Goal: Task Accomplishment & Management: Complete application form

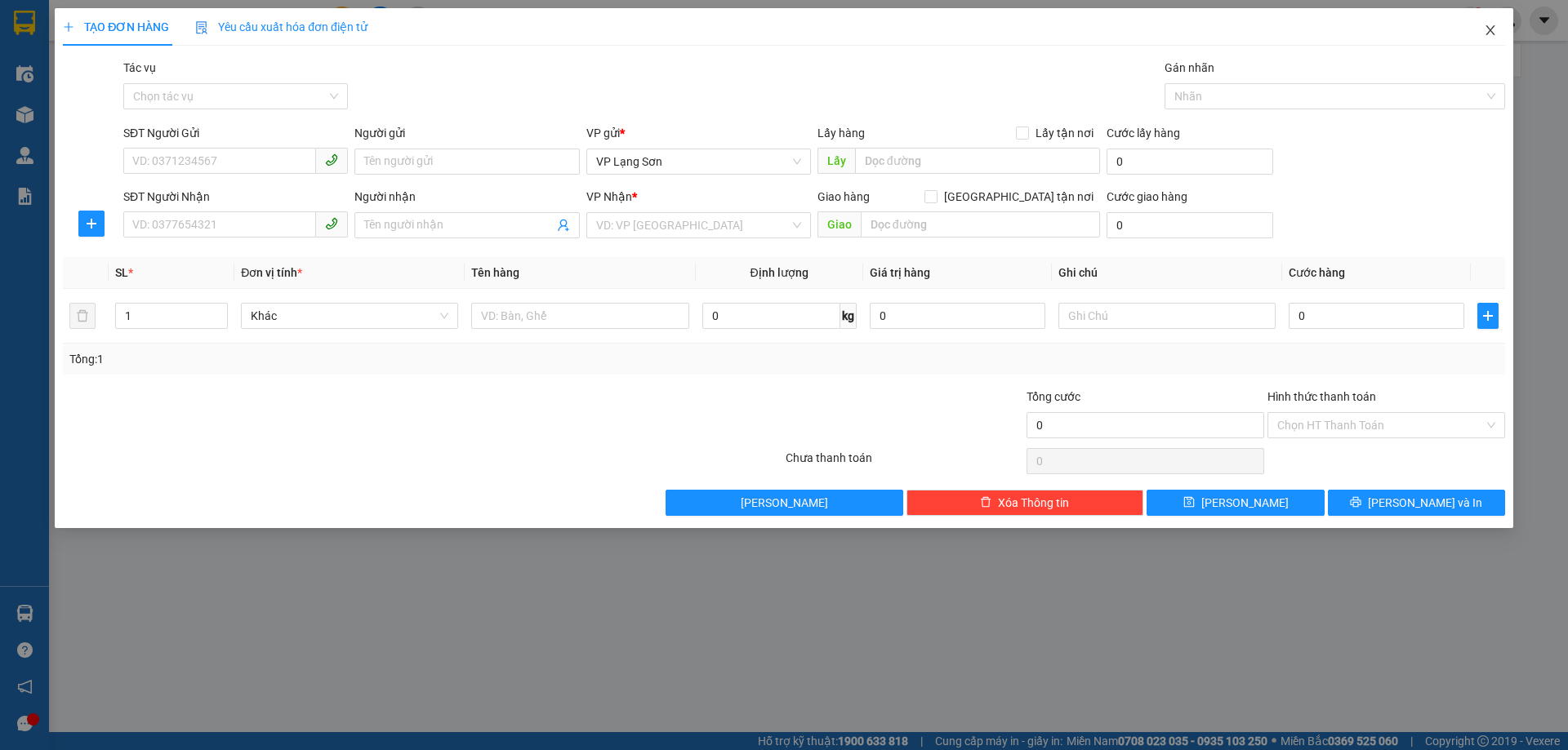
click at [1491, 31] on icon "close" at bounding box center [1489, 29] width 13 height 13
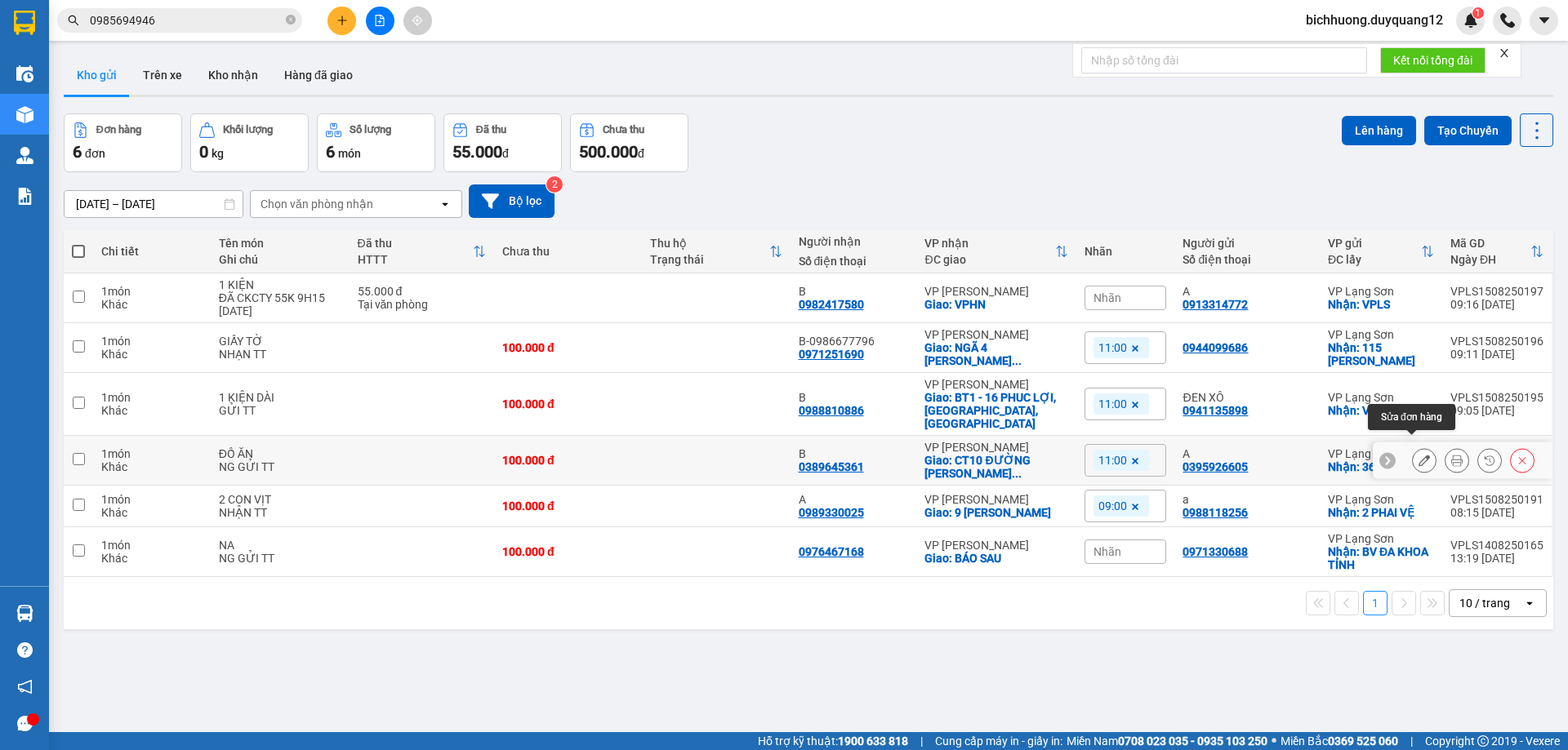
click at [1413, 447] on button at bounding box center [1424, 460] width 23 height 28
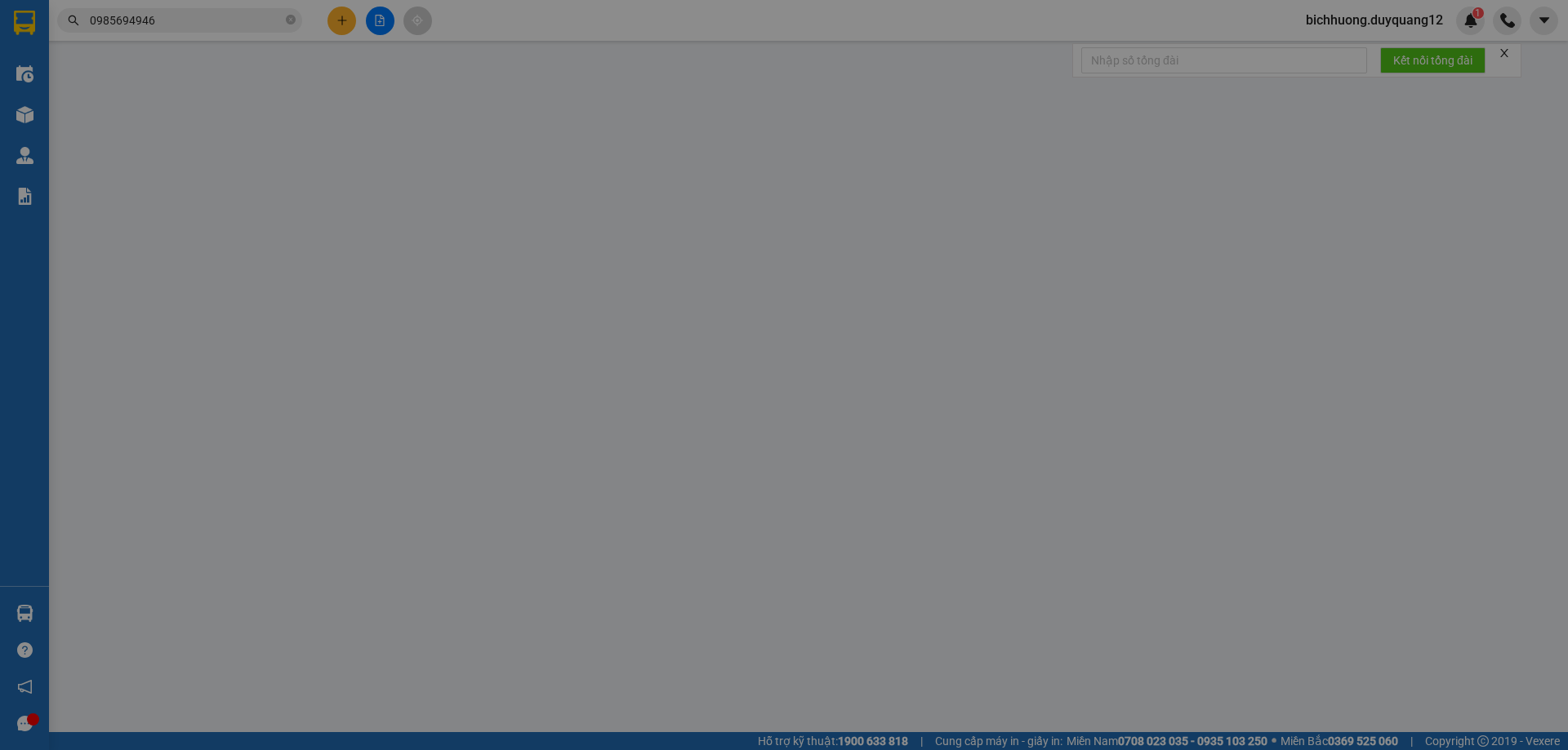
type input "0395926605"
type input "A"
checkbox input "true"
type input "369 BÀ TRIỆU"
type input "0389645361"
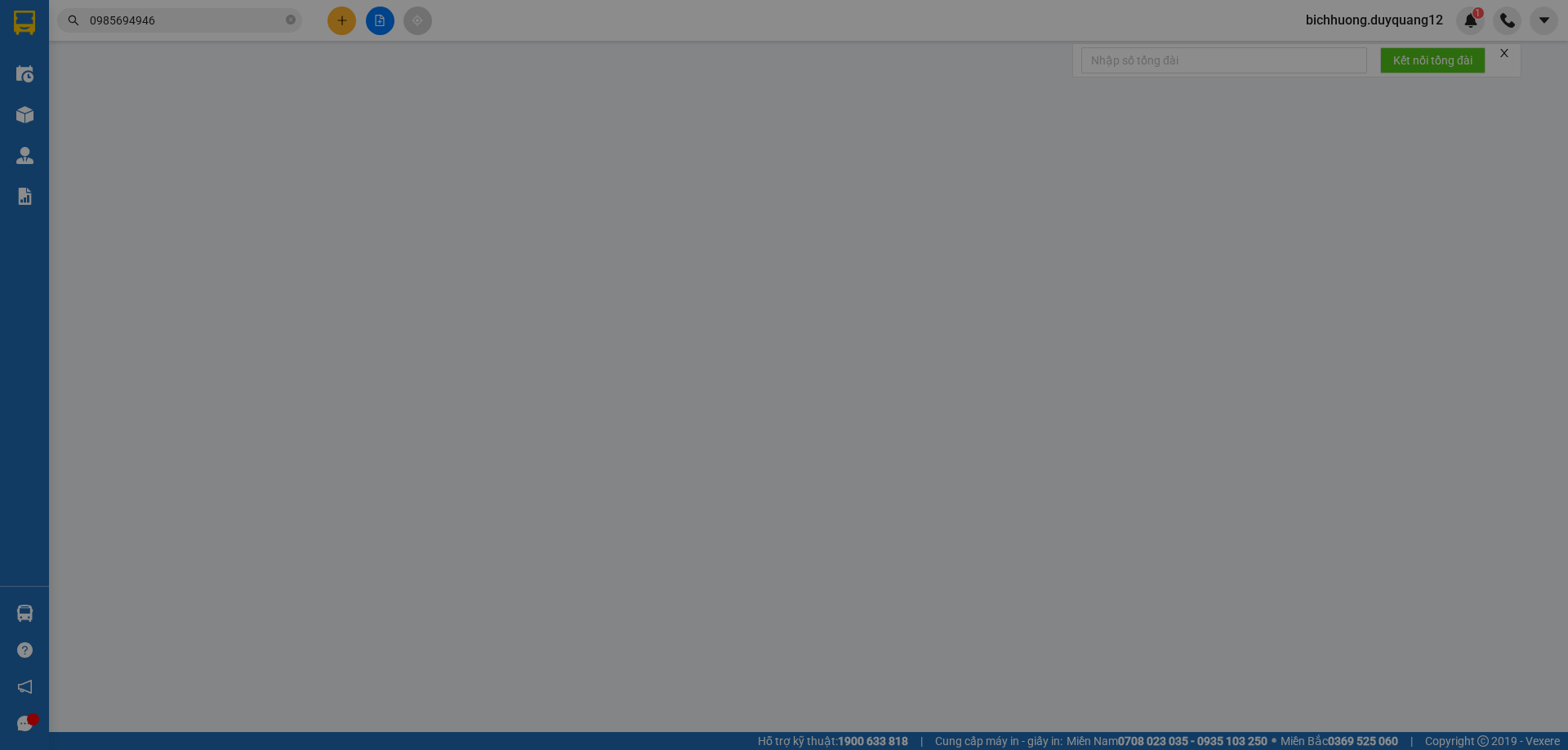
type input "B"
checkbox input "true"
type input "CT10 ĐƯỜNG NGUYỄN CAO LUYỆN VIỆT HƯNG LONG BIÊN"
type input "100.000"
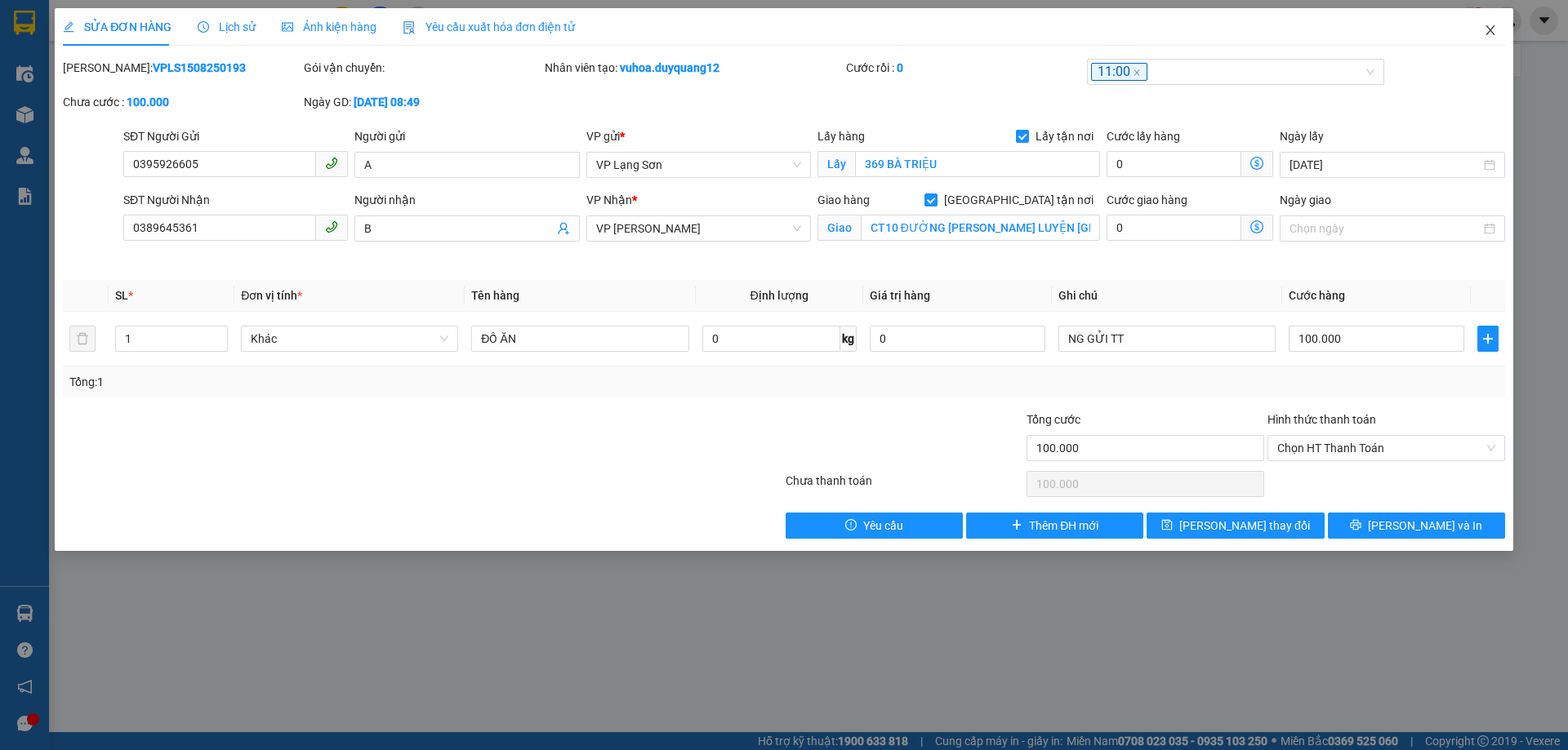
click at [1489, 27] on icon "close" at bounding box center [1489, 29] width 13 height 13
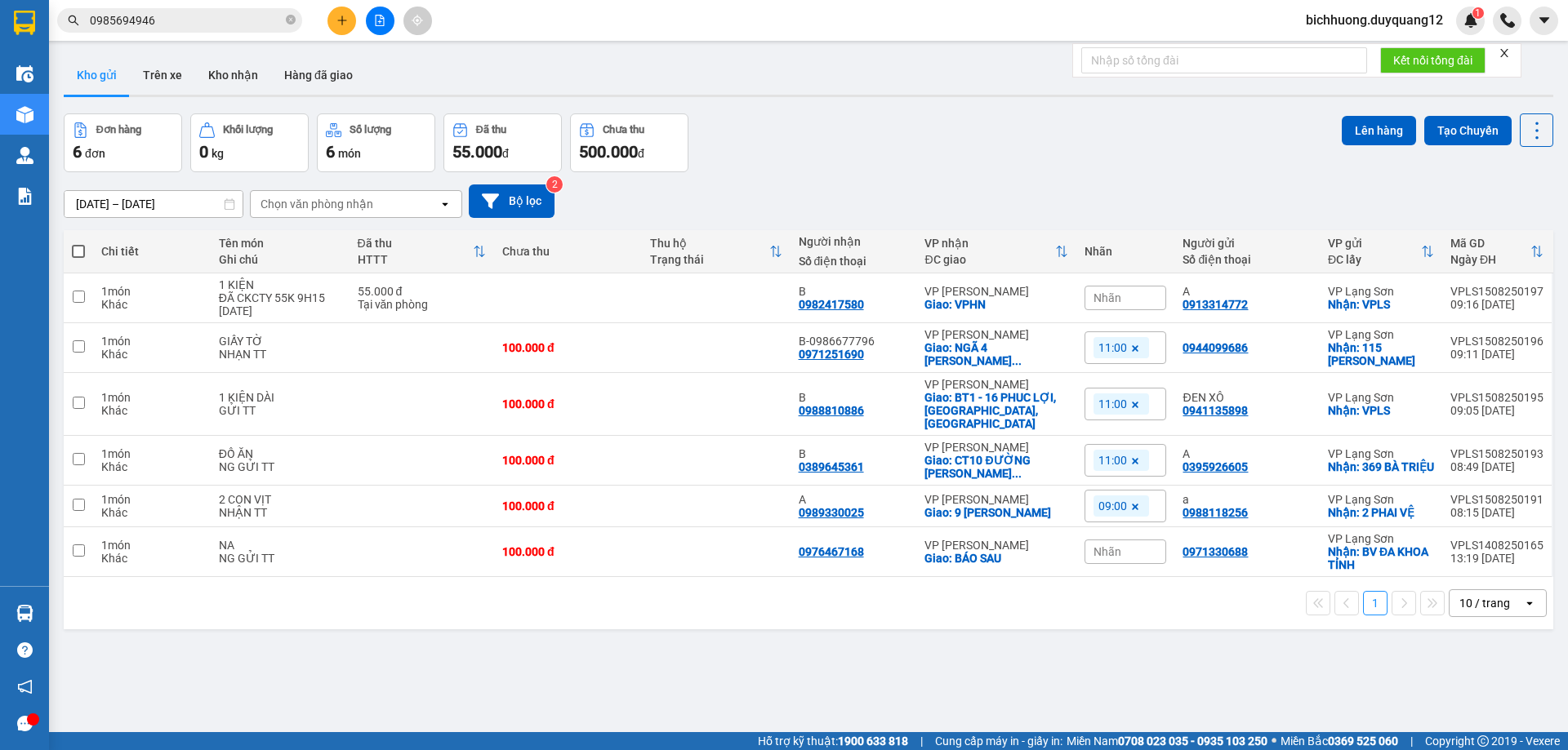
click at [344, 23] on icon "plus" at bounding box center [343, 21] width 12 height 12
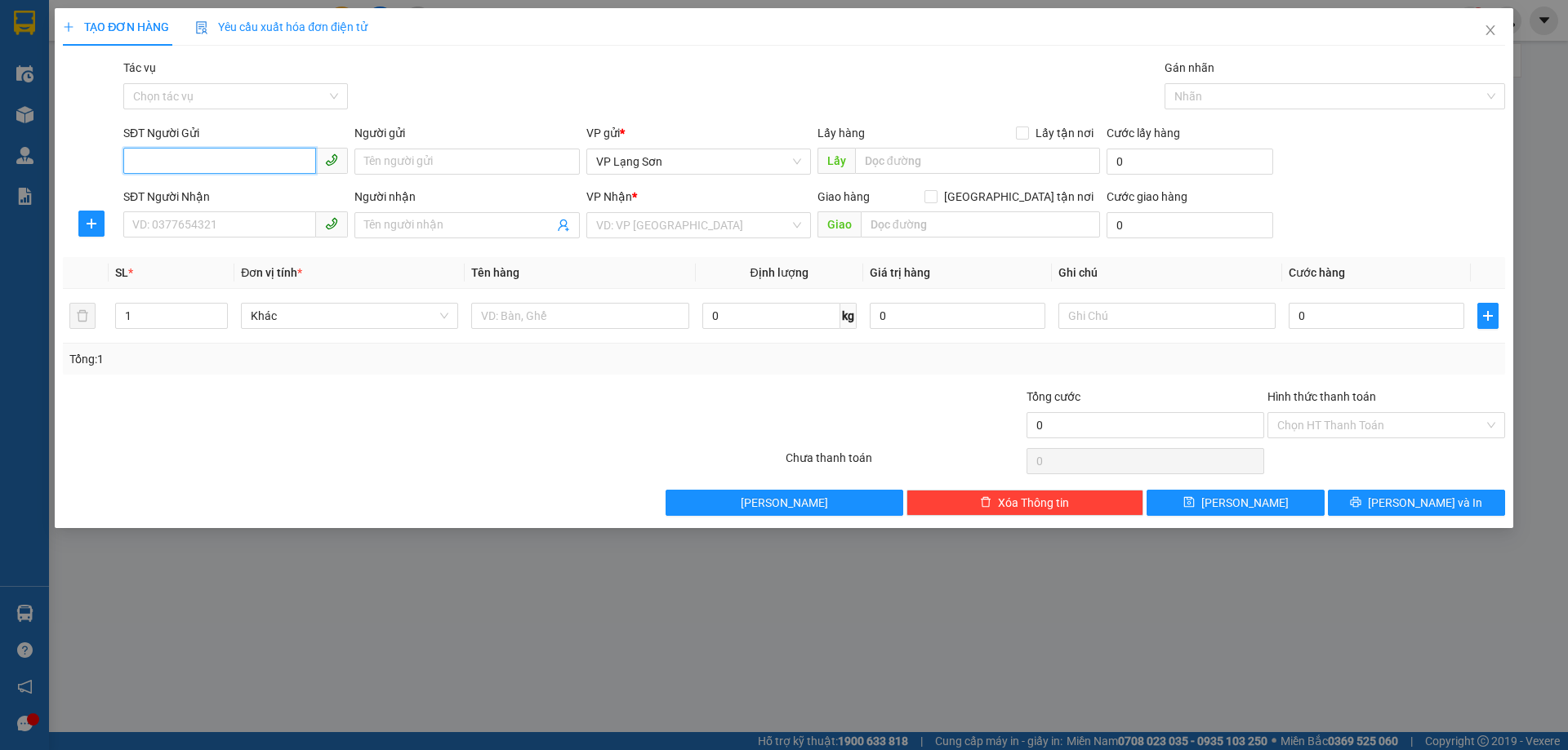
click at [185, 156] on input "SĐT Người Gửi" at bounding box center [220, 161] width 192 height 27
paste input "0915995362"
click at [138, 164] on input "0915995362" at bounding box center [220, 161] width 192 height 27
type input "0915995362"
click at [204, 199] on div "0915995362 - B" at bounding box center [236, 194] width 205 height 18
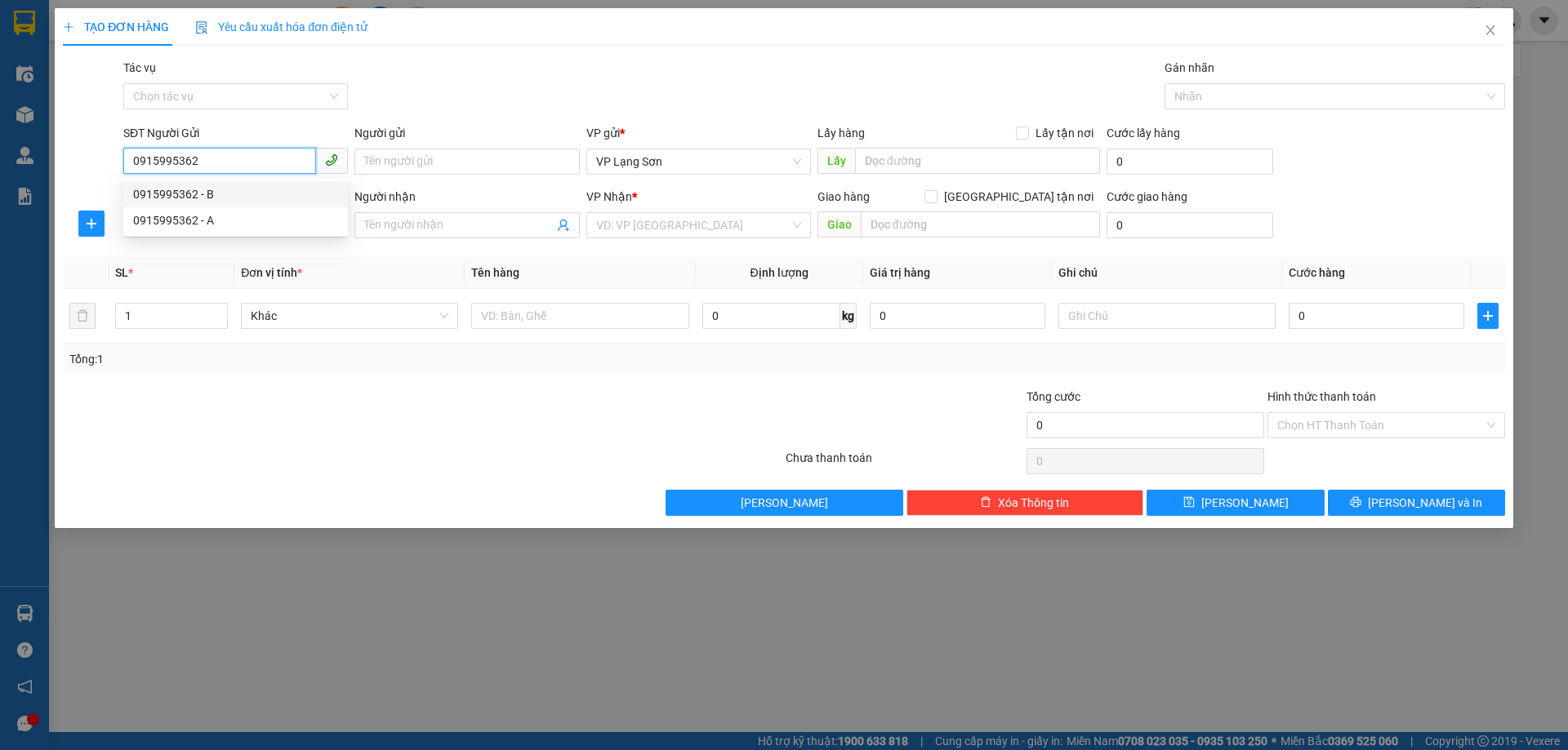
type input "B"
checkbox input "true"
type input "42 BÀ TRIỆU"
type input "0915995362"
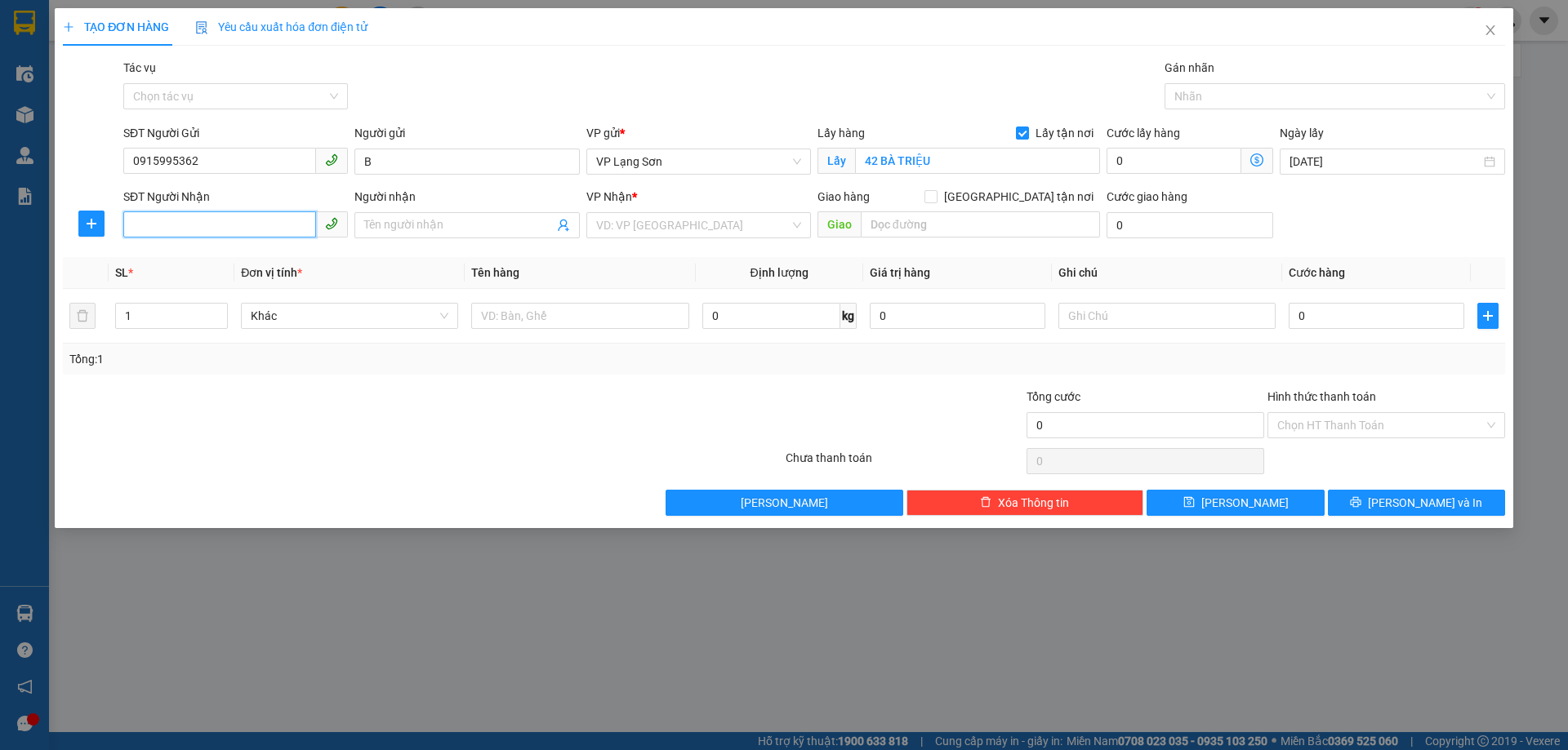
click at [225, 230] on input "SĐT Người Nhận" at bounding box center [220, 224] width 192 height 27
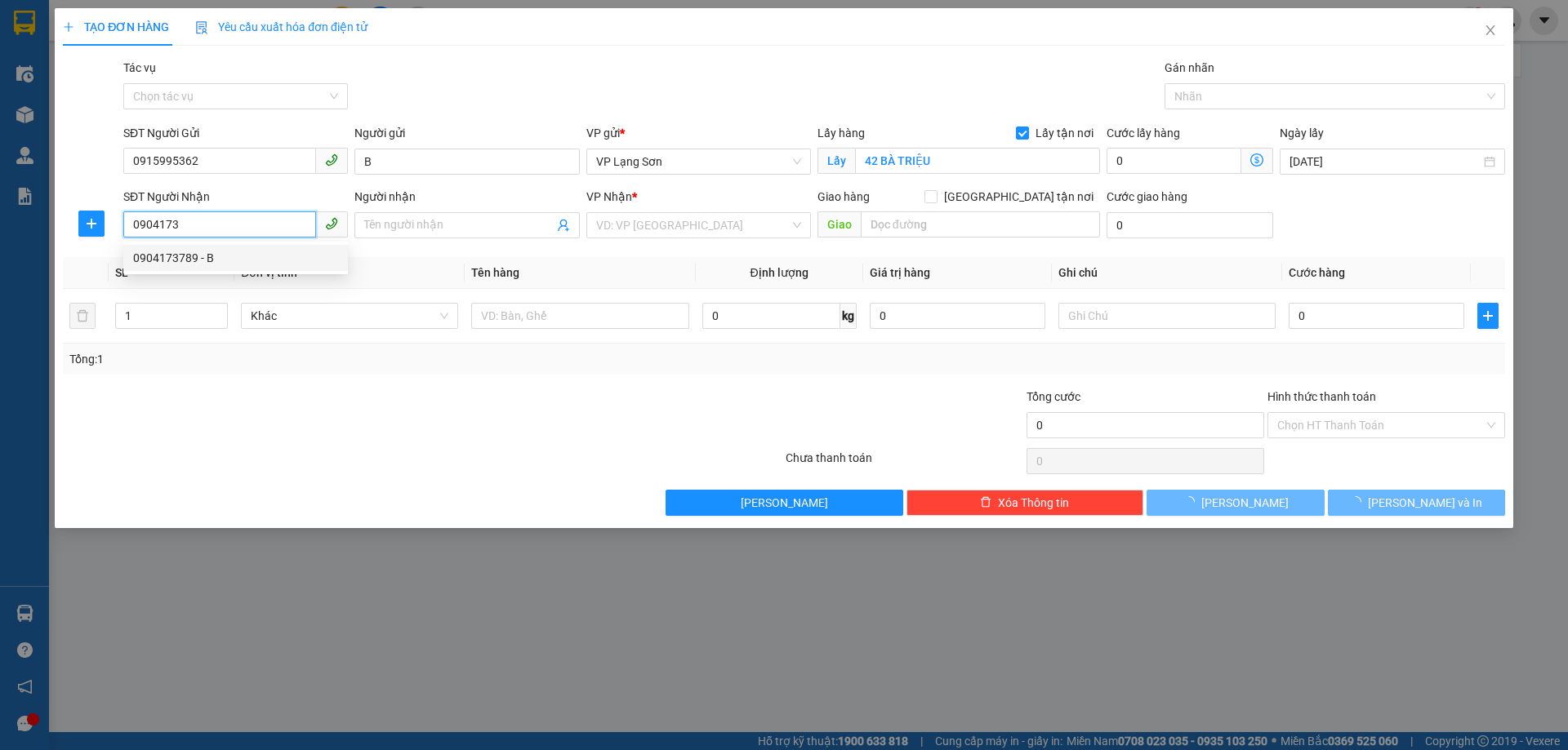
drag, startPoint x: 156, startPoint y: 257, endPoint x: 292, endPoint y: 274, distance: 137.1
click at [180, 257] on div "0904173789 - B" at bounding box center [236, 258] width 205 height 18
type input "0904173789"
type input "B"
checkbox input "true"
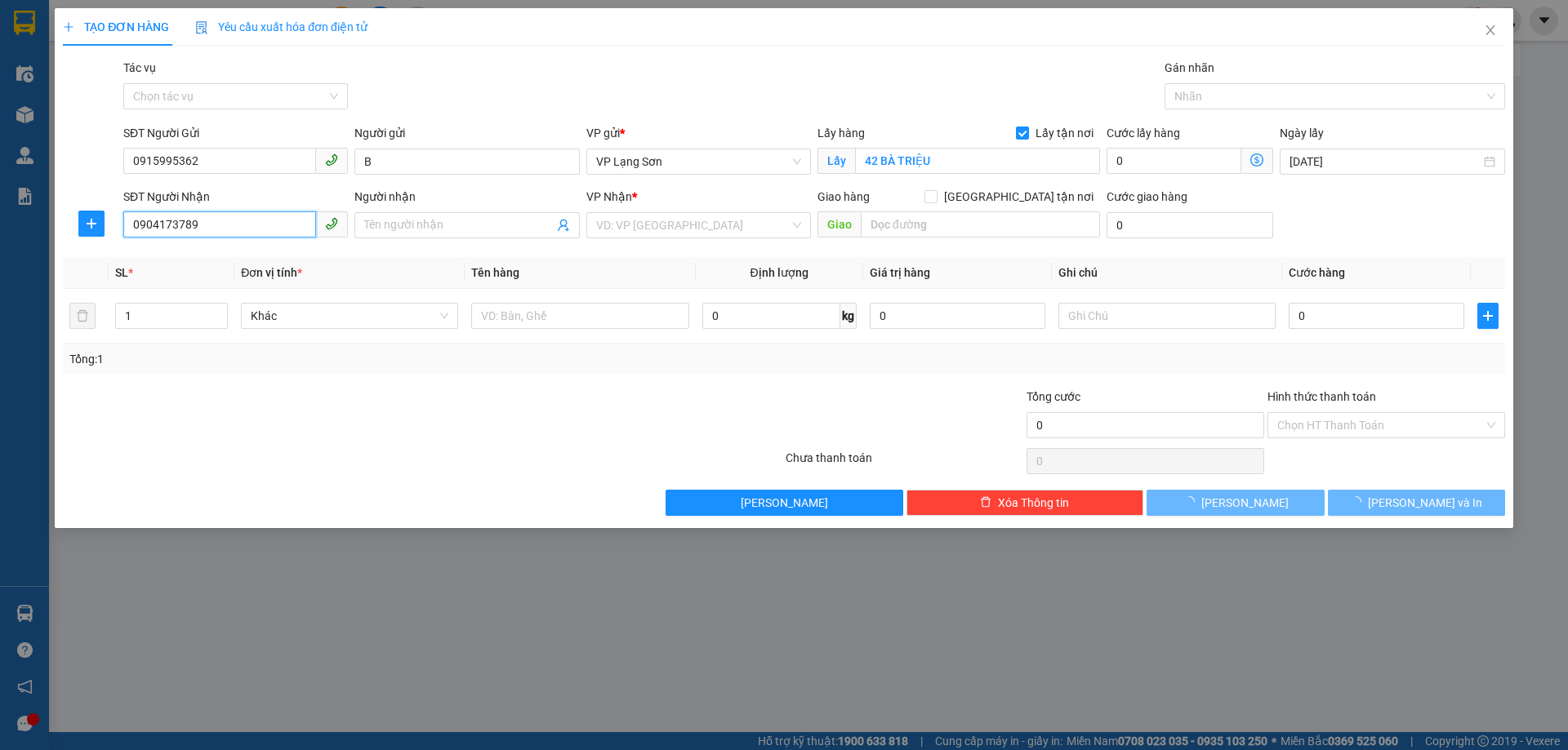
type input "27 LÊ THÁNH TÔNG"
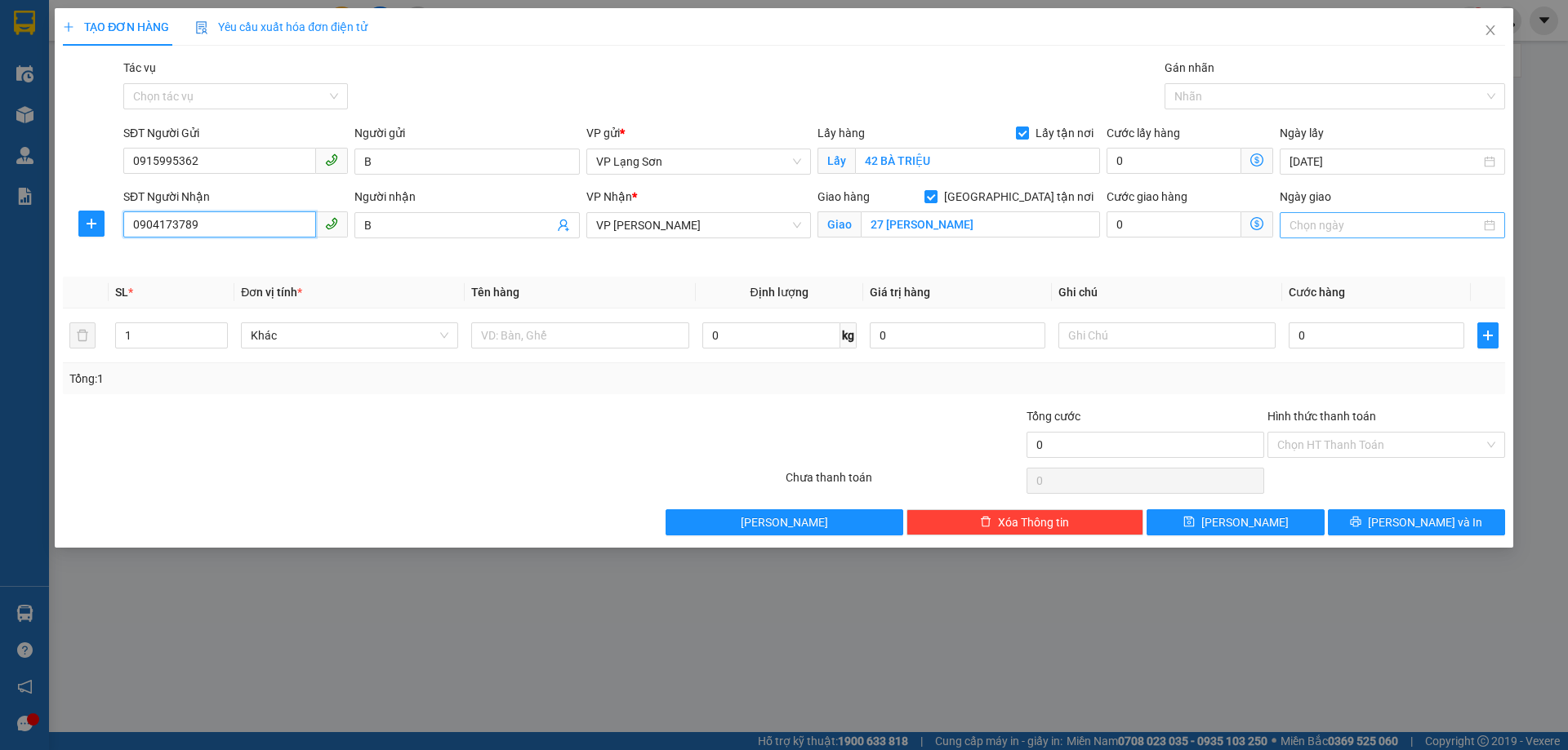
type input "0904173789"
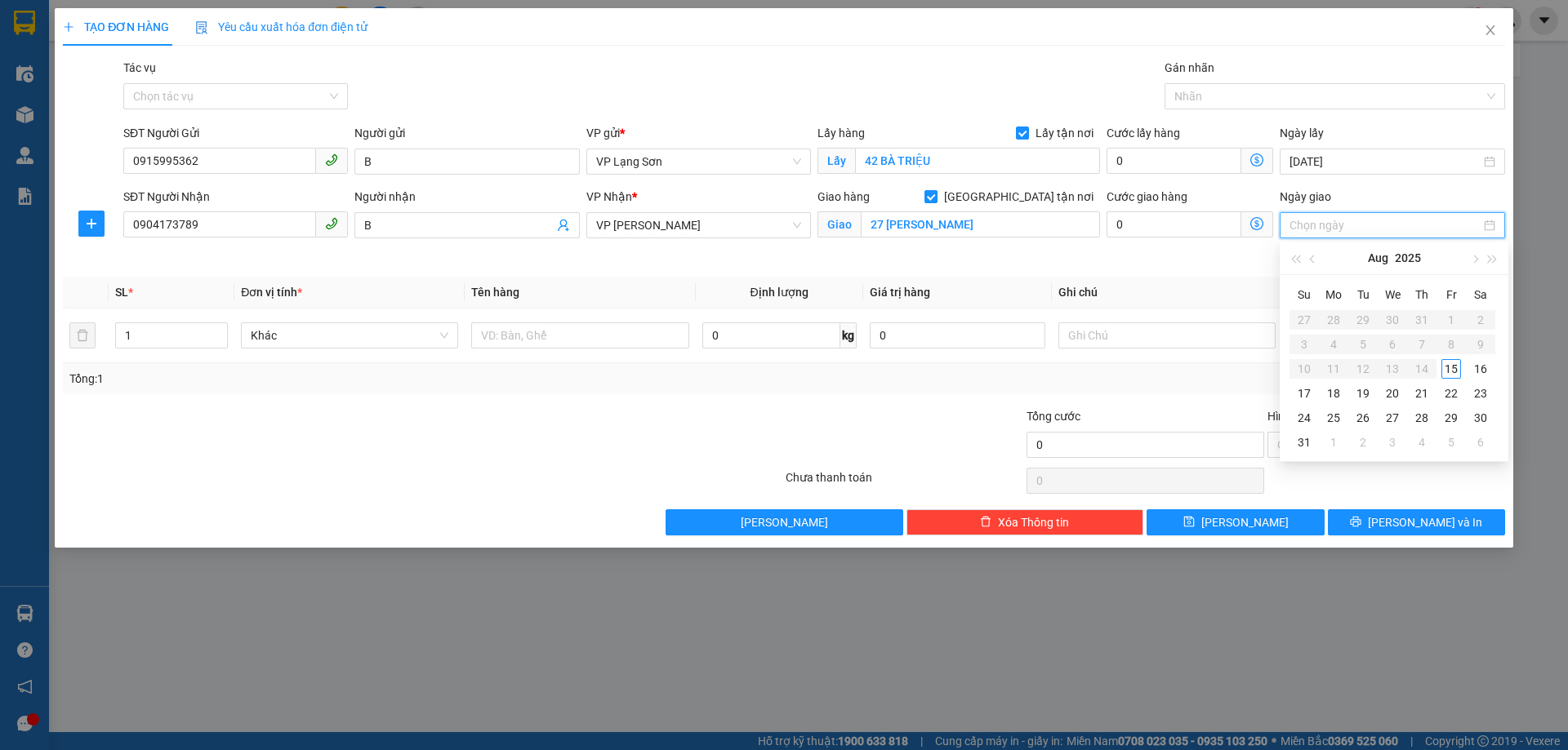
click at [1363, 231] on input "Ngày giao" at bounding box center [1384, 225] width 190 height 18
type input "[DATE]"
click at [1448, 363] on div "15" at bounding box center [1451, 369] width 20 height 20
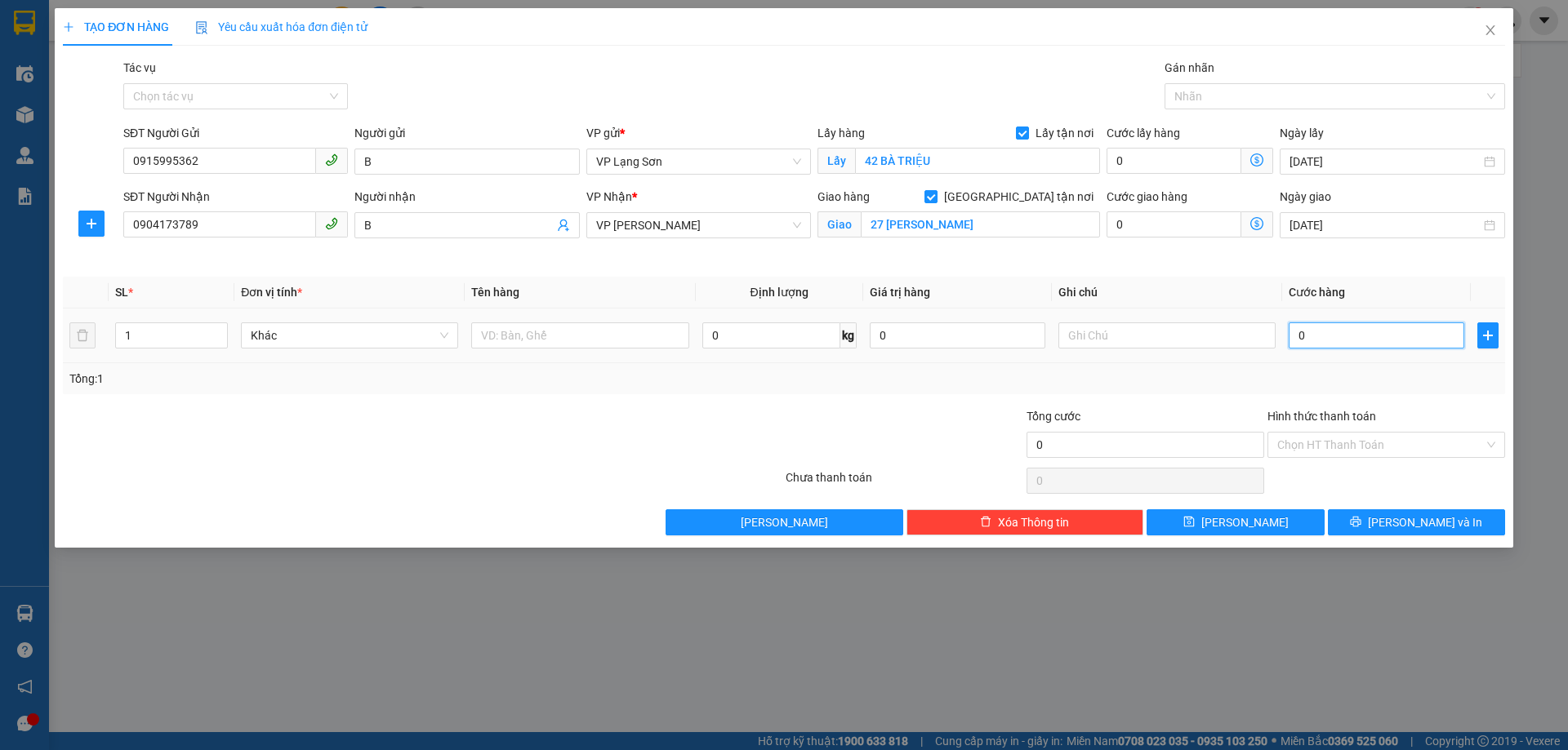
click at [1336, 345] on input "0" at bounding box center [1376, 336] width 176 height 27
type input "1"
type input "10"
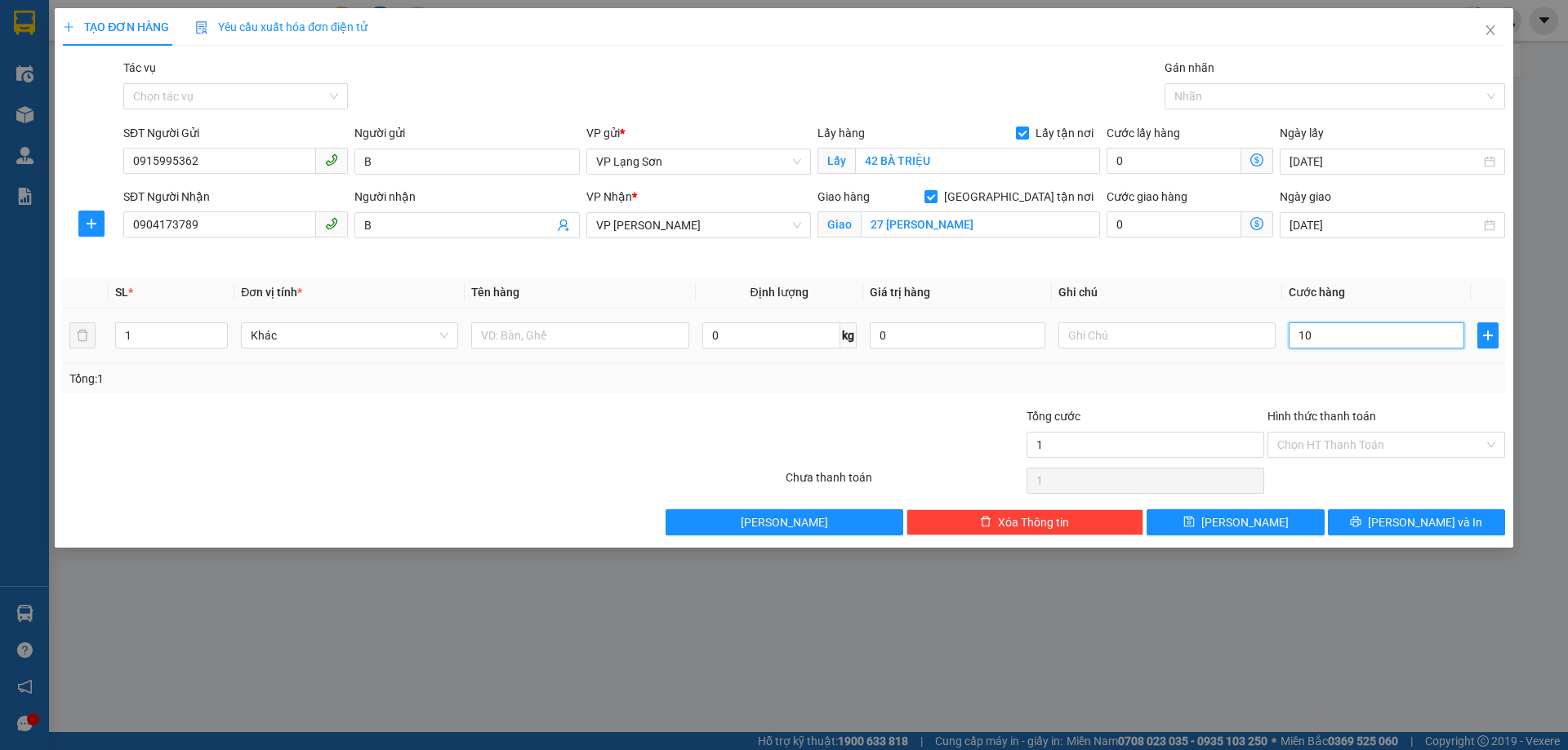
type input "10"
type input "100"
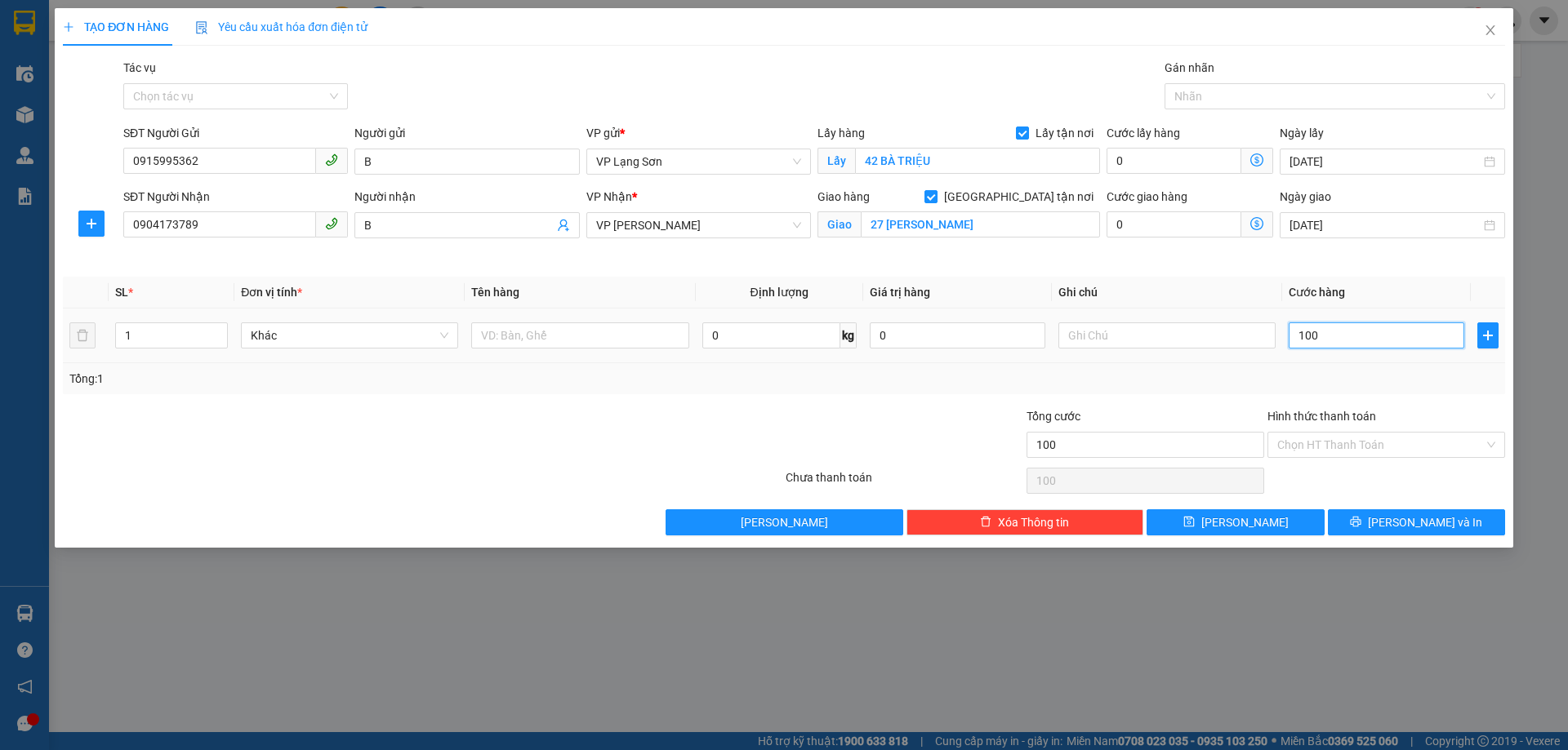
type input "1.000"
type input "10.000"
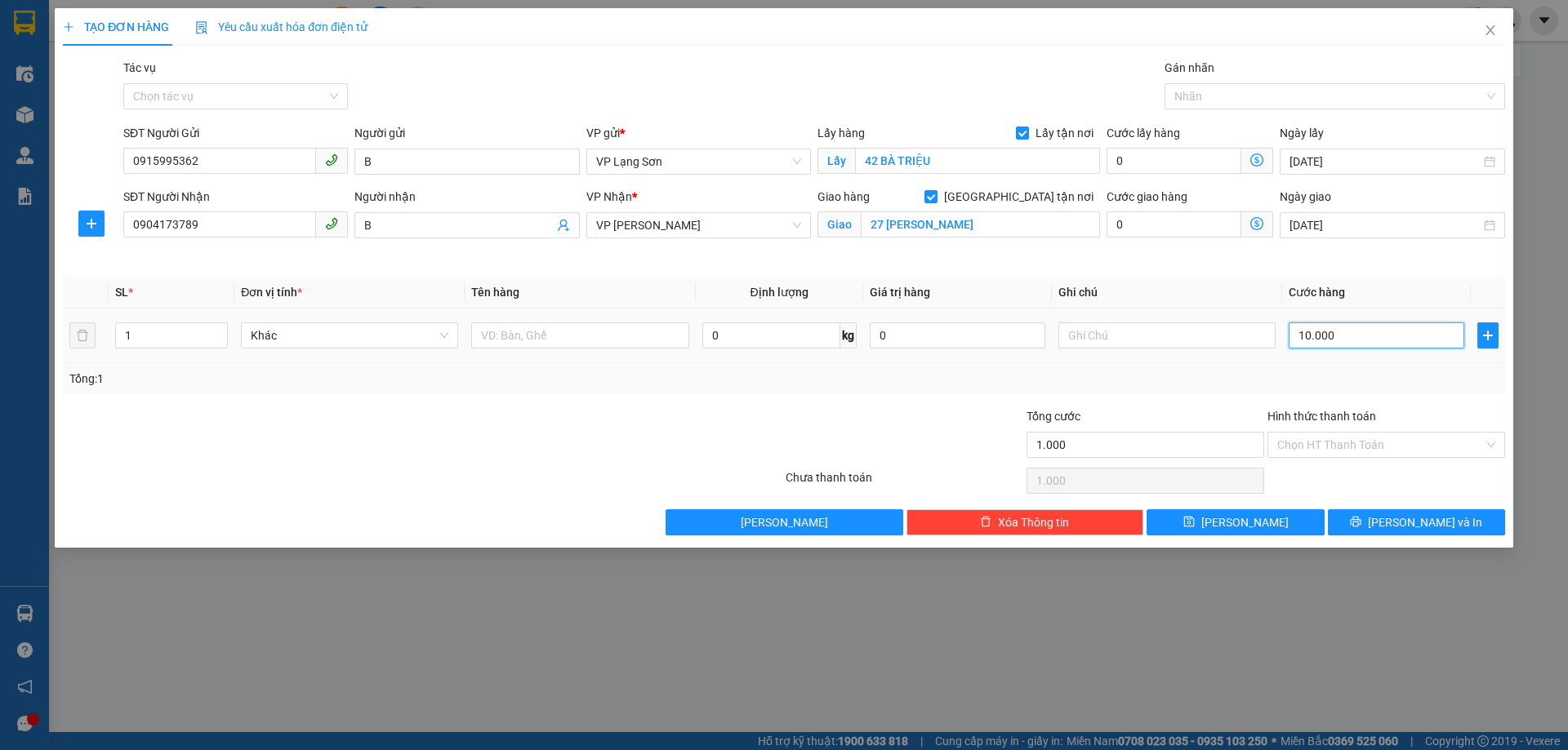
type input "10.000"
type input "100.000"
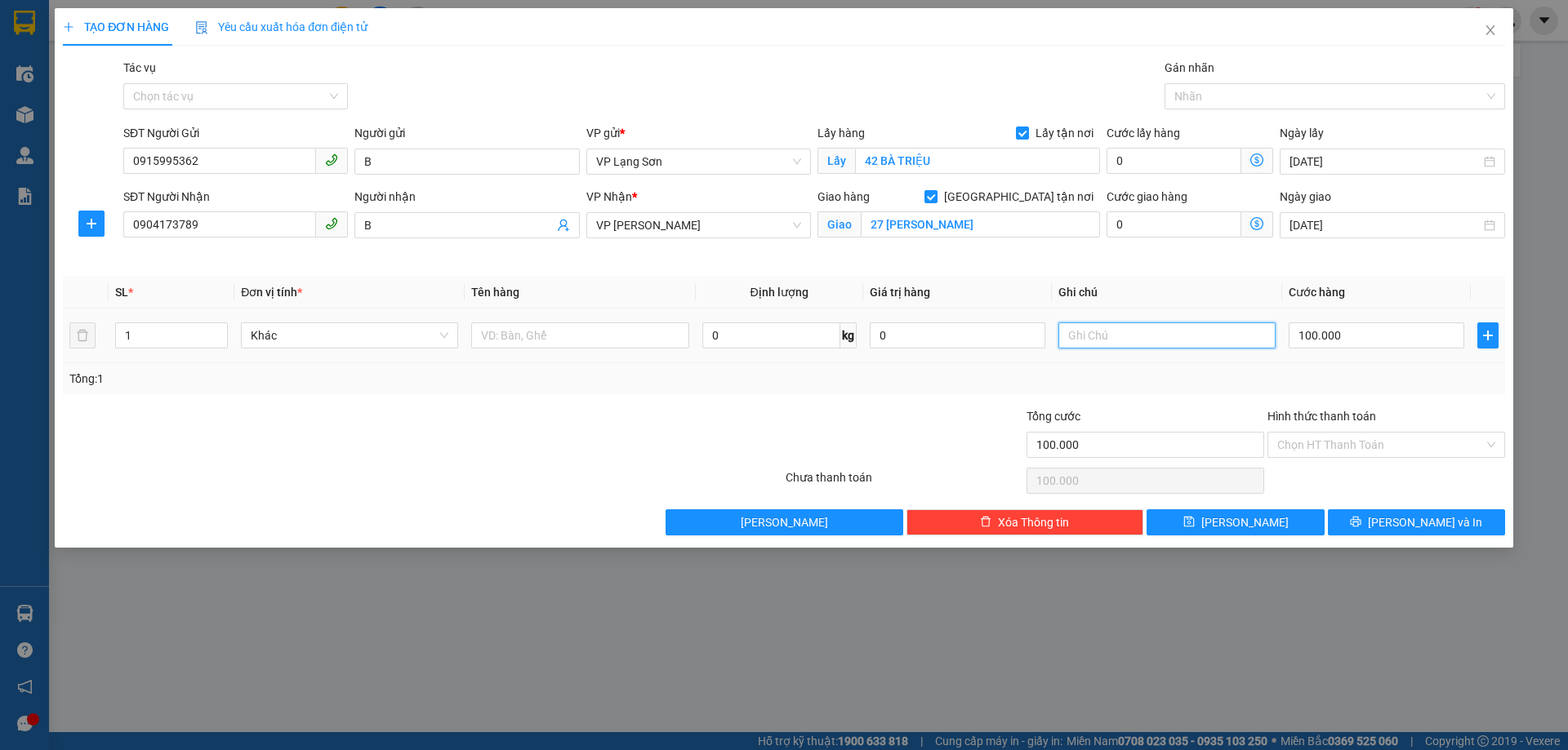
click at [1120, 346] on input "text" at bounding box center [1166, 336] width 217 height 27
type input "NGƯỜI"
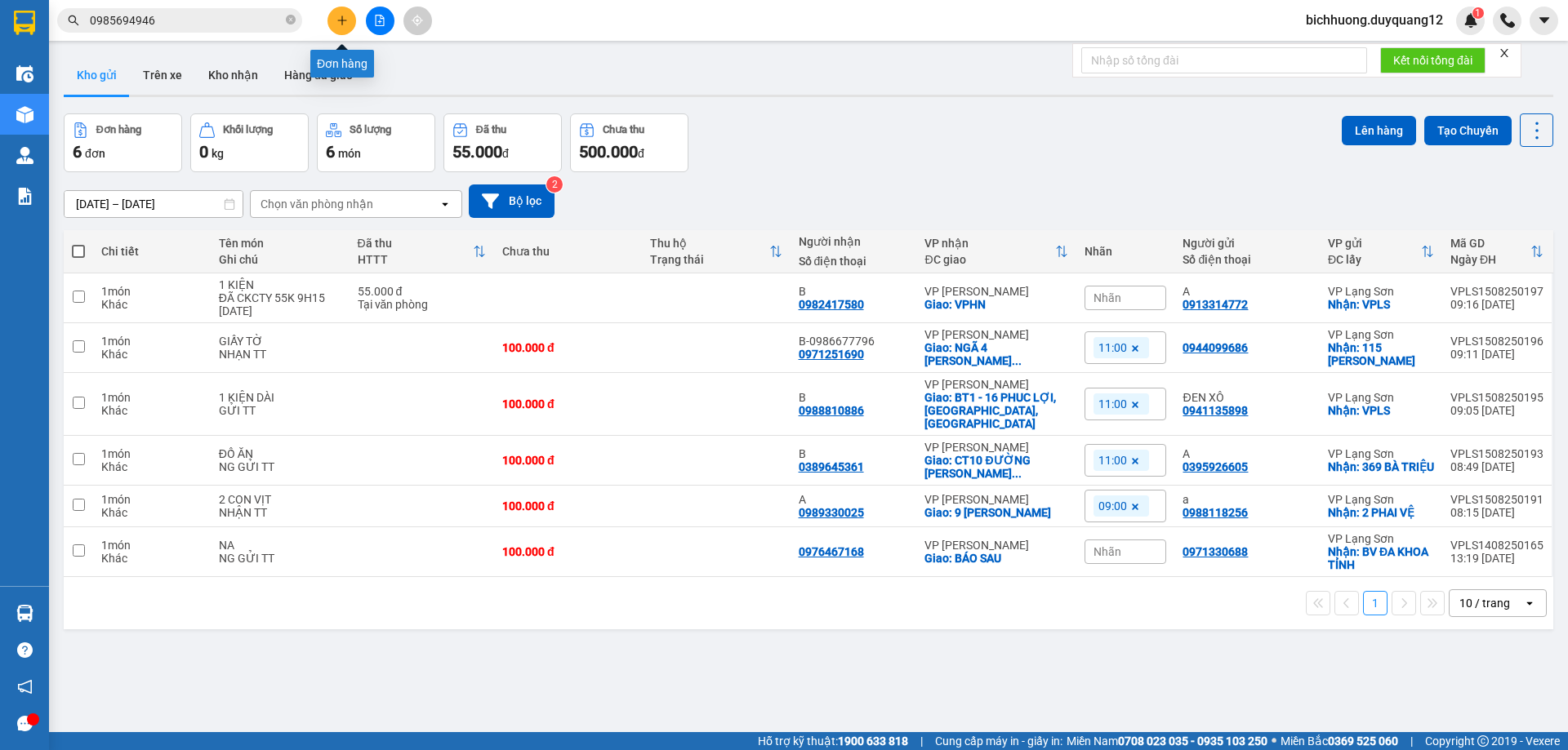
click at [339, 26] on icon "plus" at bounding box center [343, 21] width 12 height 12
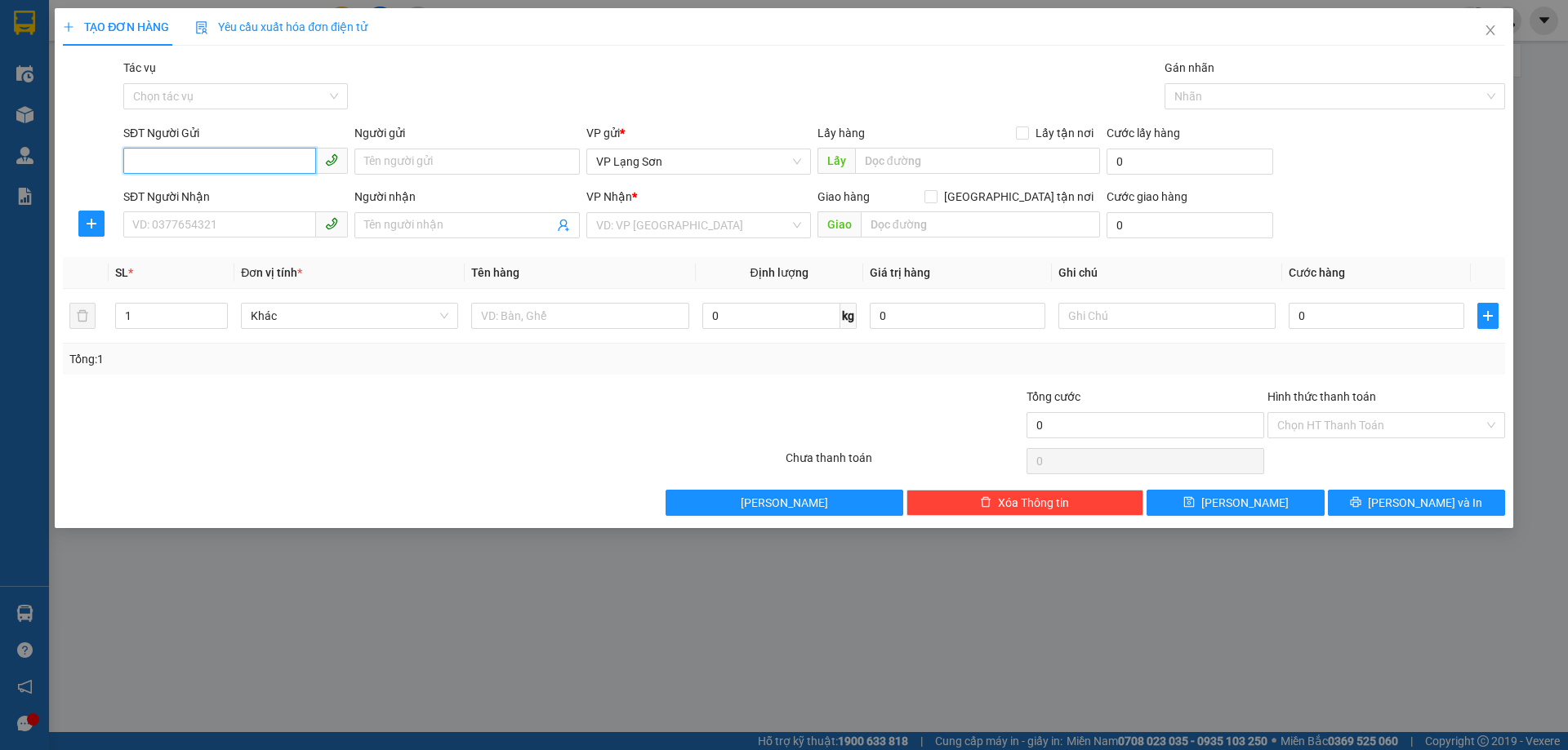
click at [179, 152] on input "SĐT Người Gửi" at bounding box center [220, 161] width 192 height 27
paste input "0915995362"
click at [208, 165] on input "0915995362" at bounding box center [220, 161] width 192 height 27
click at [137, 168] on input "0915995362" at bounding box center [220, 161] width 192 height 27
type input "0915995362"
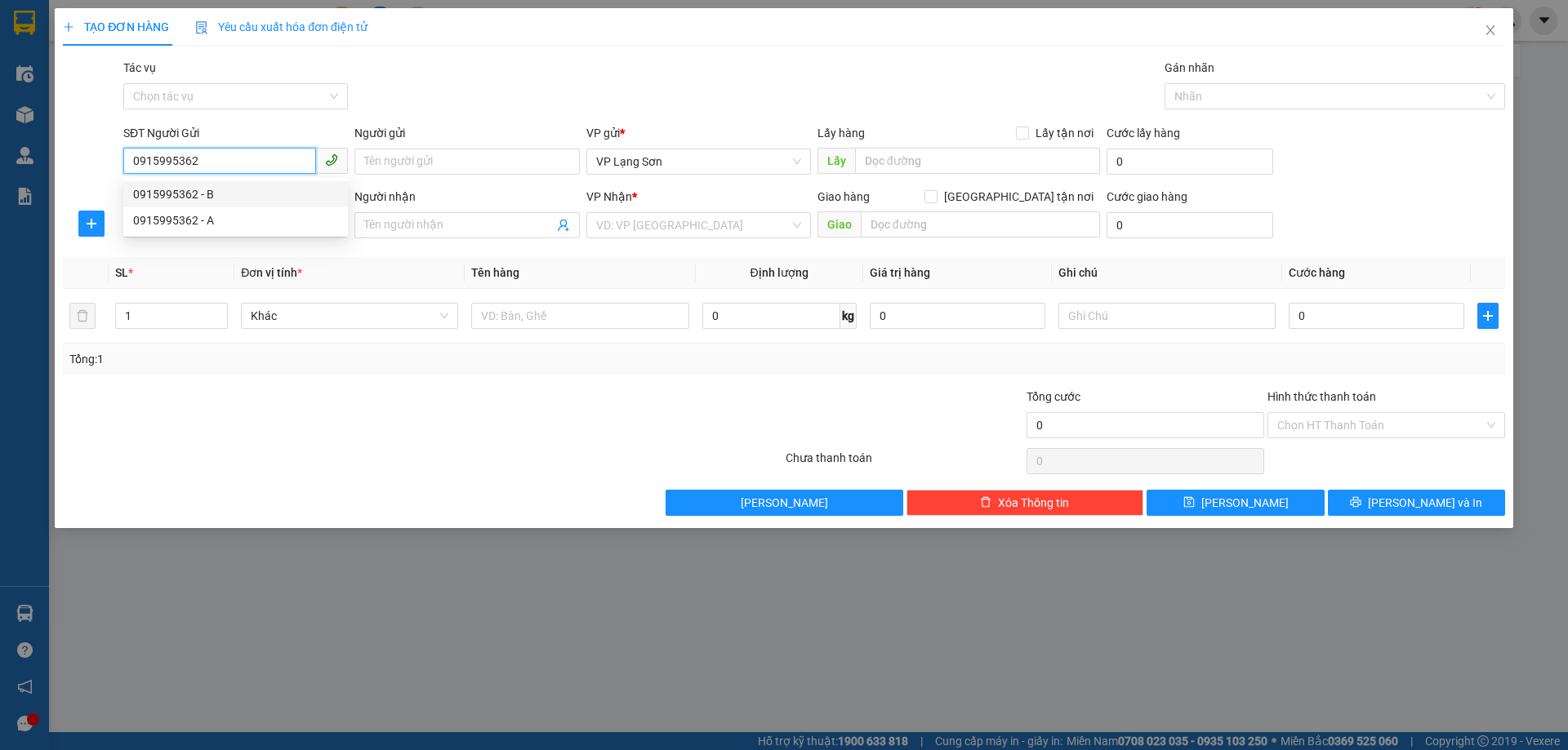
click at [211, 196] on div "0915995362 - B" at bounding box center [236, 194] width 205 height 18
type input "B"
checkbox input "true"
type input "42 BÀ TRIỆU"
type input "0915995362"
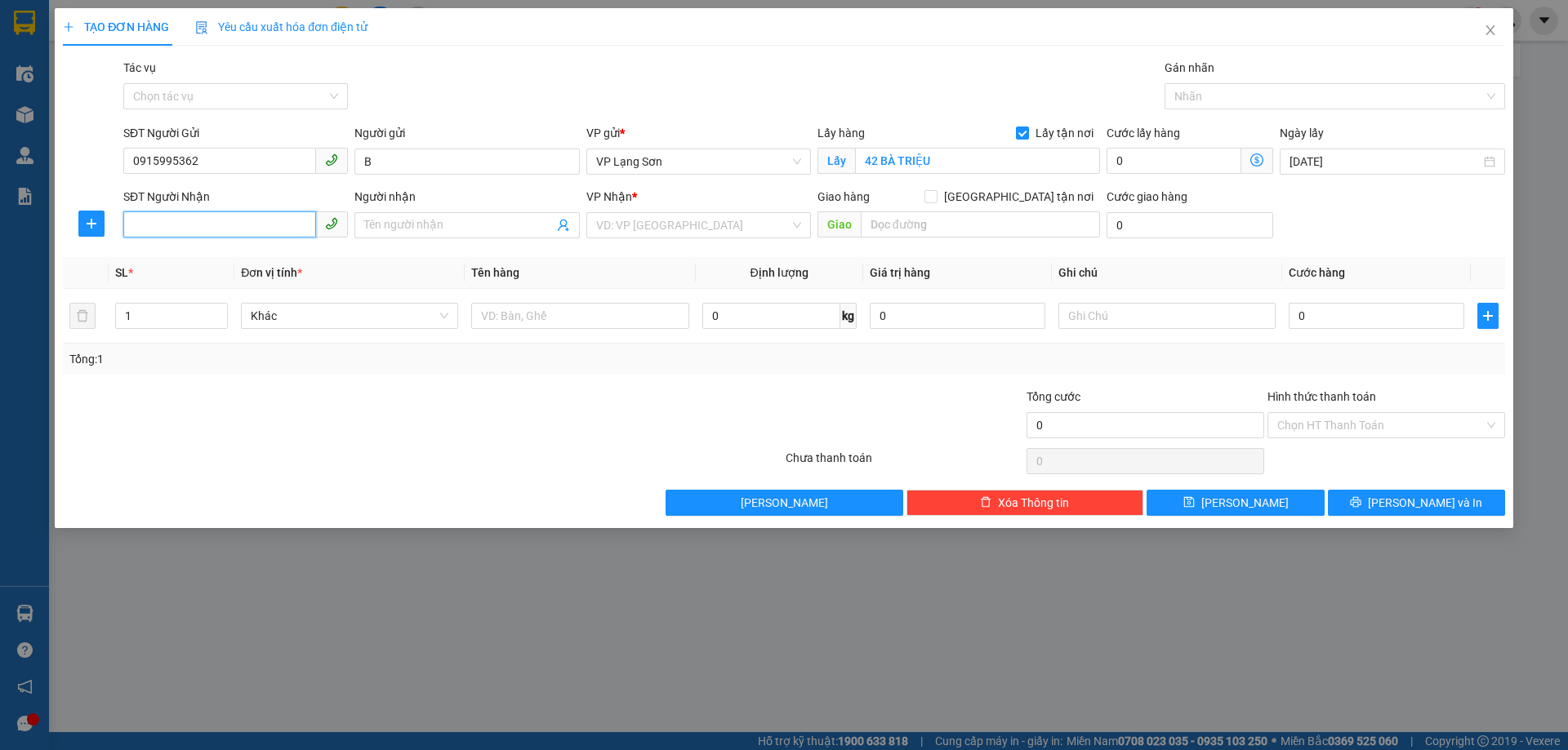
click at [214, 222] on input "SĐT Người Nhận" at bounding box center [220, 224] width 192 height 27
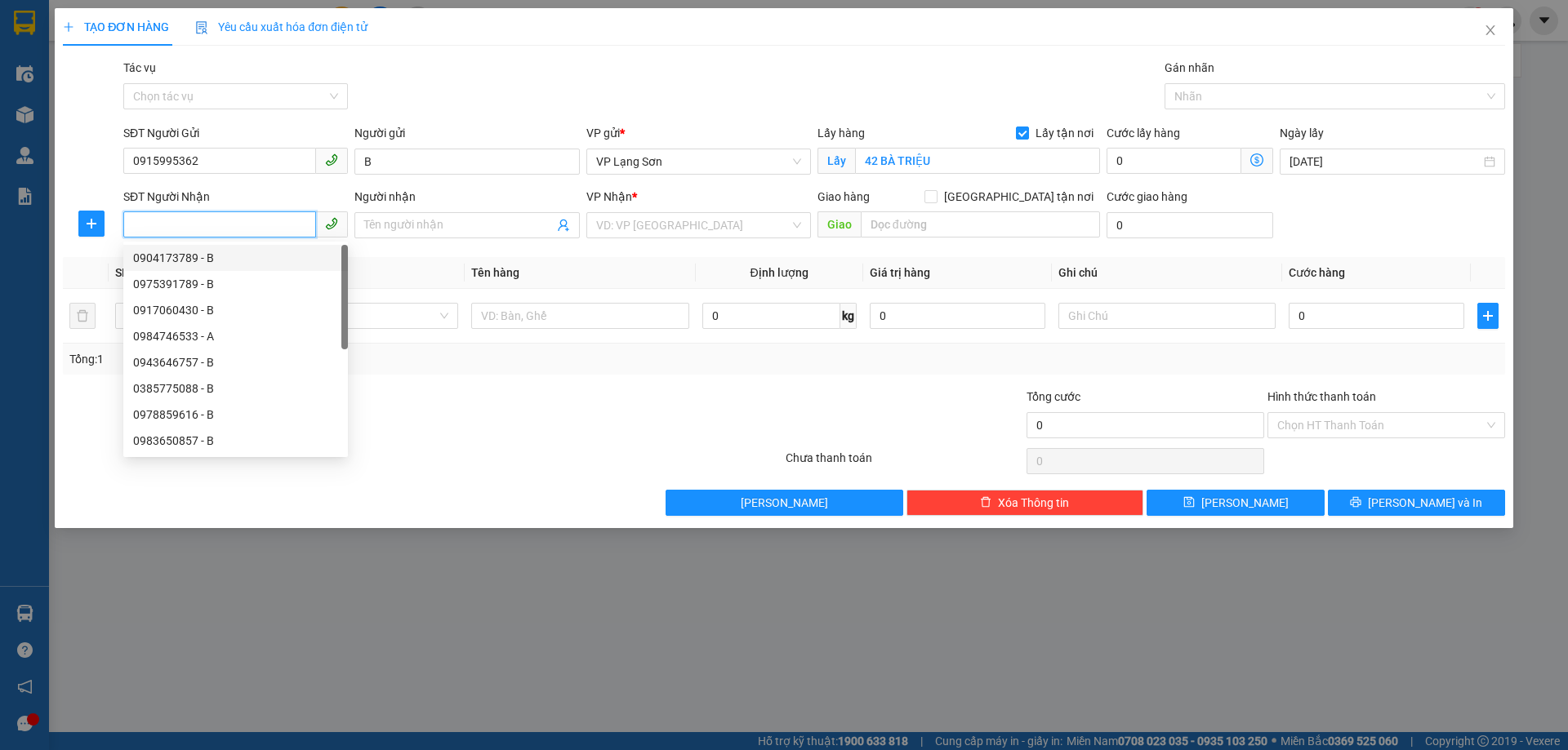
click at [176, 264] on div "0904173789 - B" at bounding box center [236, 258] width 205 height 18
type input "0904173789"
type input "B"
checkbox input "true"
type input "27 LÊ THÁNH TÔNG"
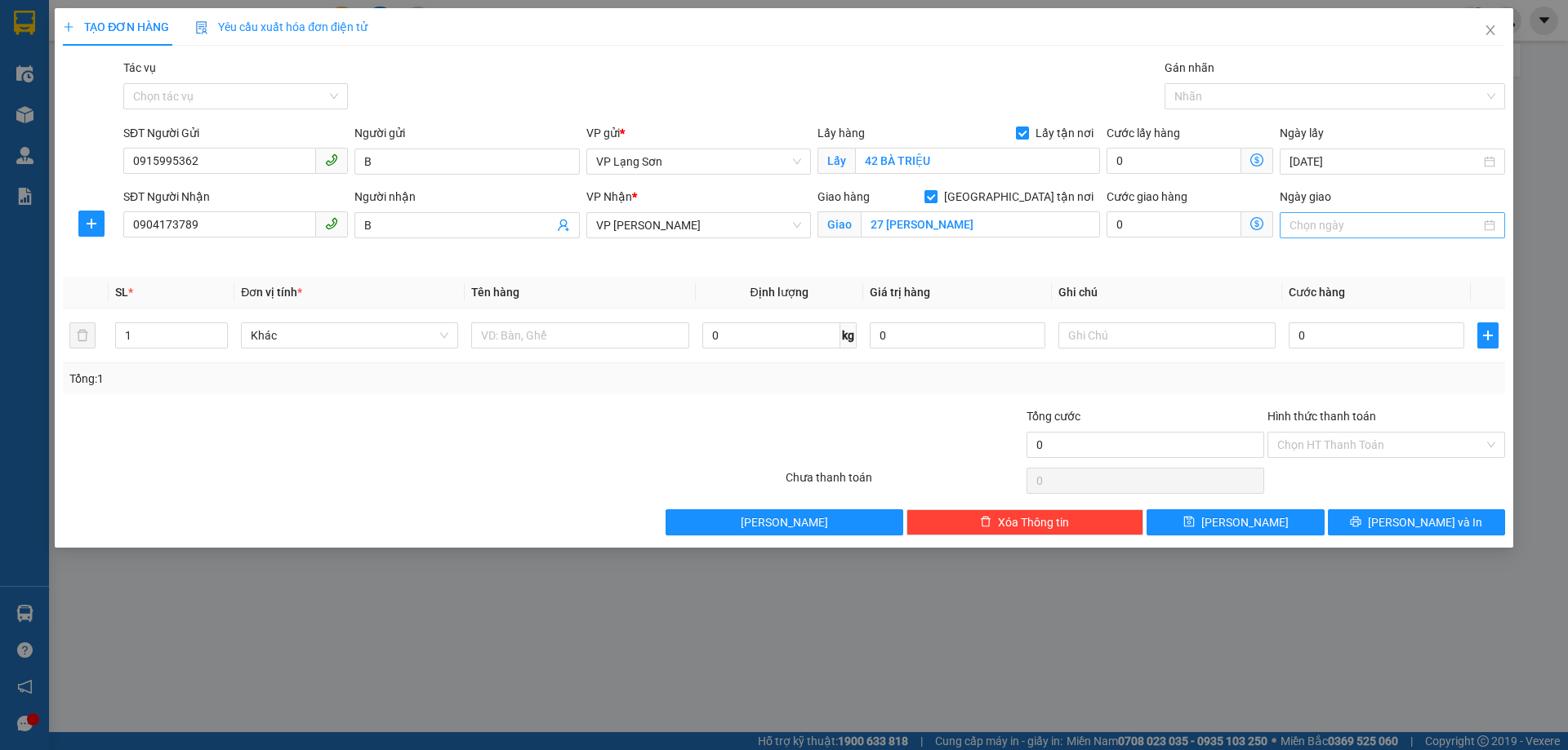
click at [1363, 226] on input "Ngày giao" at bounding box center [1384, 225] width 190 height 18
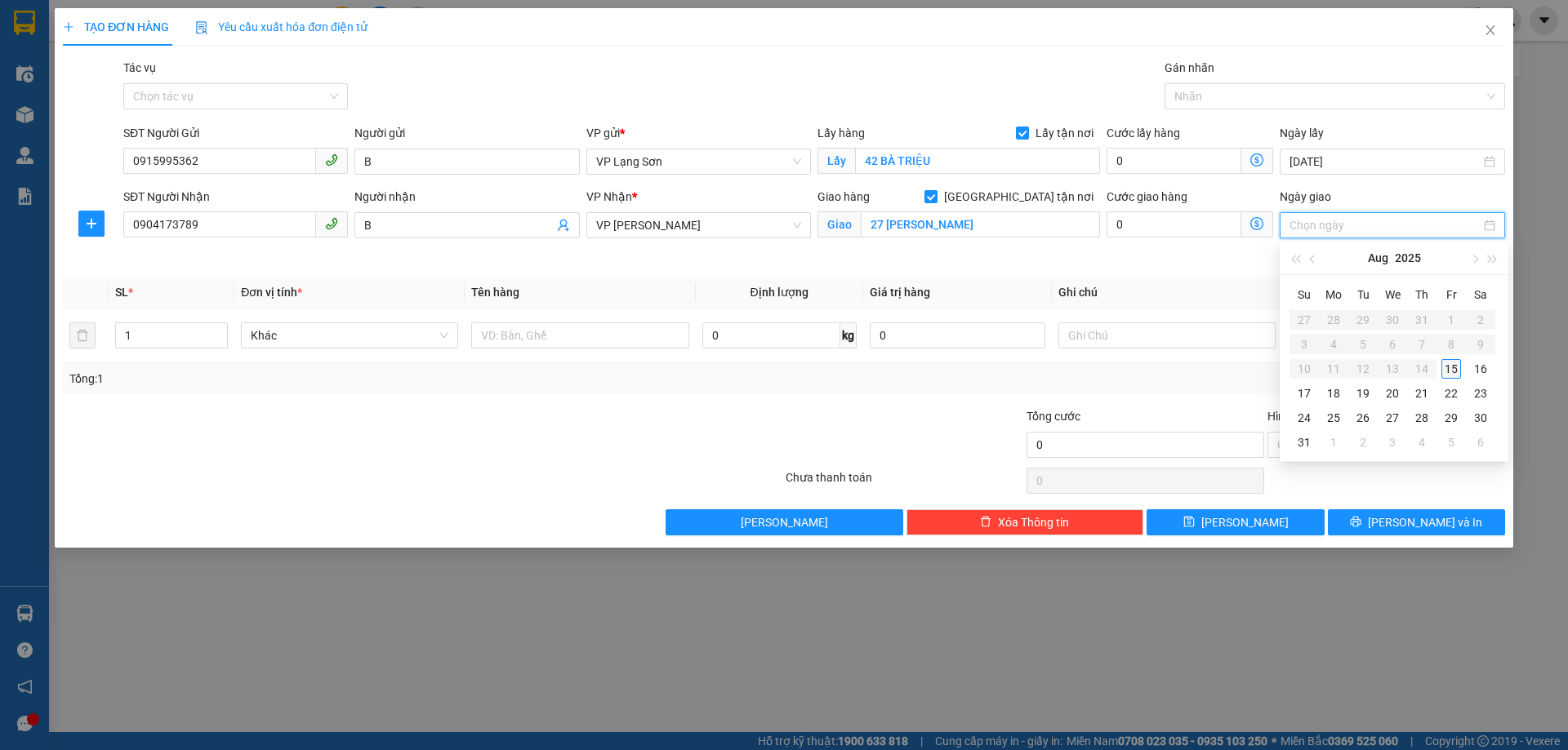
type input "[DATE]"
click at [1448, 371] on div "15" at bounding box center [1451, 369] width 20 height 20
click at [1309, 338] on input "0" at bounding box center [1376, 336] width 176 height 27
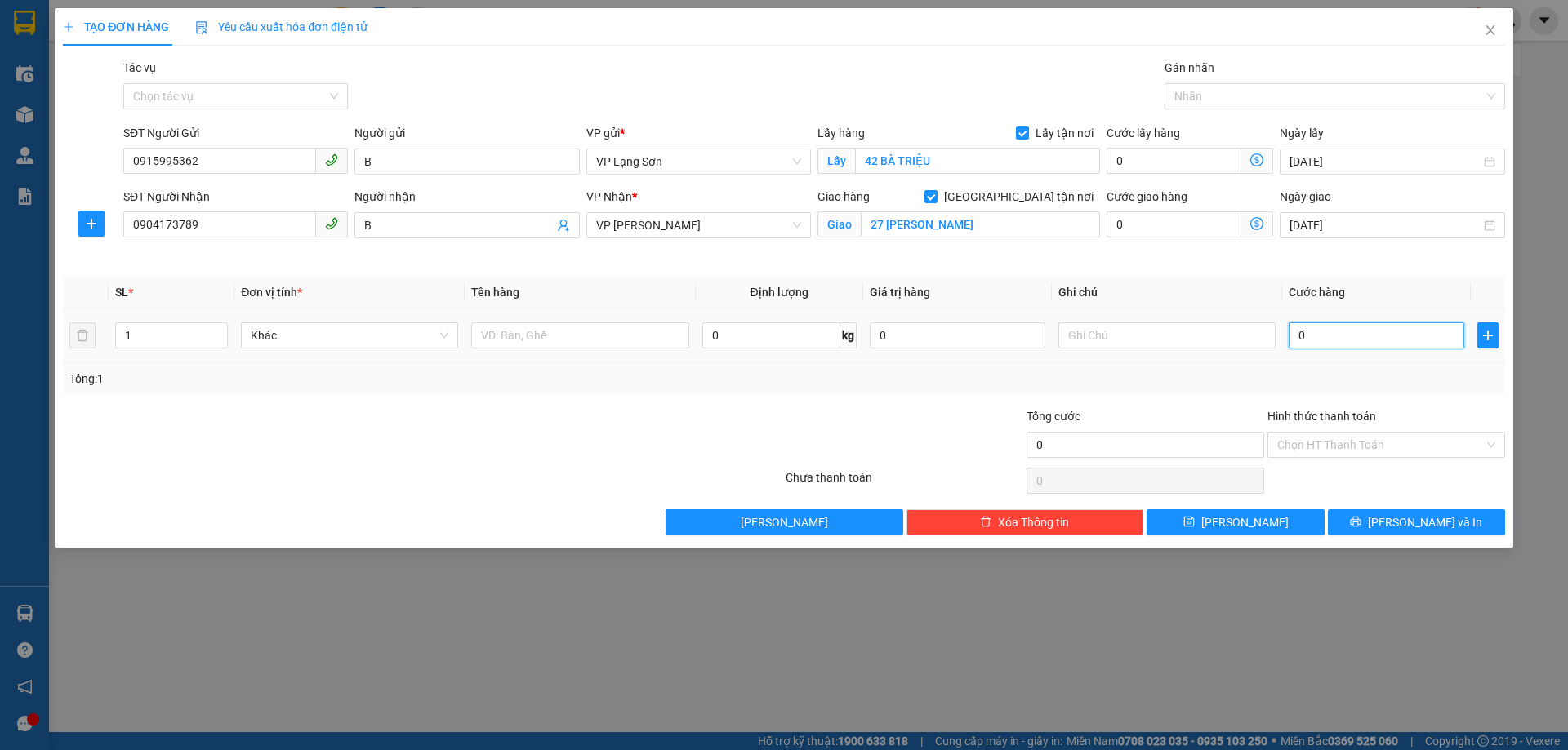
type input "1"
type input "10"
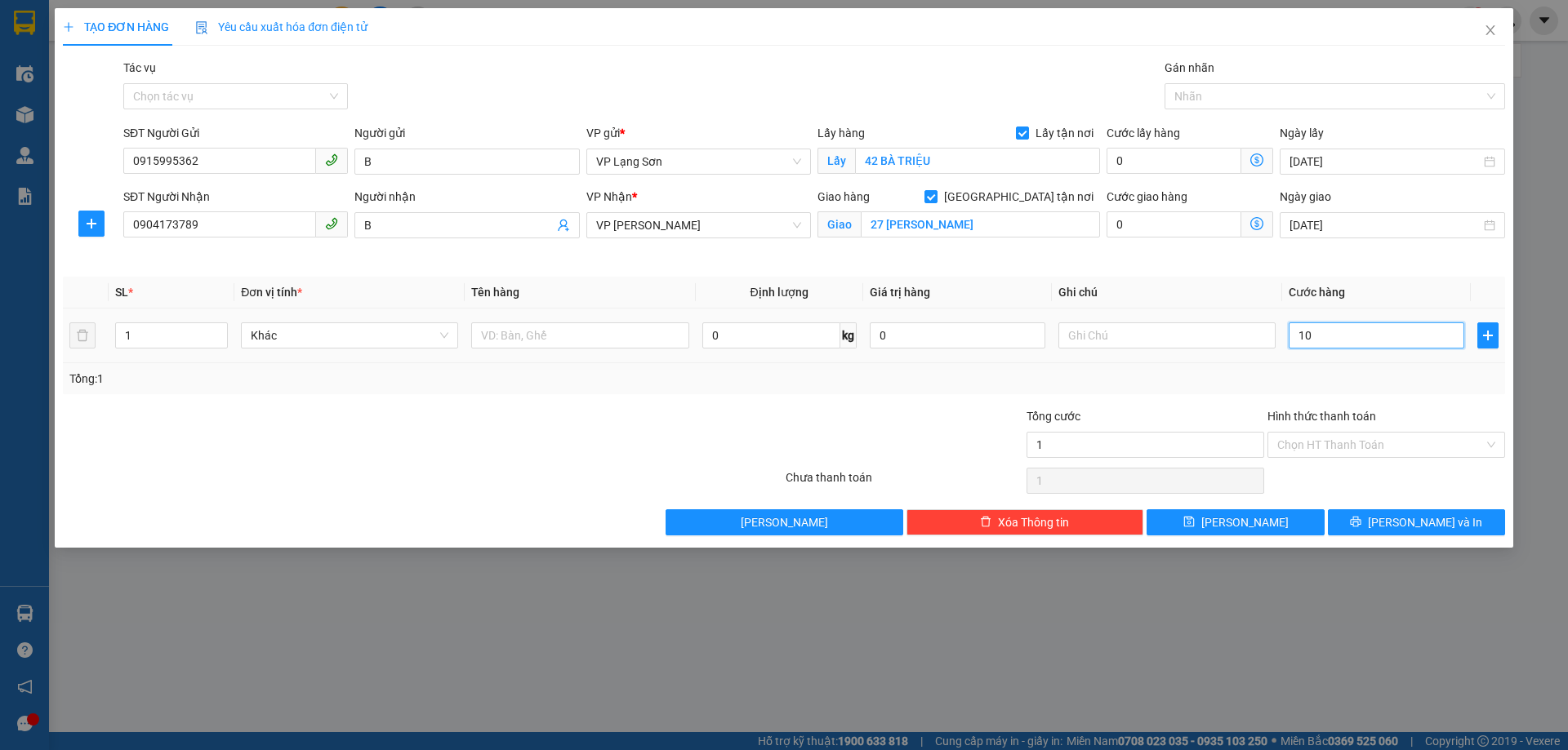
type input "10"
type input "100"
type input "1.000"
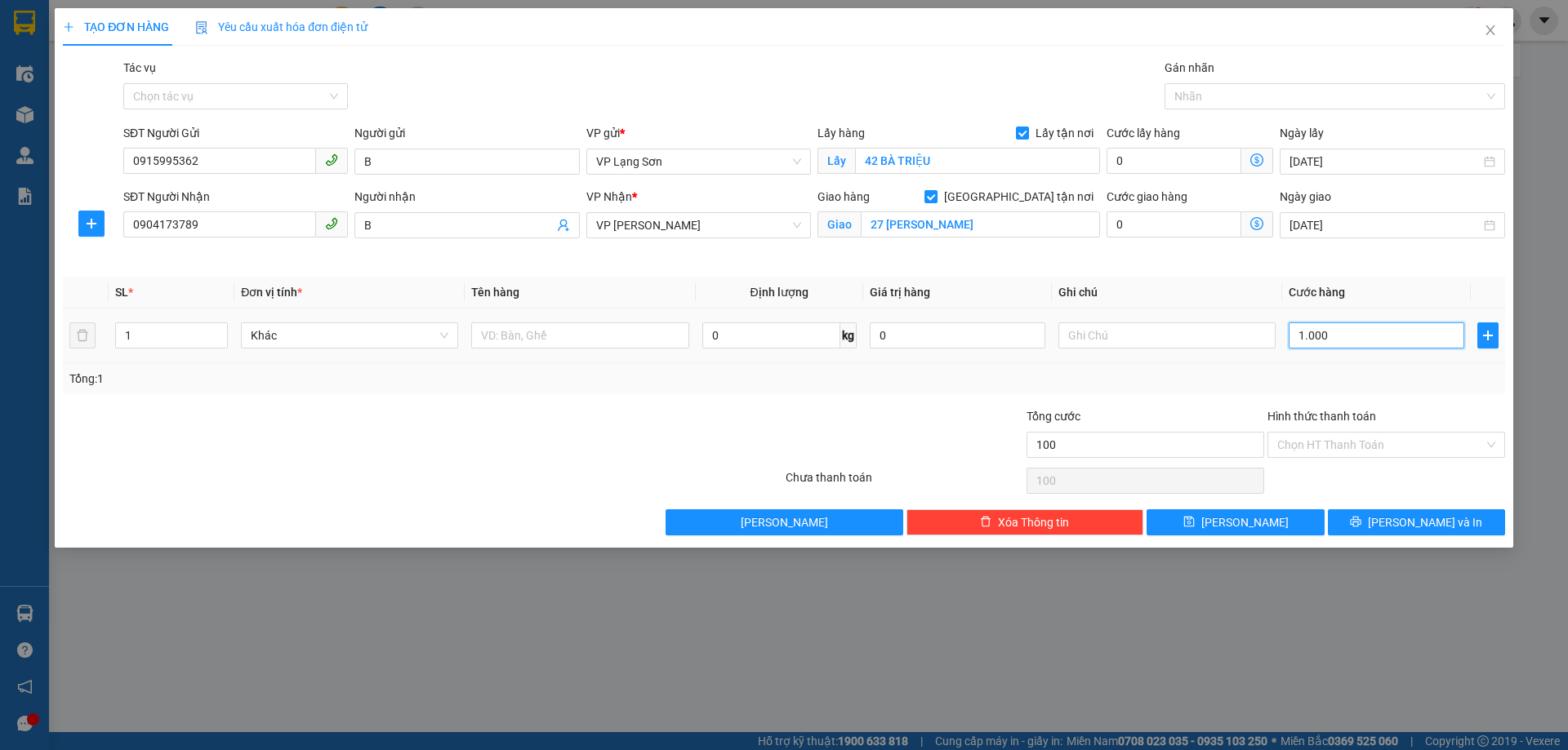
type input "1.000"
type input "10.000"
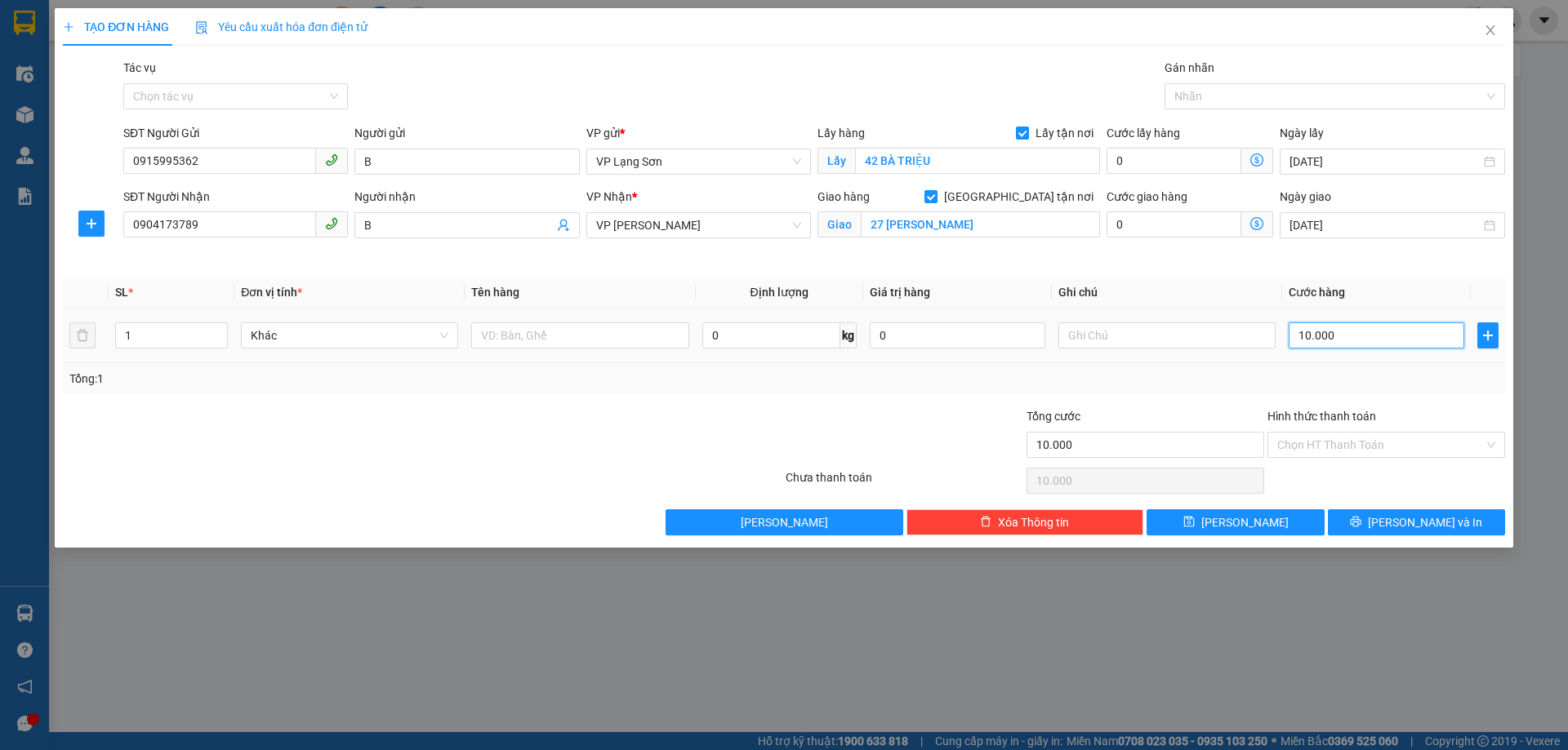
type input "100.000"
click at [1108, 342] on input "text" at bounding box center [1166, 336] width 217 height 27
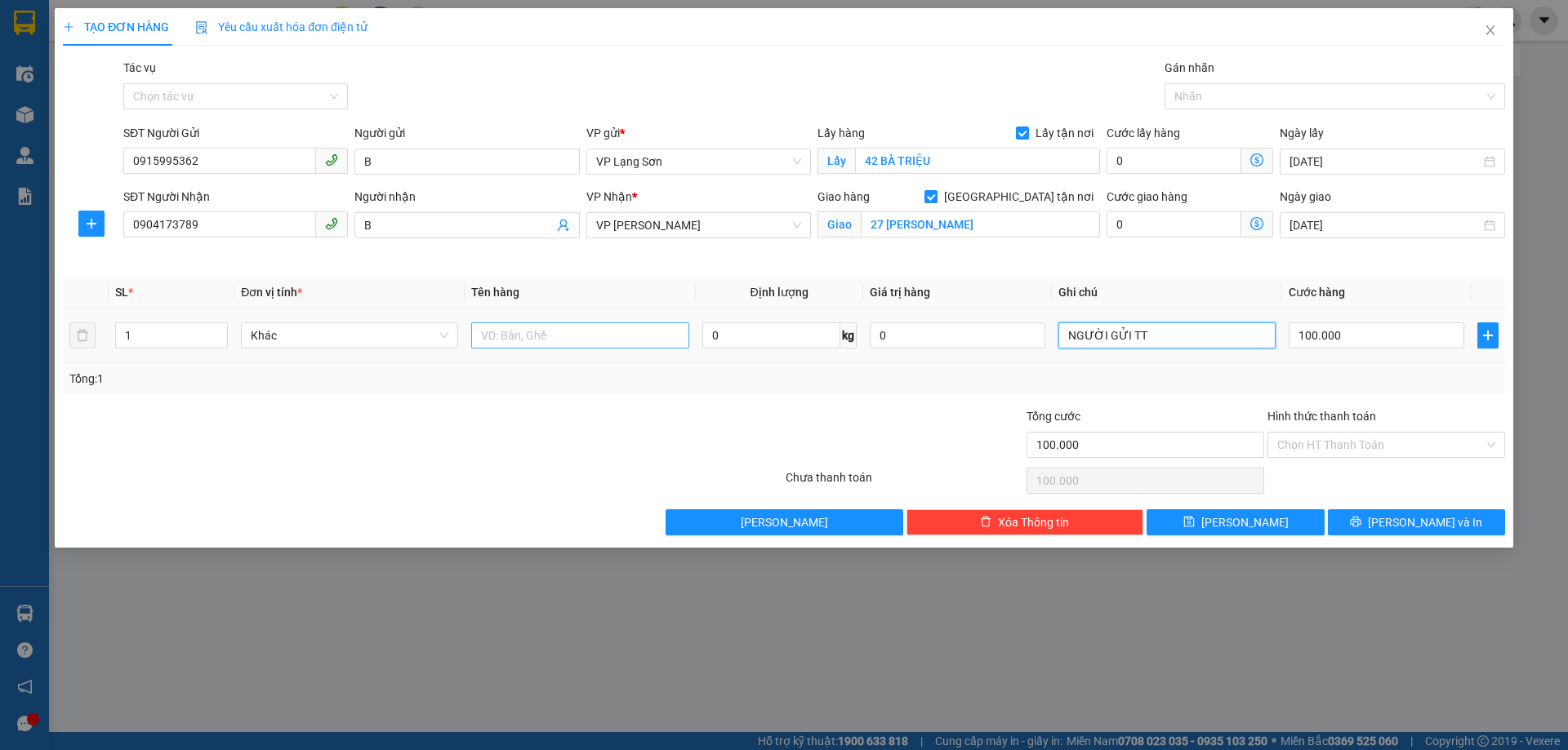
type input "NGƯỜI GỬI TT"
click at [535, 334] on input "text" at bounding box center [579, 336] width 217 height 27
type input "VỊT"
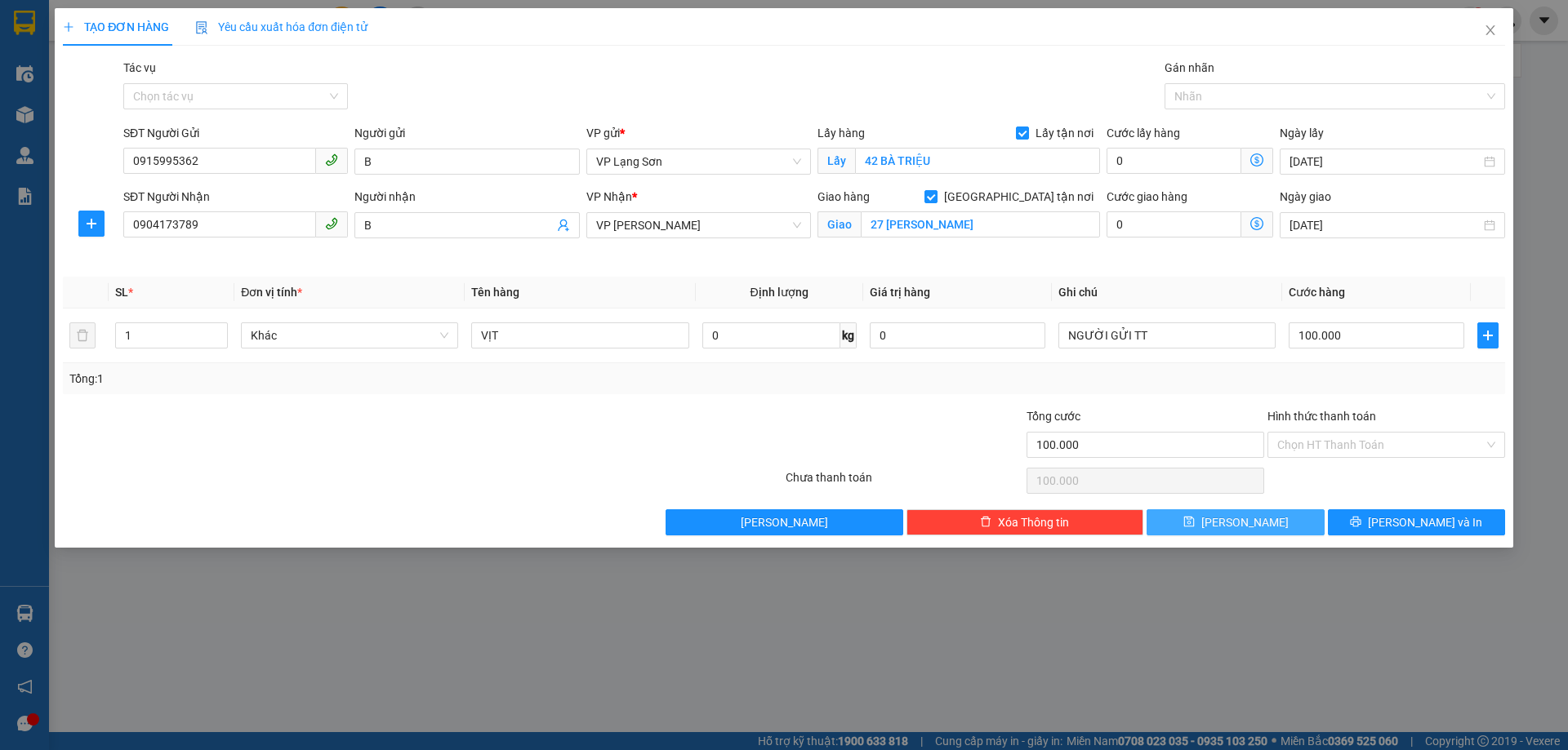
click at [1247, 526] on span "[PERSON_NAME]" at bounding box center [1244, 522] width 87 height 18
checkbox input "false"
type input "0"
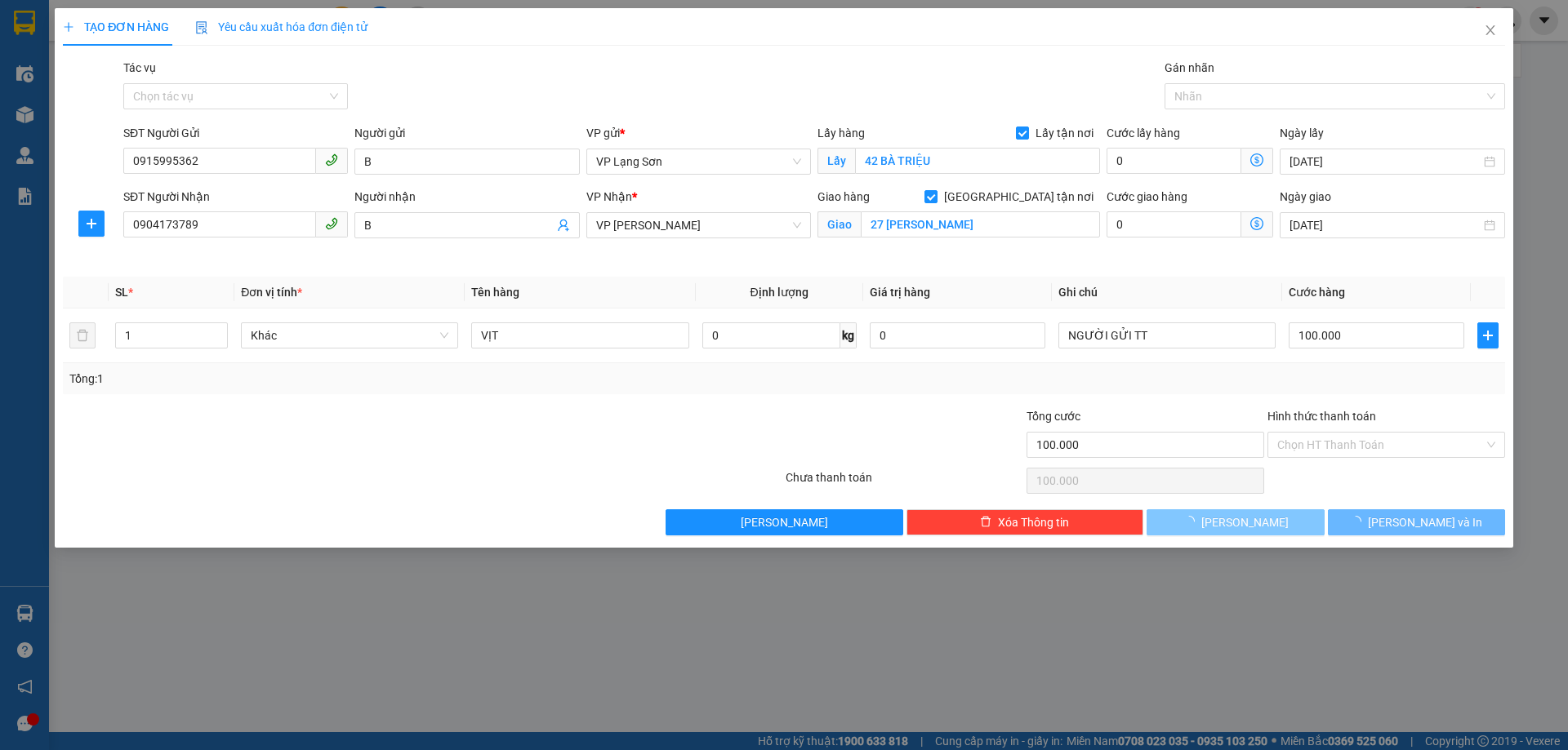
type input "0"
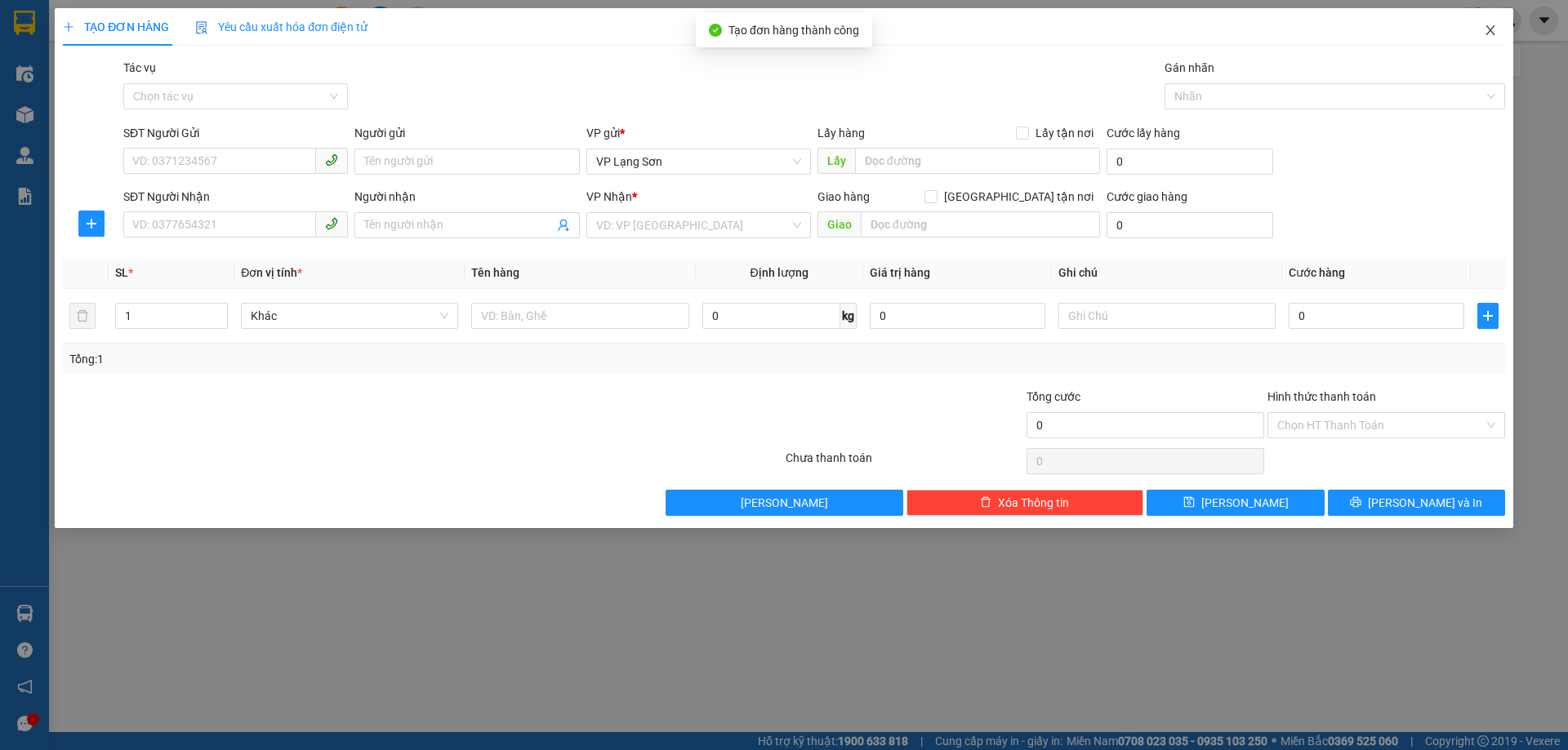
click at [1491, 31] on icon "close" at bounding box center [1489, 29] width 13 height 13
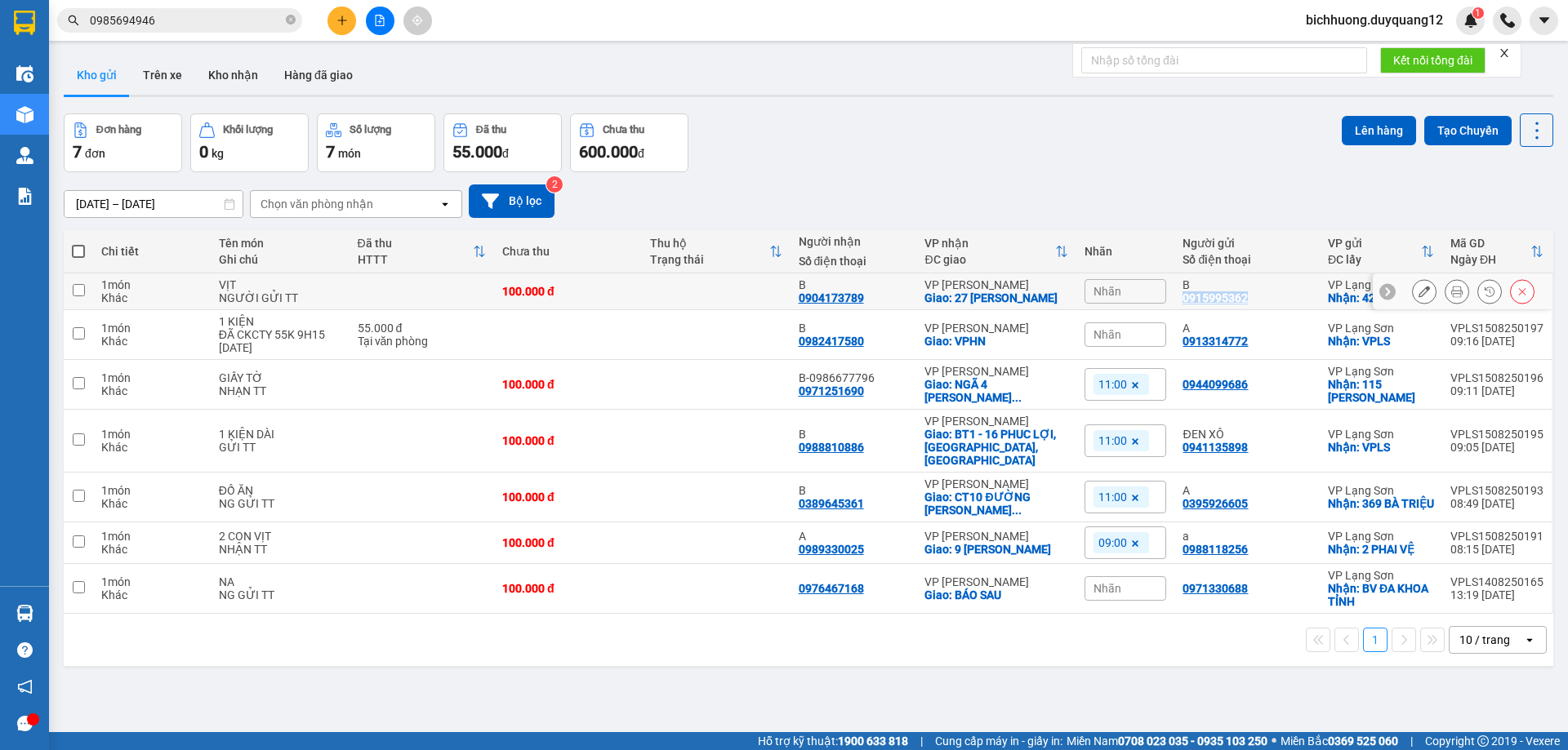
drag, startPoint x: 1203, startPoint y: 299, endPoint x: 1180, endPoint y: 303, distance: 23.3
click at [1182, 303] on div "B 0915995362" at bounding box center [1246, 292] width 129 height 27
checkbox input "true"
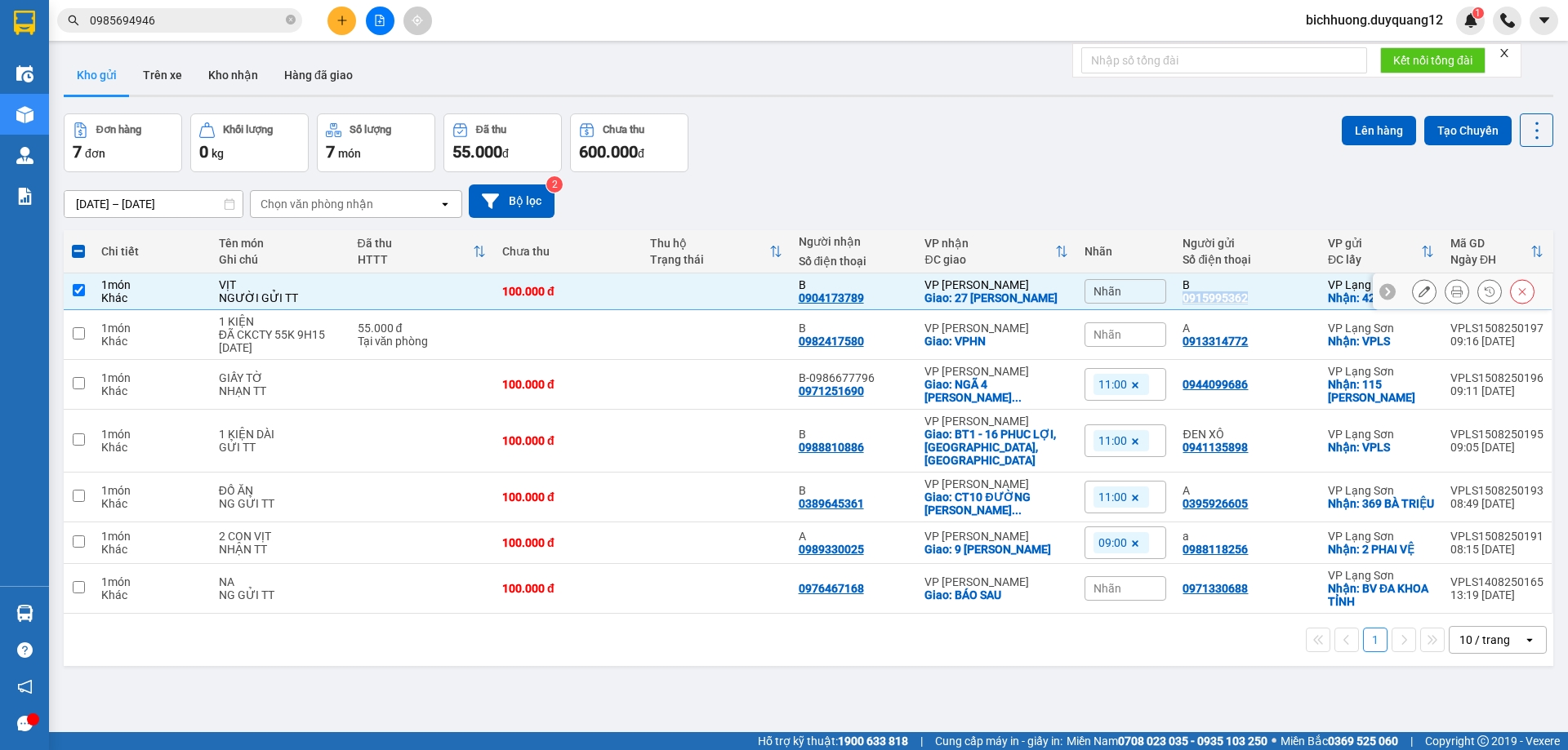
copy div "0915995362"
click at [346, 20] on icon "plus" at bounding box center [343, 21] width 12 height 12
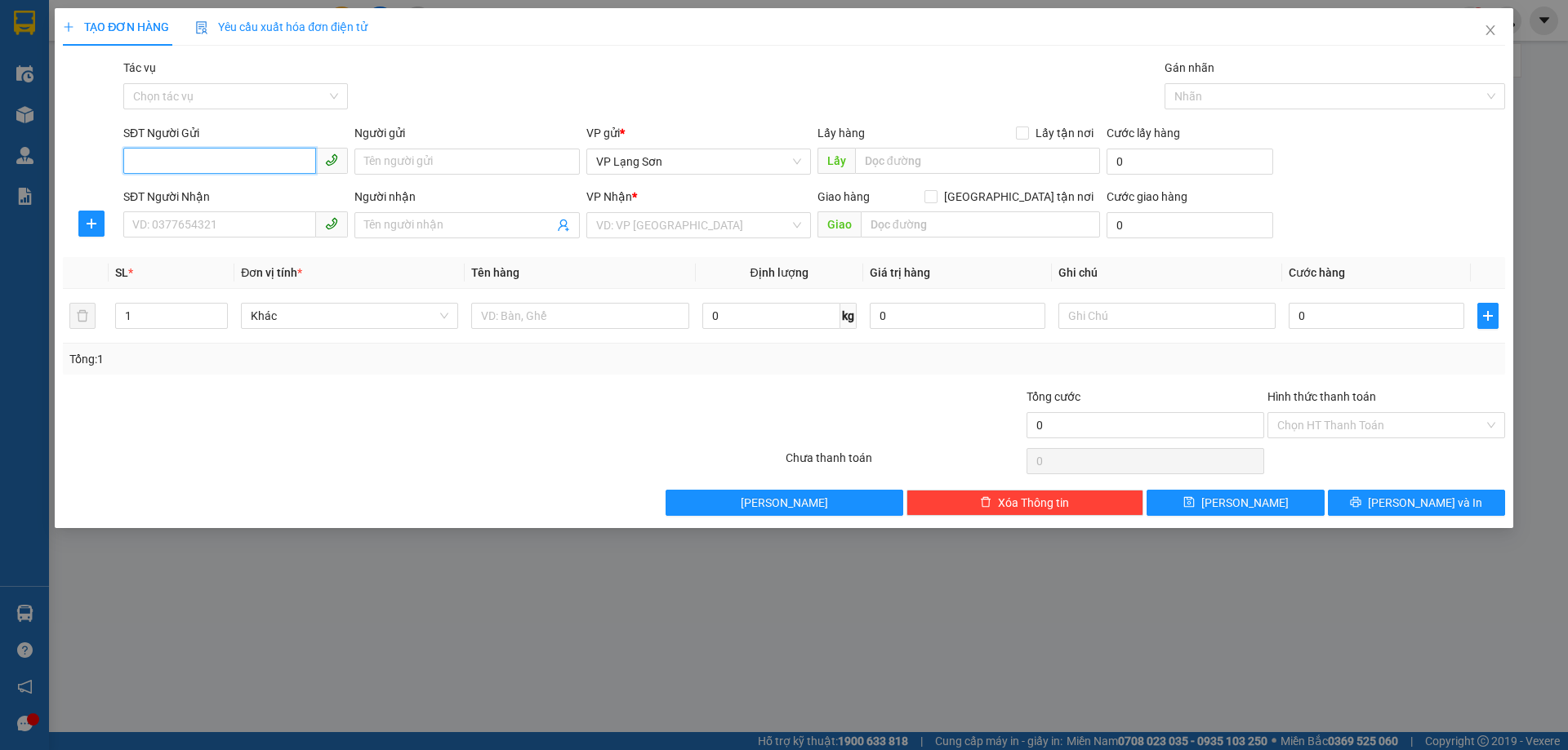
click at [162, 161] on input "SĐT Người Gửi" at bounding box center [220, 161] width 192 height 27
paste input "0912192262"
type input "0912192262"
click at [175, 201] on div "0912192262 - A" at bounding box center [236, 194] width 205 height 18
type input "A"
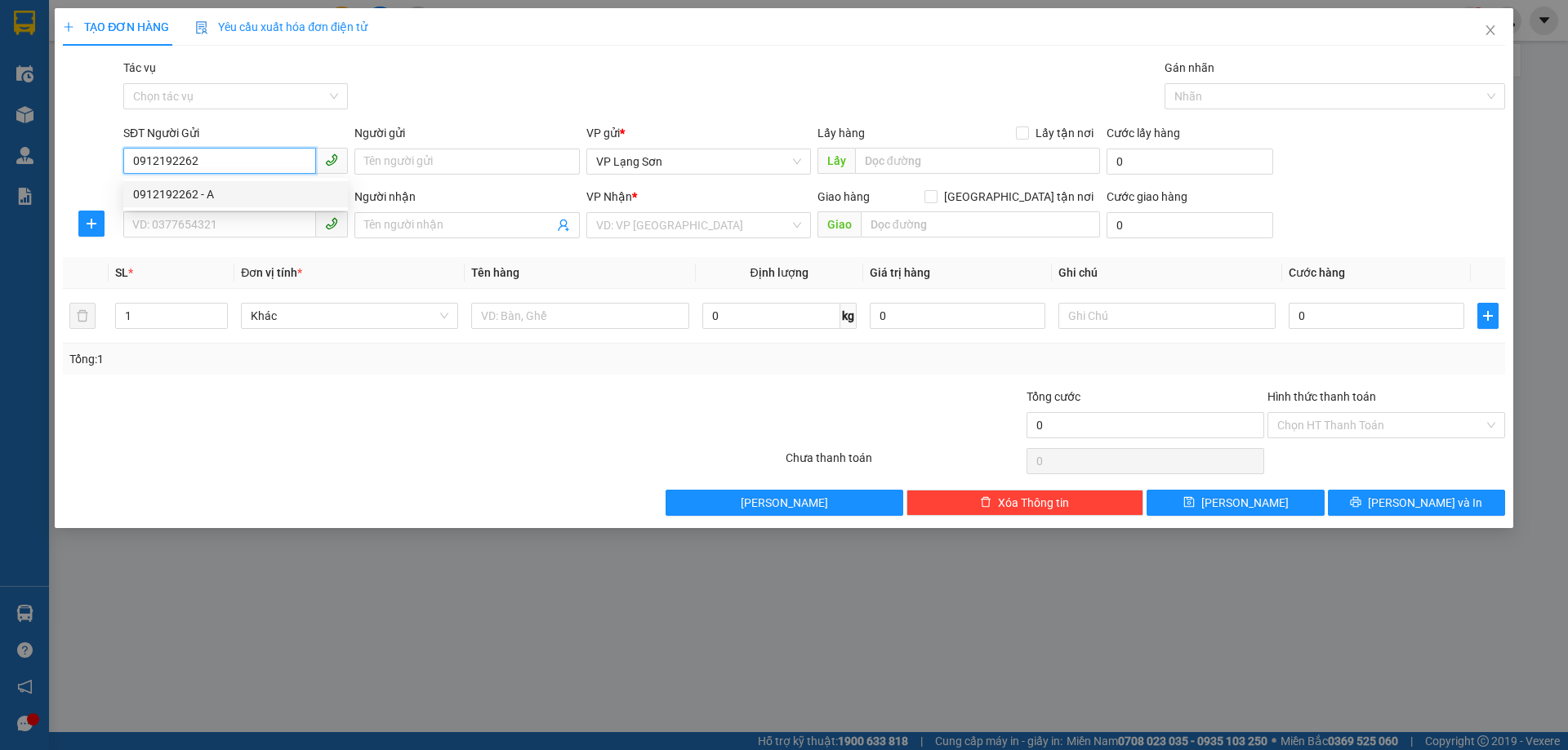
checkbox input "true"
type input "VPLS"
type input "0912192262"
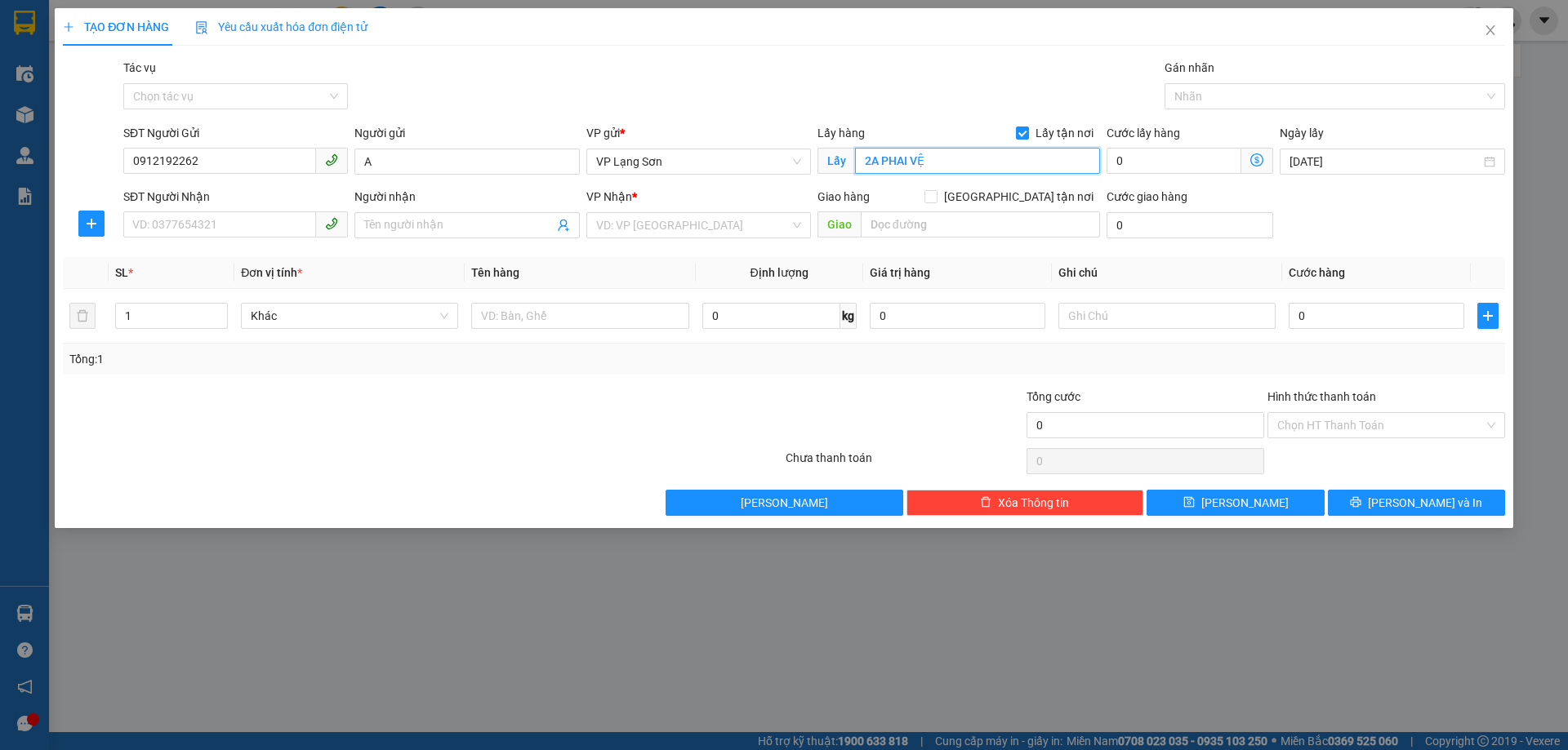
type input "2A PHAI VỆ"
click at [215, 225] on input "SĐT Người Nhận" at bounding box center [220, 224] width 192 height 27
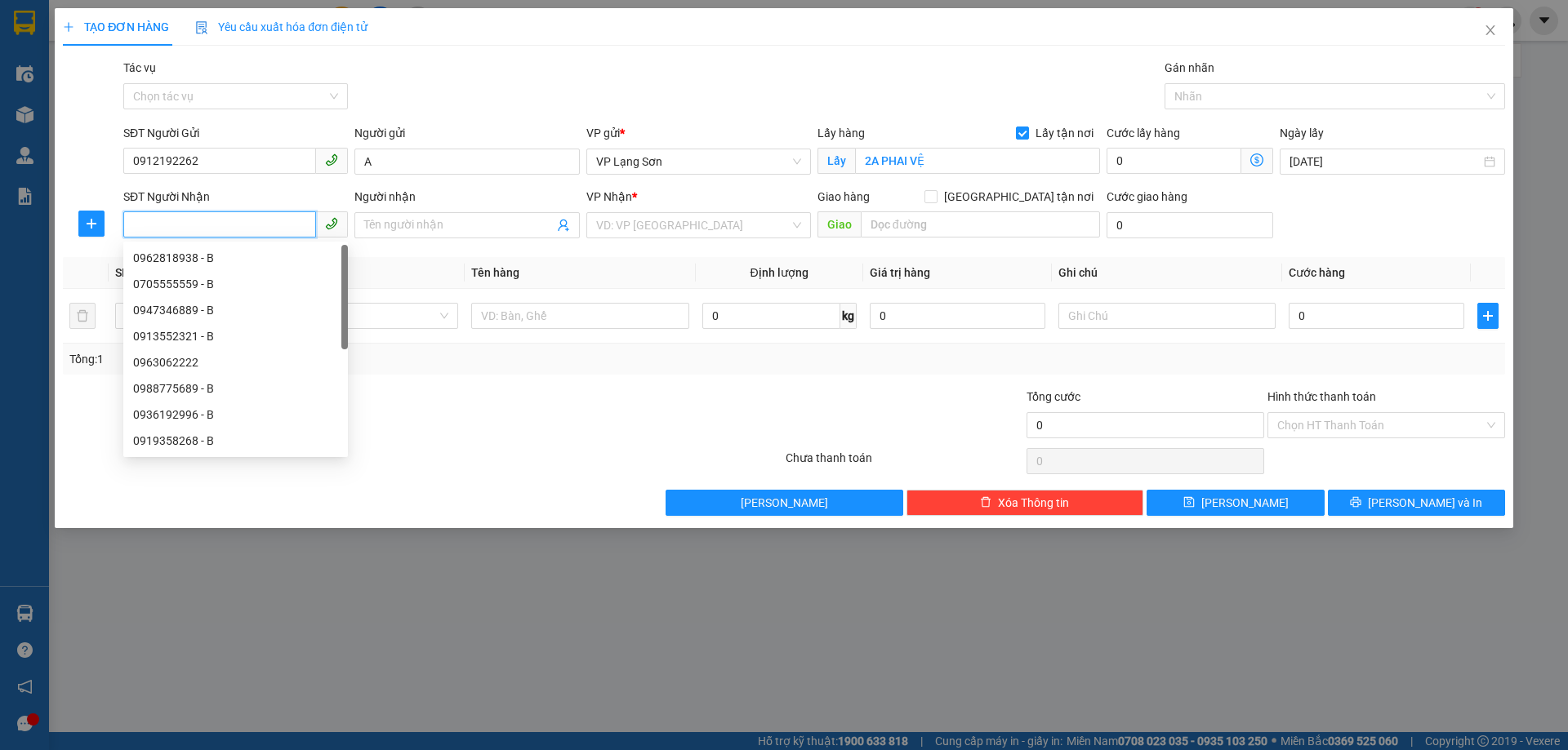
paste input "0334100222"
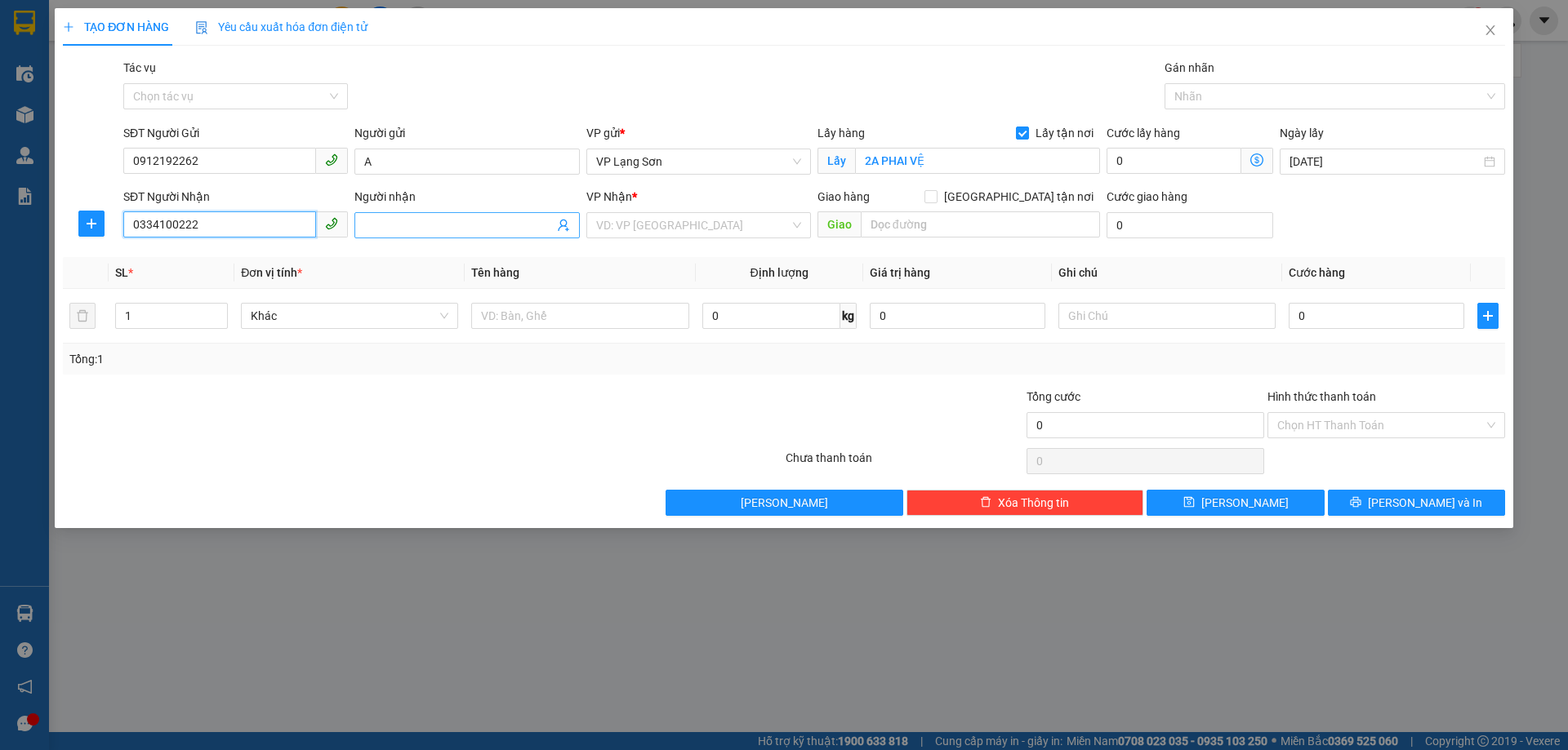
type input "0334100222"
click at [406, 228] on input "Người nhận" at bounding box center [459, 225] width 189 height 18
type input "B"
click at [655, 231] on input "search" at bounding box center [692, 225] width 193 height 25
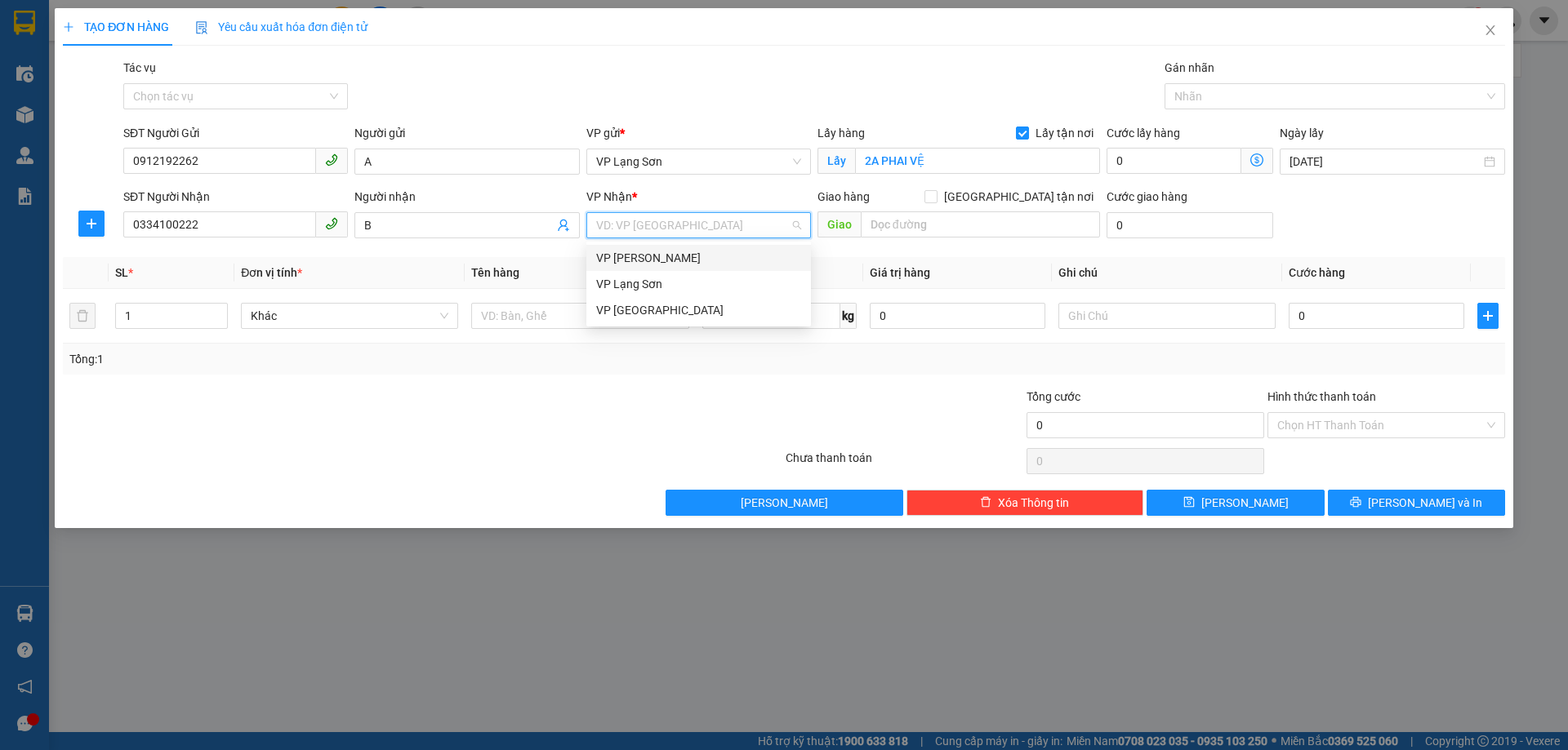
click at [641, 258] on div "VP [PERSON_NAME]" at bounding box center [698, 258] width 205 height 18
drag, startPoint x: 685, startPoint y: 264, endPoint x: 705, endPoint y: 261, distance: 20.2
click at [691, 264] on div "VP [PERSON_NAME]" at bounding box center [698, 258] width 205 height 18
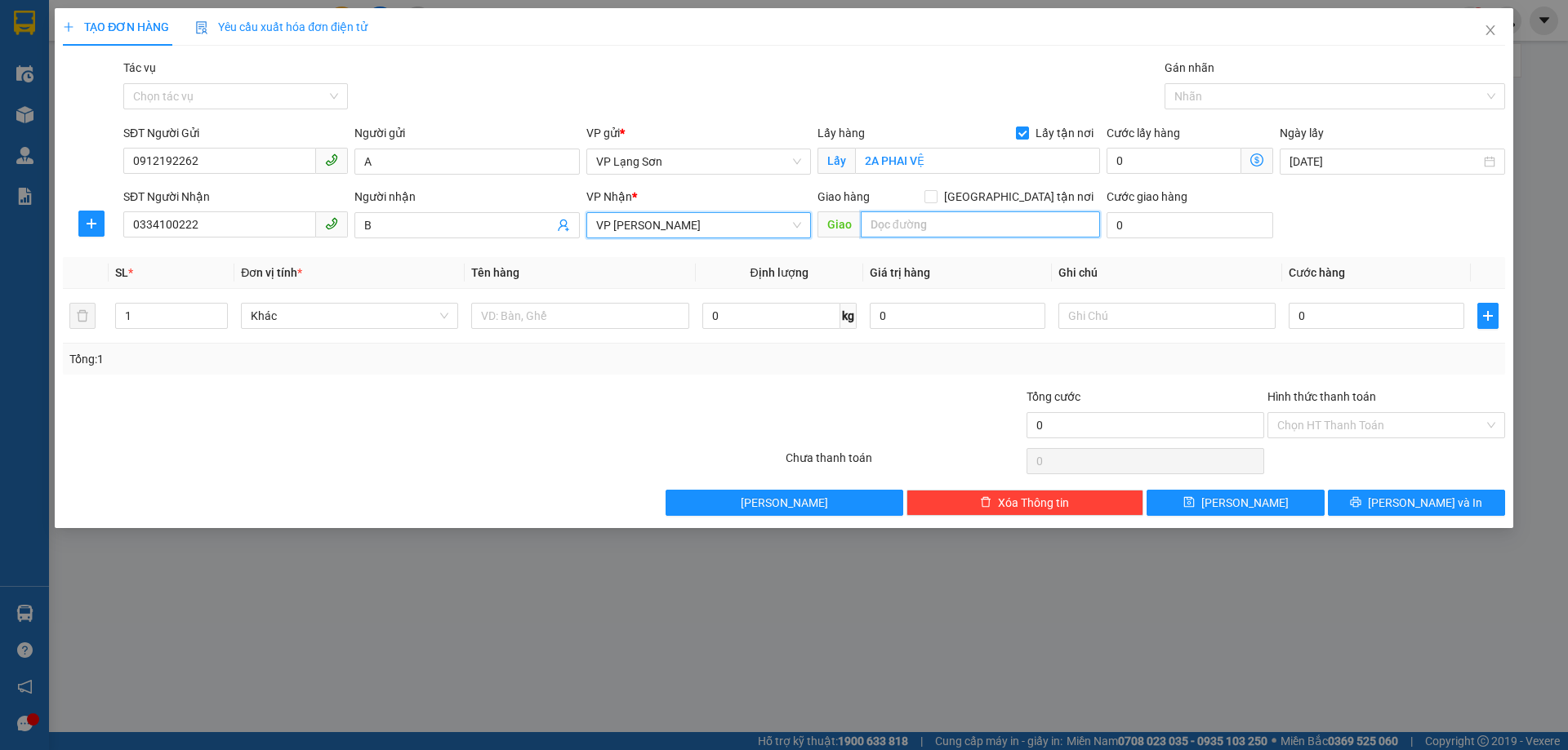
click at [868, 226] on input "text" at bounding box center [981, 224] width 240 height 27
paste input "N035 dịch vụ Hà Trì- Liền kề 12, phường Hà Đông"
type input "N035 dịch vụ Hà Trì- Liền kề 12, phường Hà Đông"
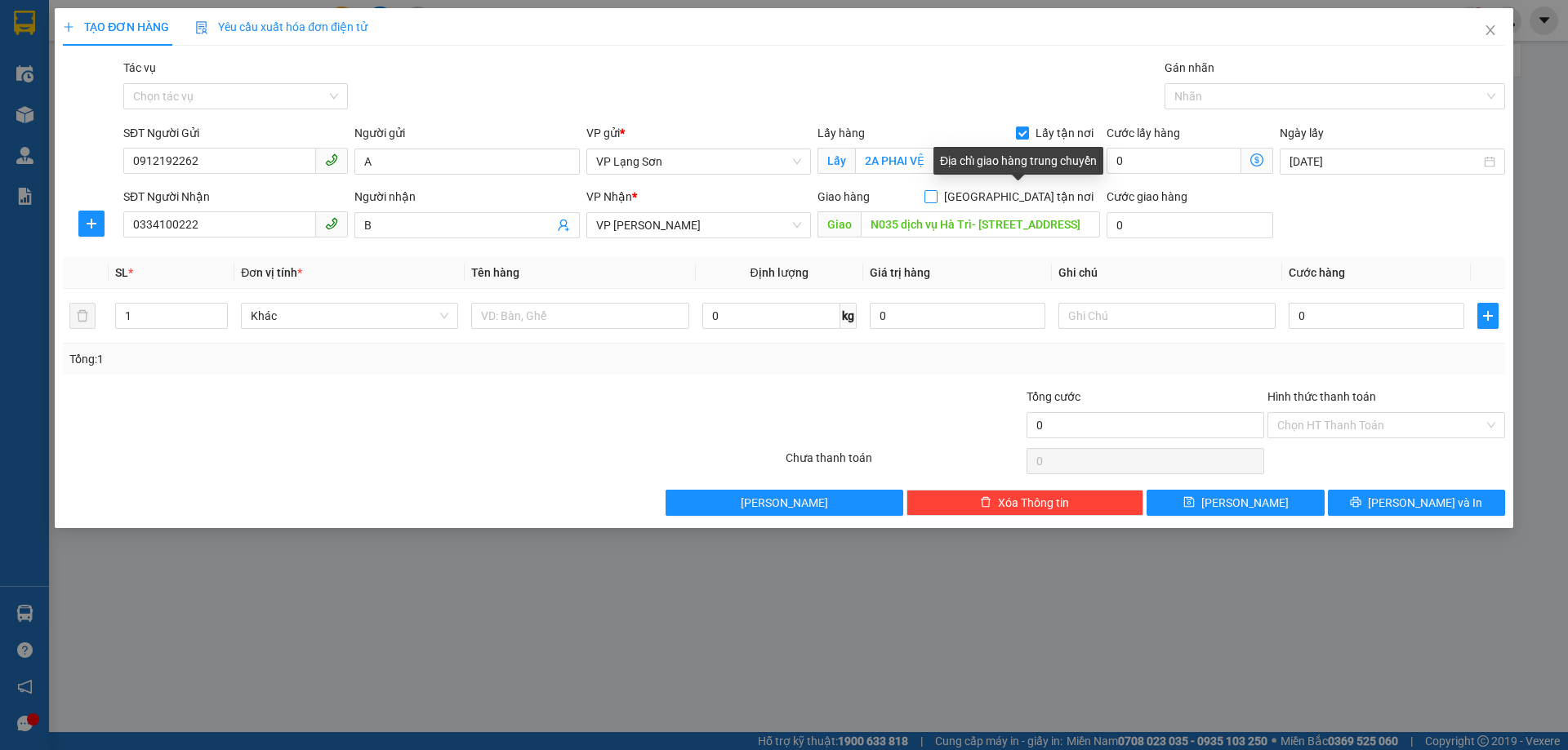
click at [936, 197] on input "[GEOGRAPHIC_DATA] tận nơi" at bounding box center [930, 196] width 12 height 12
checkbox input "true"
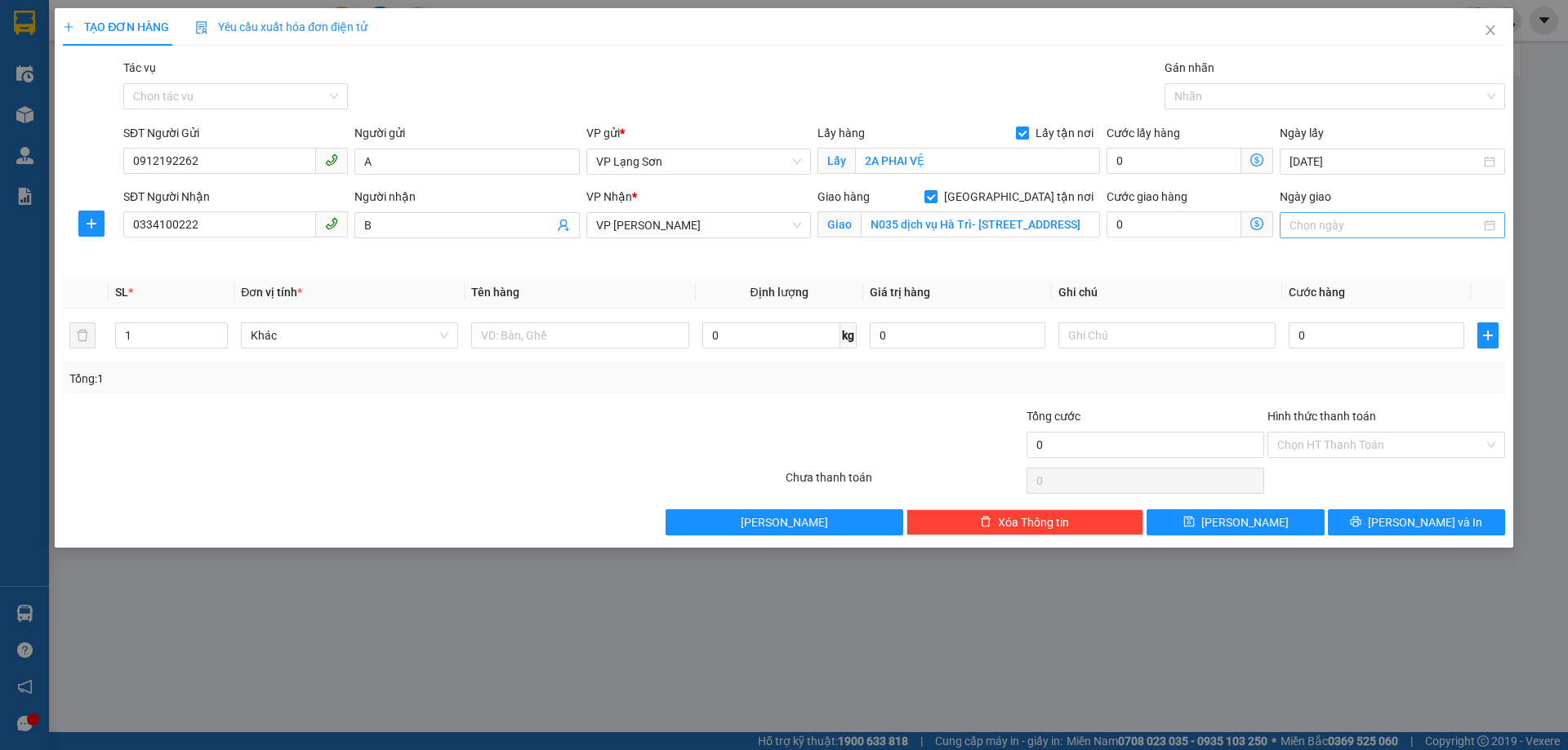
click at [1326, 221] on input "Ngày giao" at bounding box center [1384, 225] width 190 height 18
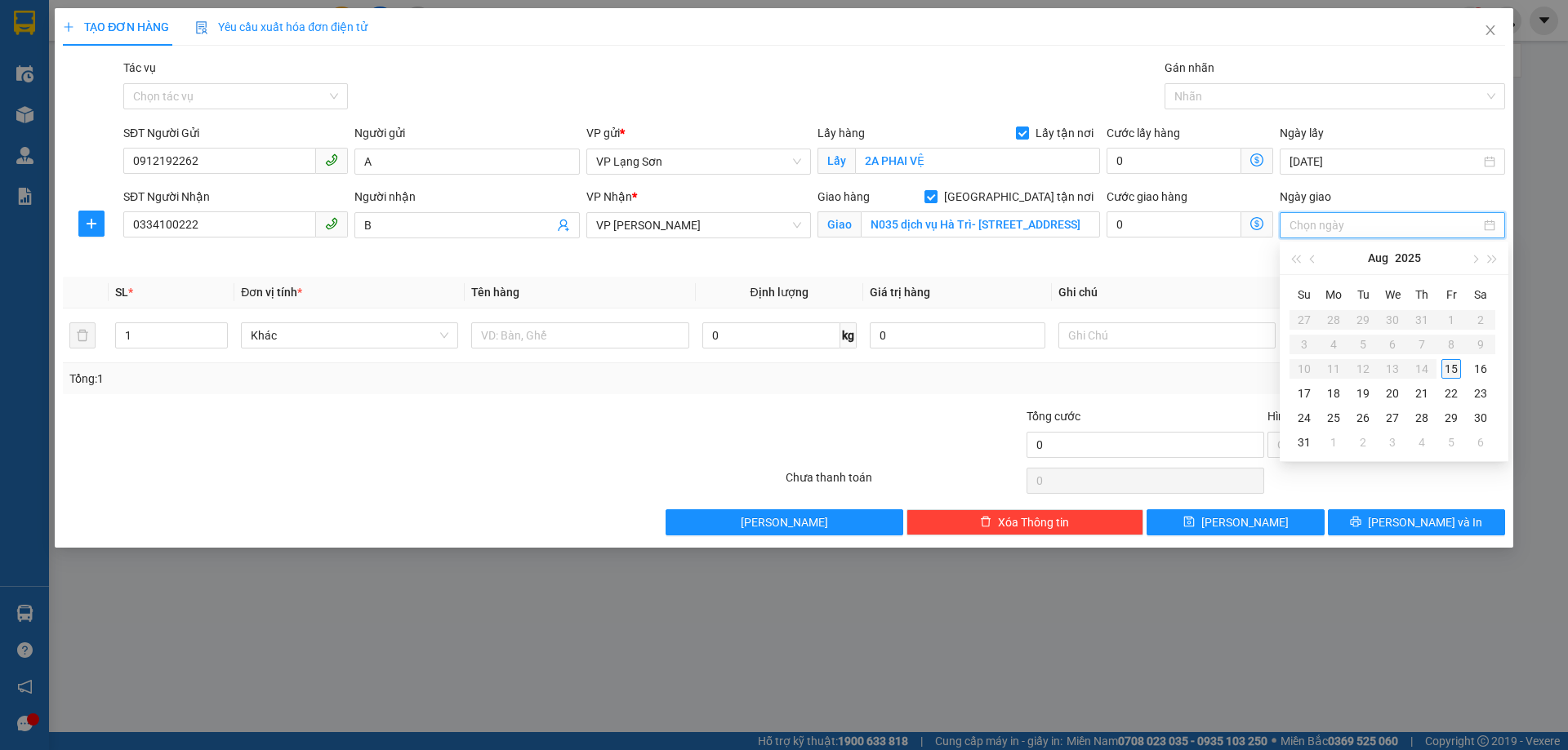
type input "[DATE]"
click at [1448, 371] on div "15" at bounding box center [1451, 369] width 20 height 20
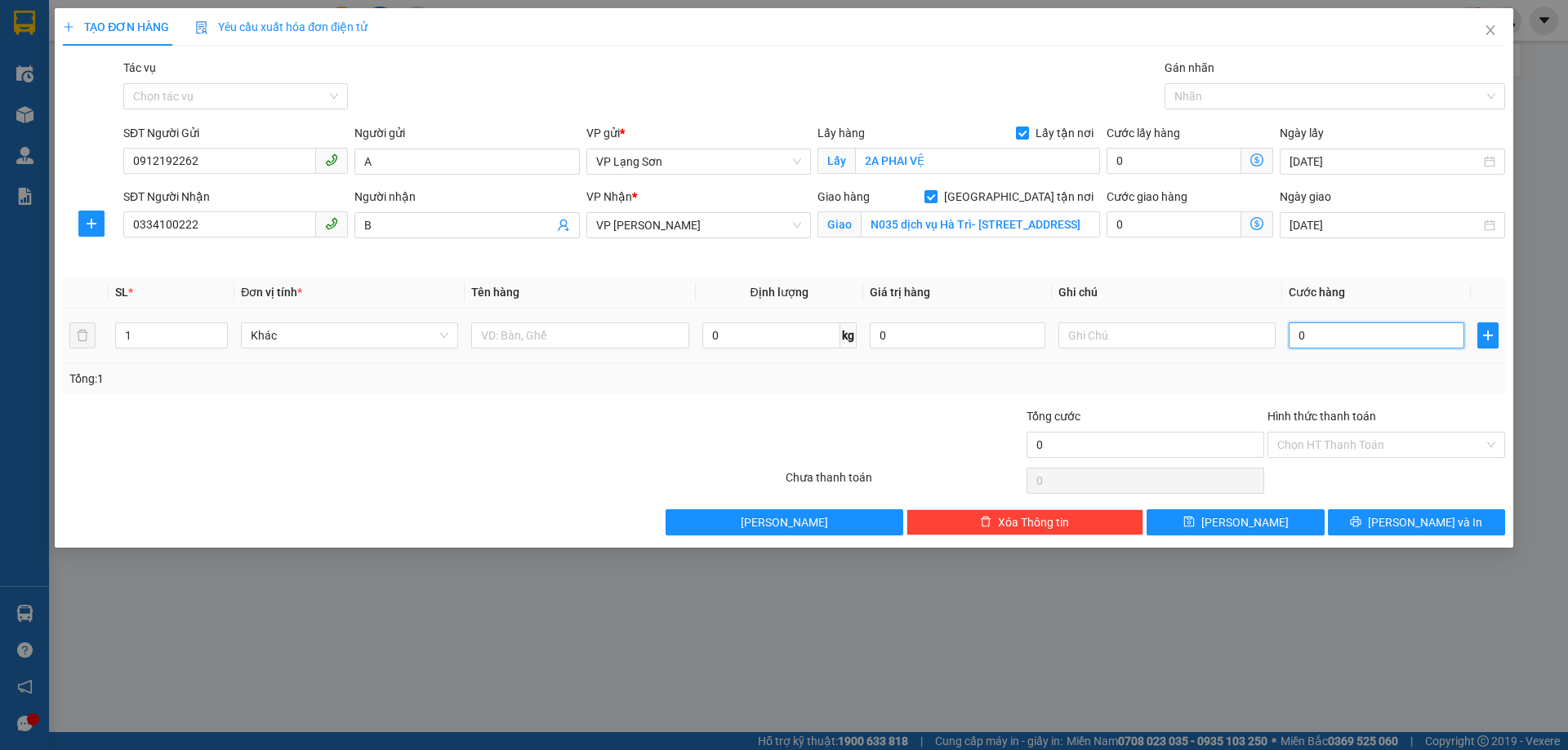
click at [1315, 341] on input "0" at bounding box center [1376, 336] width 176 height 27
type input "1"
type input "10"
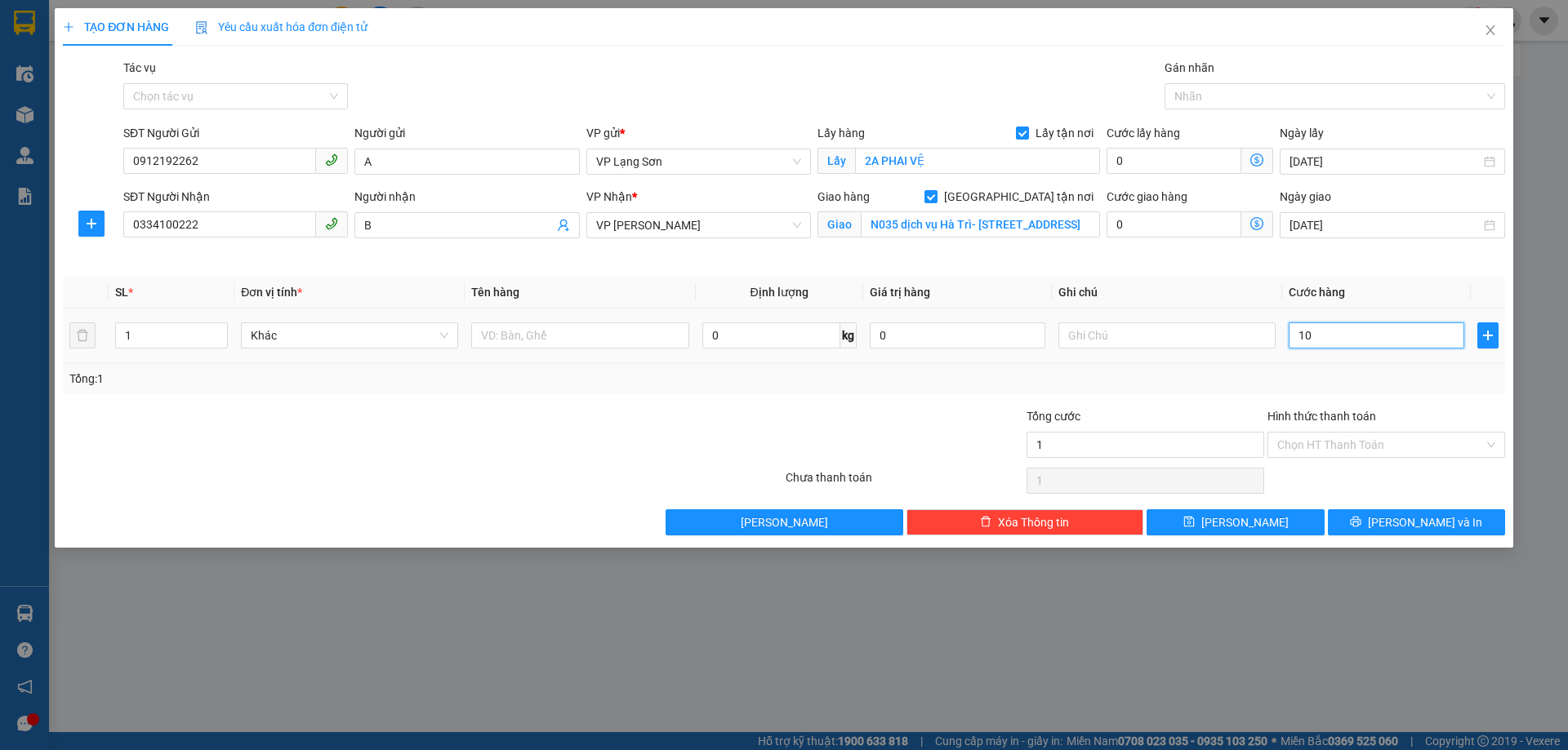
type input "10"
type input "100"
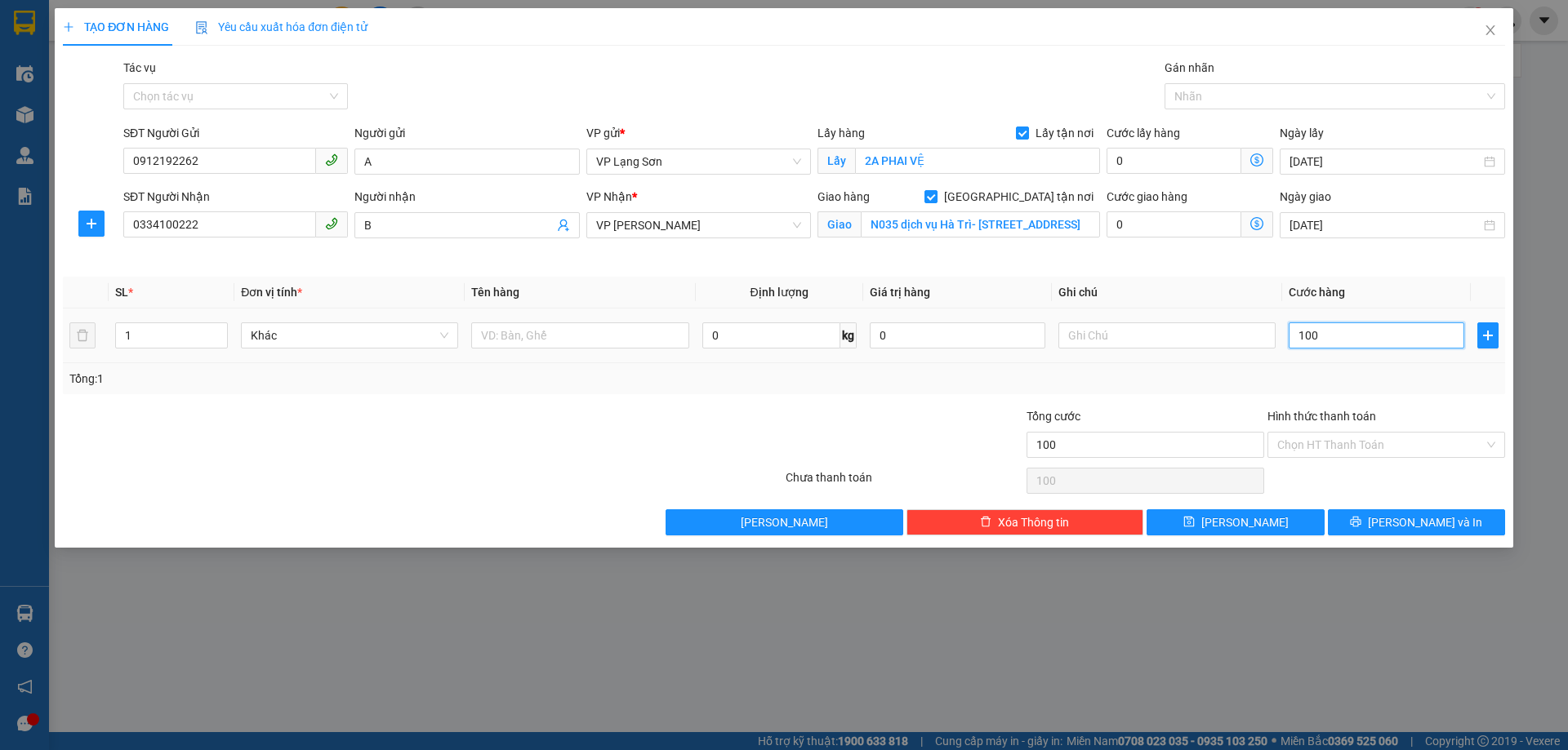
type input "1.000"
type input "10.000"
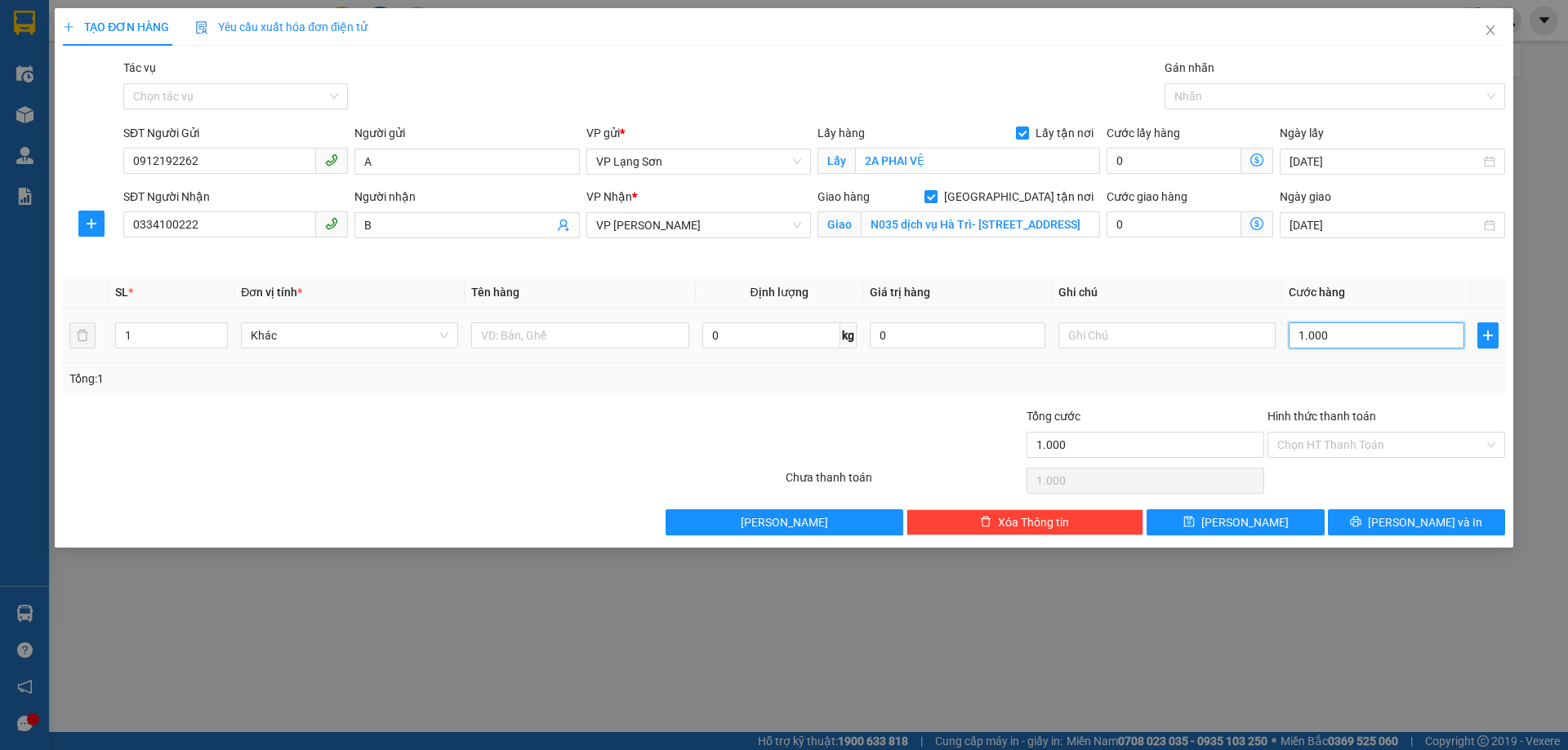
type input "10.000"
type input "100.000"
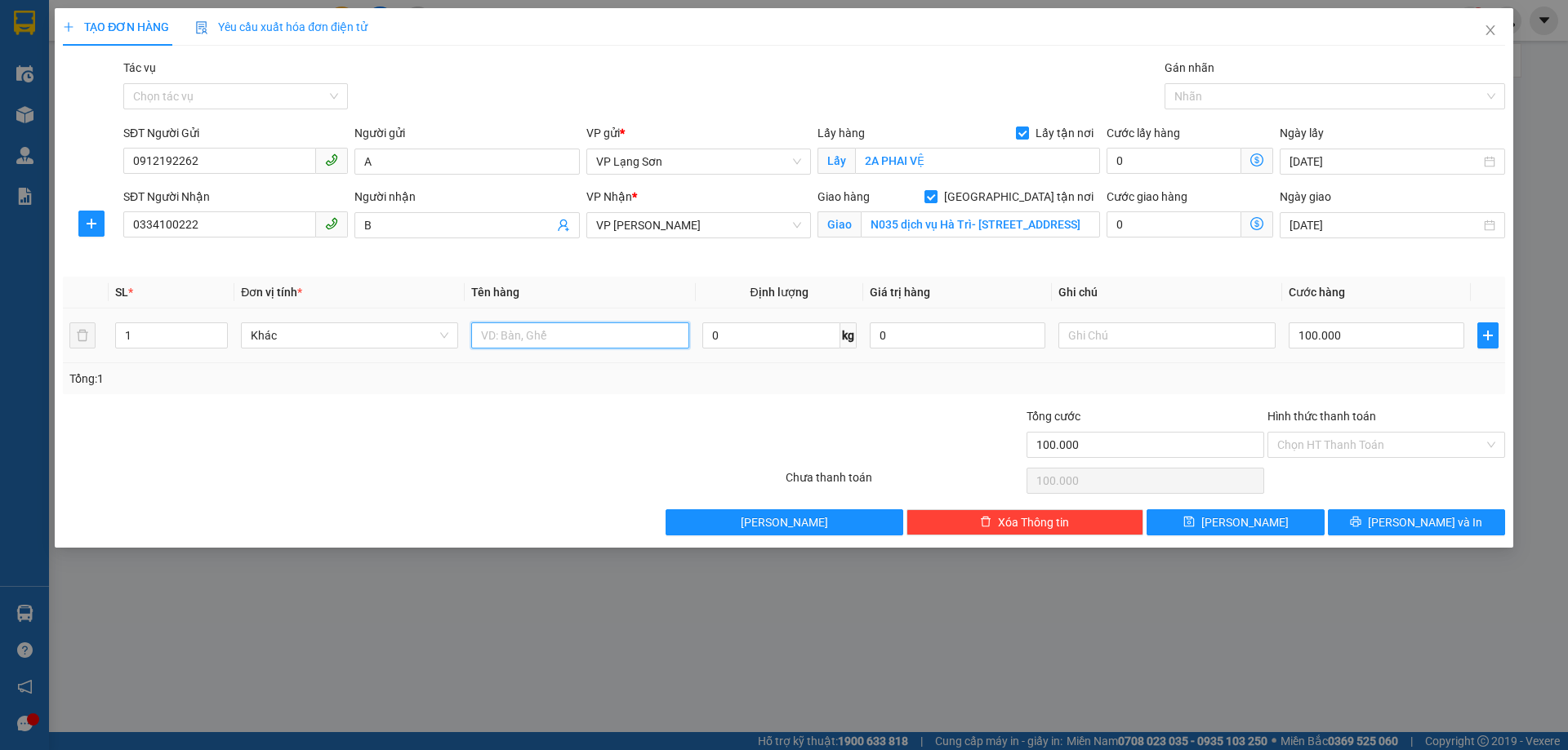
click at [497, 342] on input "text" at bounding box center [579, 336] width 217 height 27
type input "D"
type input "ĐỒ"
click at [1128, 341] on input "text" at bounding box center [1166, 336] width 217 height 27
type input "NGƯỜI"
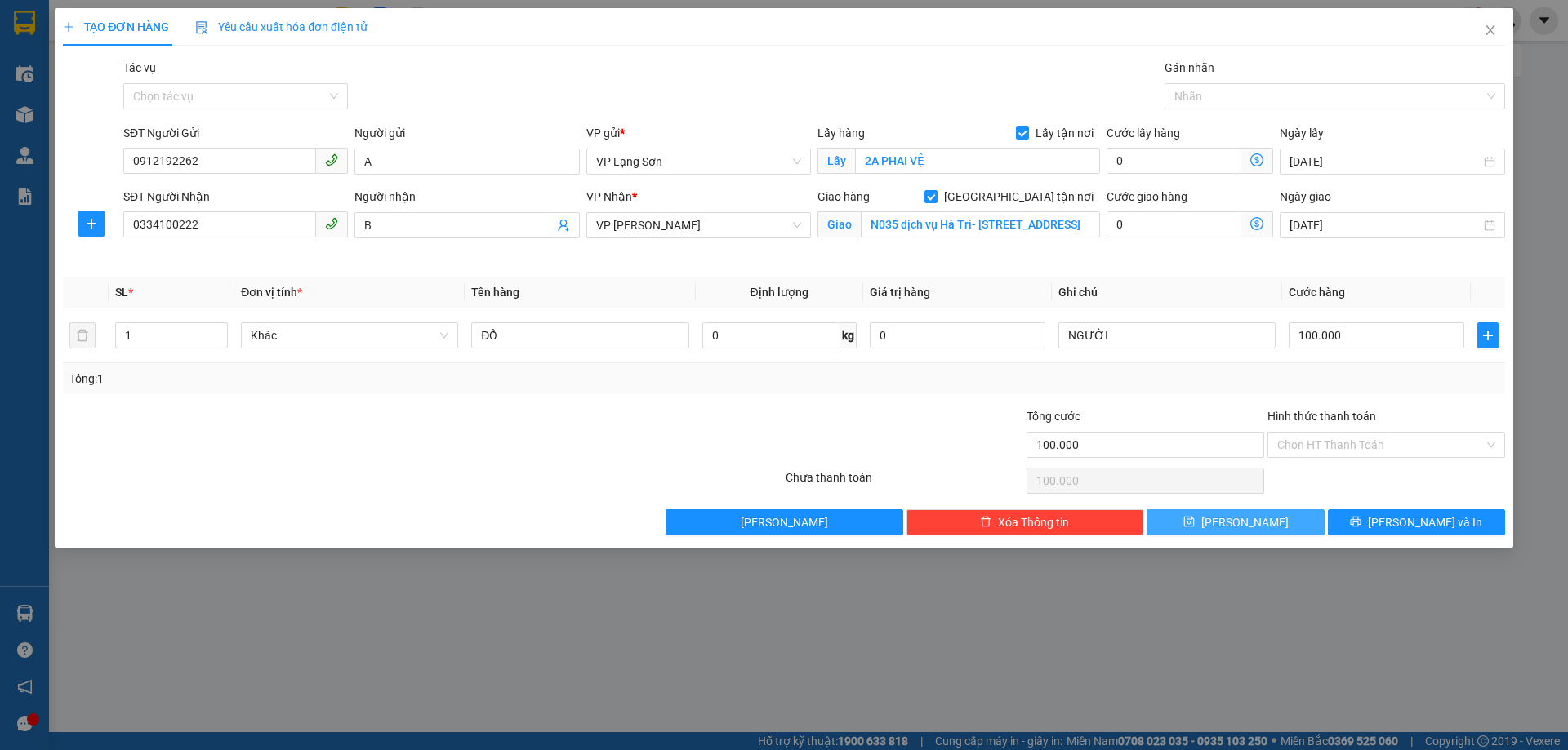
click at [1249, 523] on span "[PERSON_NAME]" at bounding box center [1244, 522] width 87 height 18
checkbox input "false"
type input "0"
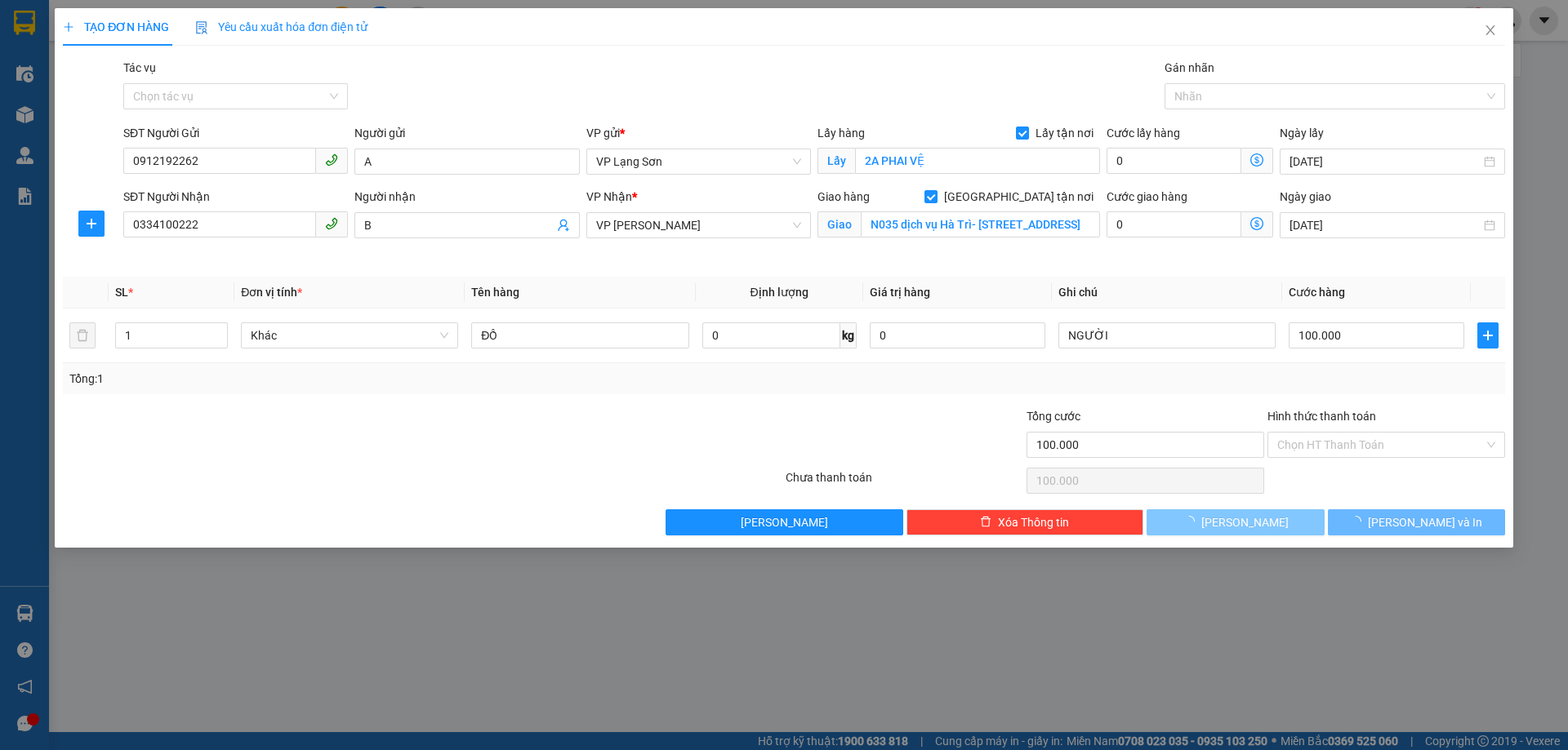
type input "0"
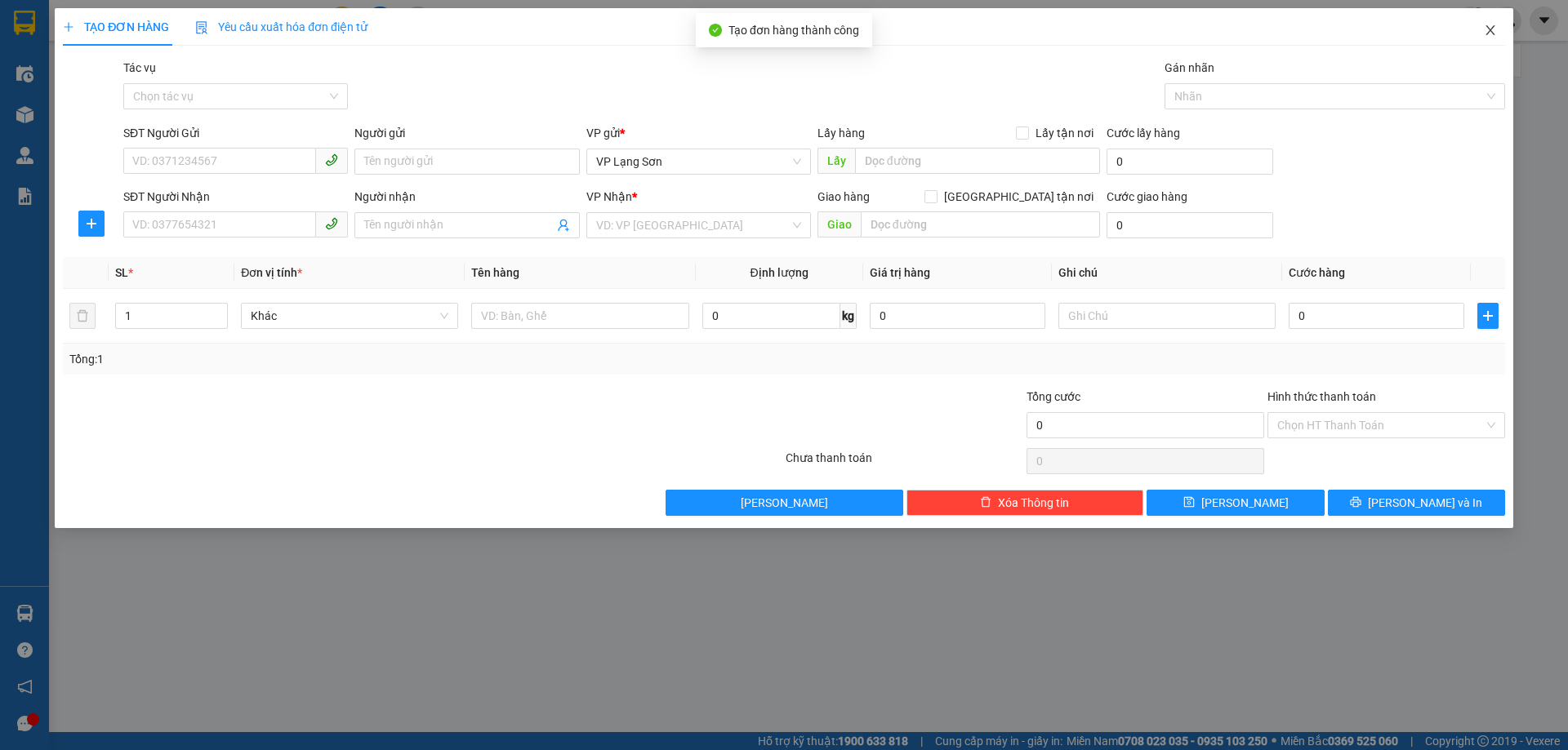
click at [1491, 31] on icon "close" at bounding box center [1489, 29] width 13 height 13
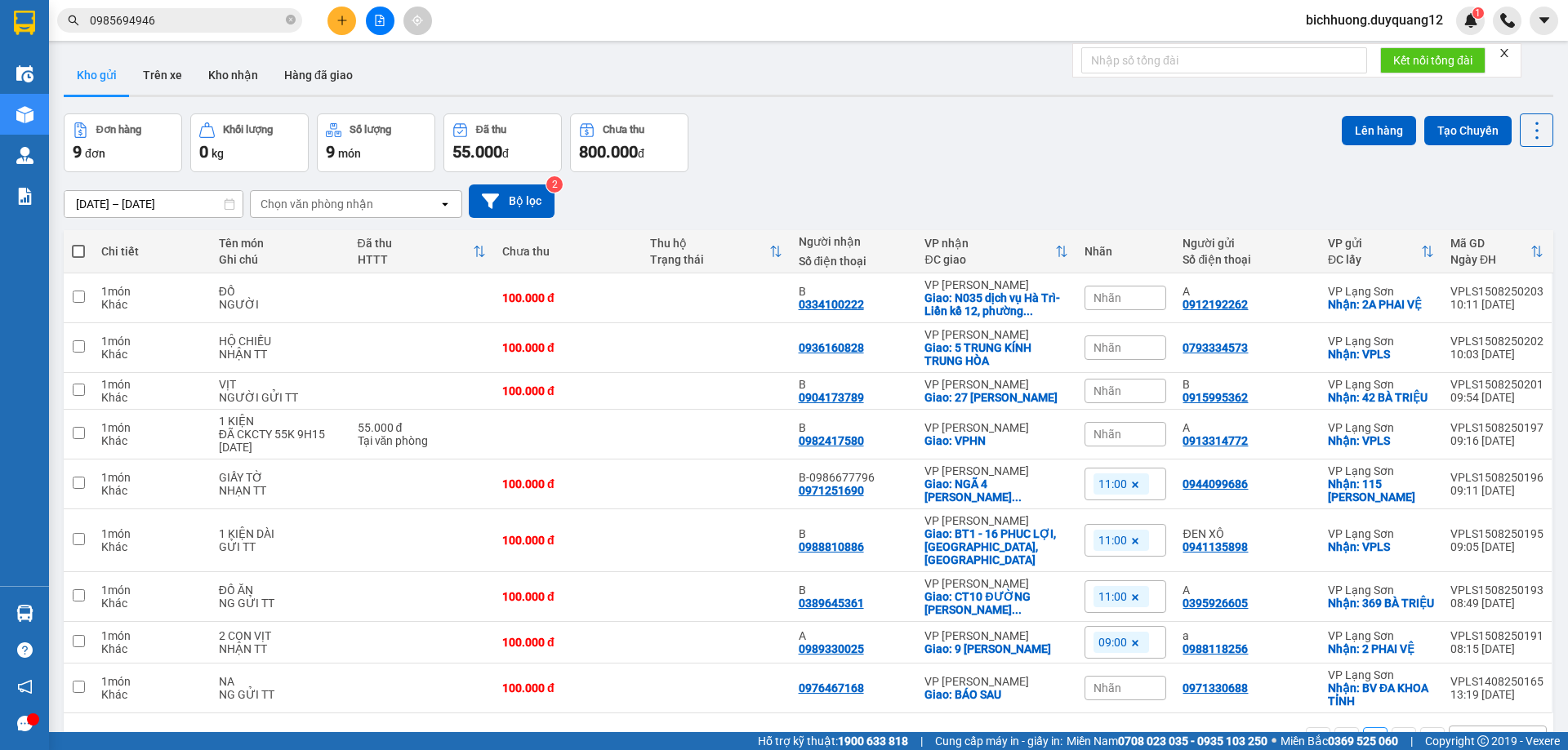
click at [1108, 385] on span "Nhãn" at bounding box center [1108, 391] width 27 height 13
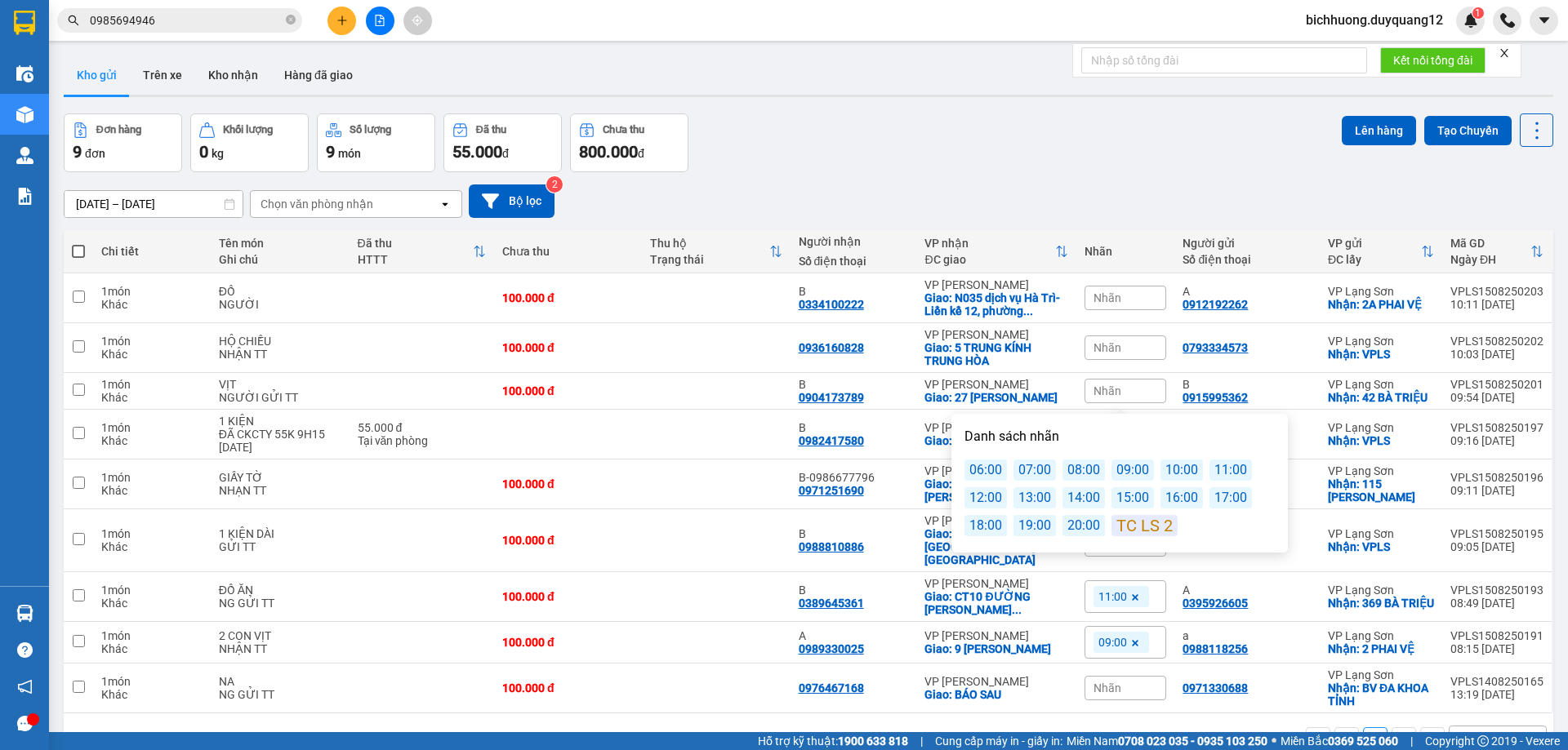
drag, startPoint x: 987, startPoint y: 503, endPoint x: 1058, endPoint y: 466, distance: 80.1
click at [990, 503] on div "12:00" at bounding box center [985, 499] width 42 height 22
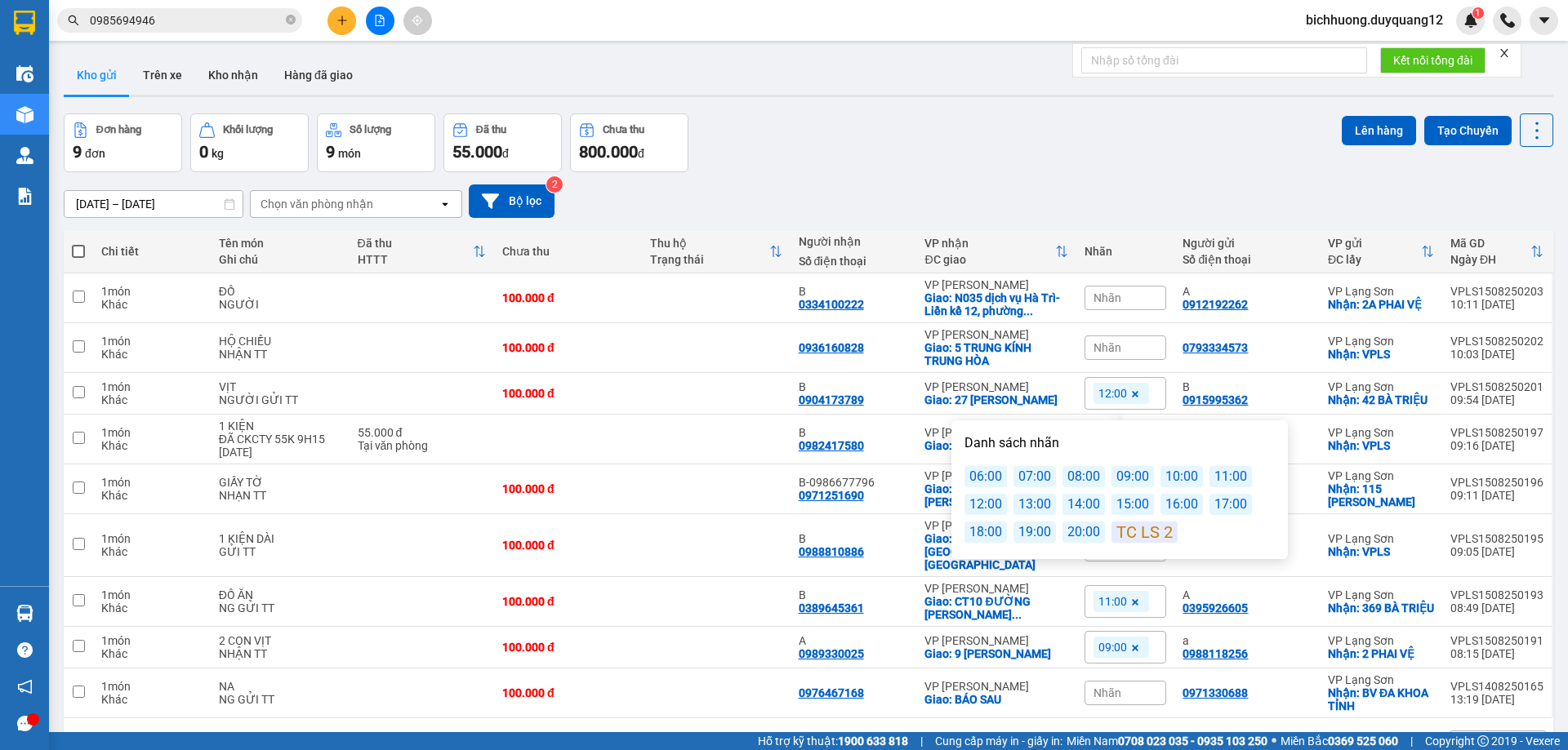
click at [1302, 143] on div "Đơn hàng 9 đơn Khối lượng 0 kg Số lượng 9 món Đã thu 55.000 đ Chưa thu 800.000 …" at bounding box center [808, 143] width 1489 height 59
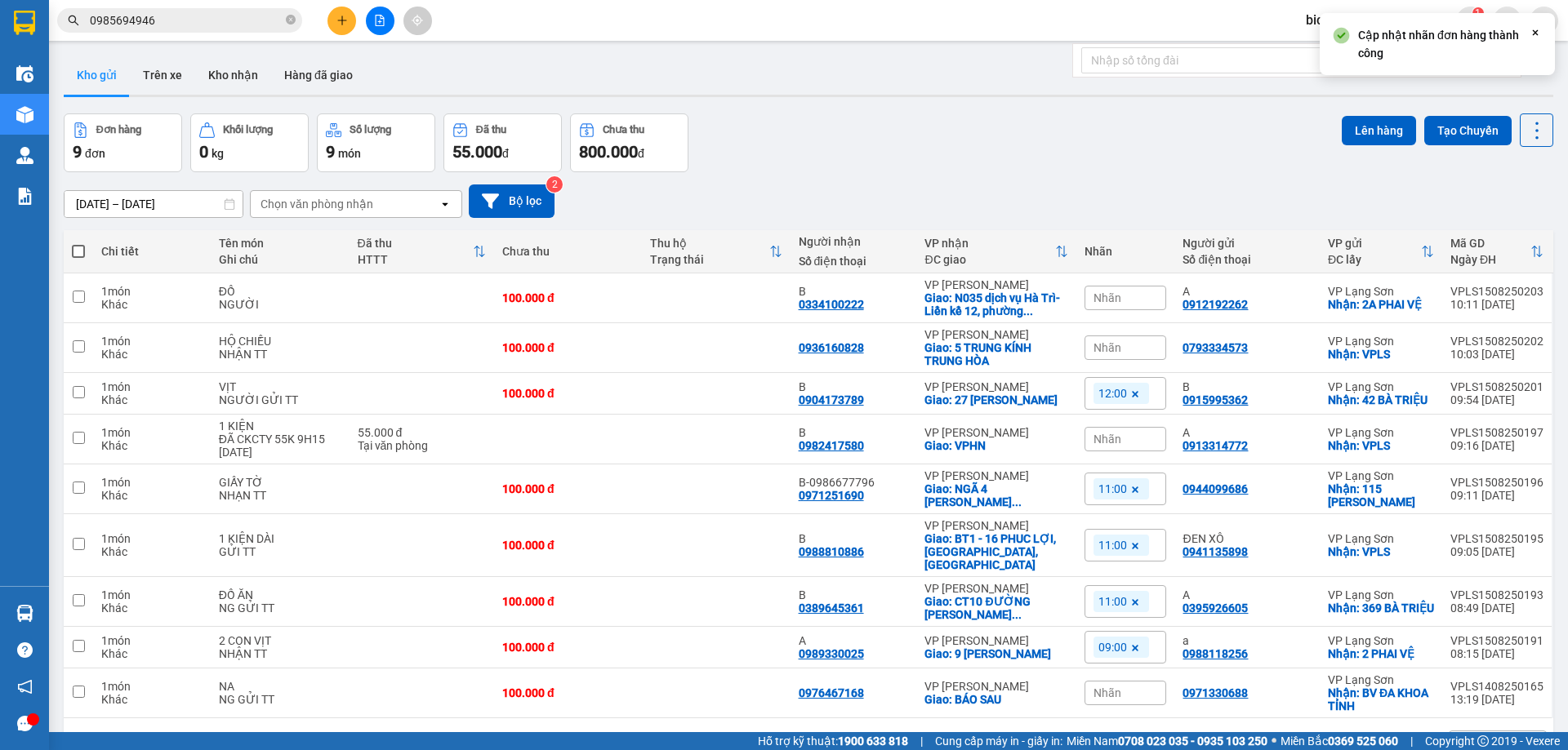
click at [1122, 301] on div "Nhãn" at bounding box center [1124, 297] width 81 height 25
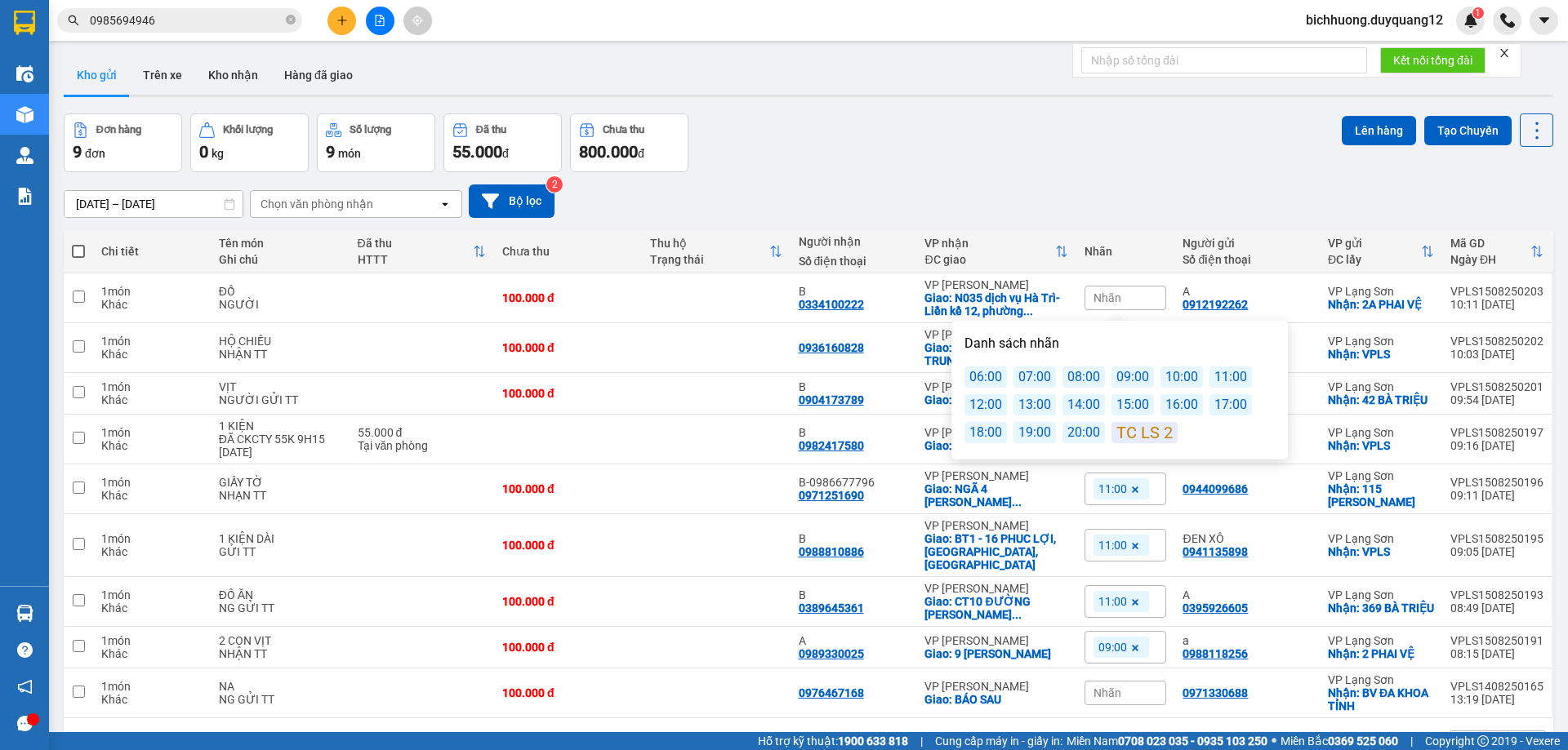
drag, startPoint x: 982, startPoint y: 409, endPoint x: 1021, endPoint y: 386, distance: 45.3
click at [986, 409] on div "12:00" at bounding box center [985, 405] width 42 height 22
click at [1100, 176] on div "13/08/2025 – 15/08/2025 Press the down arrow key to interact with the calendar …" at bounding box center [808, 200] width 1489 height 58
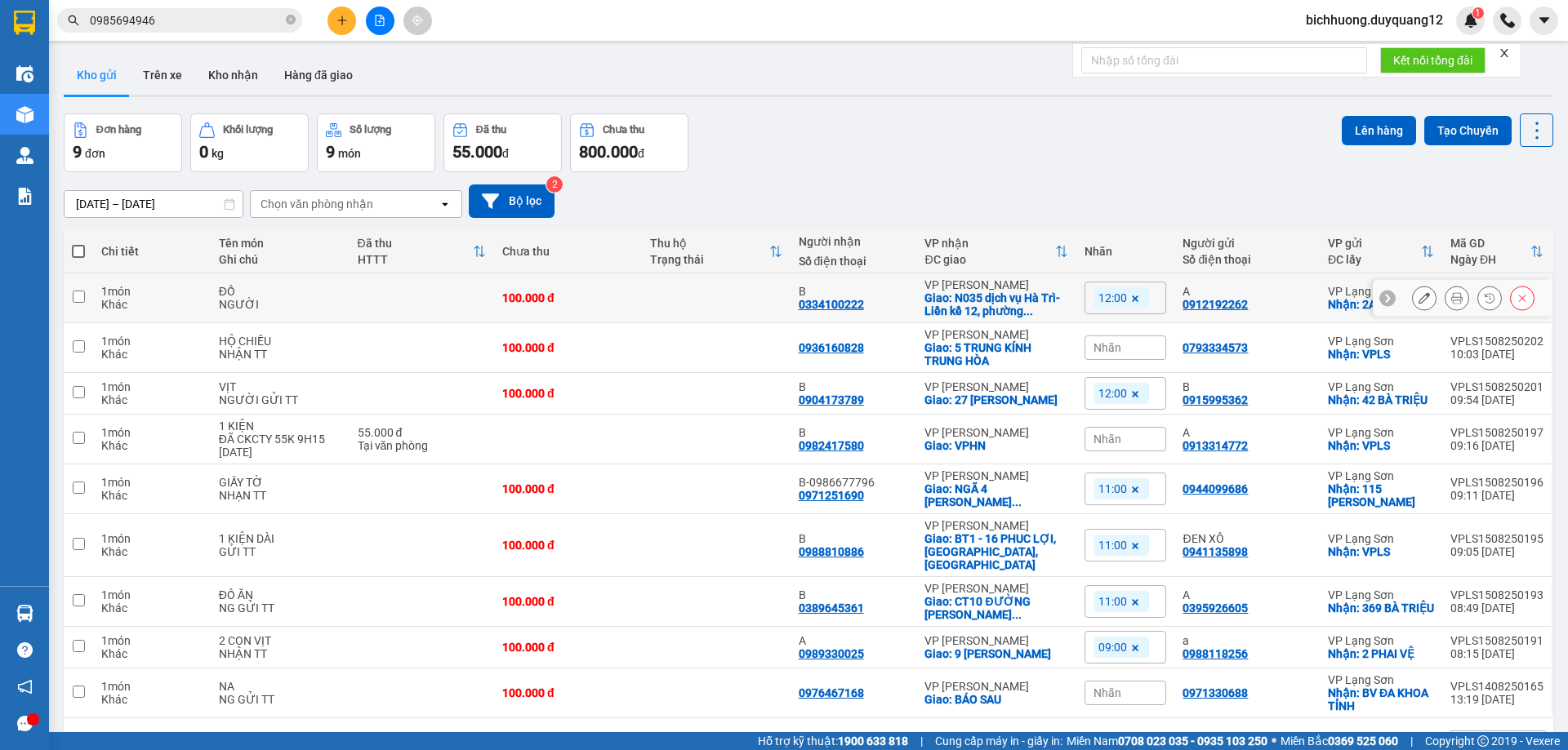
click at [1419, 300] on icon at bounding box center [1425, 298] width 12 height 12
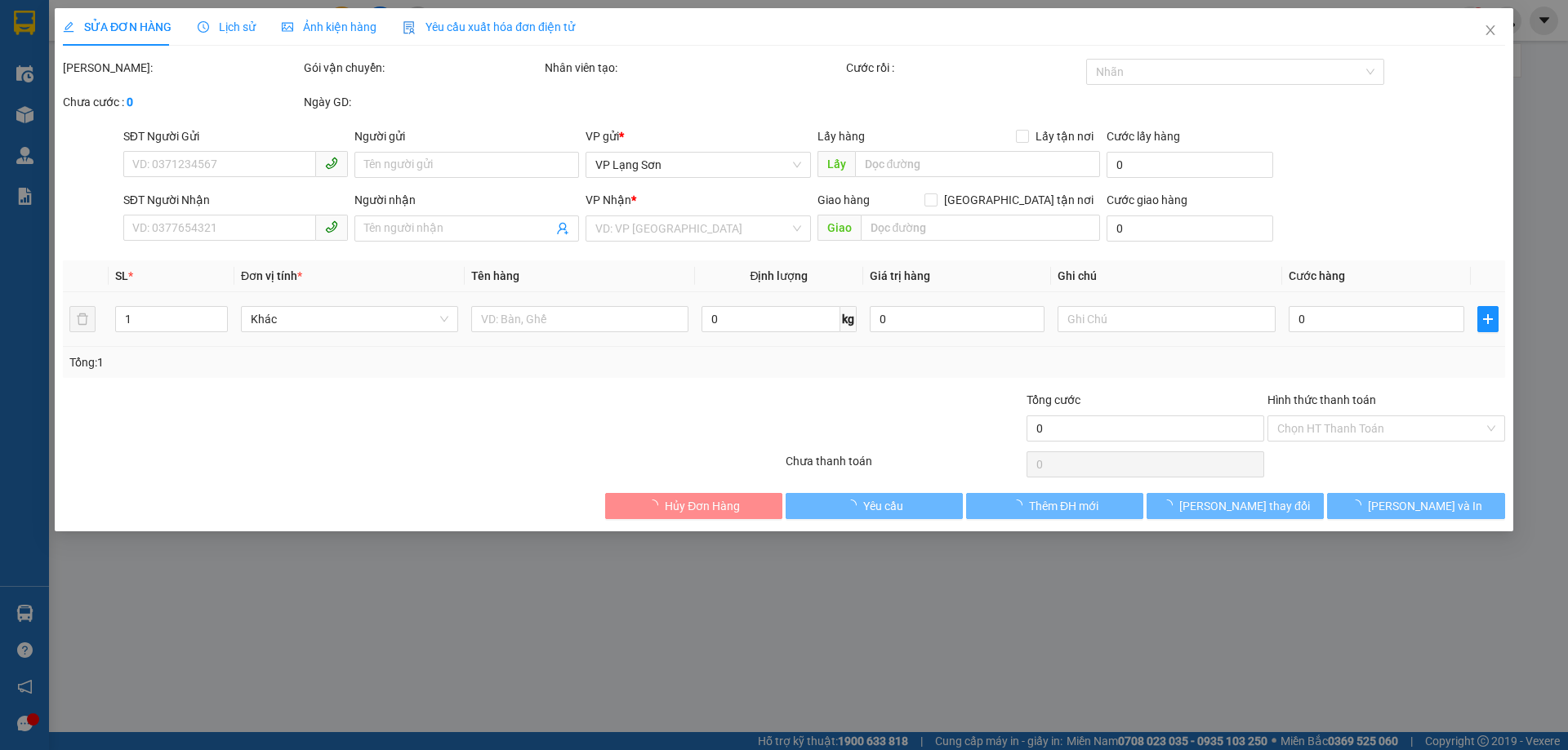
type input "0912192262"
type input "A"
checkbox input "true"
type input "2A PHAI VỆ"
type input "0334100222"
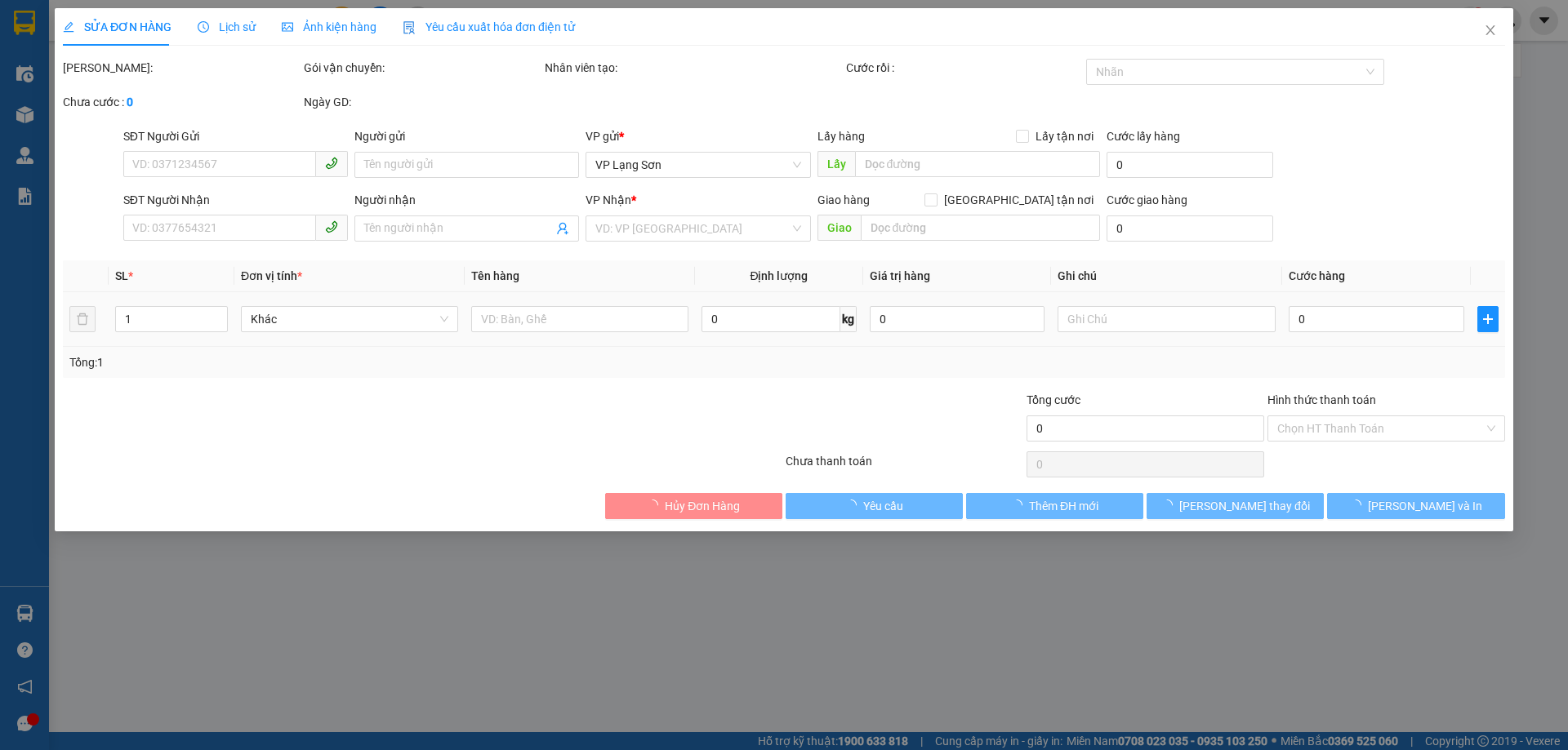
type input "B"
checkbox input "true"
type input "N035 dịch vụ Hà Trì- Liền kề 12, phường Hà Đông"
type input "100.000"
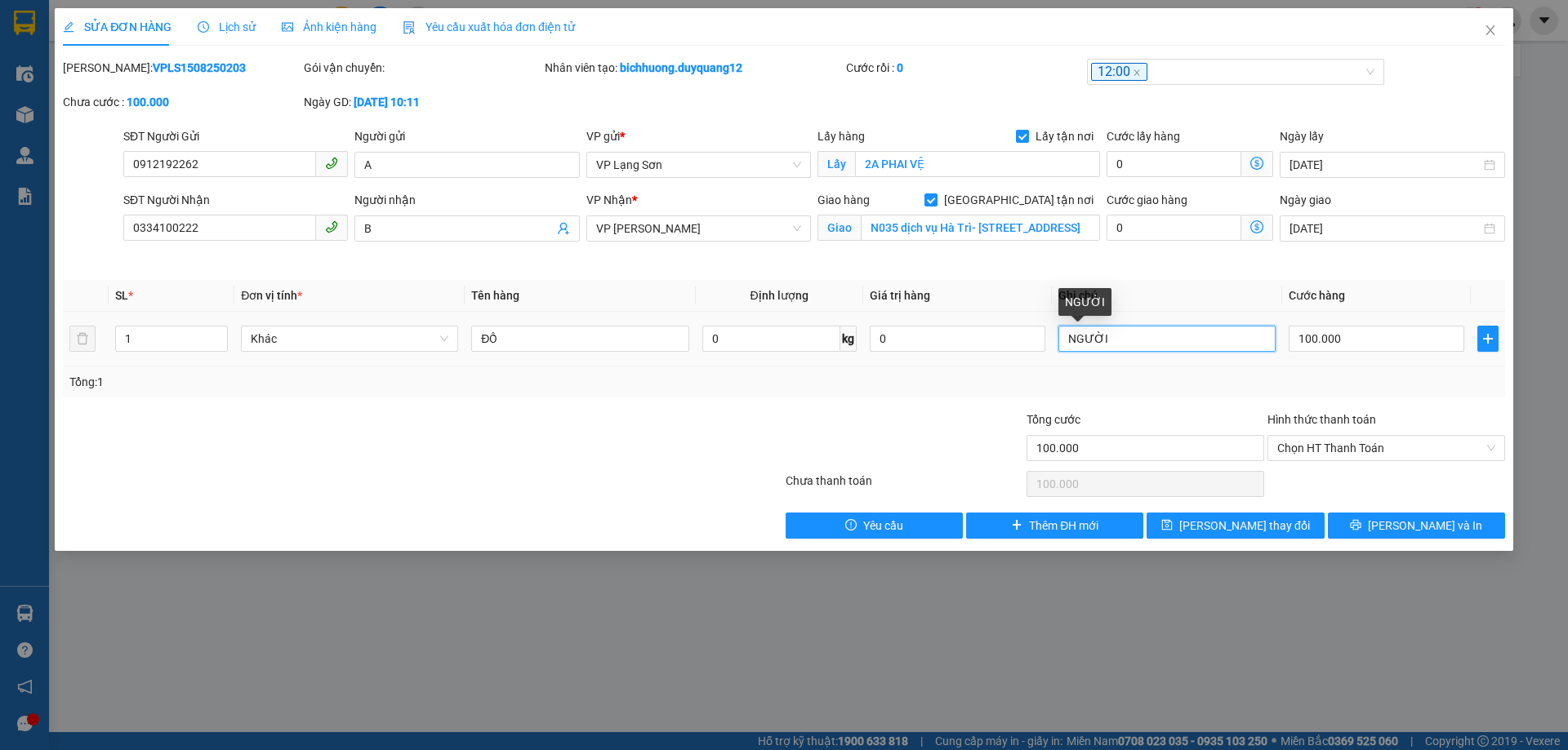
click at [1113, 343] on input "NGƯỜI" at bounding box center [1166, 339] width 217 height 27
type input "NGƯỜI NHẬN TT"
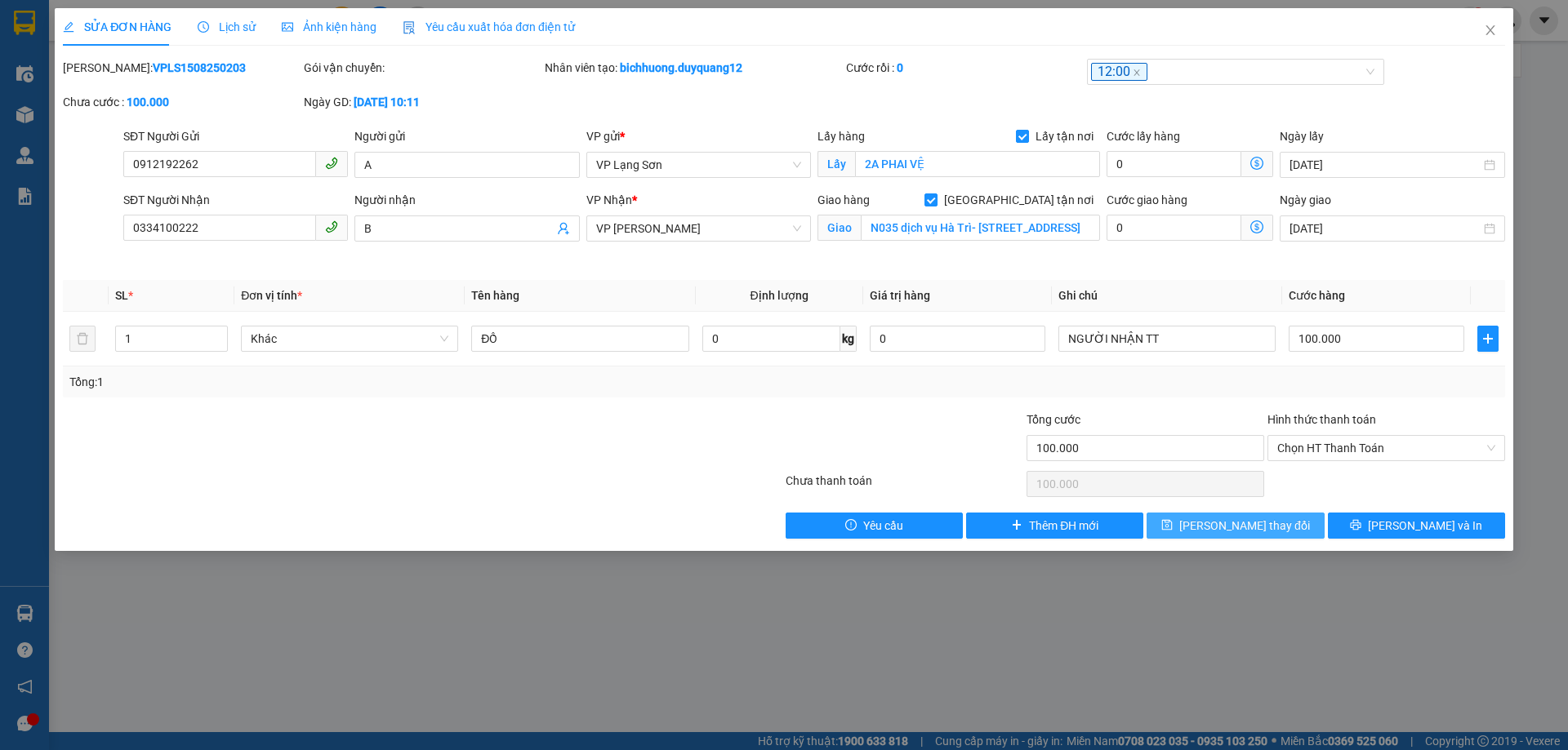
click at [1234, 522] on span "[PERSON_NAME] thay đổi" at bounding box center [1244, 525] width 131 height 18
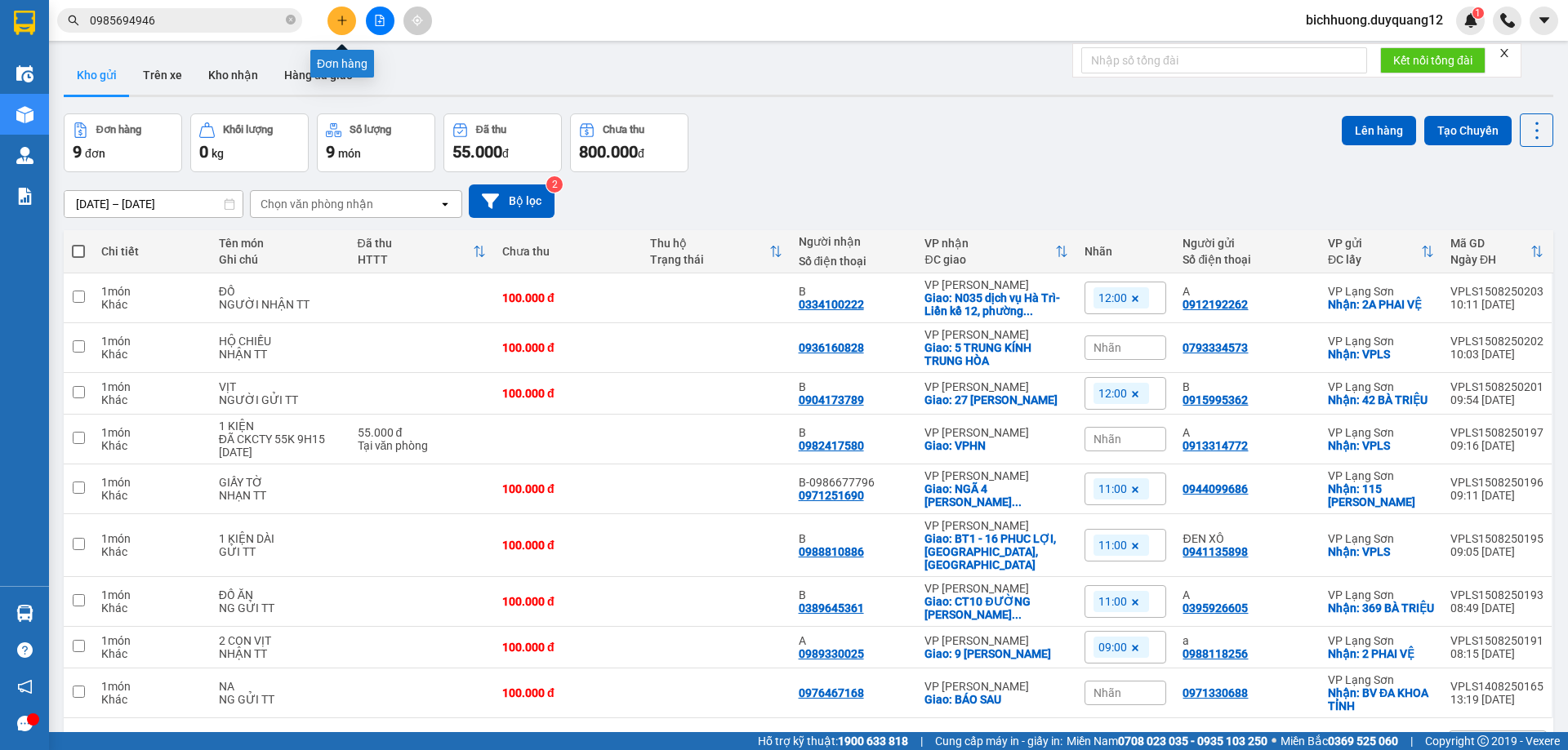
click at [347, 26] on icon "plus" at bounding box center [343, 21] width 12 height 12
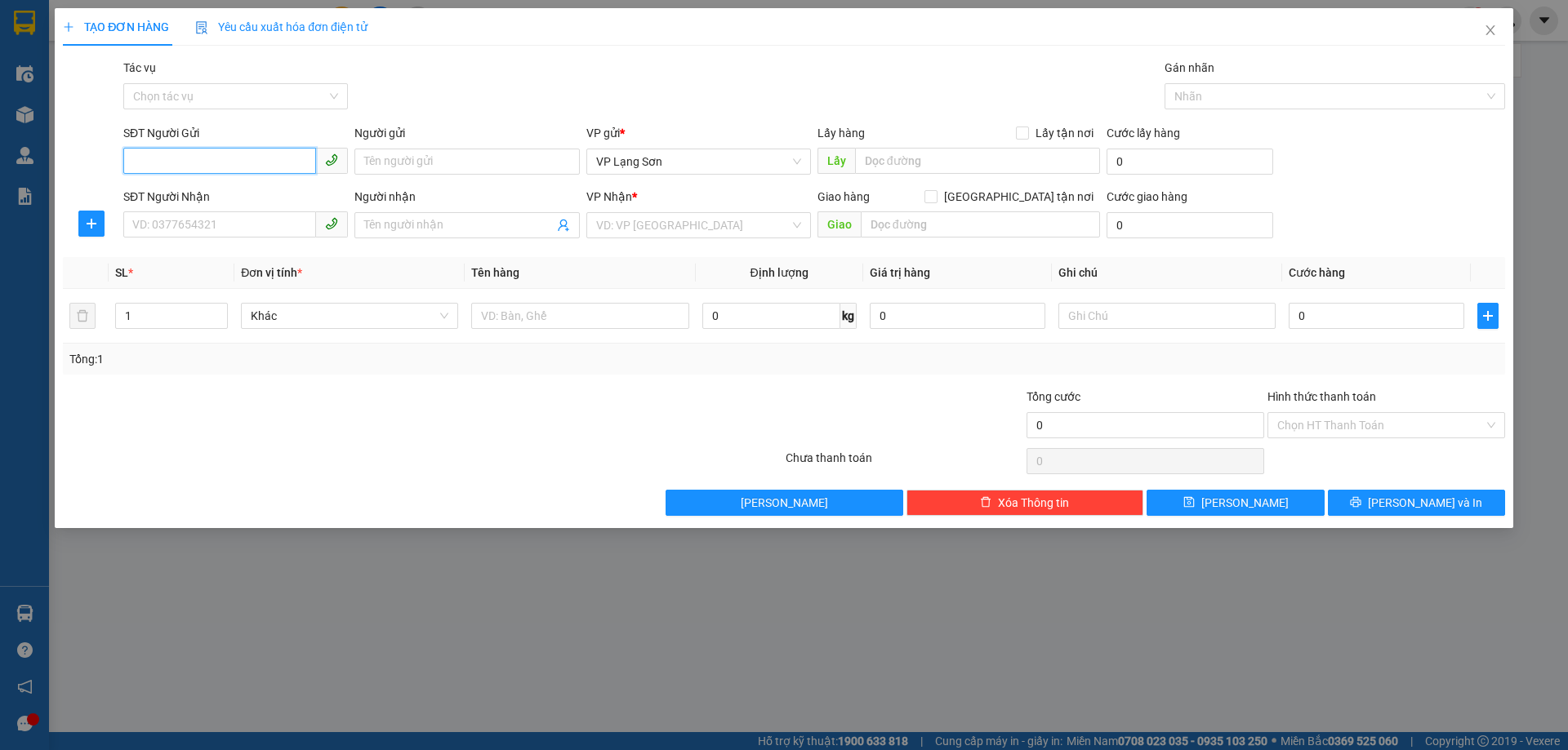
click at [235, 170] on input "SĐT Người Gửi" at bounding box center [220, 161] width 192 height 27
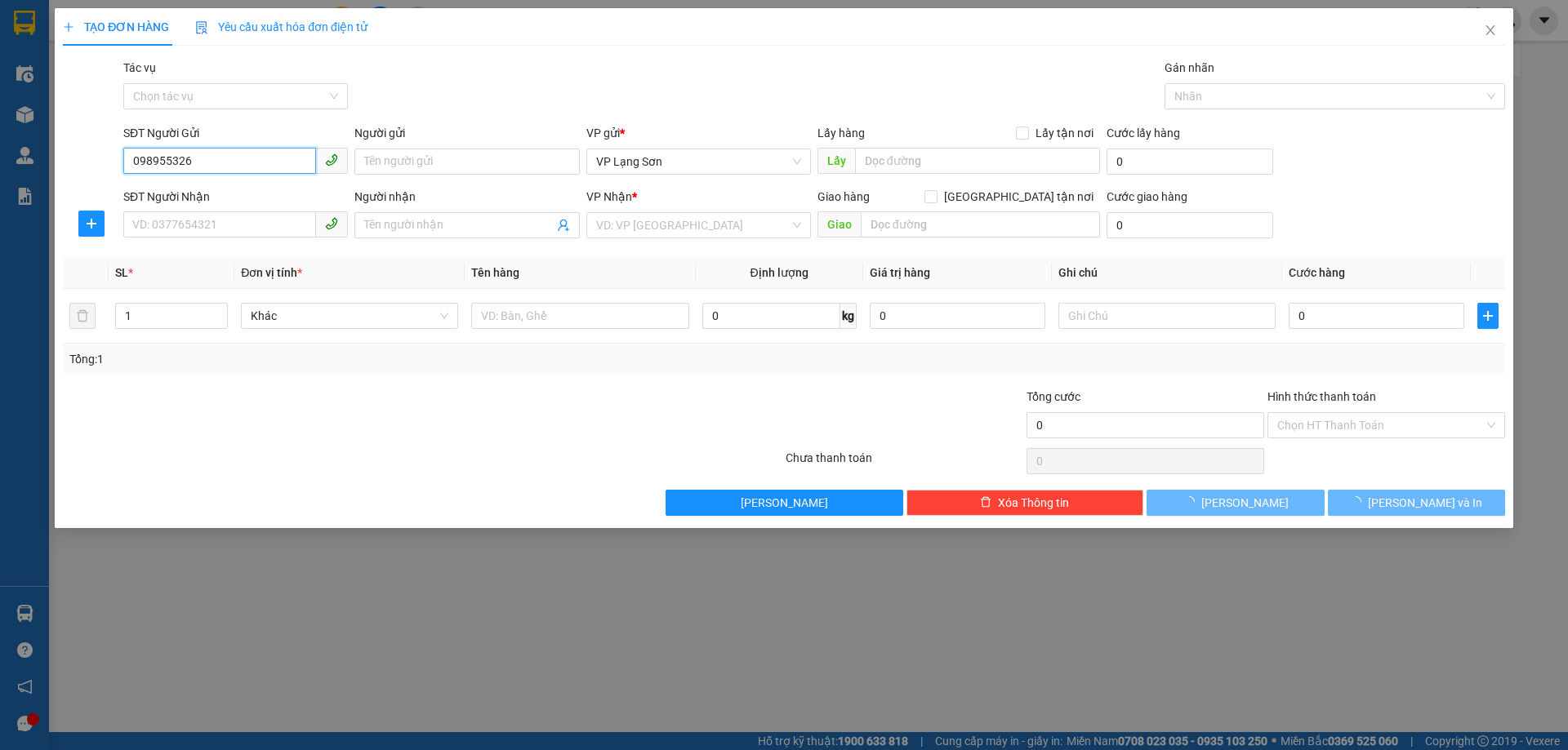
type input "0989553268"
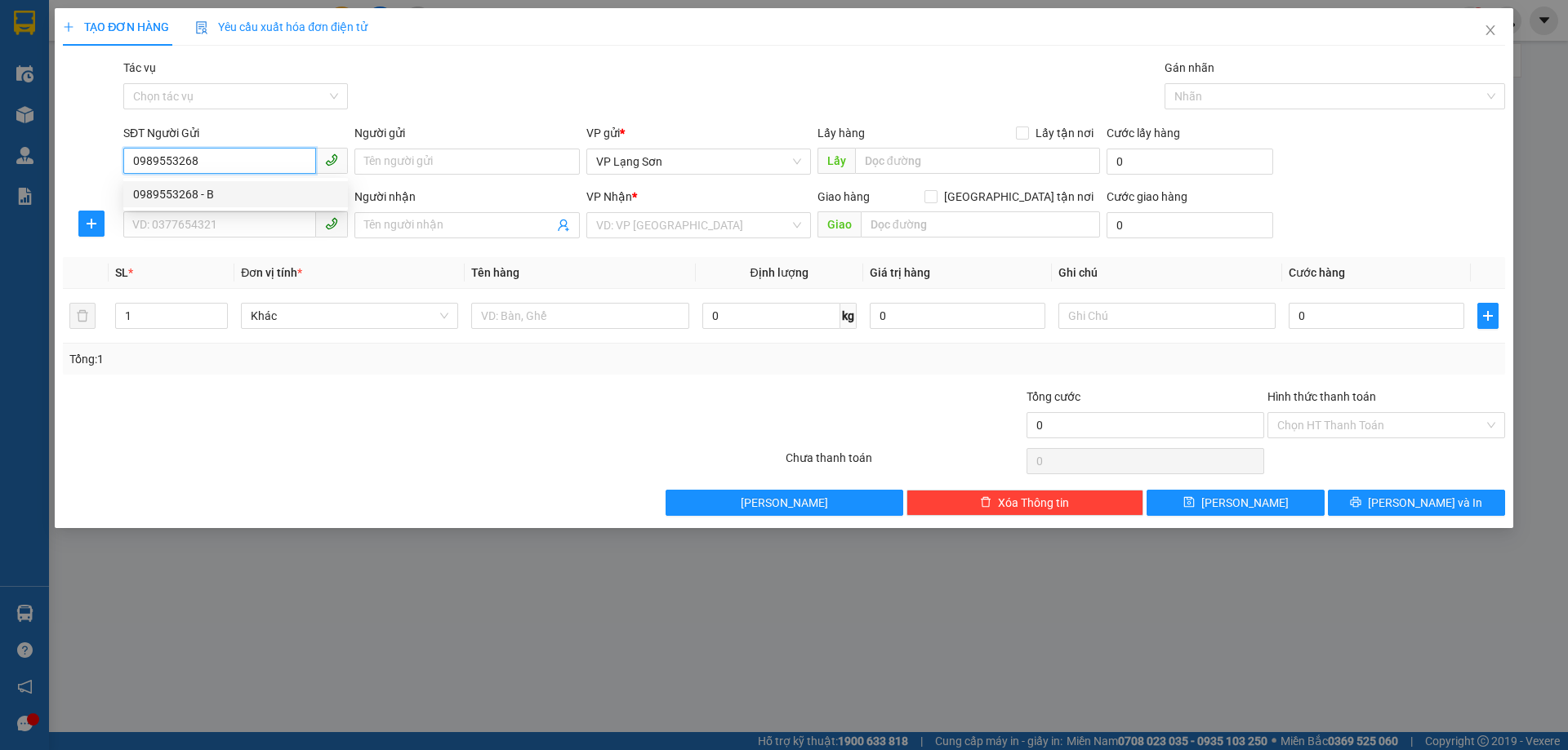
click at [214, 196] on div "0989553268 - B" at bounding box center [236, 194] width 205 height 18
type input "B"
checkbox input "true"
type input "VPLS"
type input "0989553268"
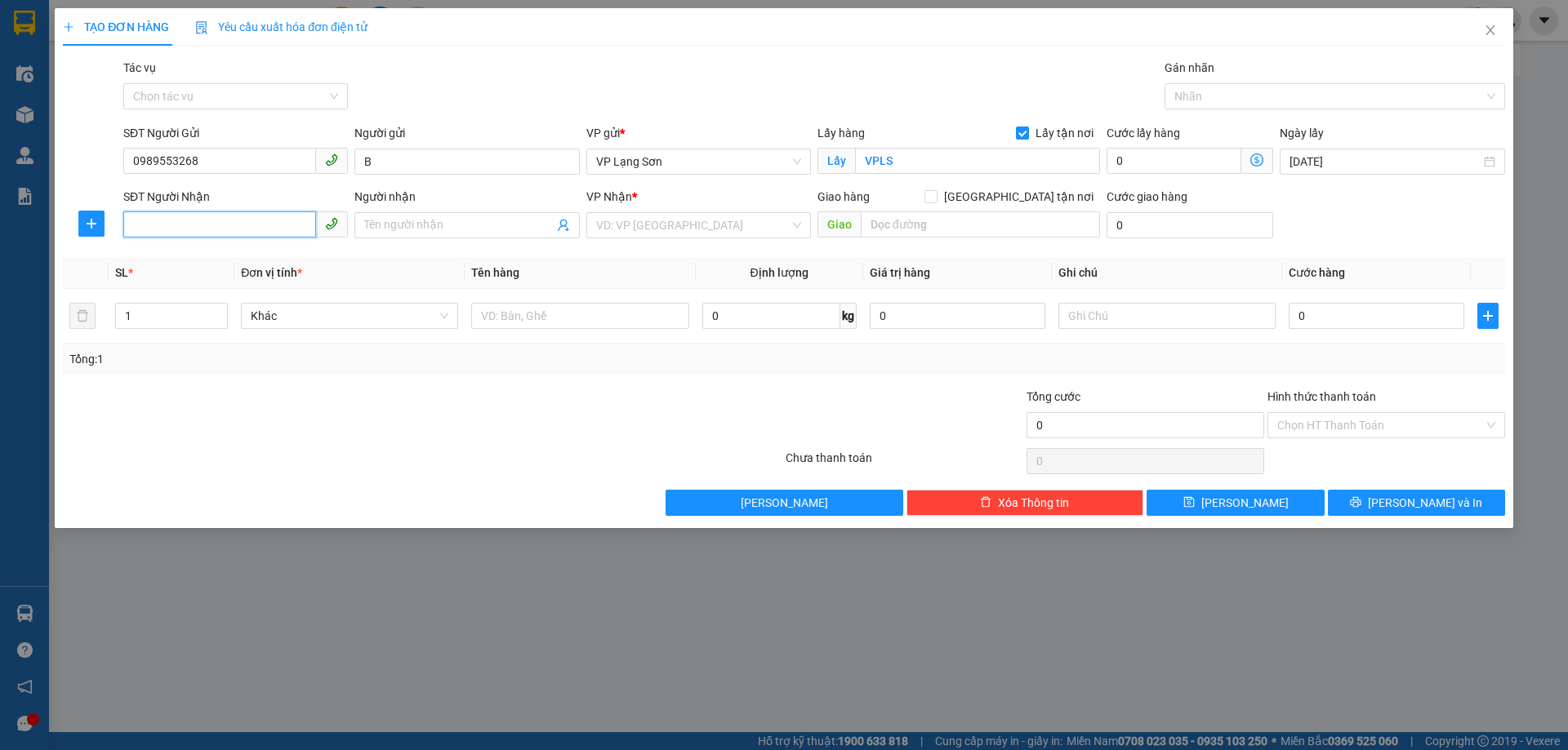
click at [182, 231] on input "SĐT Người Nhận" at bounding box center [220, 224] width 192 height 27
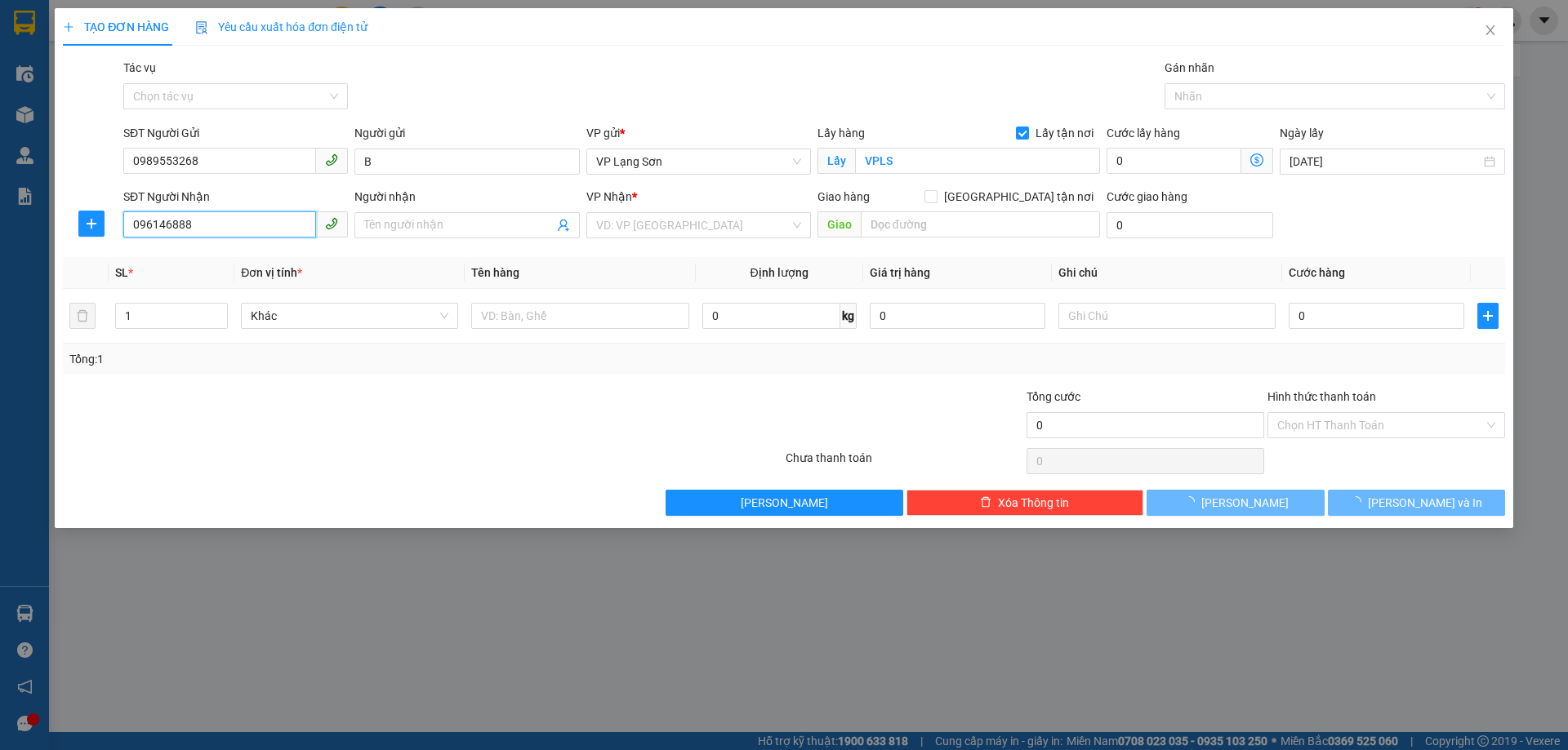
type input "0961468886"
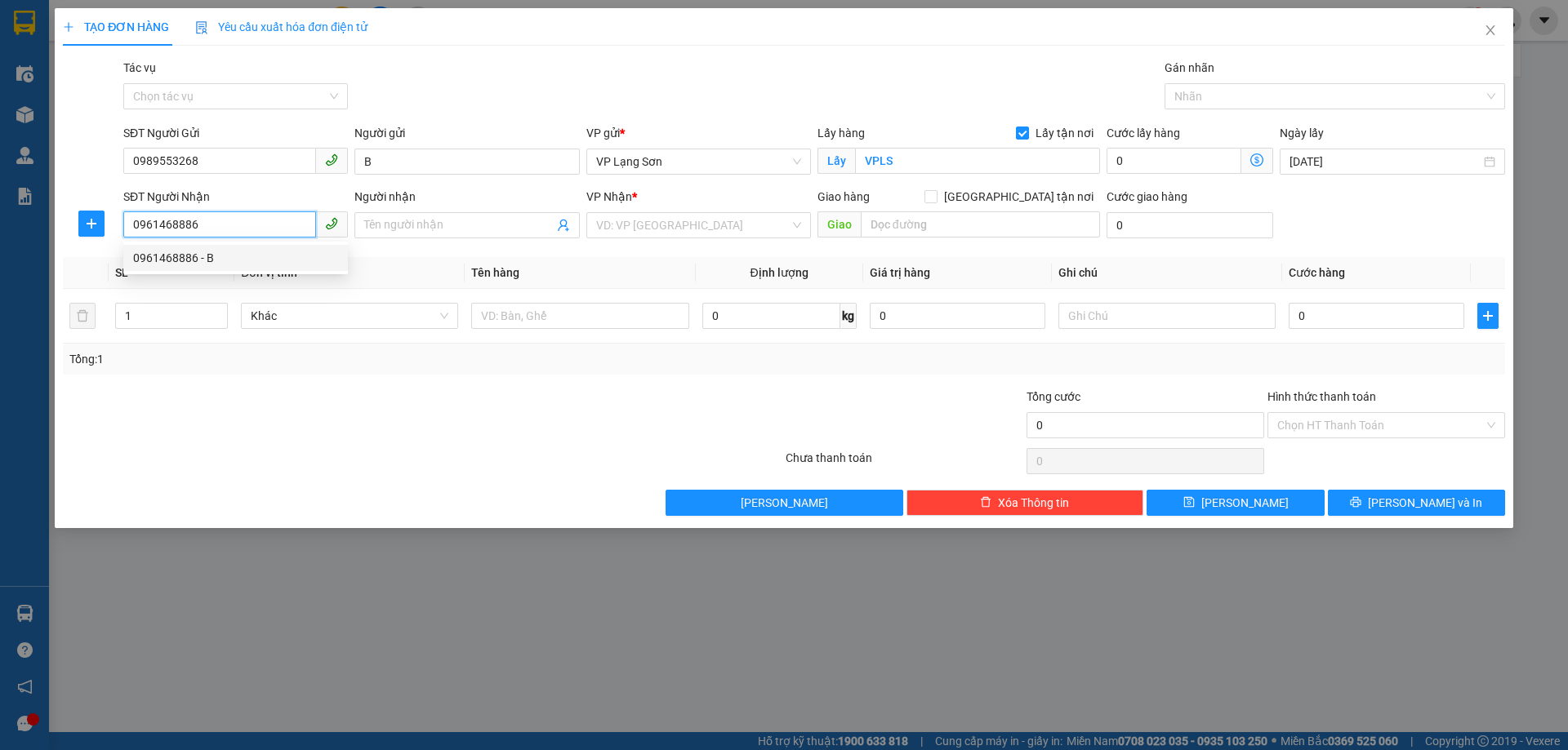
click at [179, 253] on div "0961468886 - B" at bounding box center [236, 258] width 205 height 18
type input "B"
checkbox input "true"
type input "31 NGÕ TRẠM,HOÀN KIẾM,[GEOGRAPHIC_DATA]"
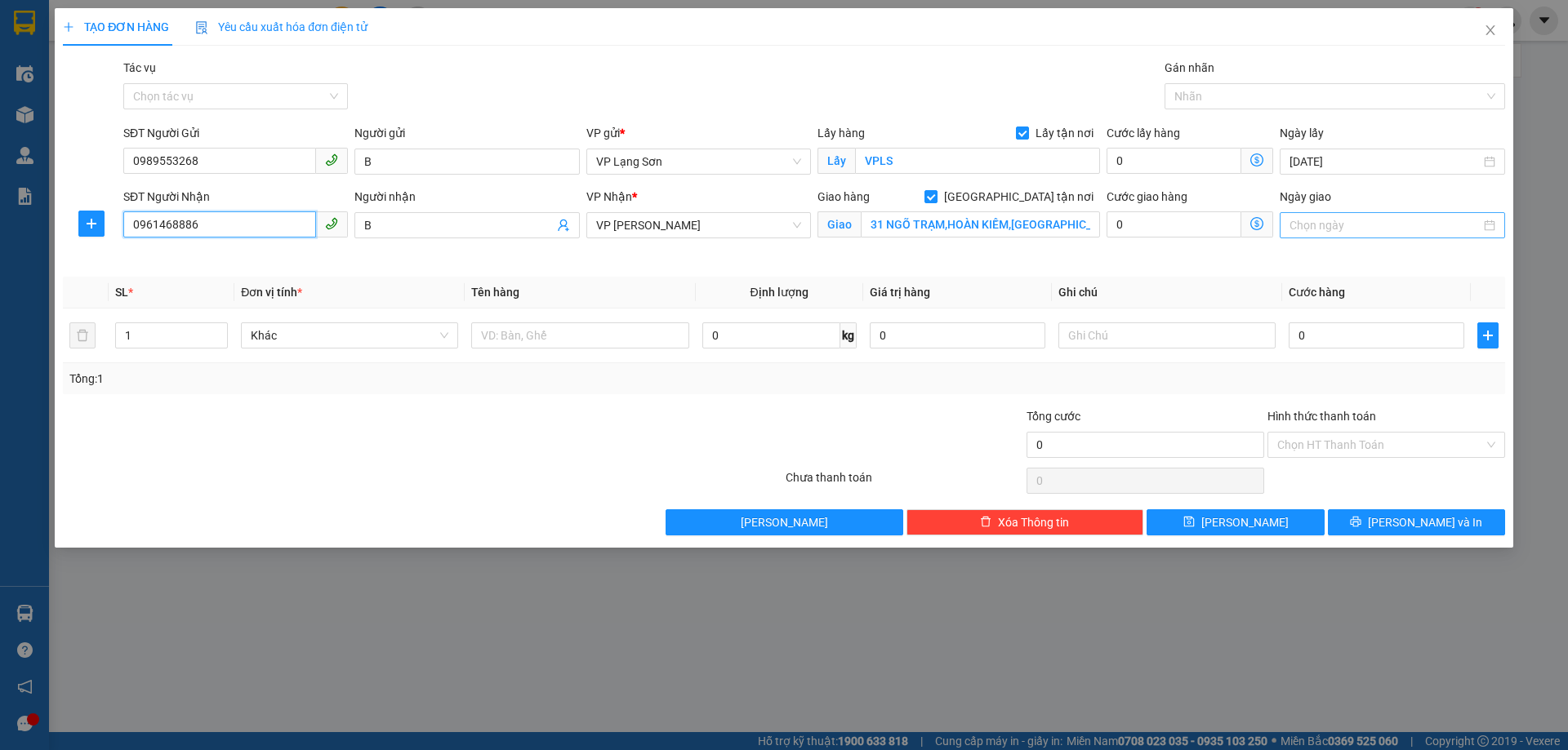
type input "0961468886"
drag, startPoint x: 1312, startPoint y: 228, endPoint x: 1368, endPoint y: 241, distance: 57.5
click at [1313, 228] on input "Ngày giao" at bounding box center [1384, 225] width 190 height 18
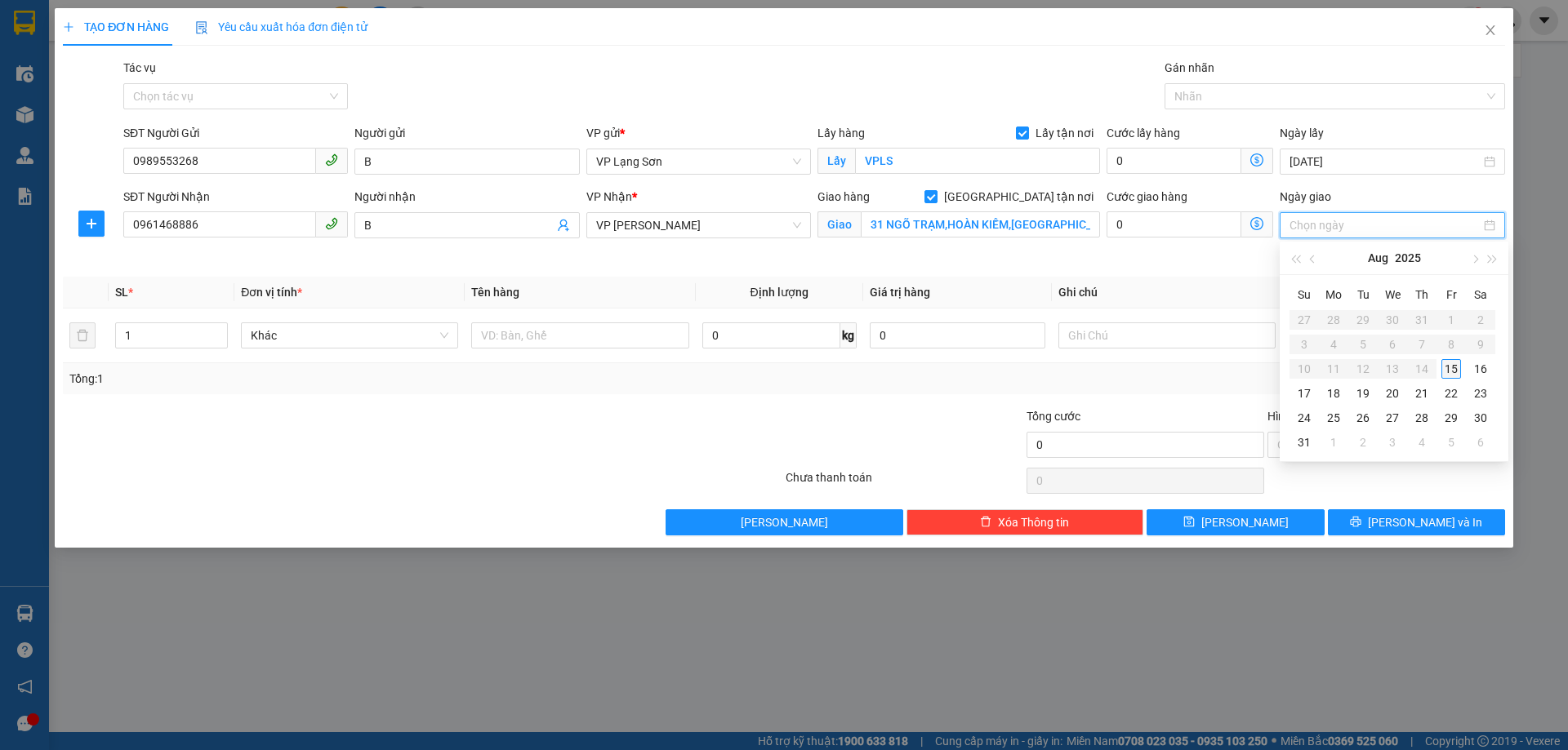
type input "[DATE]"
click at [1458, 374] on div "15" at bounding box center [1451, 369] width 20 height 20
click at [1326, 340] on input "0" at bounding box center [1376, 336] width 176 height 27
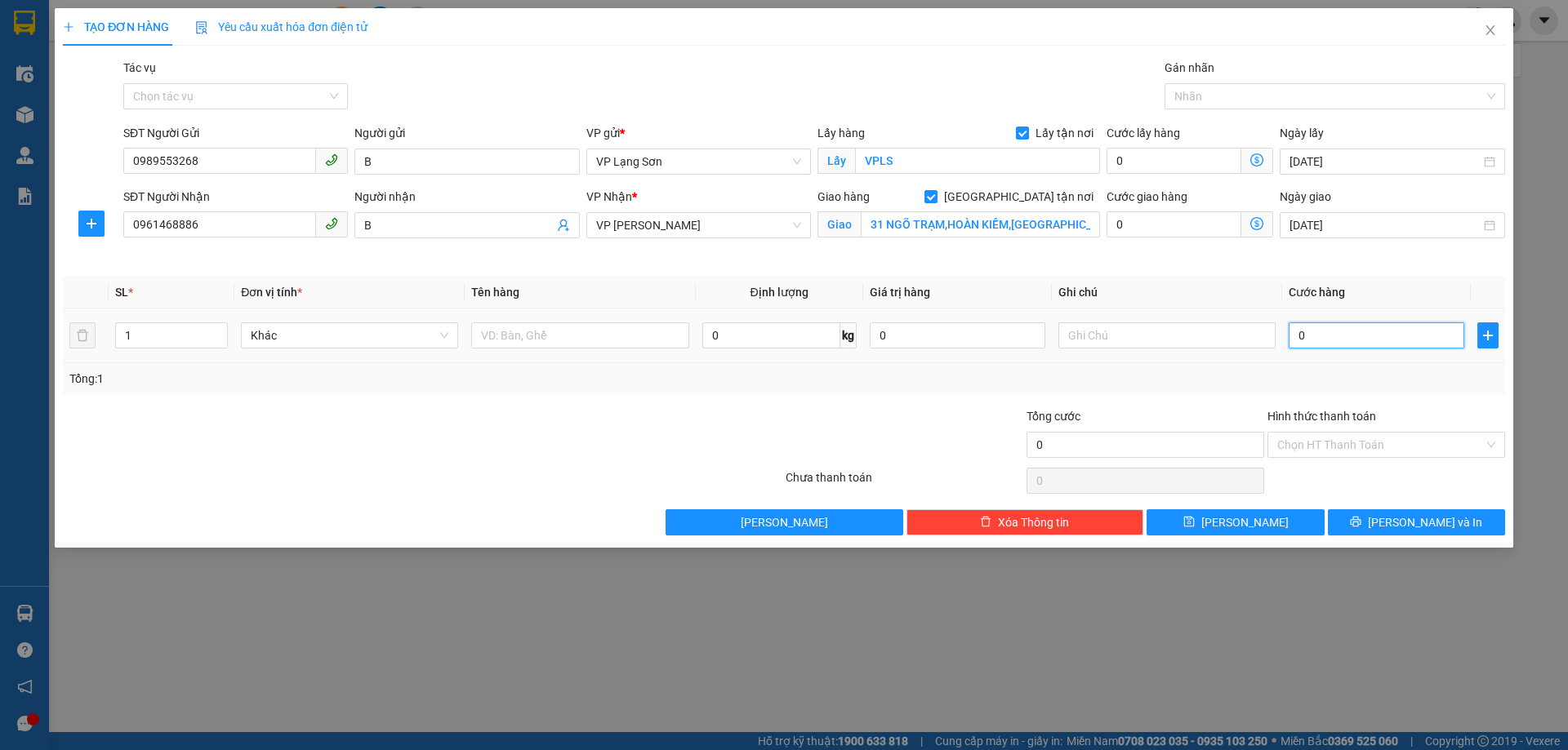
type input "1"
type input "10"
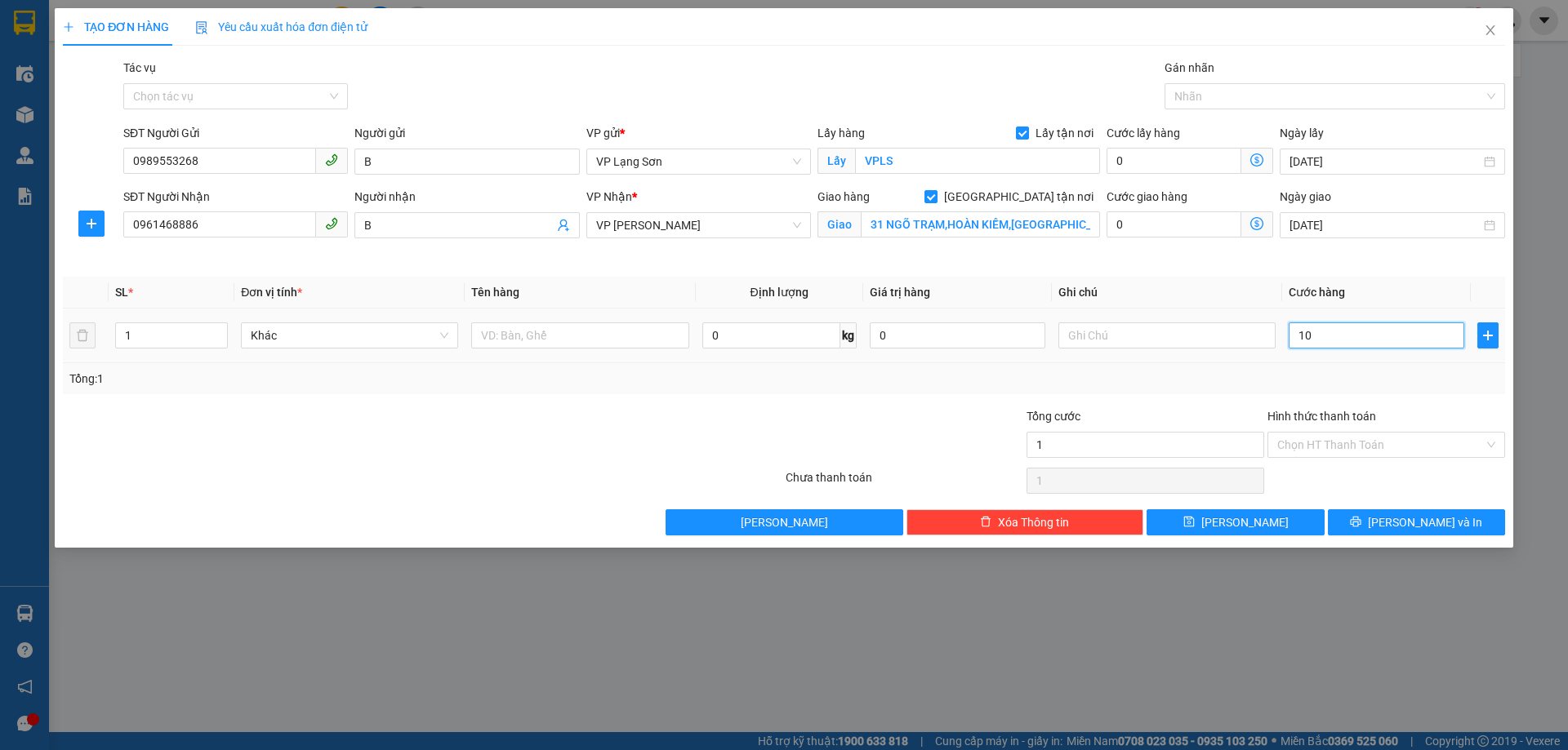
type input "10"
type input "1.000"
type input "10.000"
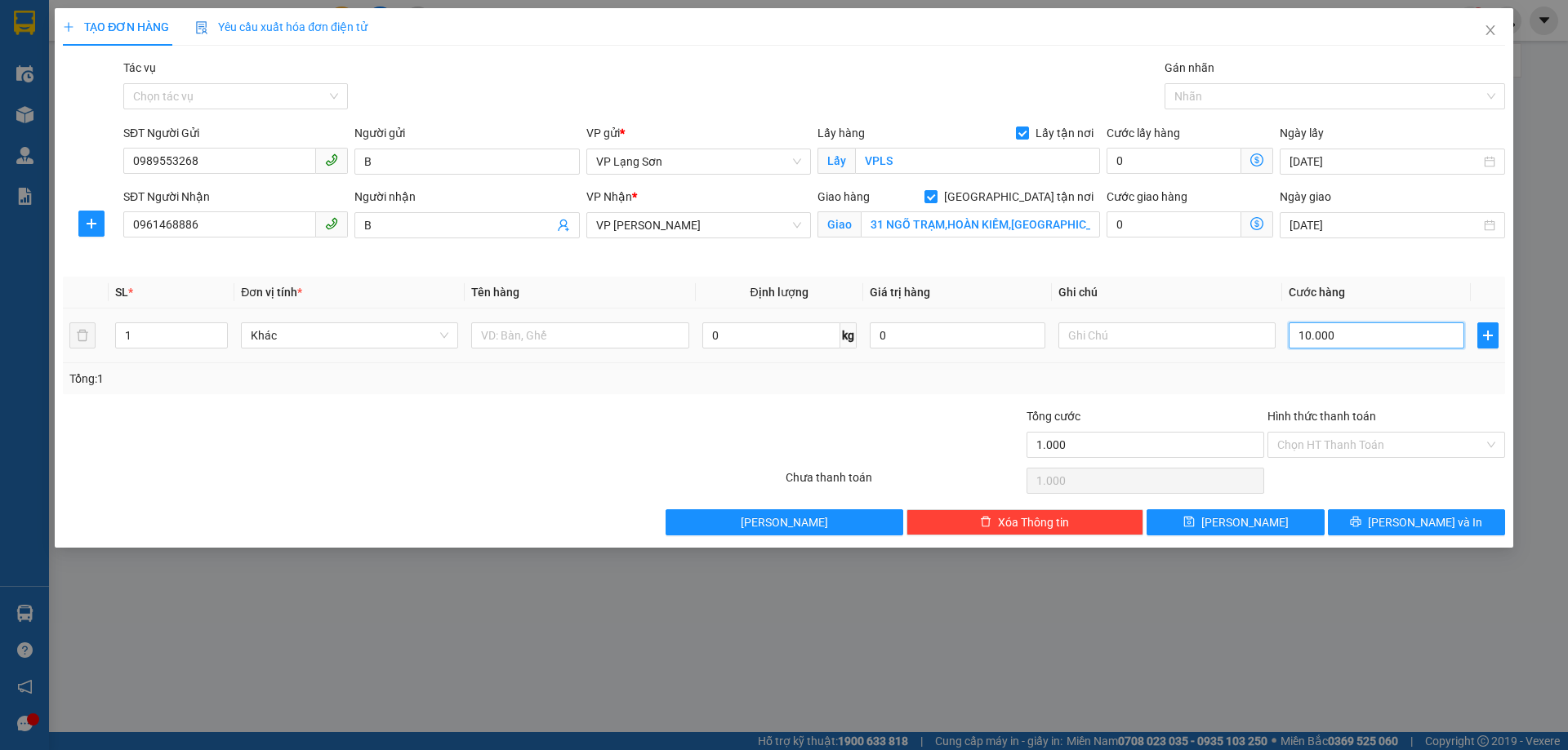
type input "10.000"
type input "100.000"
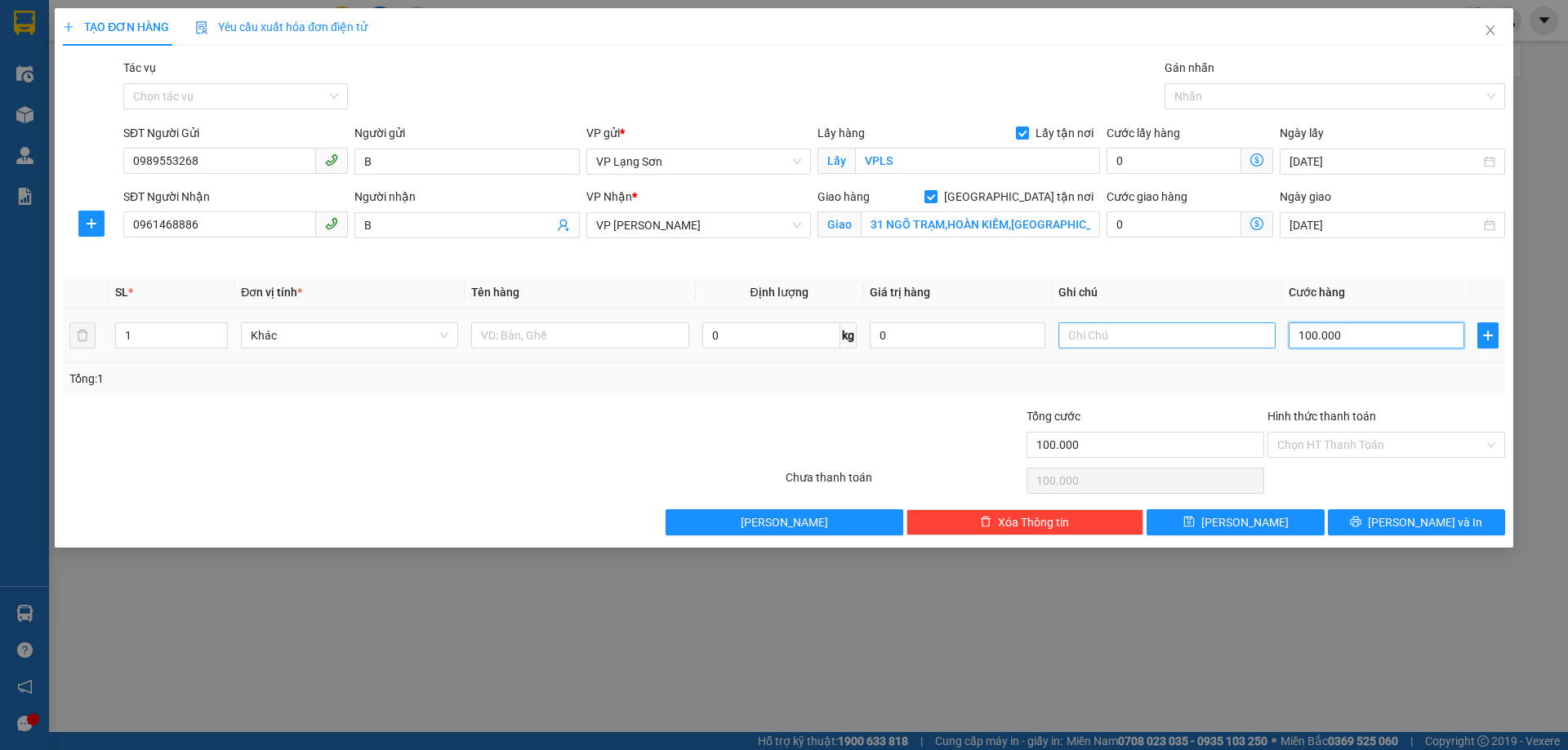
type input "100.000"
click at [1099, 335] on input "text" at bounding box center [1166, 336] width 217 height 27
type input "NGƯỜI NHẬN TT"
click at [608, 351] on div at bounding box center [579, 335] width 217 height 32
click at [601, 344] on input "text" at bounding box center [579, 336] width 217 height 27
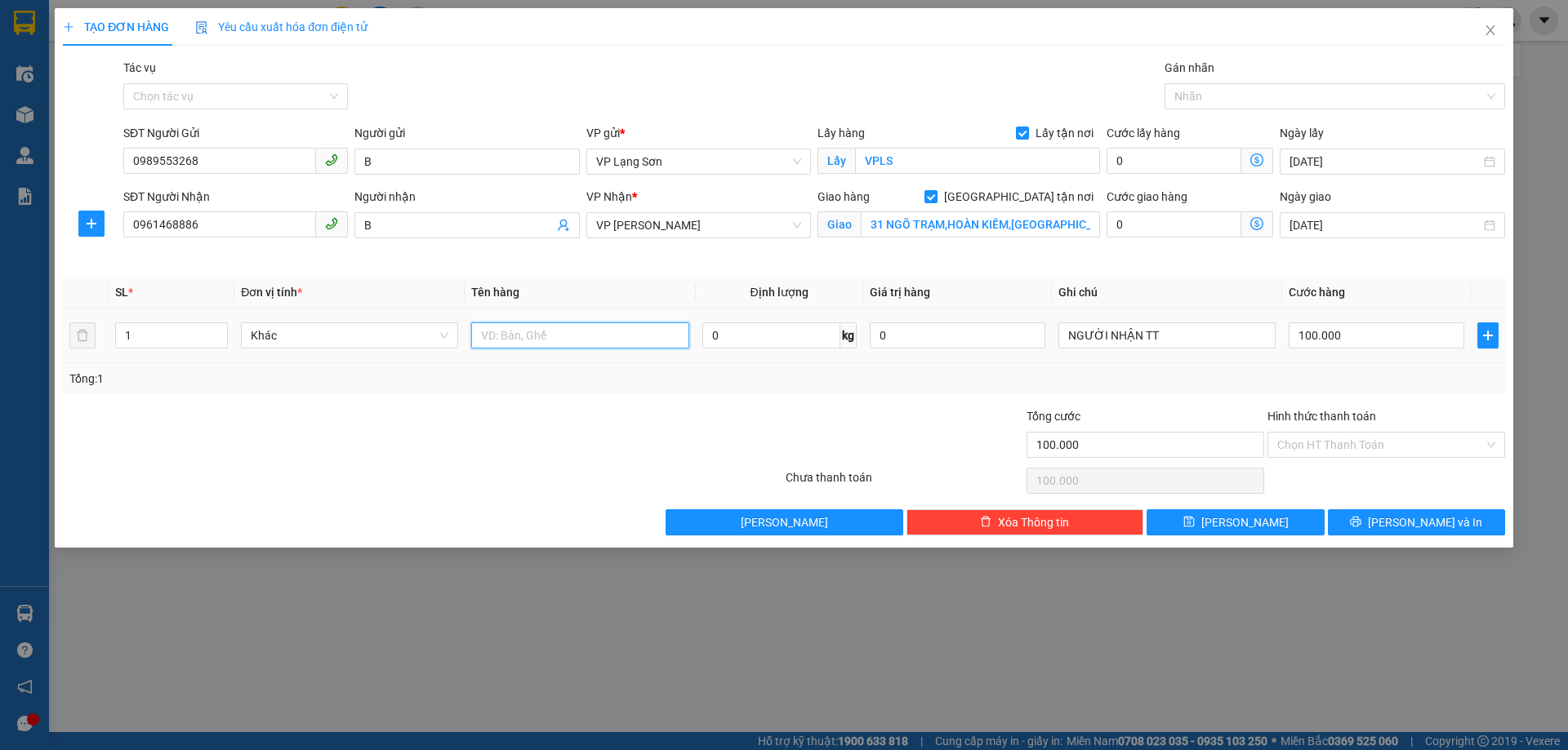
type input "D"
type input "ĐỒ"
click at [1263, 529] on button "[PERSON_NAME]" at bounding box center [1235, 522] width 177 height 27
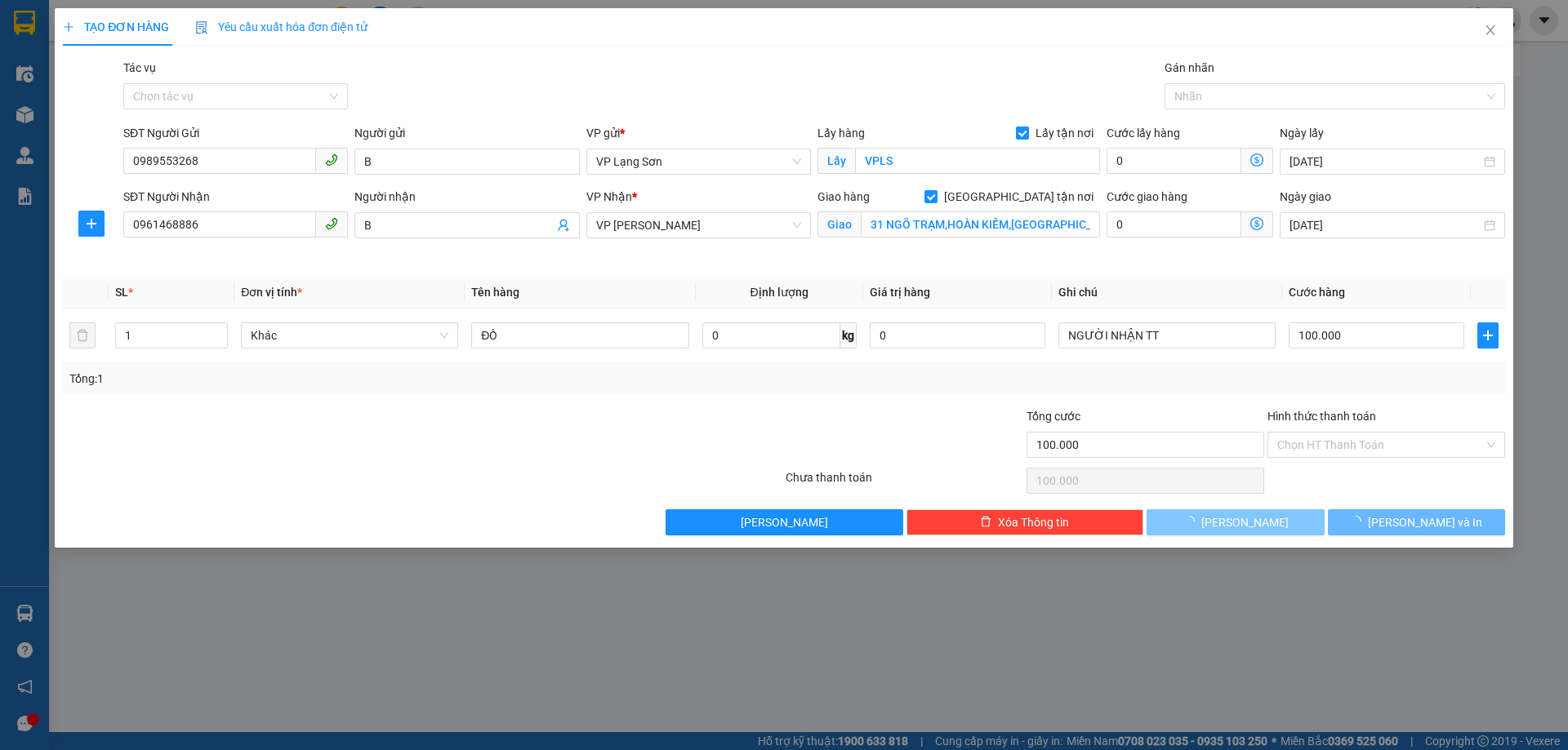
checkbox input "false"
type input "0"
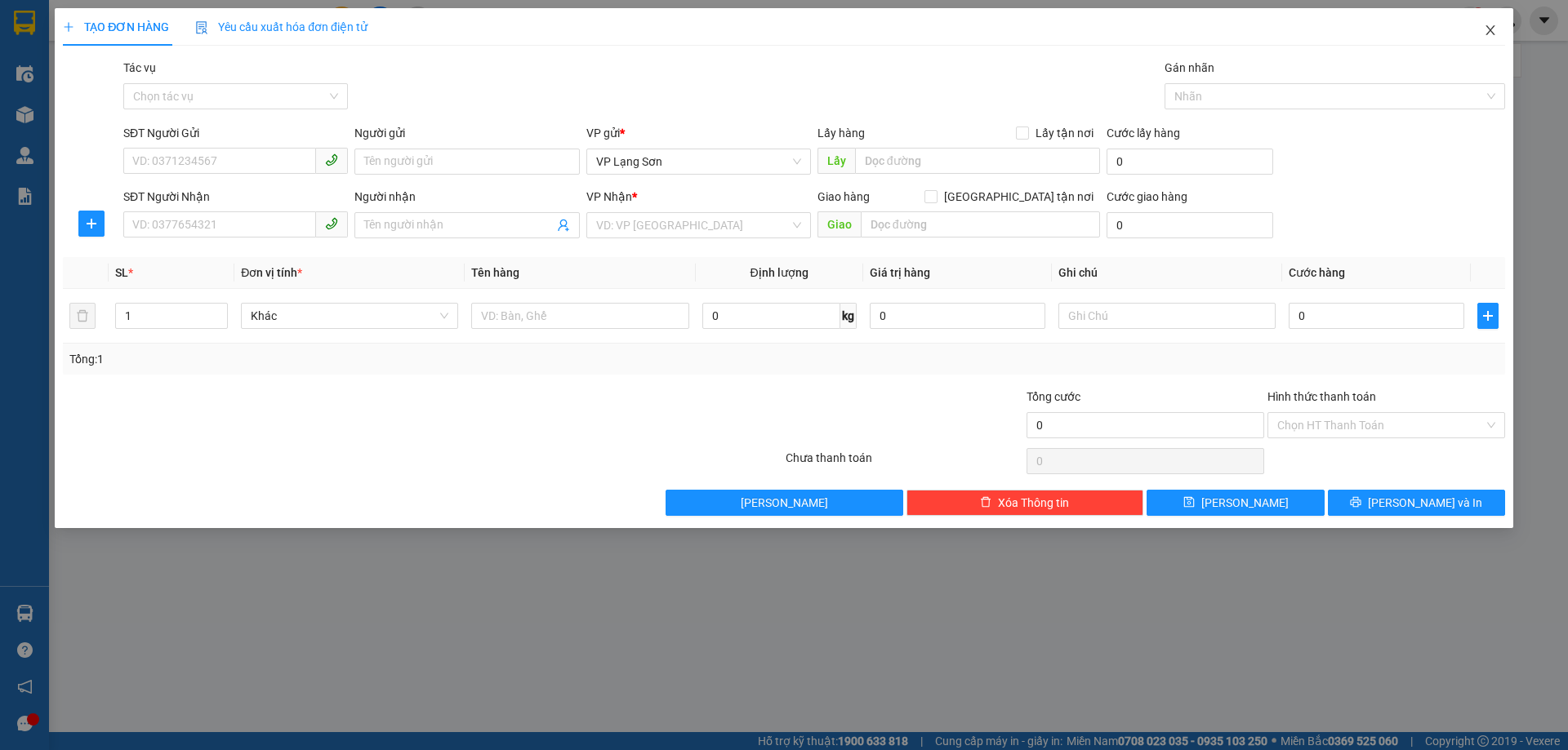
click at [1496, 31] on span "Close" at bounding box center [1490, 30] width 46 height 46
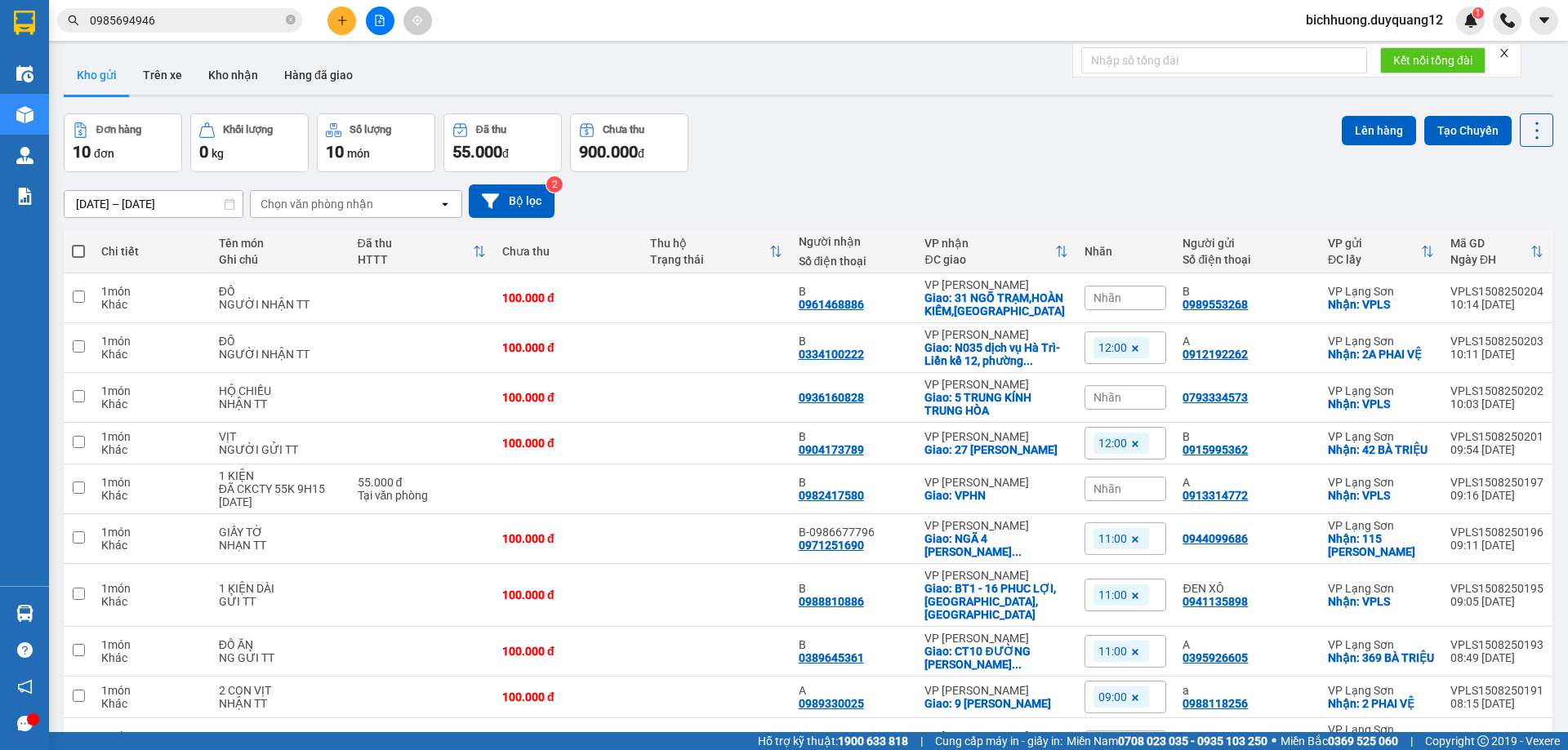
click at [1122, 298] on div "Nhãn" at bounding box center [1124, 297] width 81 height 25
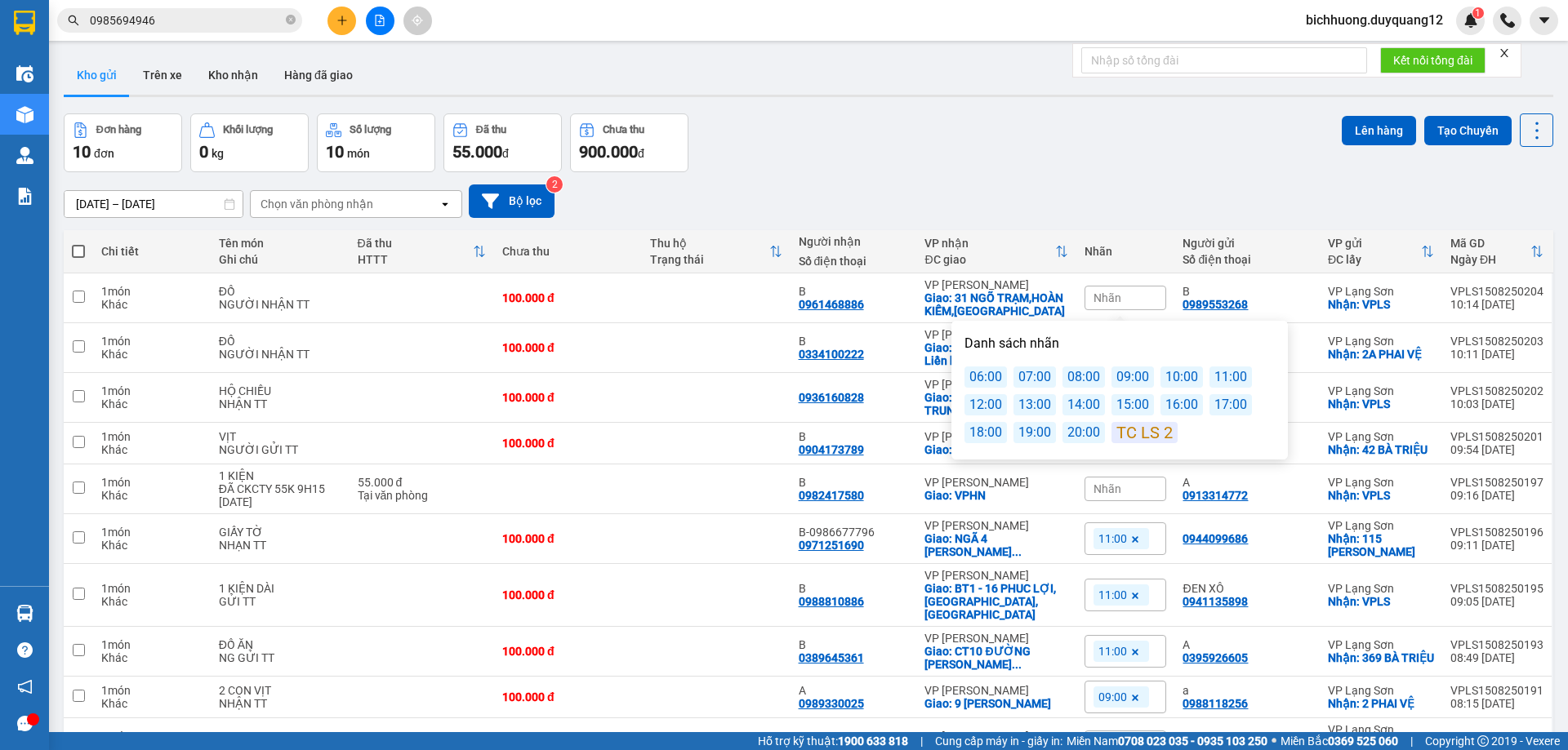
click at [1217, 376] on div "11:00" at bounding box center [1230, 377] width 42 height 22
click at [1244, 157] on div "Đơn hàng 10 đơn Khối lượng 0 kg Số lượng 10 món Đã thu 55.000 đ Chưa thu 900.00…" at bounding box center [808, 143] width 1489 height 59
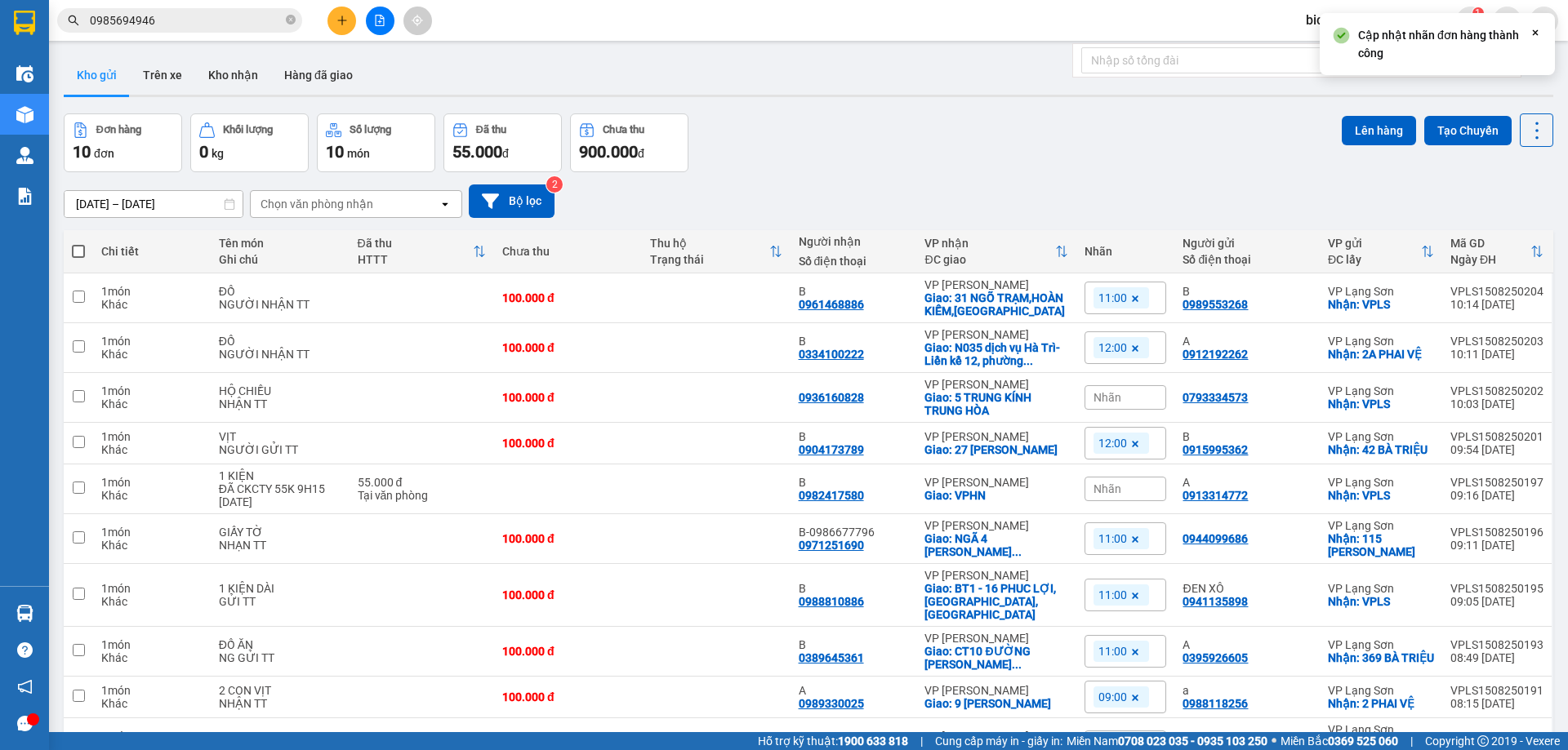
click at [1130, 348] on icon at bounding box center [1135, 348] width 10 height 10
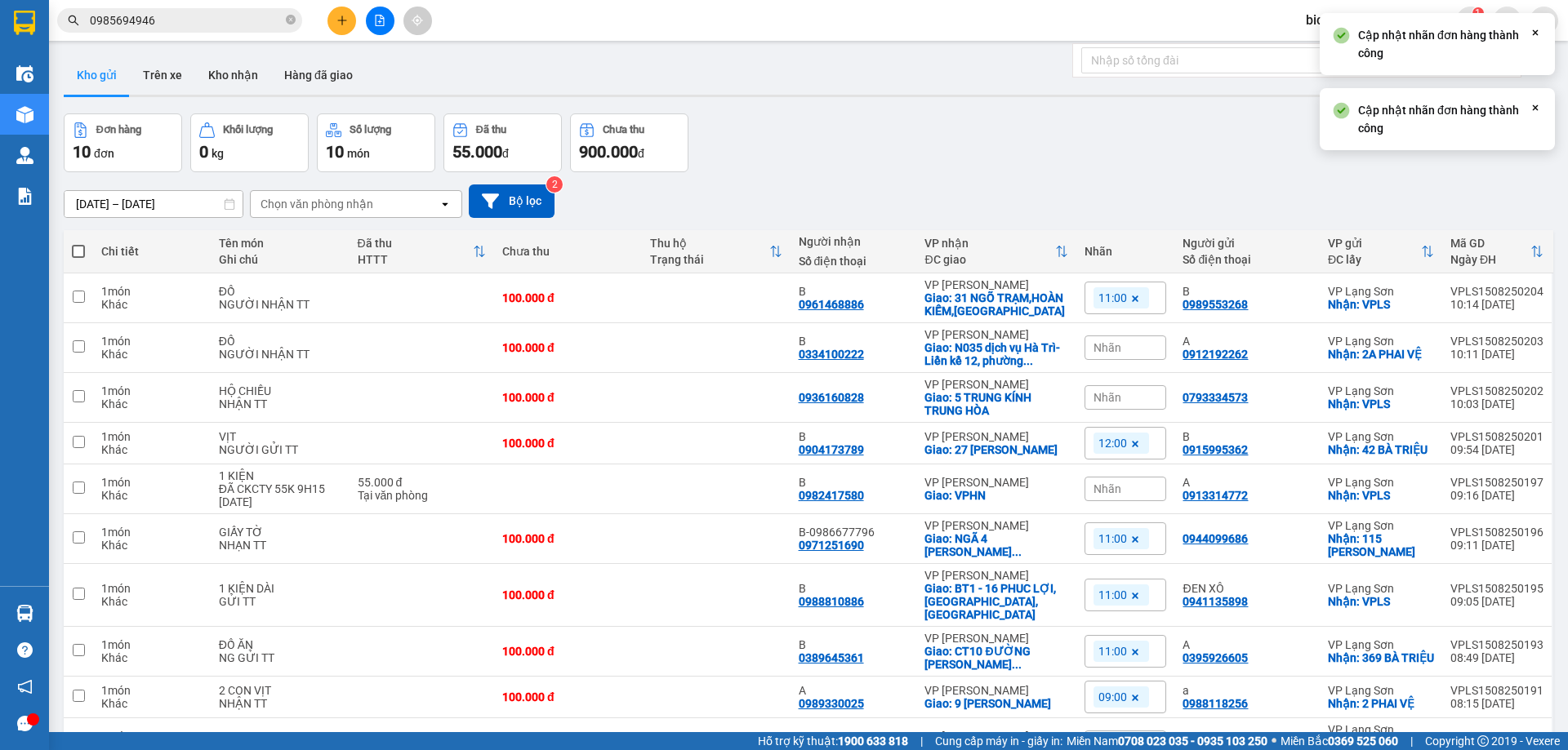
click at [1116, 346] on div "Nhãn" at bounding box center [1124, 348] width 81 height 25
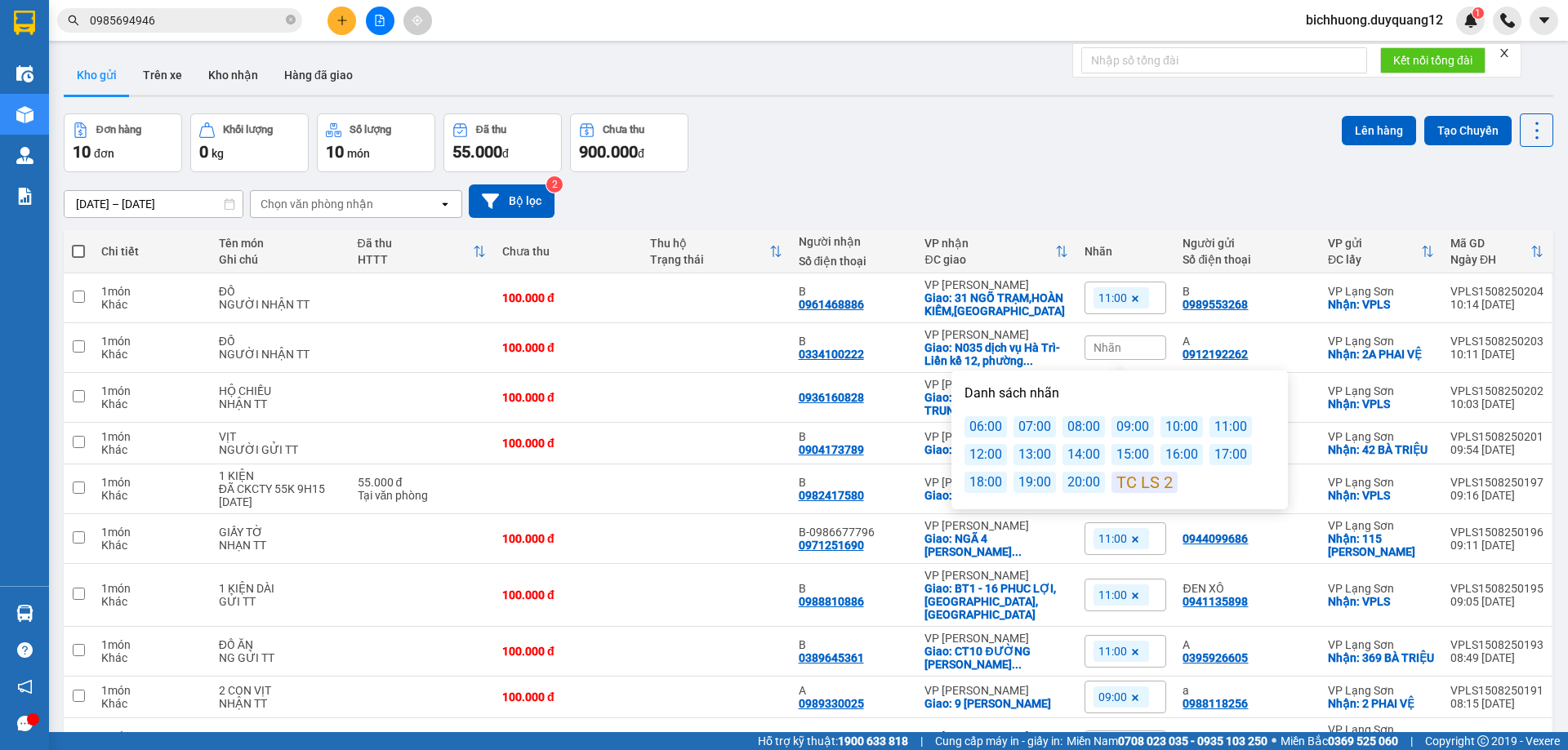
click at [1224, 435] on div "11:00" at bounding box center [1230, 427] width 42 height 22
click at [1220, 181] on div "13/08/2025 – 15/08/2025 Press the down arrow key to interact with the calendar …" at bounding box center [808, 200] width 1489 height 58
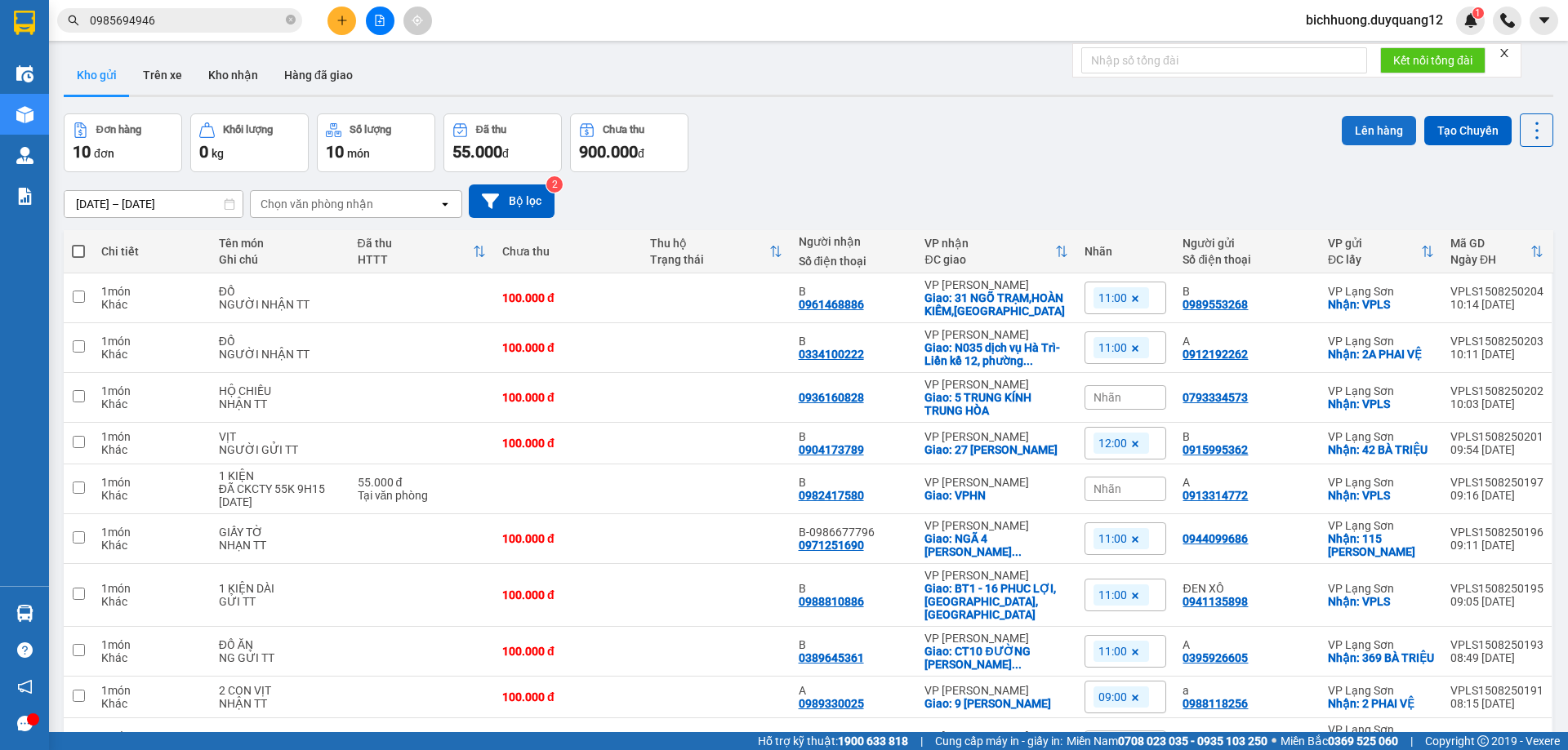
click at [1341, 126] on button "Lên hàng" at bounding box center [1379, 131] width 75 height 29
click at [1537, 31] on icon "Close" at bounding box center [1535, 32] width 13 height 13
click at [346, 23] on icon "plus" at bounding box center [343, 21] width 12 height 12
click at [347, 25] on icon "plus" at bounding box center [343, 21] width 12 height 12
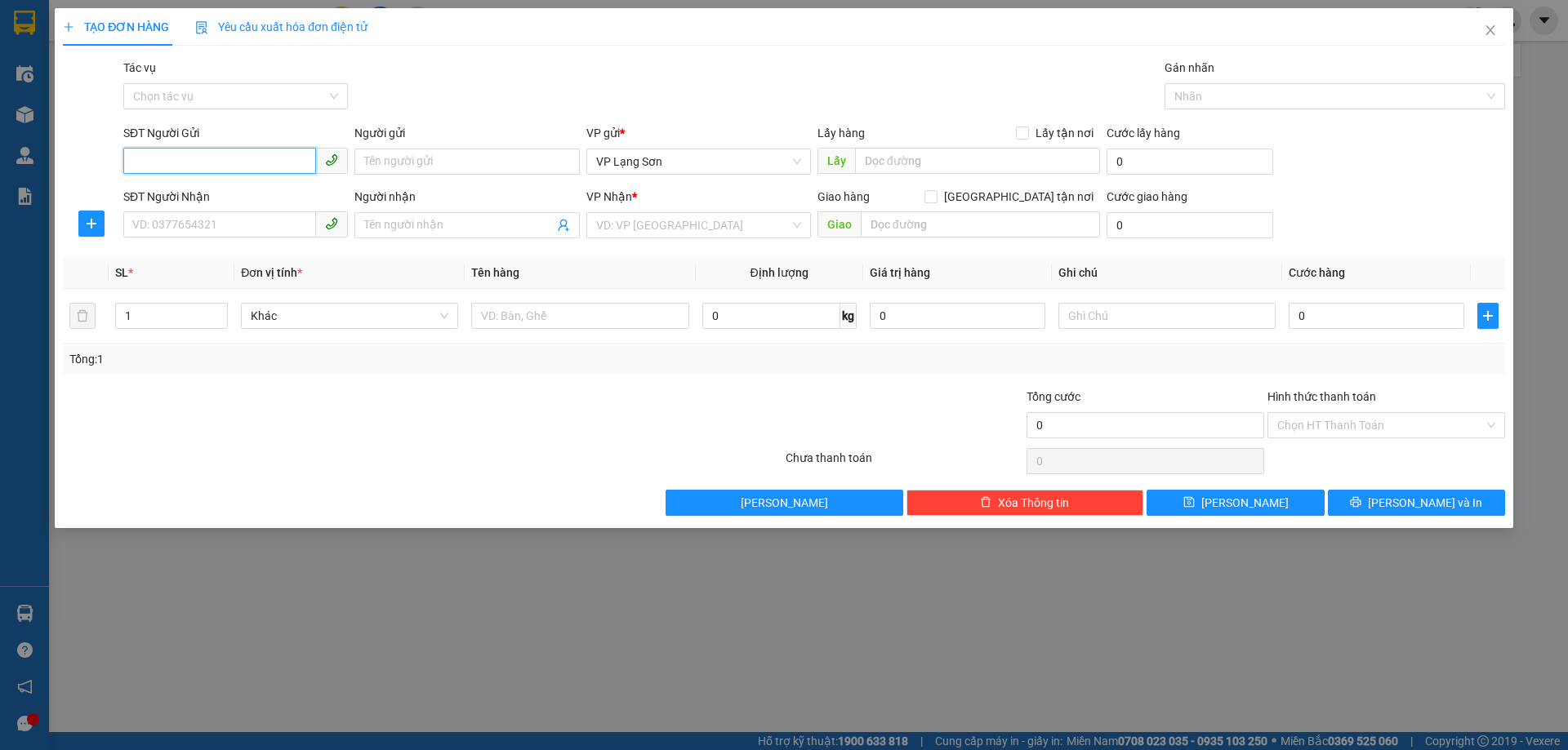
click at [145, 158] on input "SĐT Người Gửi" at bounding box center [220, 161] width 192 height 27
paste input "0913999001"
click at [136, 167] on input "0913999001" at bounding box center [220, 161] width 192 height 27
type input "0913999001"
click at [401, 171] on input "Người gửi" at bounding box center [466, 161] width 225 height 27
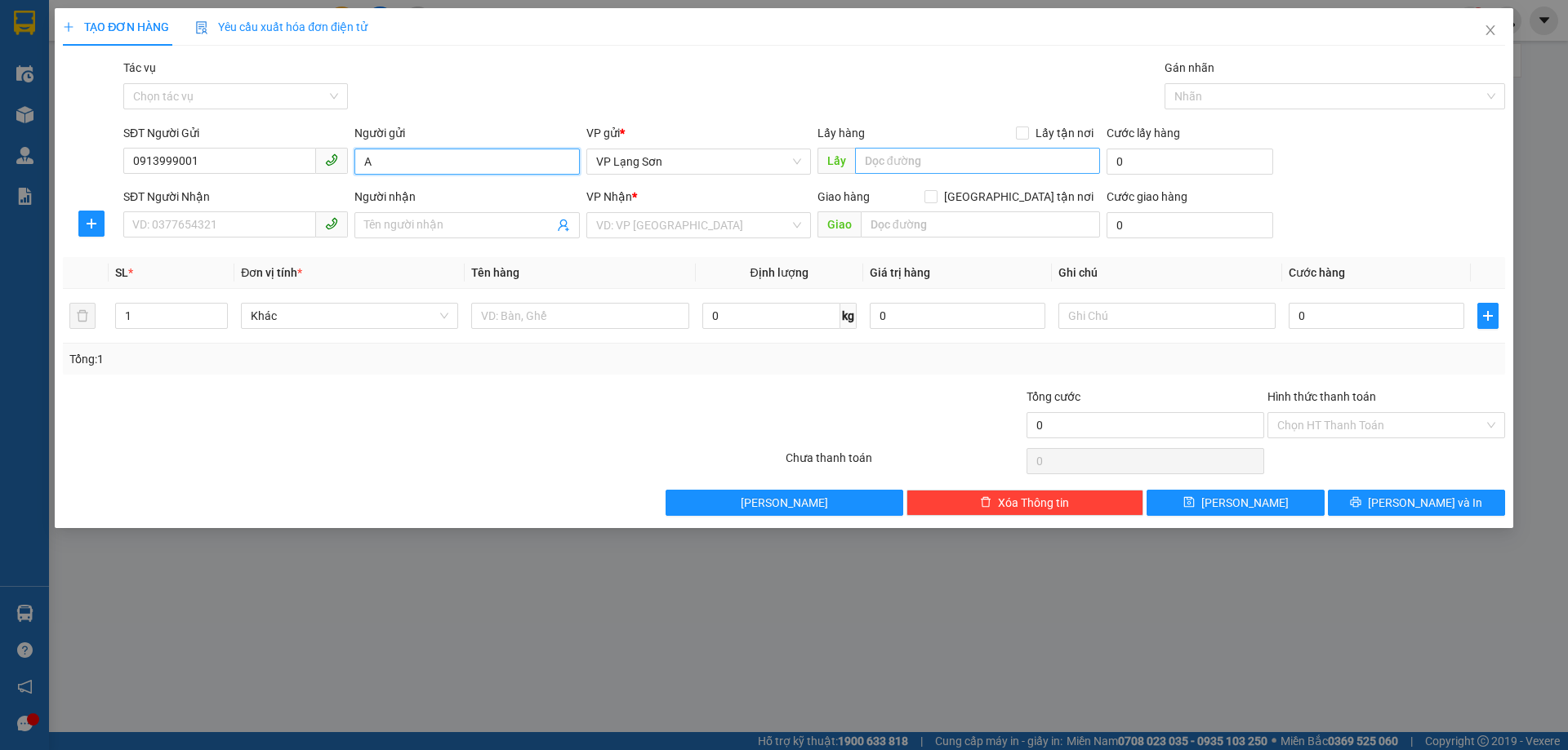
type input "A"
click at [894, 165] on input "text" at bounding box center [978, 161] width 245 height 27
type input "CÔNG AN TỈNH MAI PHA"
click at [1021, 136] on input "Lấy tận nơi" at bounding box center [1022, 133] width 12 height 12
checkbox input "true"
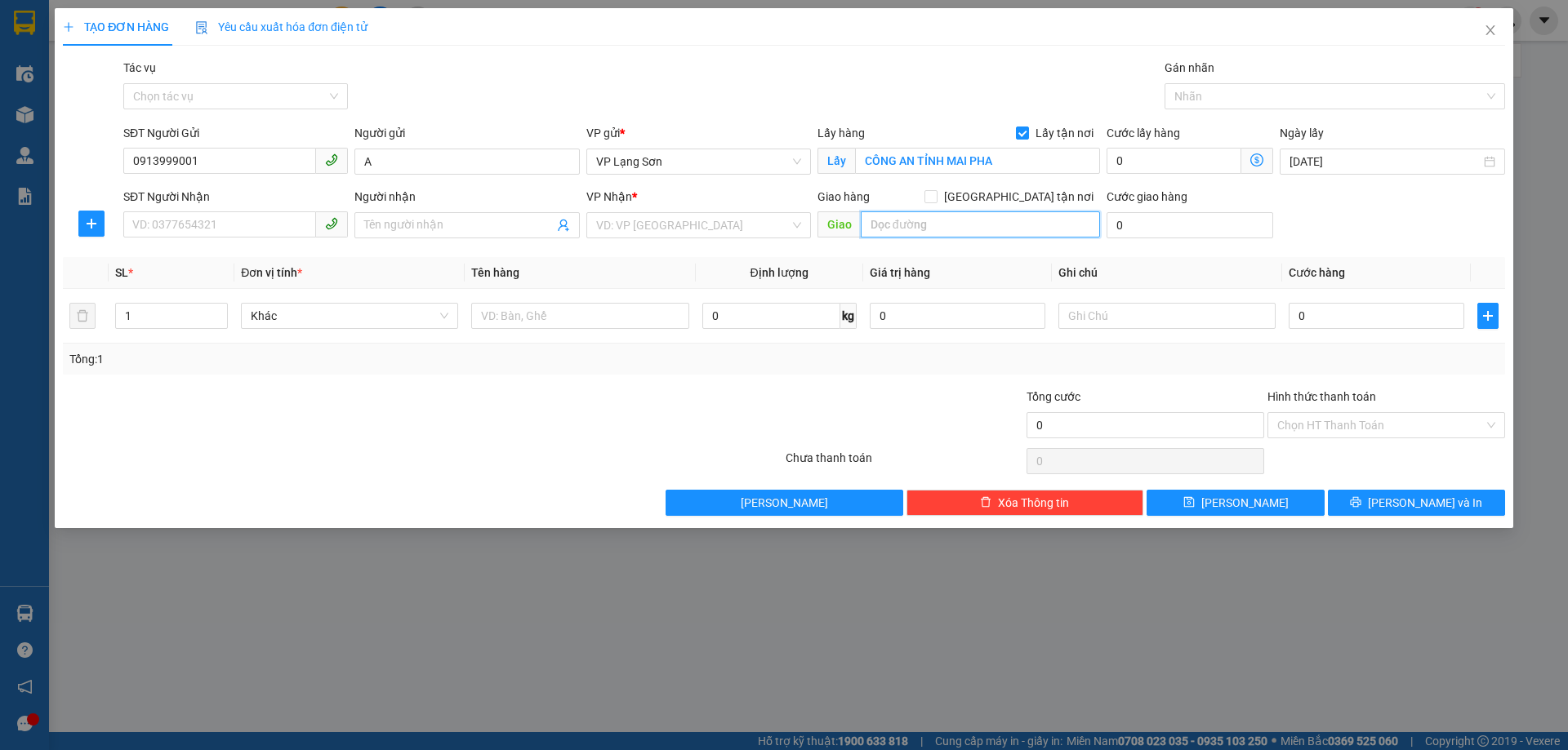
click at [929, 217] on input "text" at bounding box center [981, 224] width 240 height 27
type input "47 [PERSON_NAME]"
click at [735, 229] on input "search" at bounding box center [692, 225] width 193 height 25
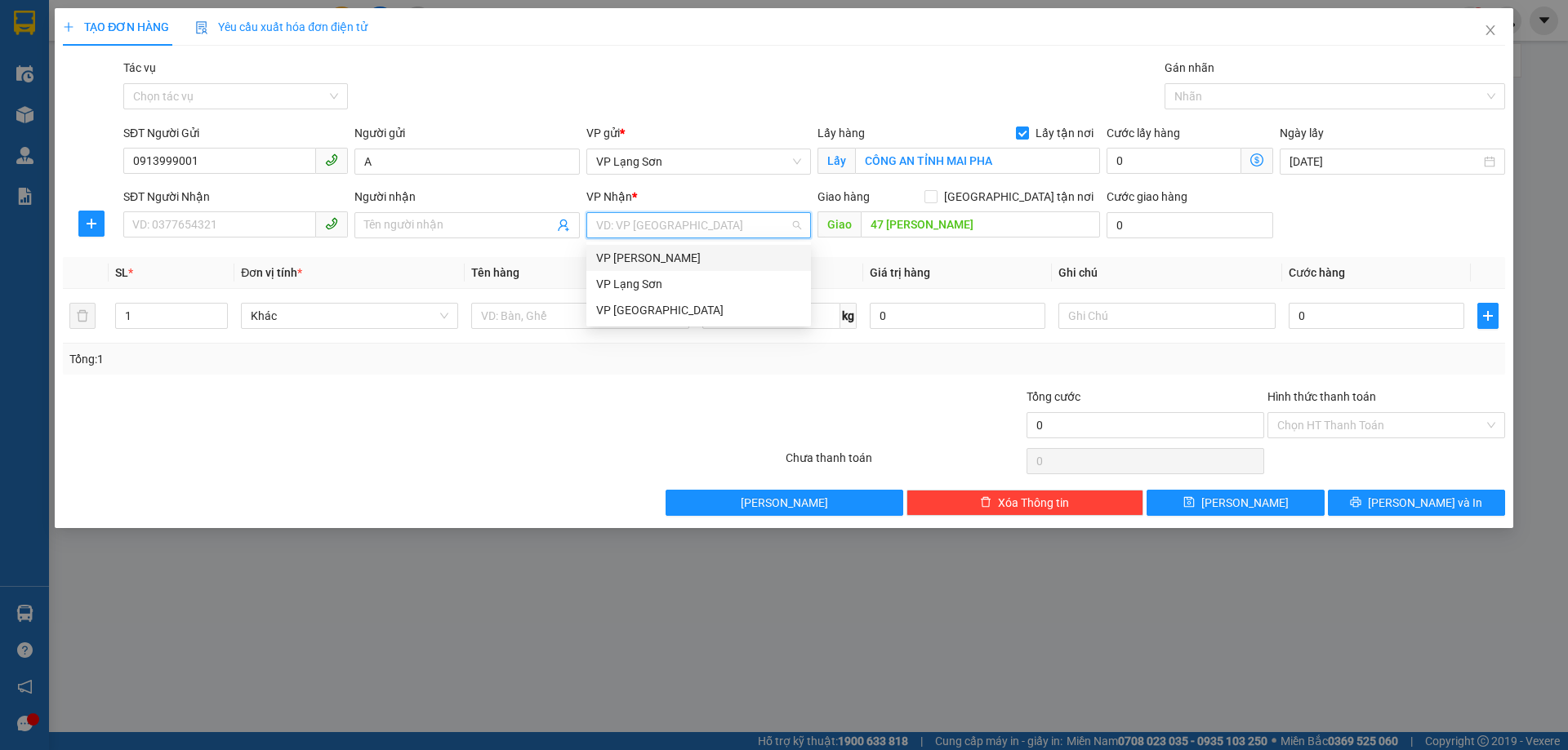
drag, startPoint x: 654, startPoint y: 260, endPoint x: 608, endPoint y: 260, distance: 46.0
click at [653, 260] on div "VP [PERSON_NAME]" at bounding box center [698, 258] width 205 height 18
drag, startPoint x: 447, startPoint y: 226, endPoint x: 470, endPoint y: 217, distance: 24.7
click at [447, 224] on input "Người nhận" at bounding box center [459, 225] width 189 height 18
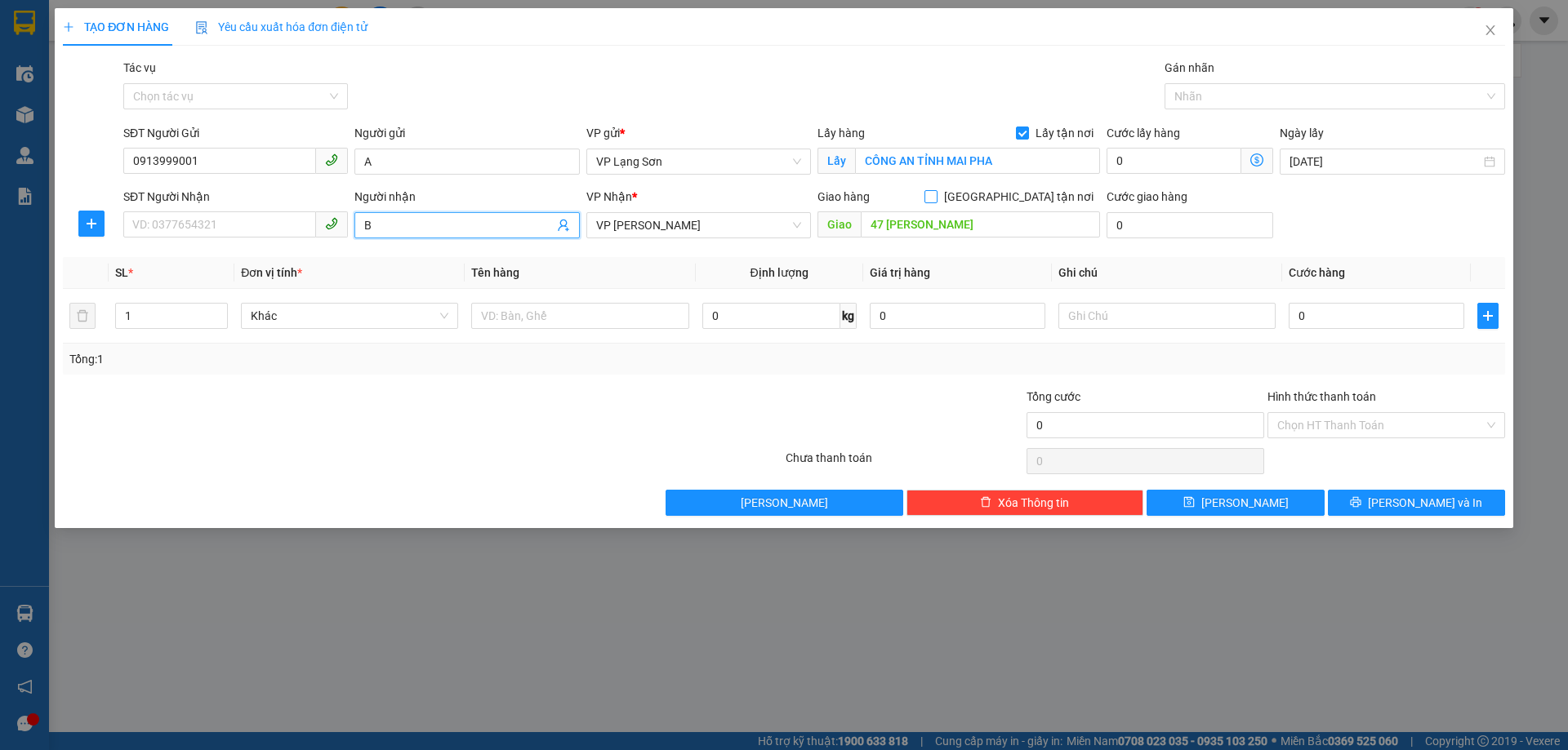
type input "B"
click at [936, 200] on input "[GEOGRAPHIC_DATA] tận nơi" at bounding box center [930, 196] width 12 height 12
checkbox input "true"
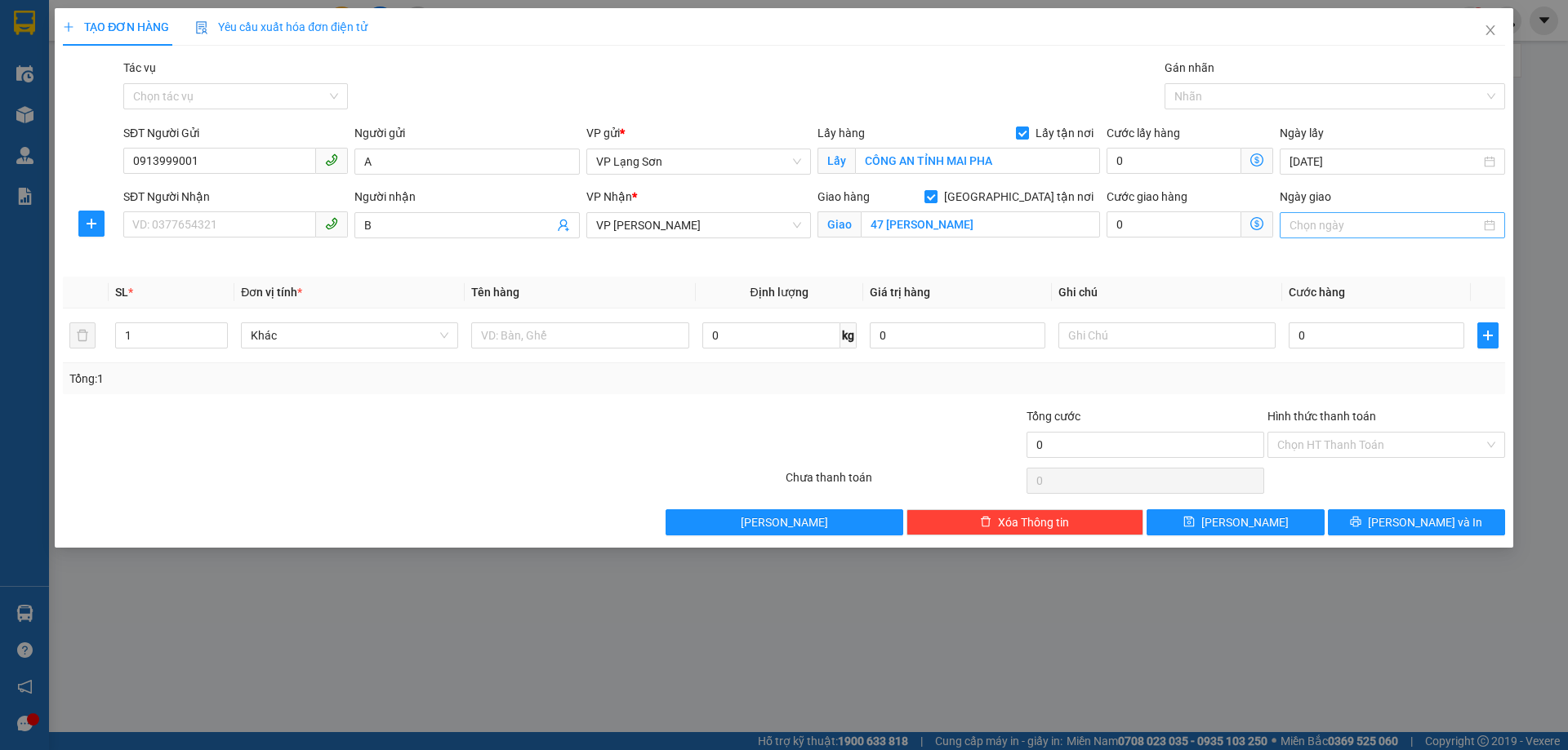
click at [1314, 216] on input "Ngày giao" at bounding box center [1384, 225] width 190 height 18
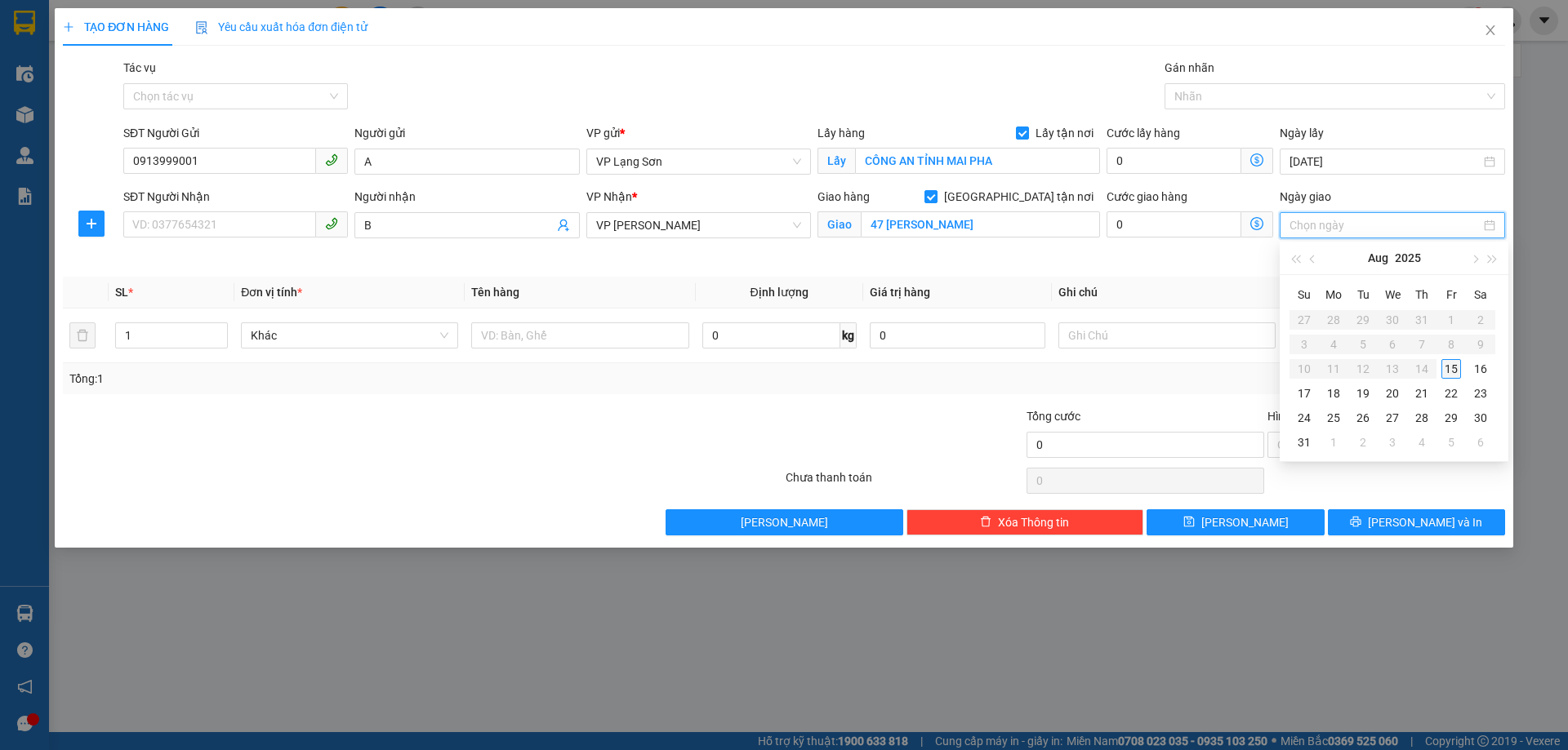
type input "[DATE]"
click at [1453, 371] on div "15" at bounding box center [1451, 369] width 20 height 20
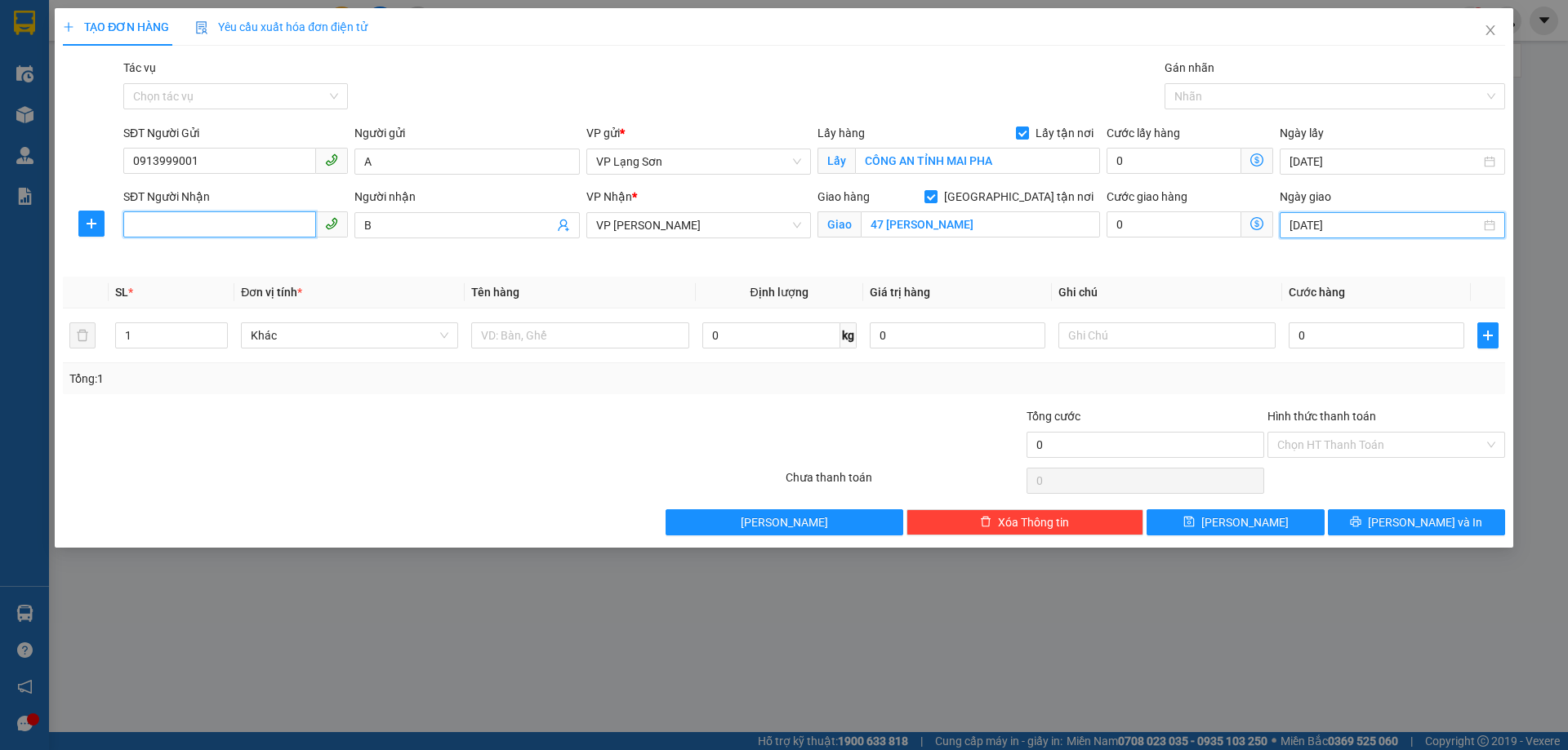
click at [206, 224] on input "SĐT Người Nhận" at bounding box center [220, 224] width 192 height 27
type input "0988768482"
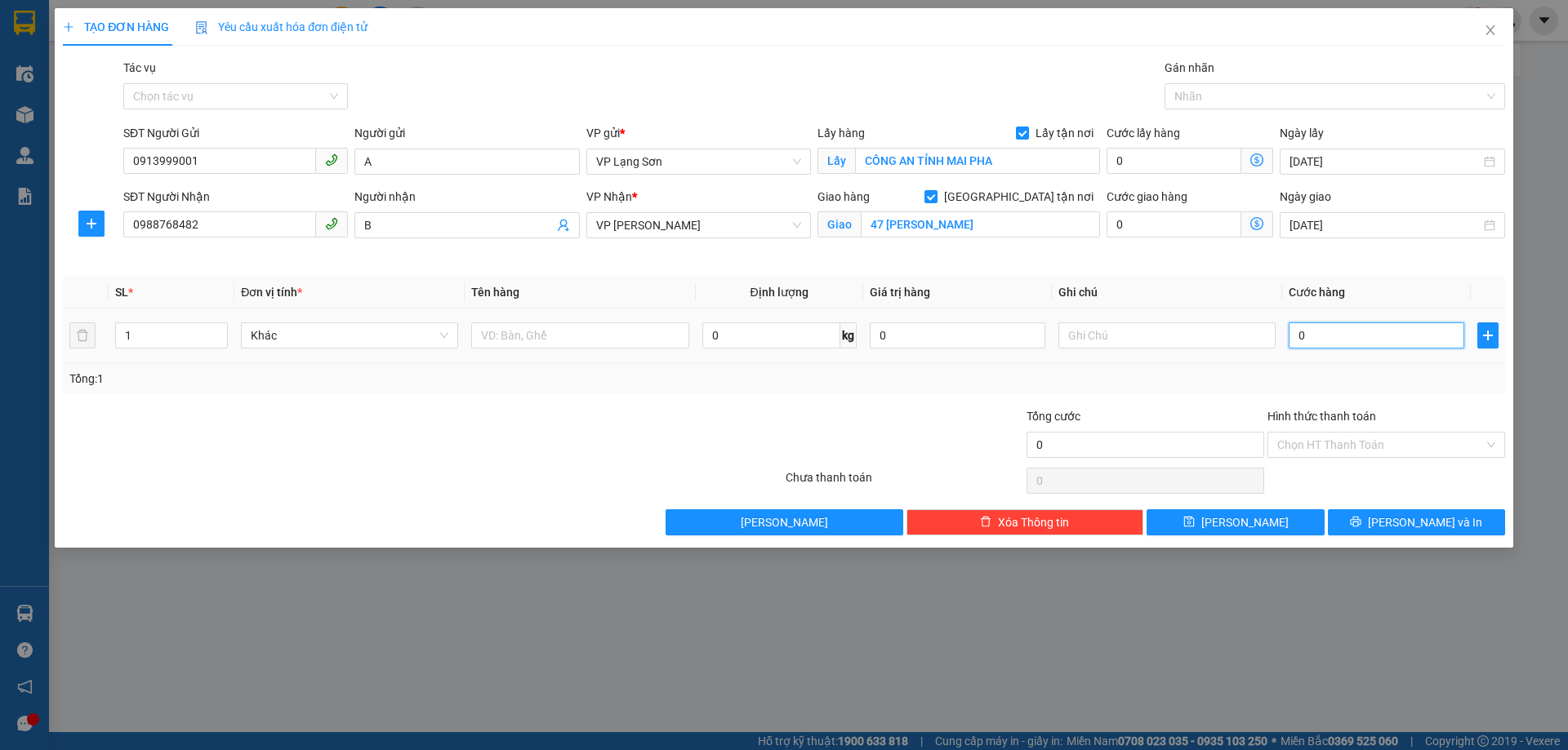
click at [1360, 338] on input "0" at bounding box center [1376, 336] width 176 height 27
type input "1"
type input "10"
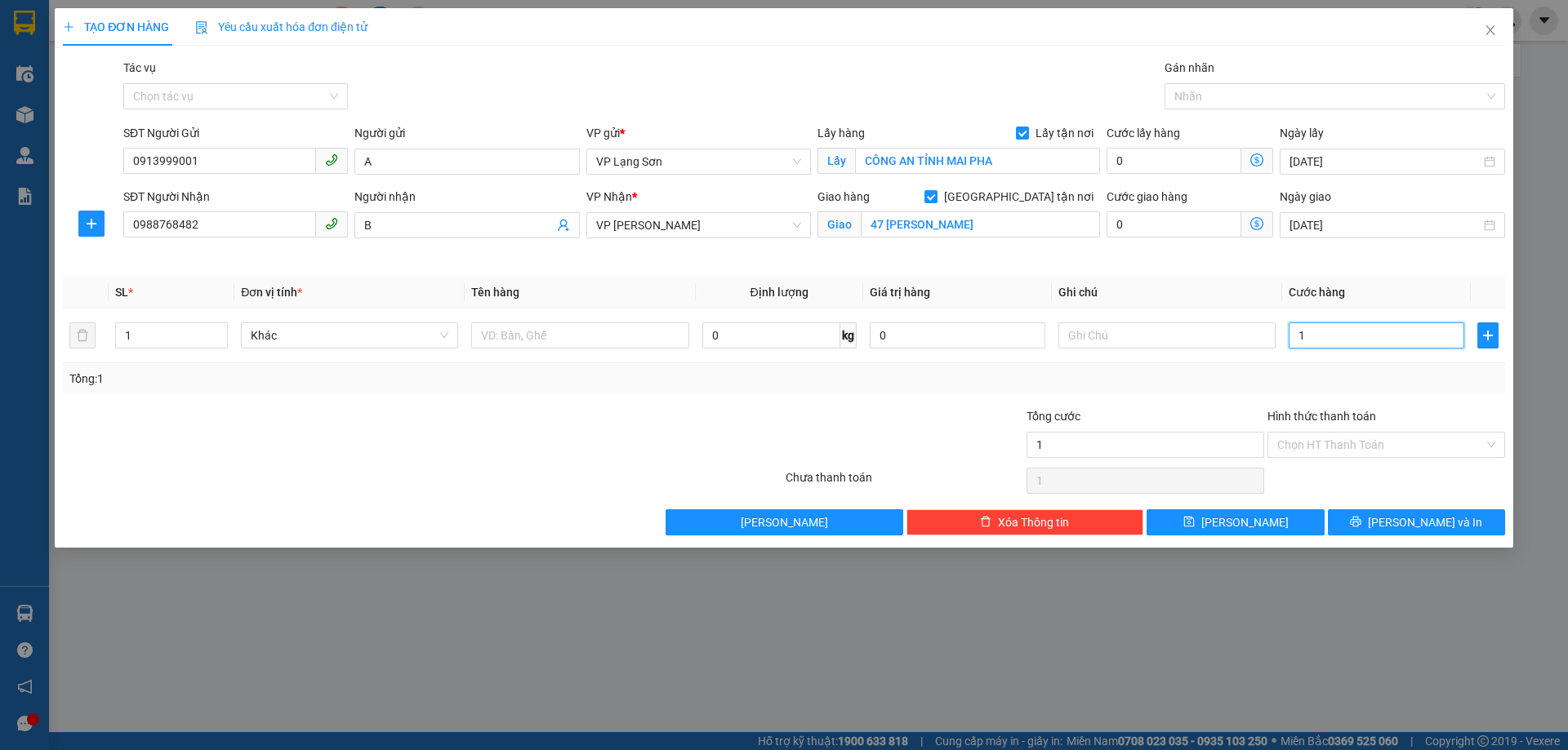
type input "10"
type input "100"
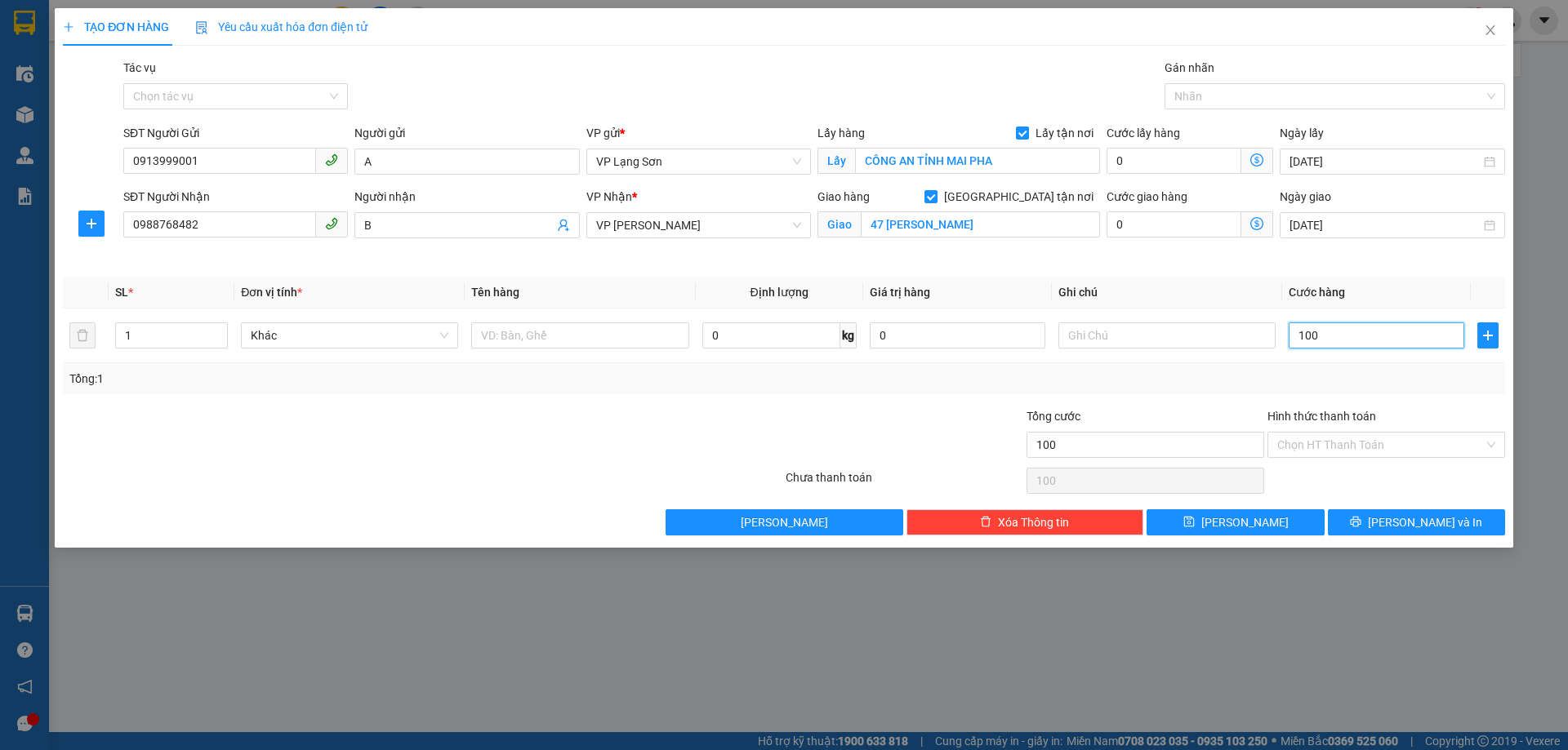
type input "1.000"
type input "10.000"
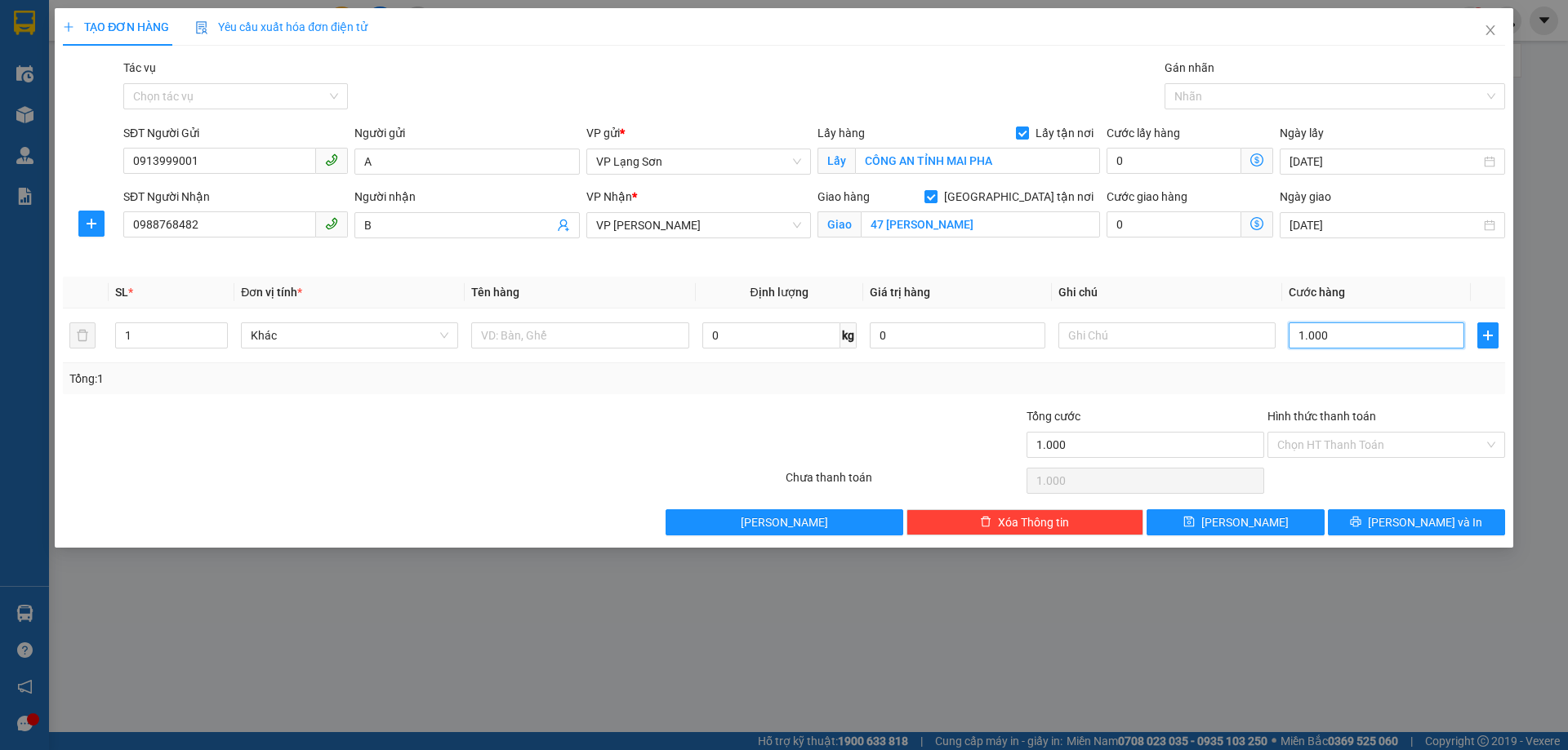
type input "10.000"
type input "100.000"
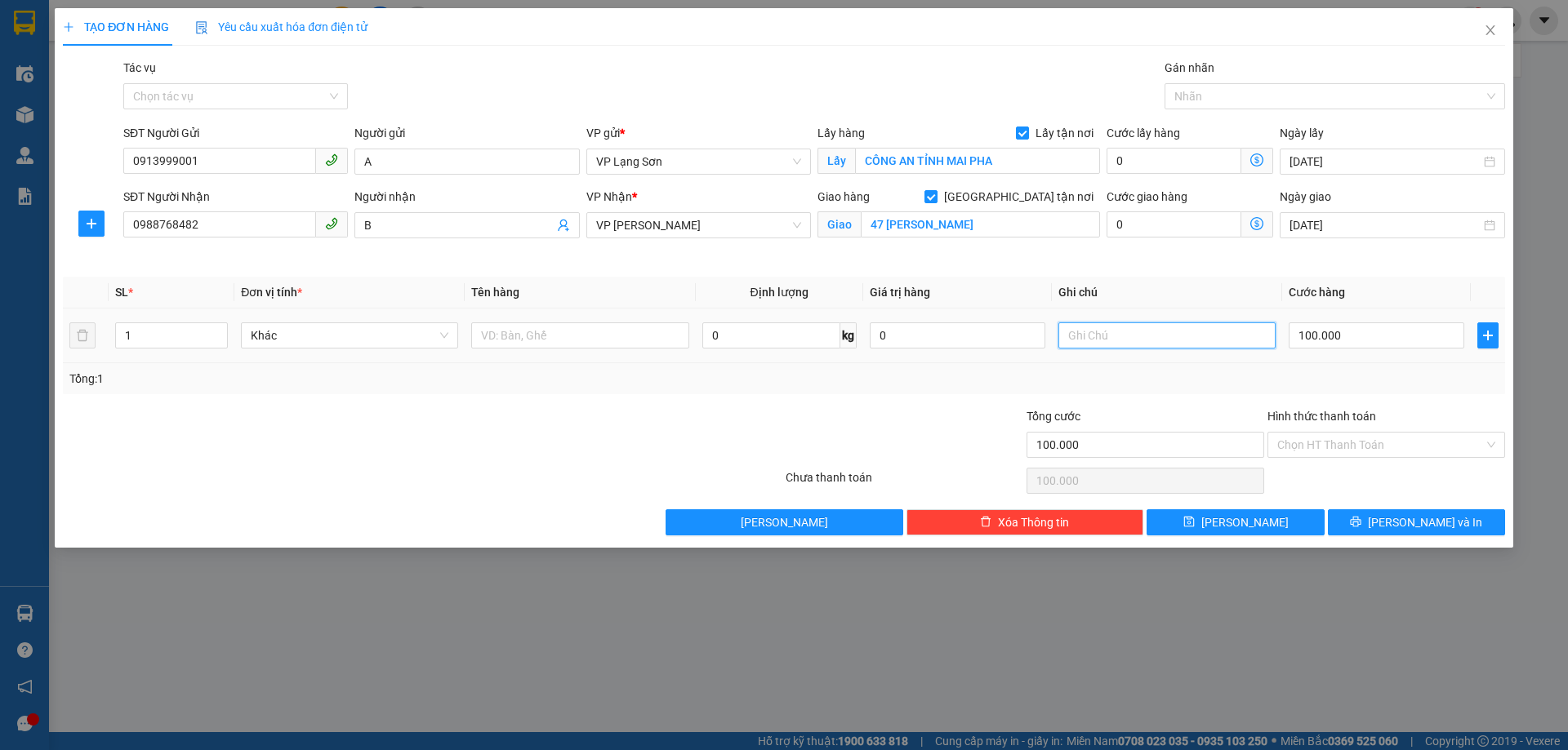
click at [1118, 335] on input "text" at bounding box center [1166, 336] width 217 height 27
type input "NGƯỜI GỬI"
click at [587, 337] on input "text" at bounding box center [579, 336] width 217 height 27
type input "6 THÙNG ĐỒ ĂN"
drag, startPoint x: 1108, startPoint y: 342, endPoint x: 1132, endPoint y: 346, distance: 24.3
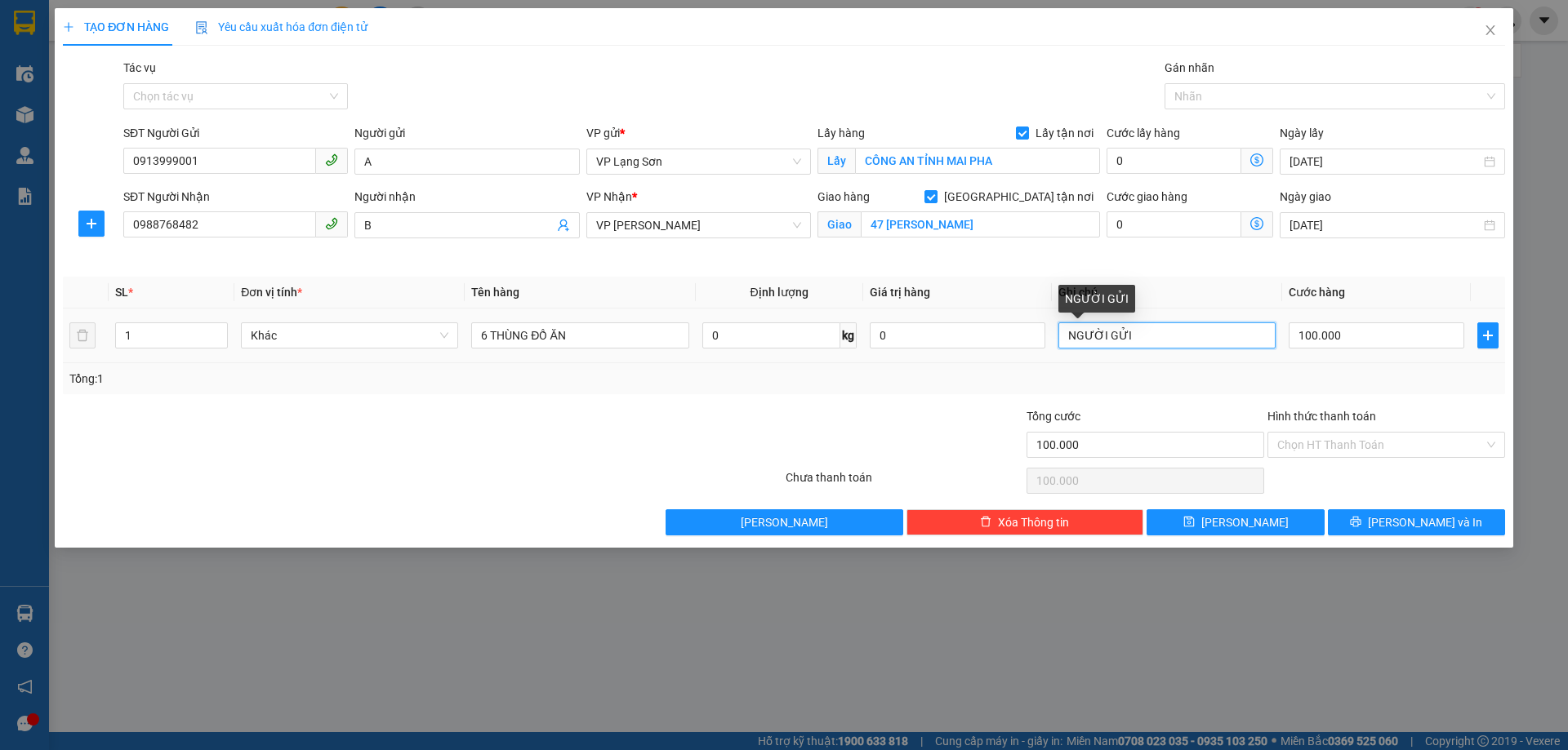
click at [1132, 346] on input "NGƯỜI GỬI" at bounding box center [1166, 336] width 217 height 27
type input "NGƯỜI"
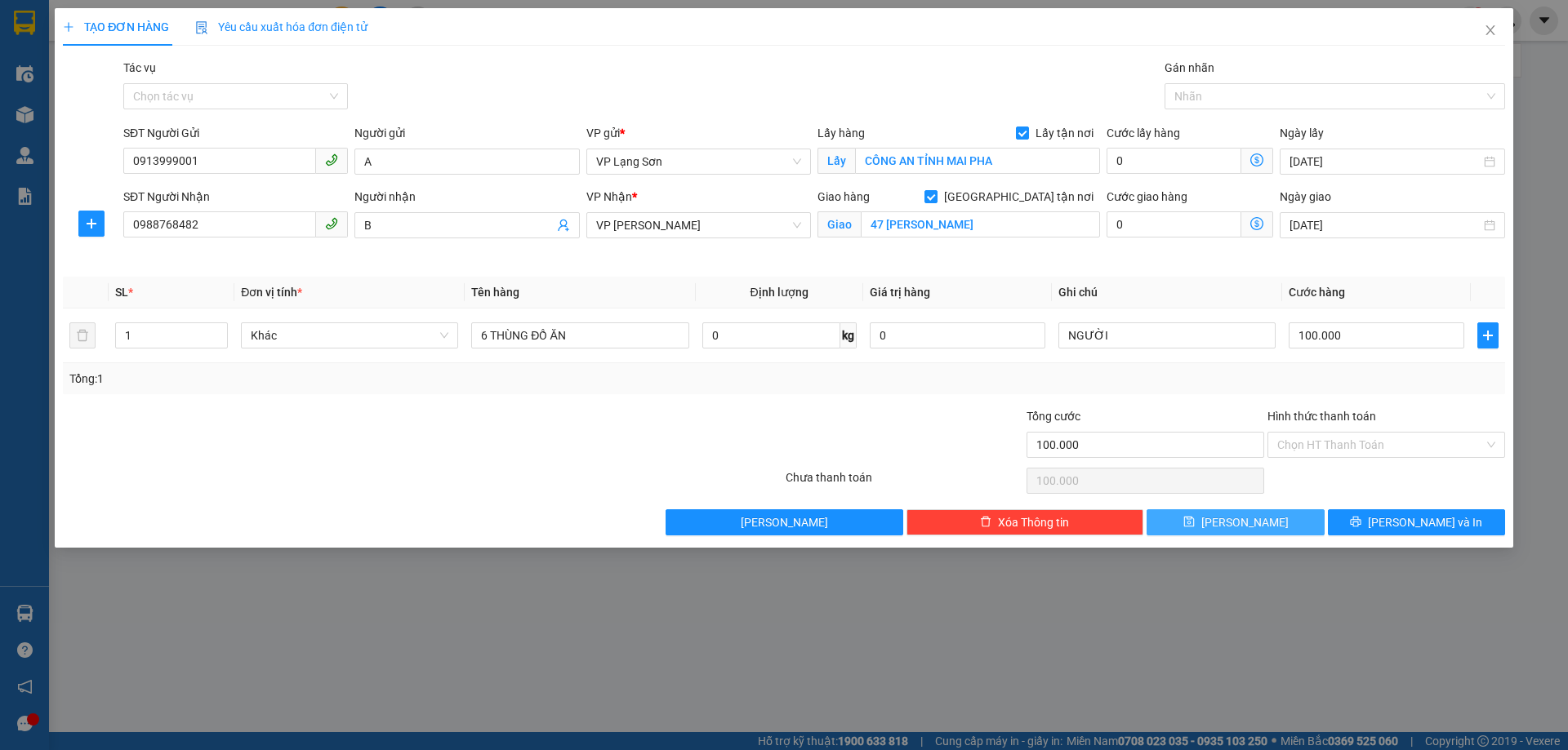
click at [1239, 529] on span "[PERSON_NAME]" at bounding box center [1244, 522] width 87 height 18
checkbox input "false"
type input "0"
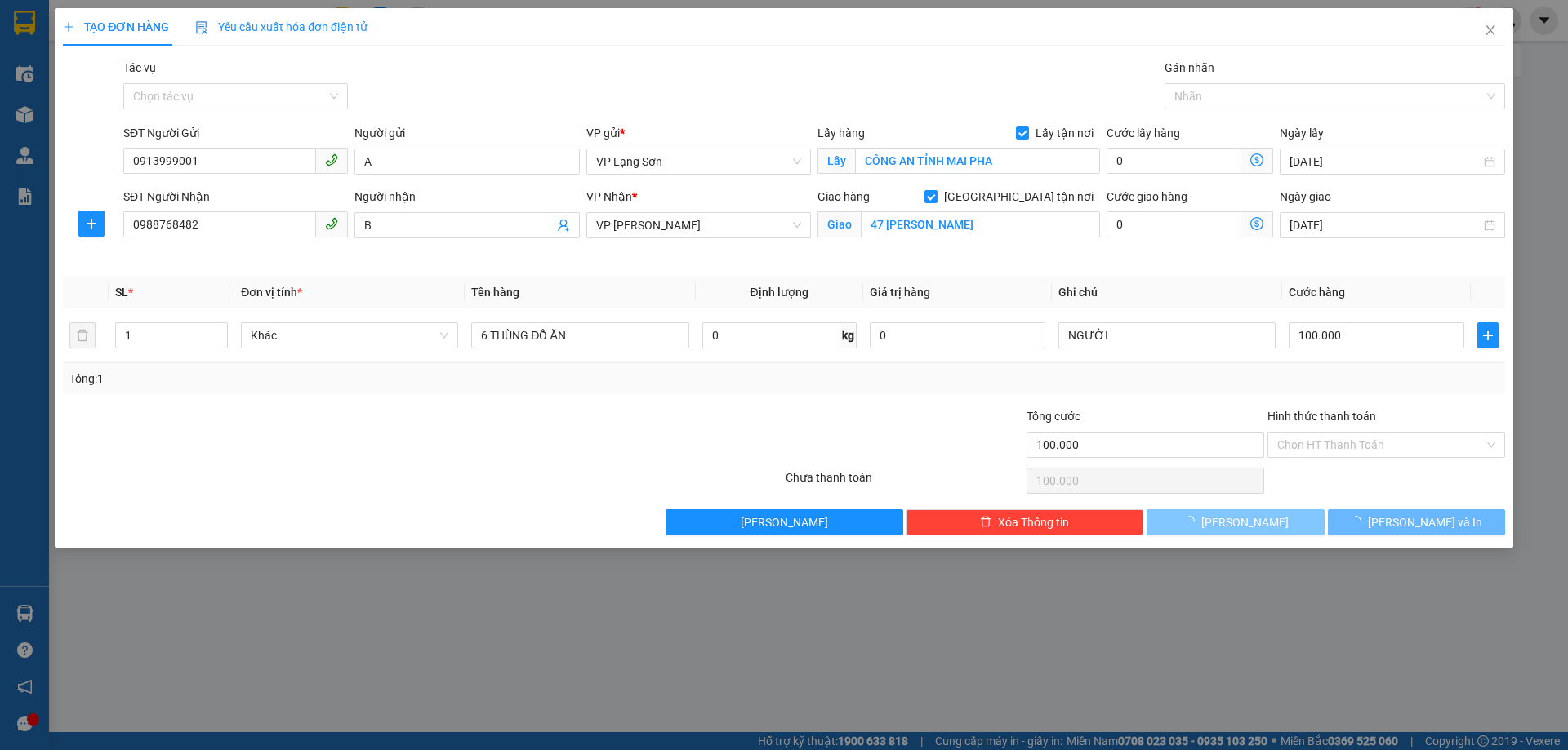
type input "0"
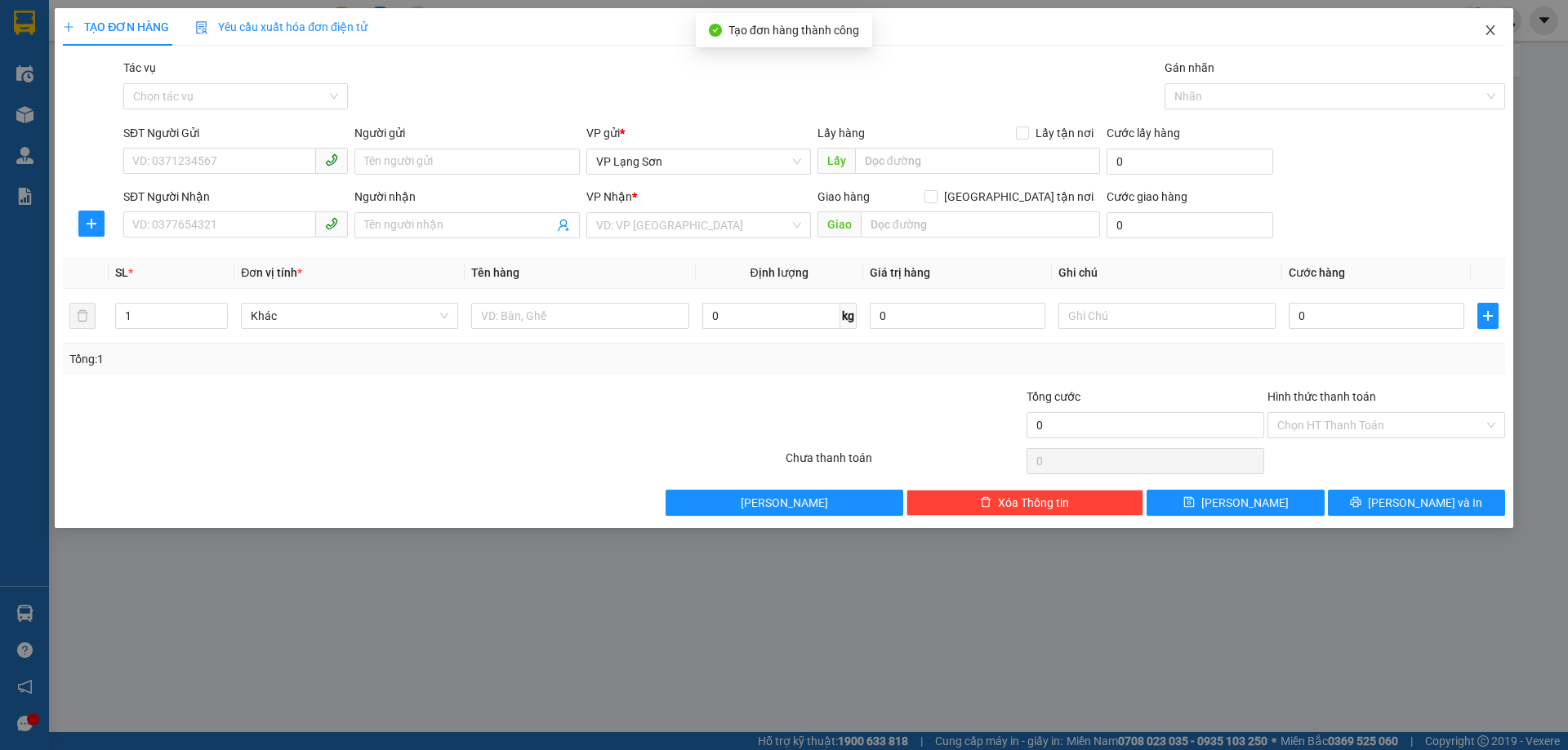
click at [1491, 32] on icon "close" at bounding box center [1489, 30] width 9 height 10
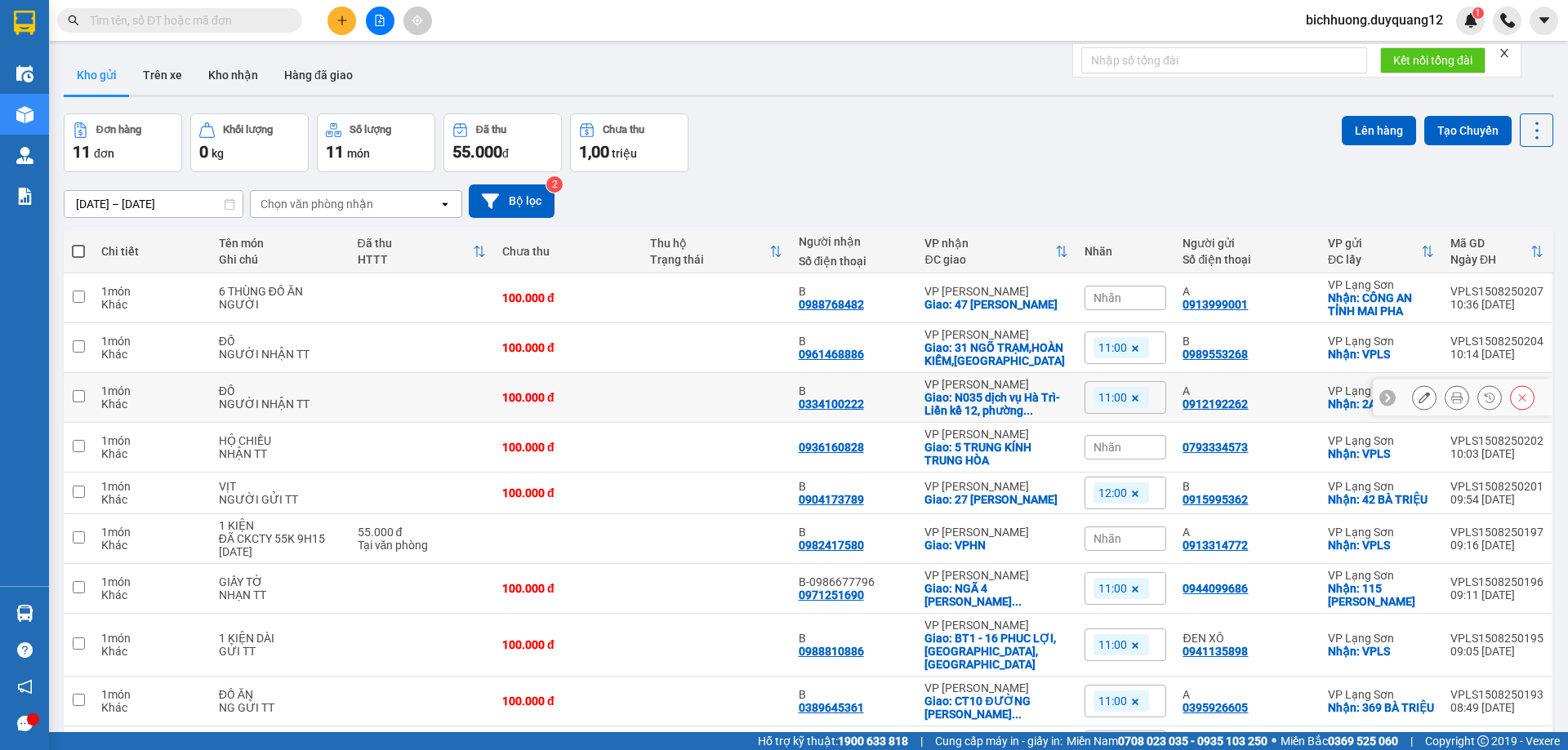
scroll to position [89, 0]
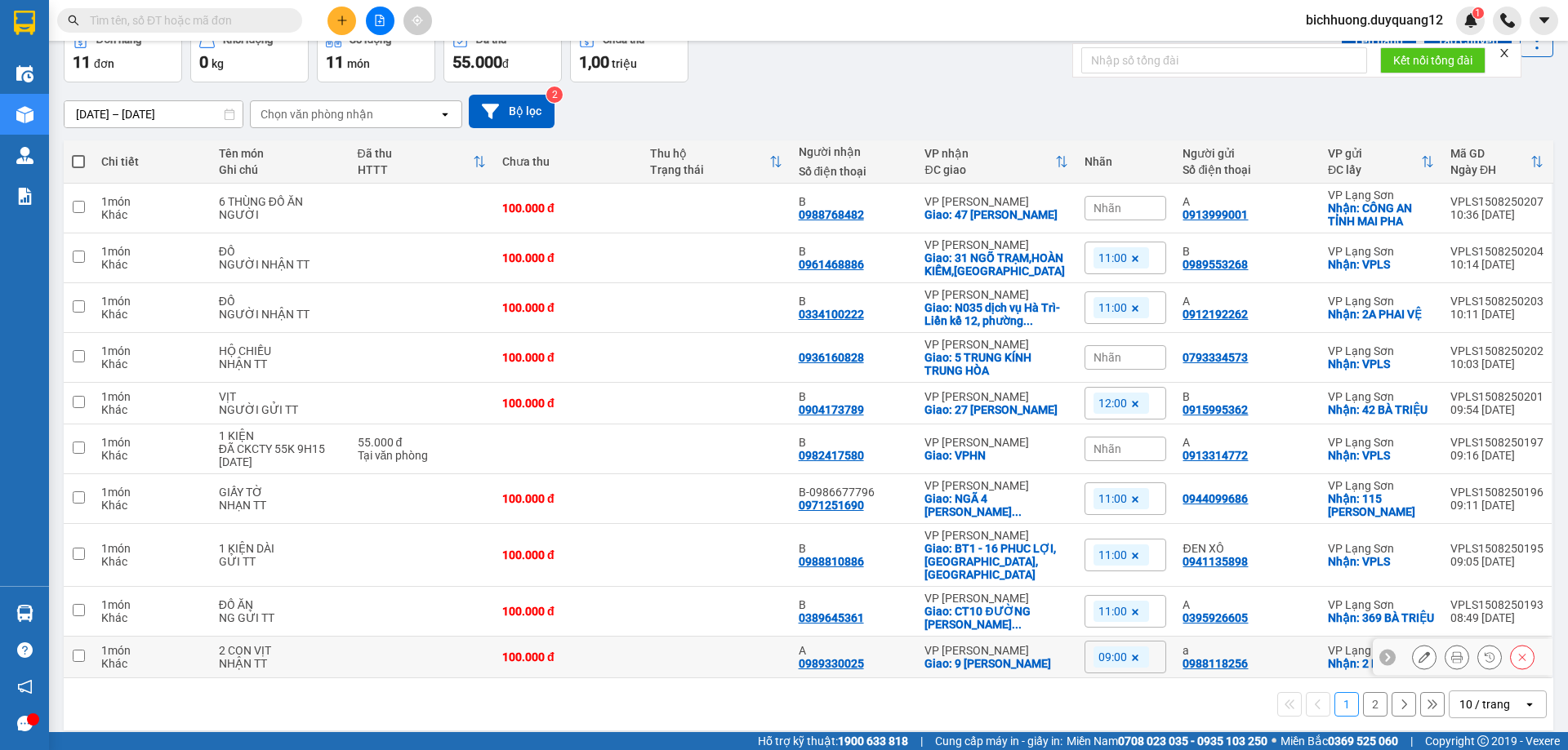
drag, startPoint x: 78, startPoint y: 648, endPoint x: 118, endPoint y: 646, distance: 40.0
click at [80, 650] on input "checkbox" at bounding box center [79, 656] width 12 height 12
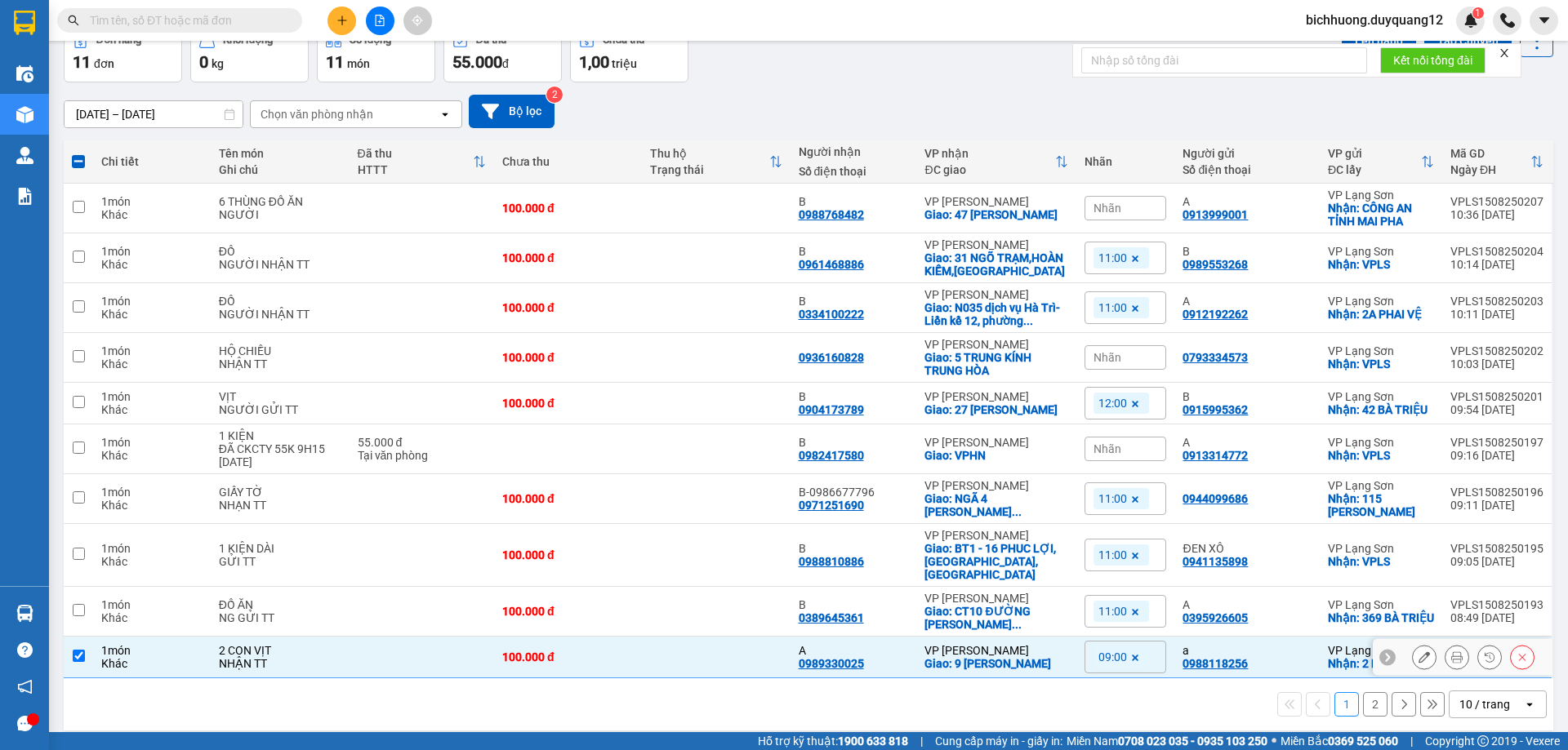
drag, startPoint x: 80, startPoint y: 640, endPoint x: 120, endPoint y: 641, distance: 40.0
click at [81, 650] on input "checkbox" at bounding box center [79, 656] width 12 height 12
checkbox input "false"
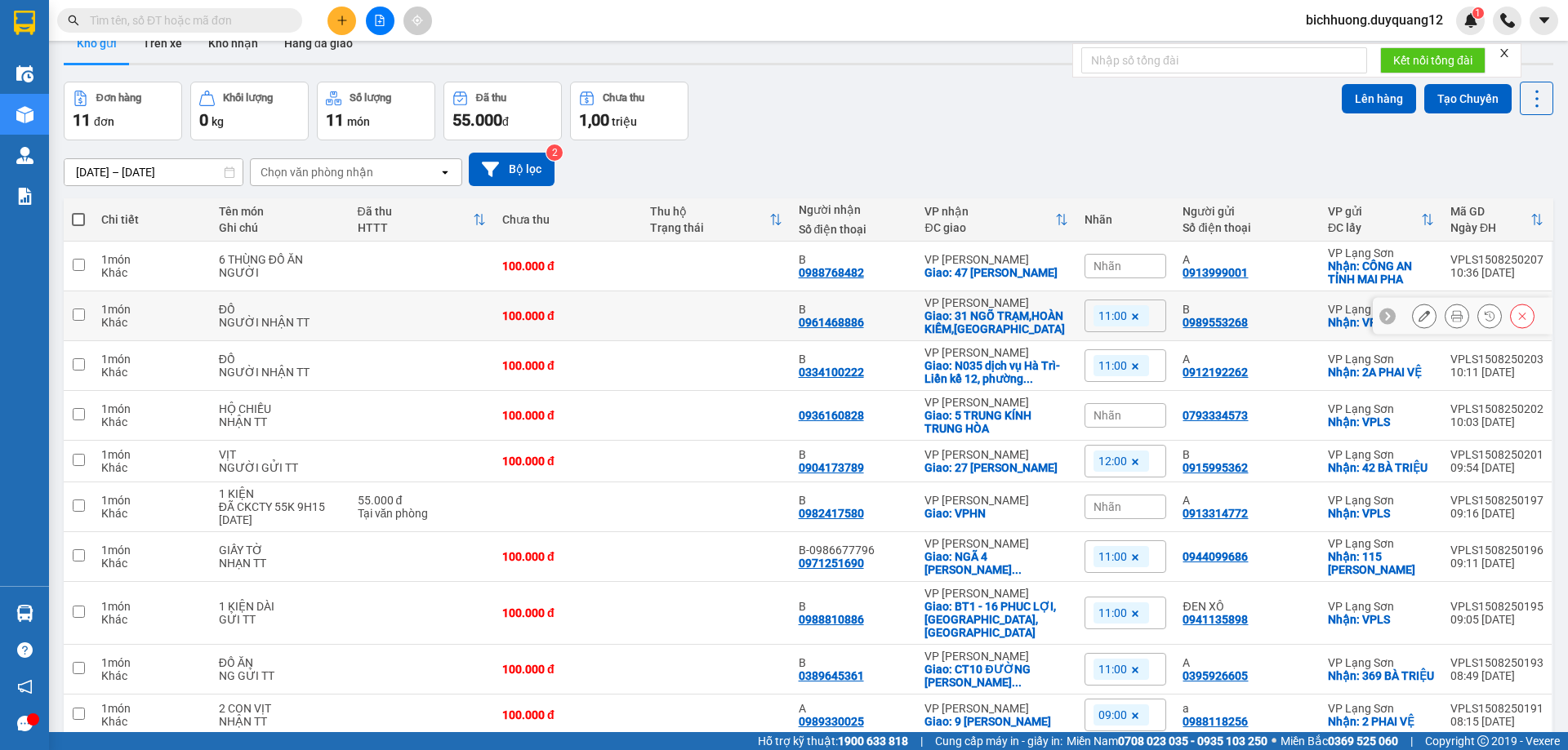
scroll to position [0, 0]
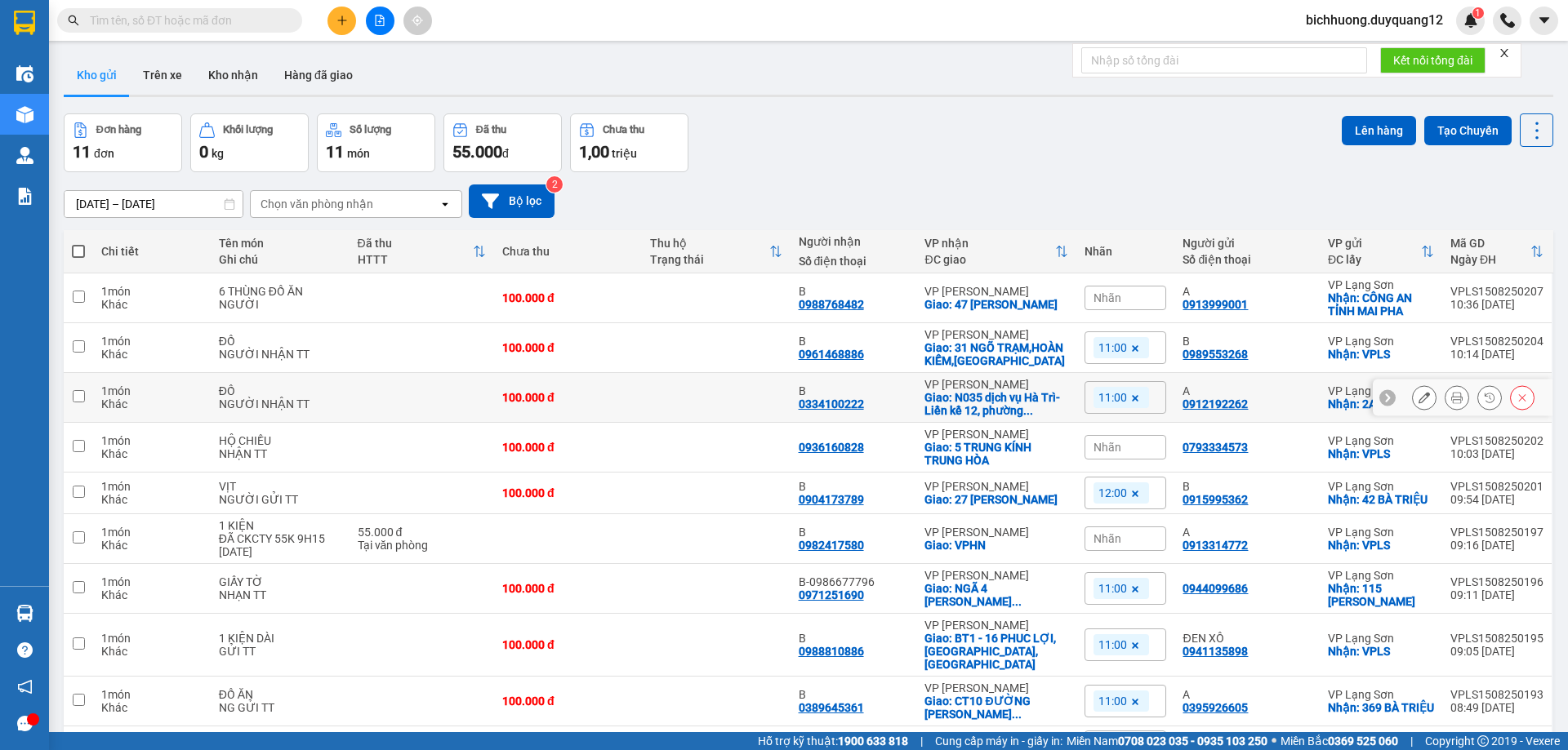
click at [76, 397] on input "checkbox" at bounding box center [79, 397] width 12 height 12
checkbox input "true"
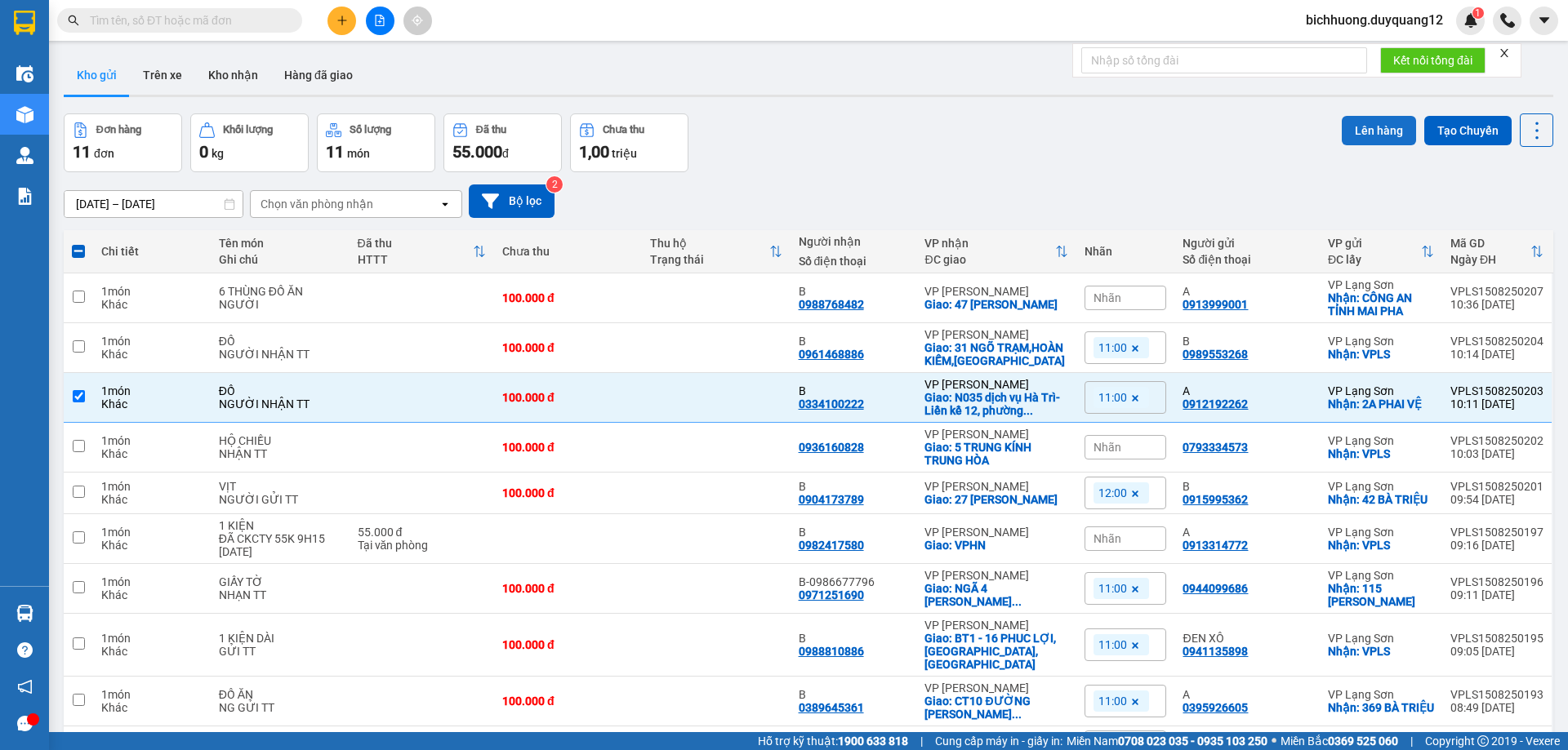
click at [1341, 129] on button "Lên hàng" at bounding box center [1379, 131] width 75 height 29
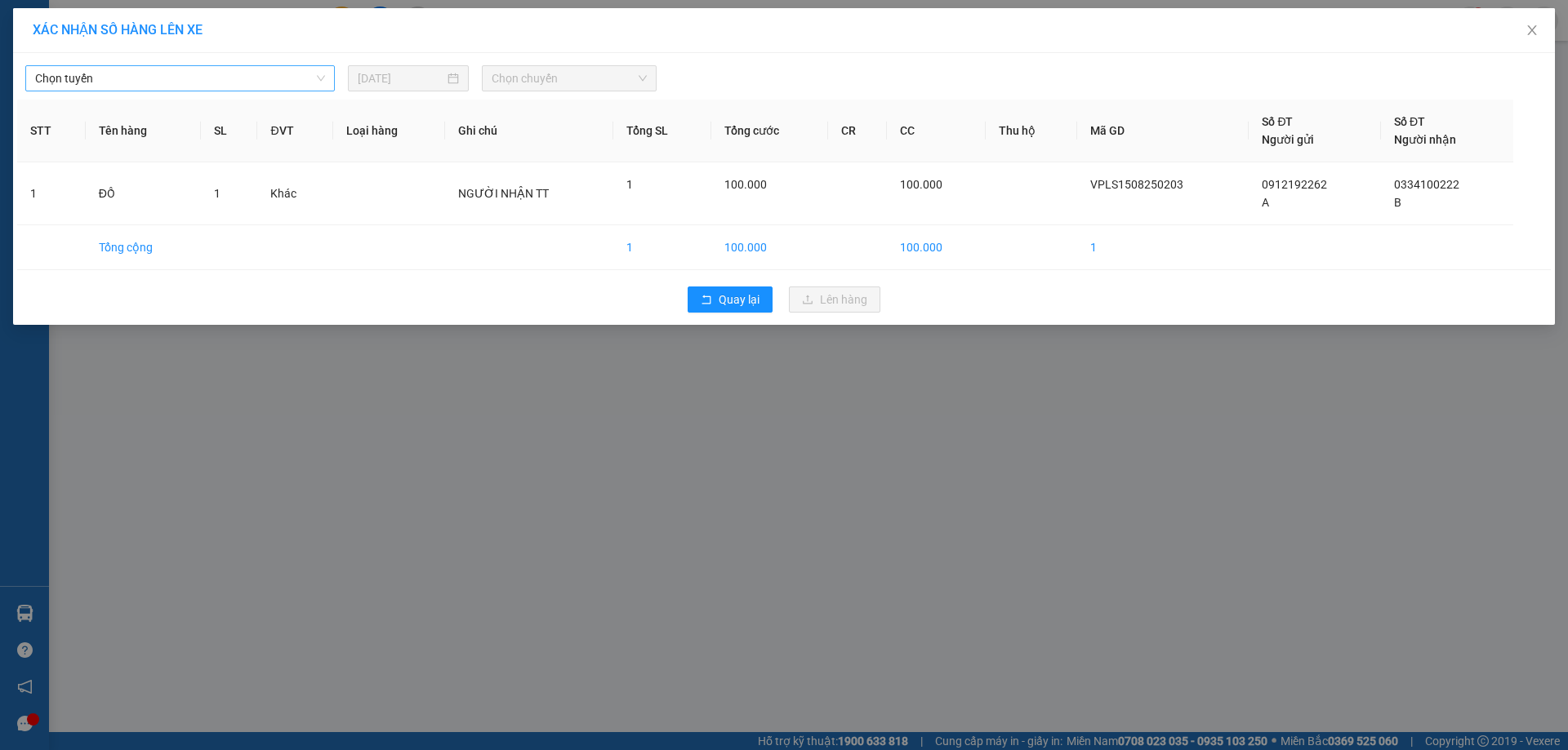
click at [317, 83] on span "Chọn tuyến" at bounding box center [180, 78] width 290 height 25
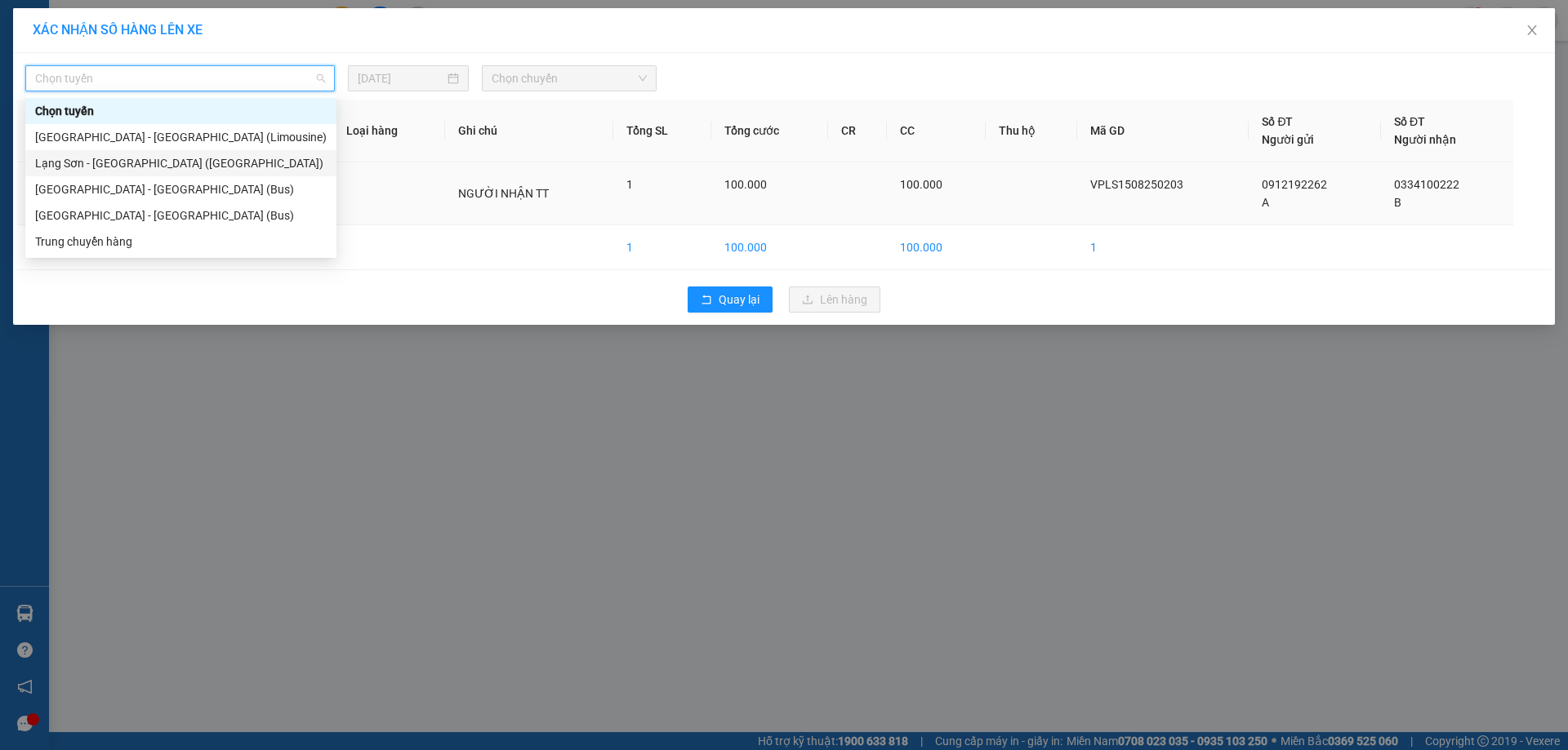
drag, startPoint x: 122, startPoint y: 168, endPoint x: 158, endPoint y: 170, distance: 36.1
click at [128, 167] on div "Lạng Sơn - [GEOGRAPHIC_DATA] ([GEOGRAPHIC_DATA])" at bounding box center [181, 163] width 292 height 18
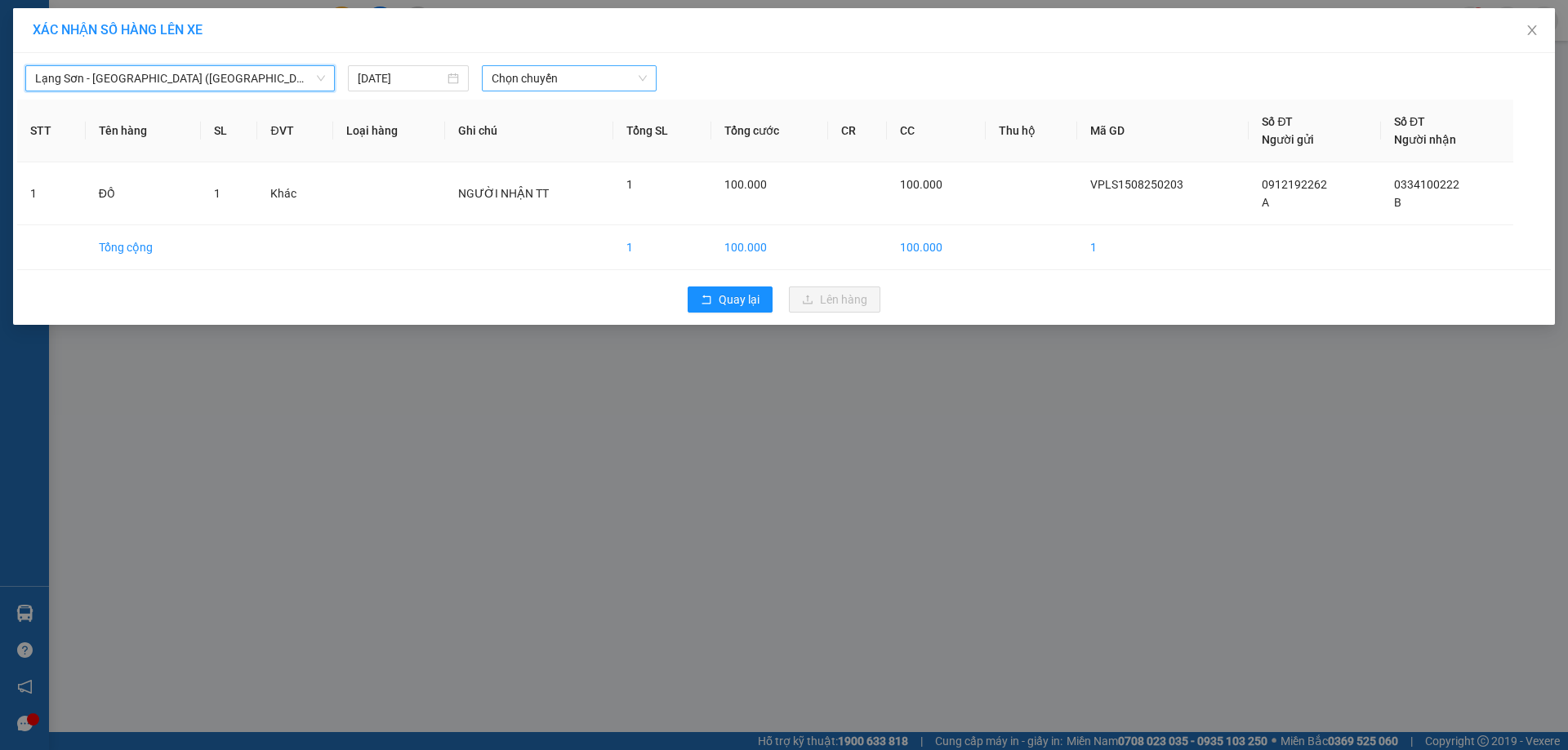
click at [643, 82] on span "Chọn chuyến" at bounding box center [569, 78] width 155 height 25
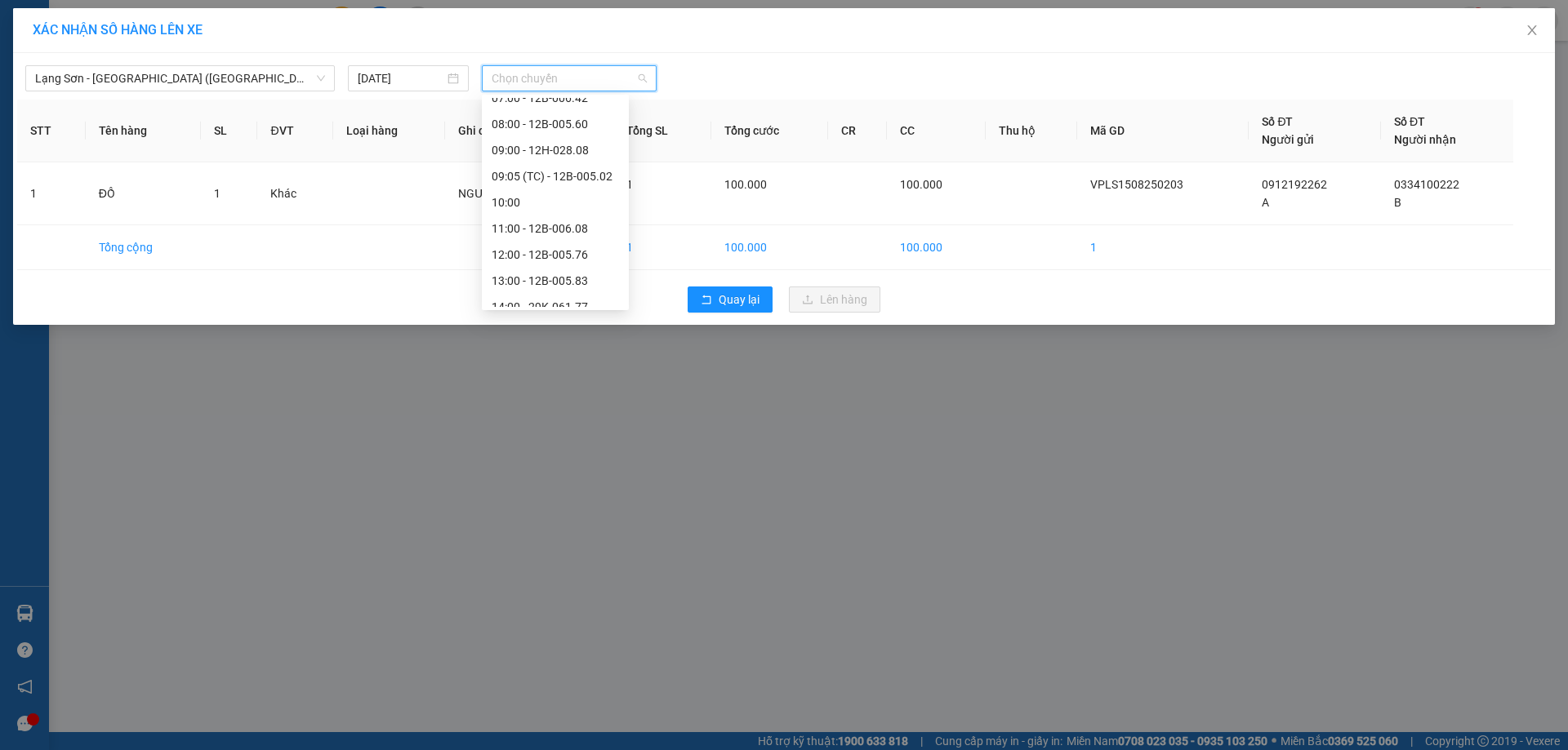
scroll to position [120, 0]
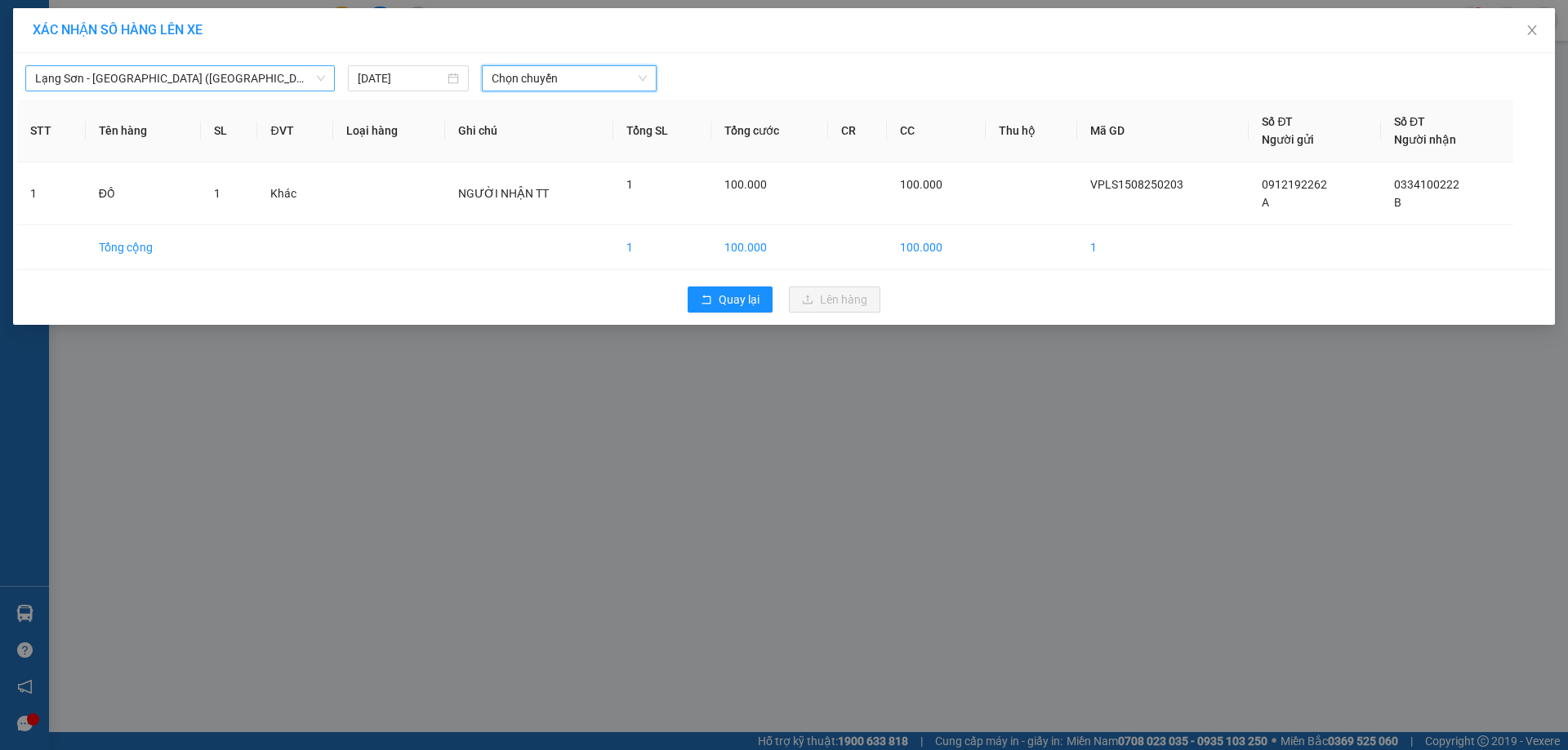
click at [296, 79] on span "Lạng Sơn - [GEOGRAPHIC_DATA] ([GEOGRAPHIC_DATA])" at bounding box center [180, 78] width 290 height 25
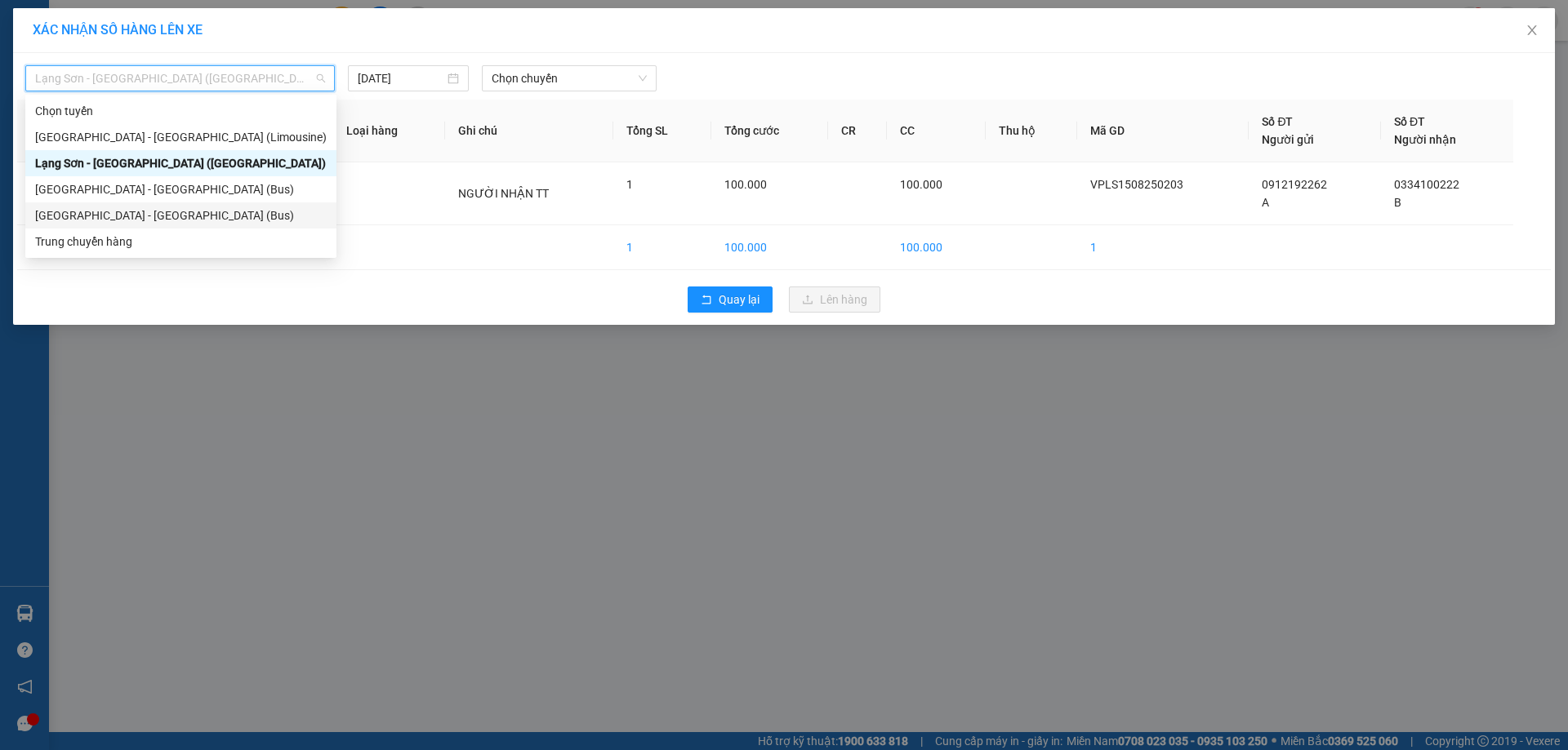
drag, startPoint x: 164, startPoint y: 217, endPoint x: 421, endPoint y: 162, distance: 262.8
click at [165, 217] on div "[GEOGRAPHIC_DATA] - [GEOGRAPHIC_DATA] (Bus)" at bounding box center [181, 215] width 292 height 18
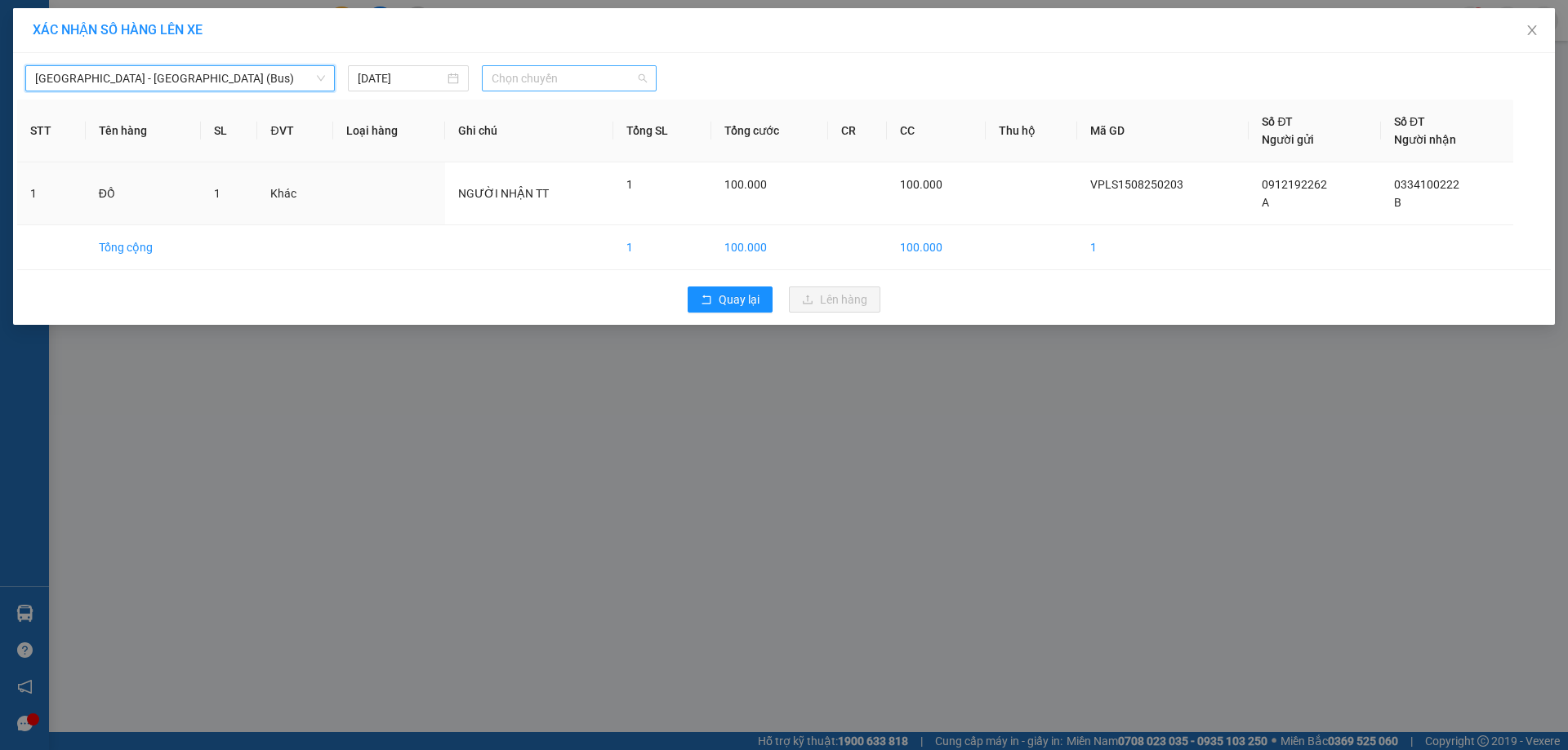
click at [614, 81] on span "Chọn chuyến" at bounding box center [569, 78] width 155 height 25
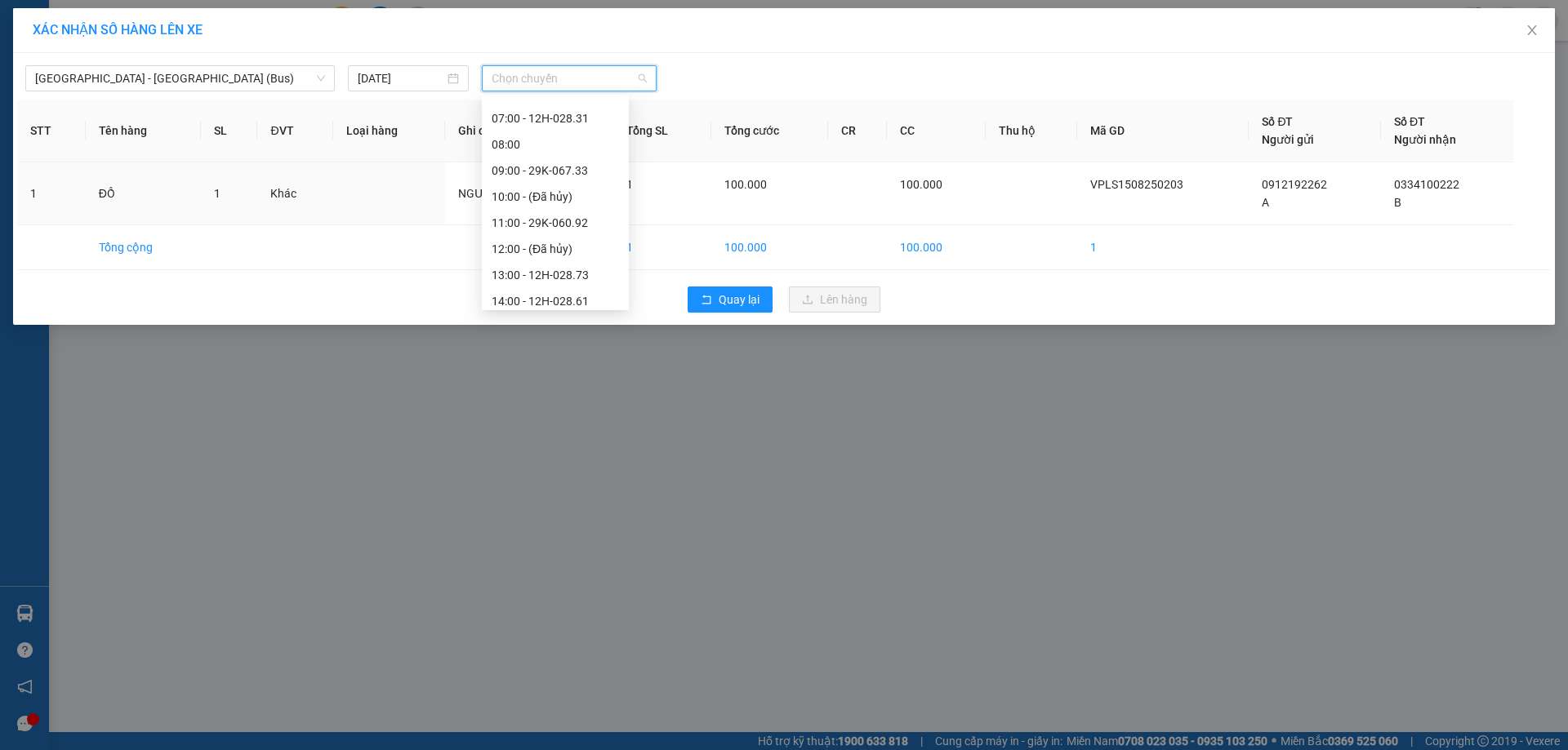
scroll to position [118, 0]
click at [515, 207] on div "11:00 - 29K-060.92" at bounding box center [556, 202] width 128 height 18
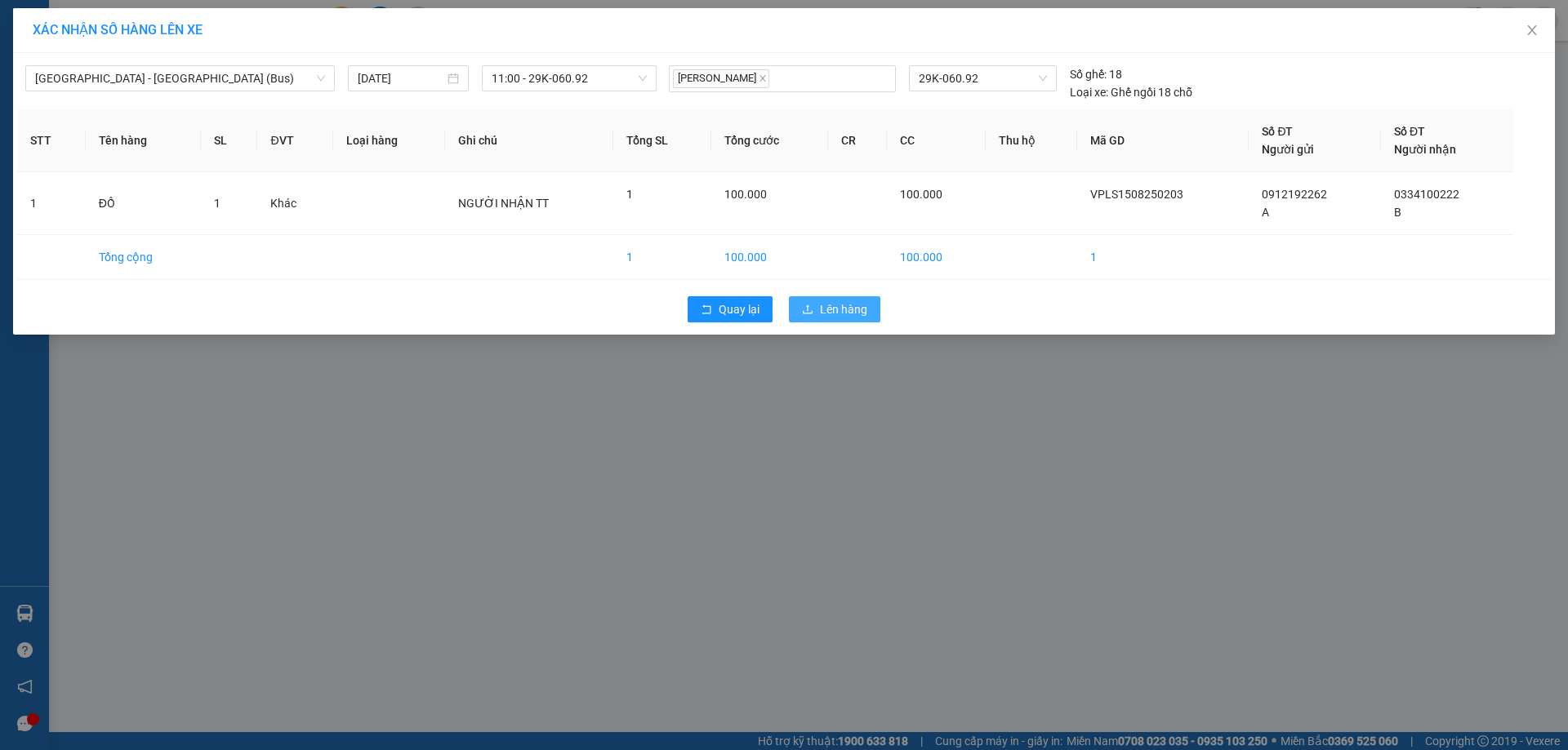
click at [847, 308] on span "Lên hàng" at bounding box center [843, 309] width 47 height 18
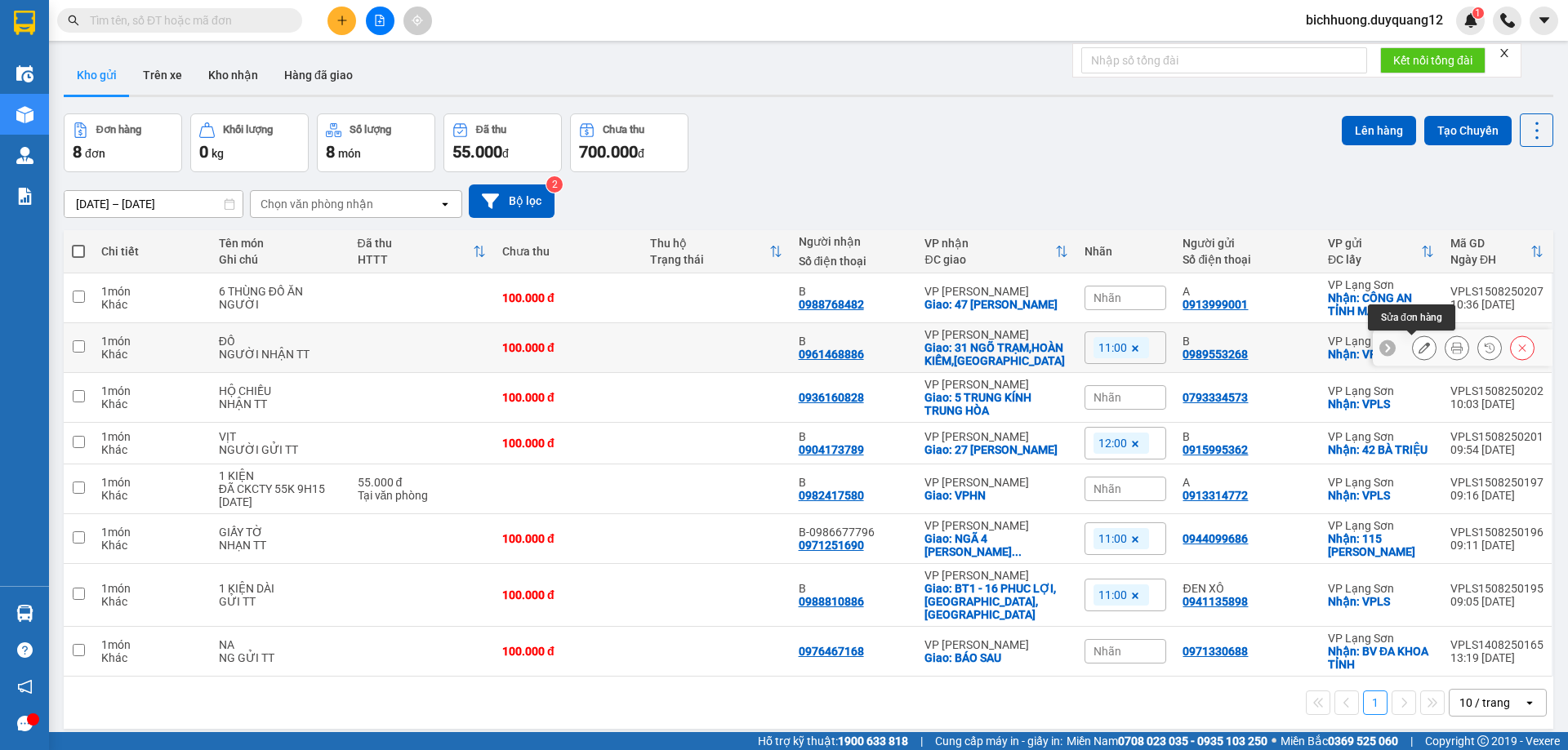
click at [1419, 348] on icon at bounding box center [1425, 348] width 12 height 12
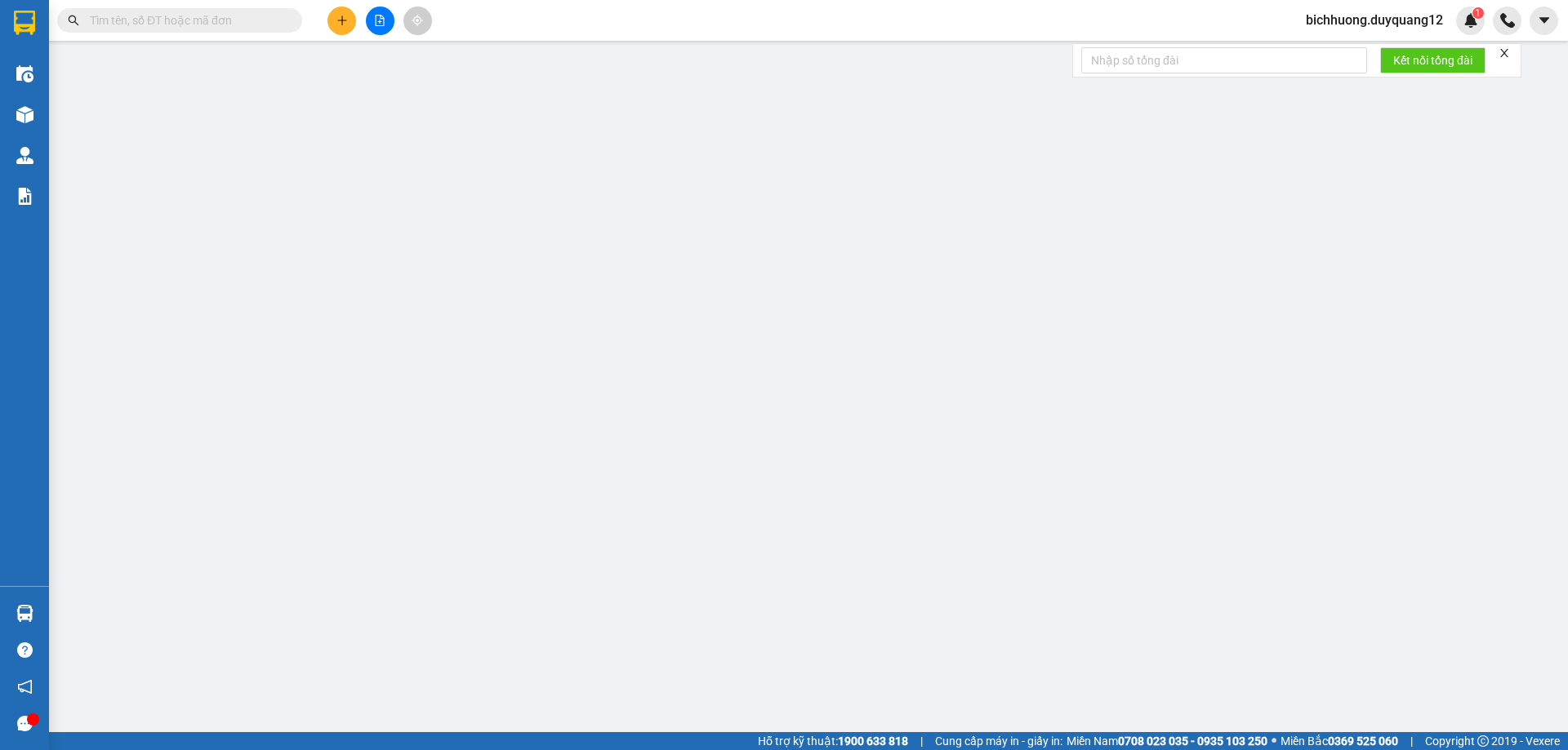
type input "0989553268"
type input "B"
checkbox input "true"
type input "VPLS"
type input "0961468886"
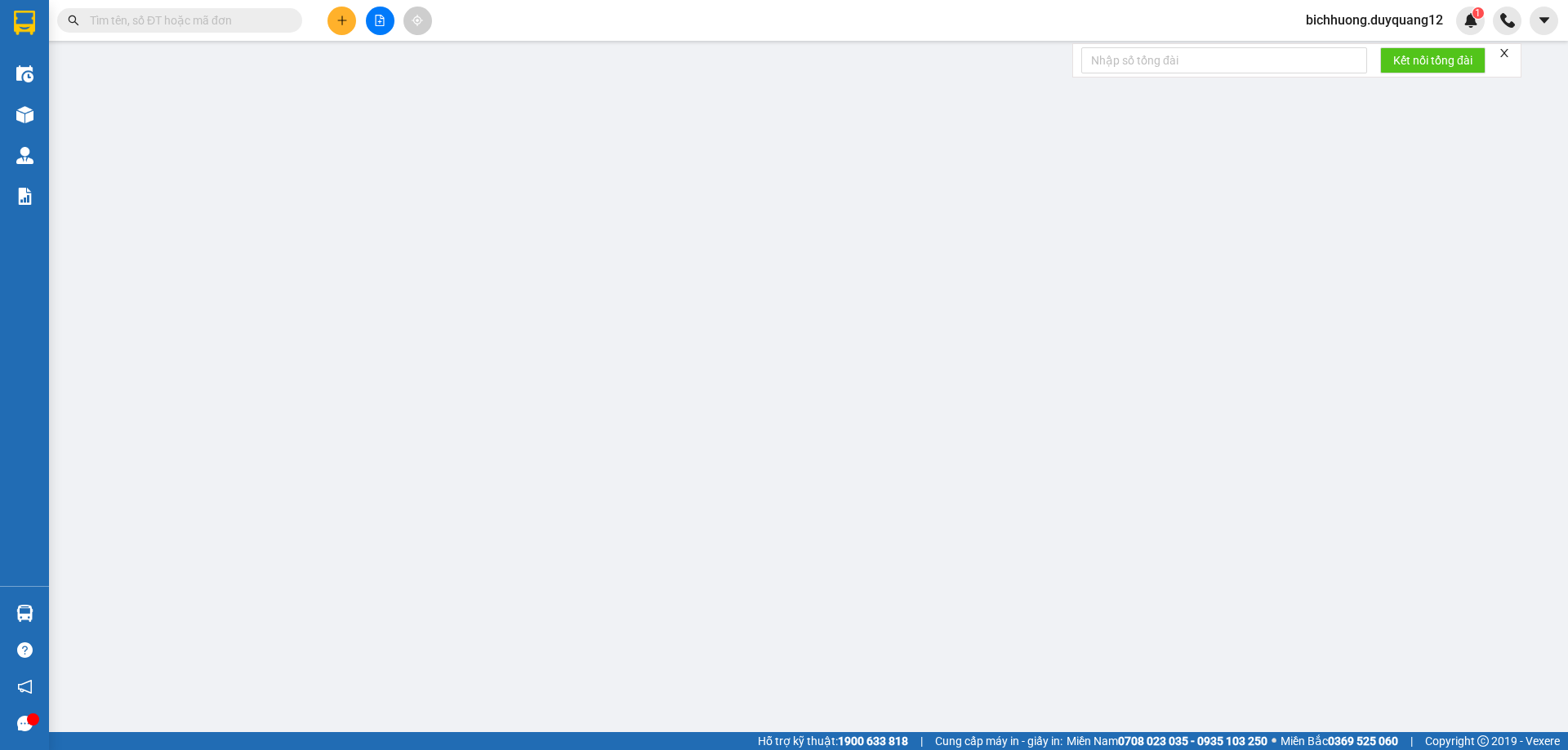
type input "B"
checkbox input "true"
type input "31 NGÕ TRẠM,HOÀN KIẾM,[GEOGRAPHIC_DATA]"
type input "100.000"
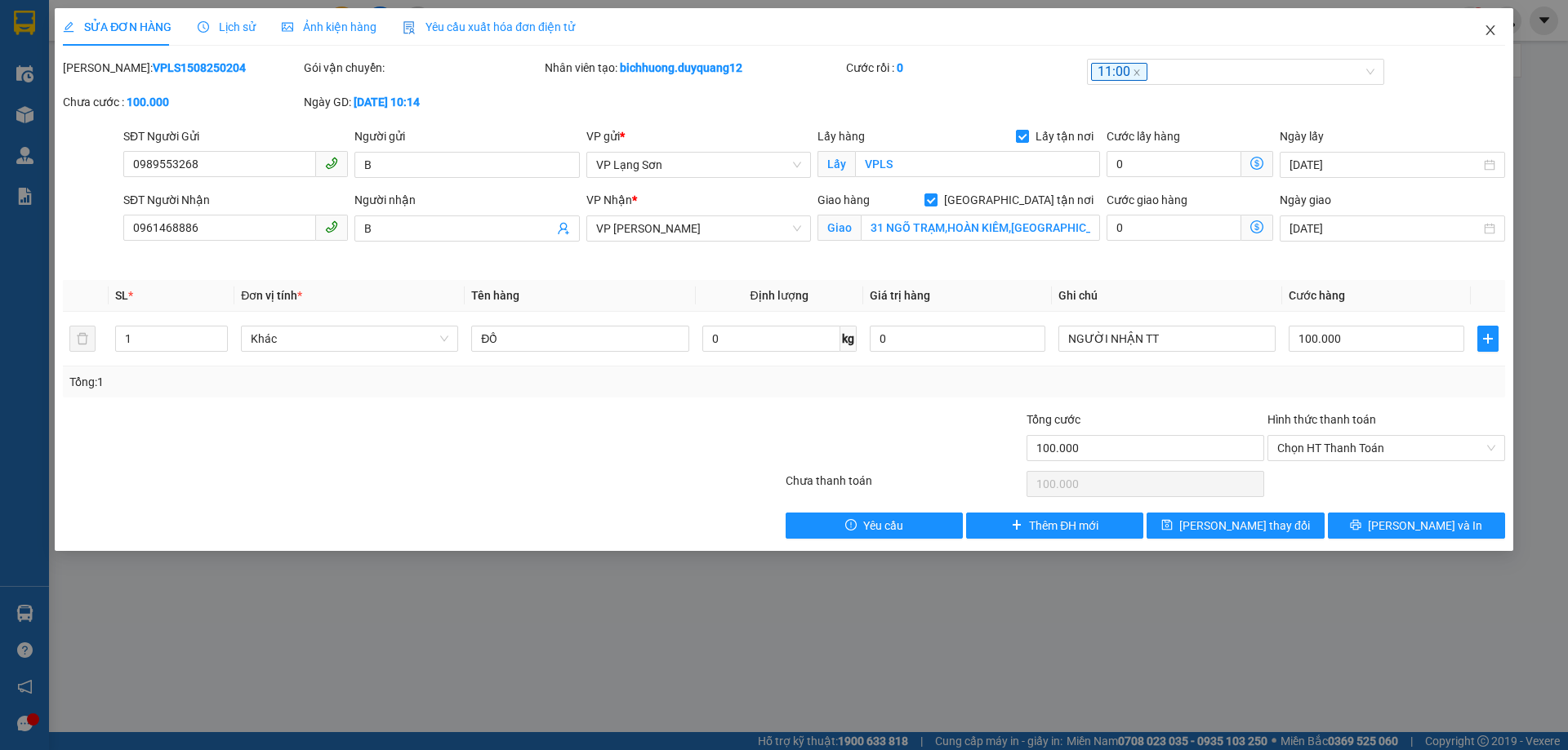
click at [1487, 30] on icon "close" at bounding box center [1489, 29] width 13 height 13
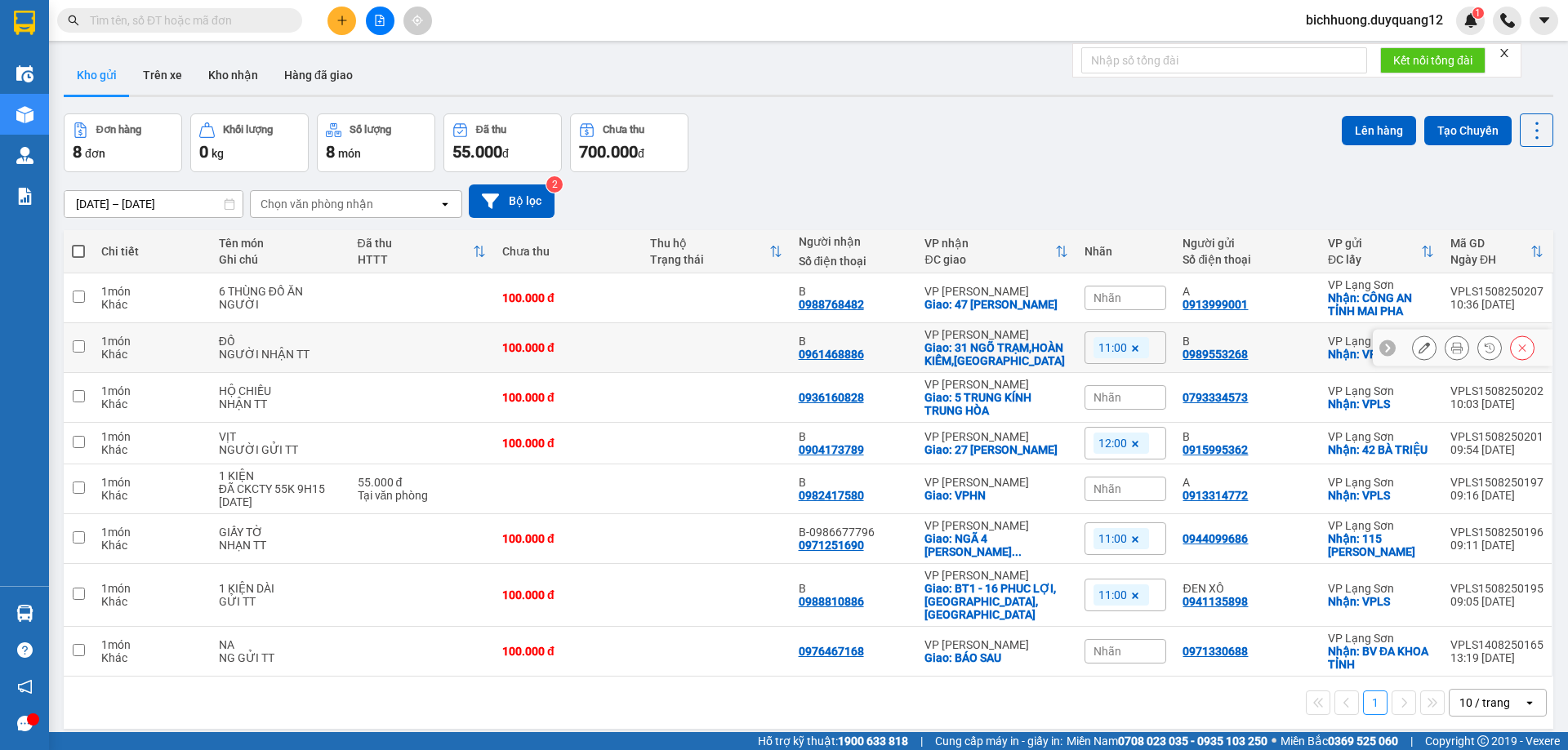
drag, startPoint x: 77, startPoint y: 347, endPoint x: 287, endPoint y: 312, distance: 212.9
click at [81, 347] on input "checkbox" at bounding box center [79, 347] width 12 height 12
checkbox input "true"
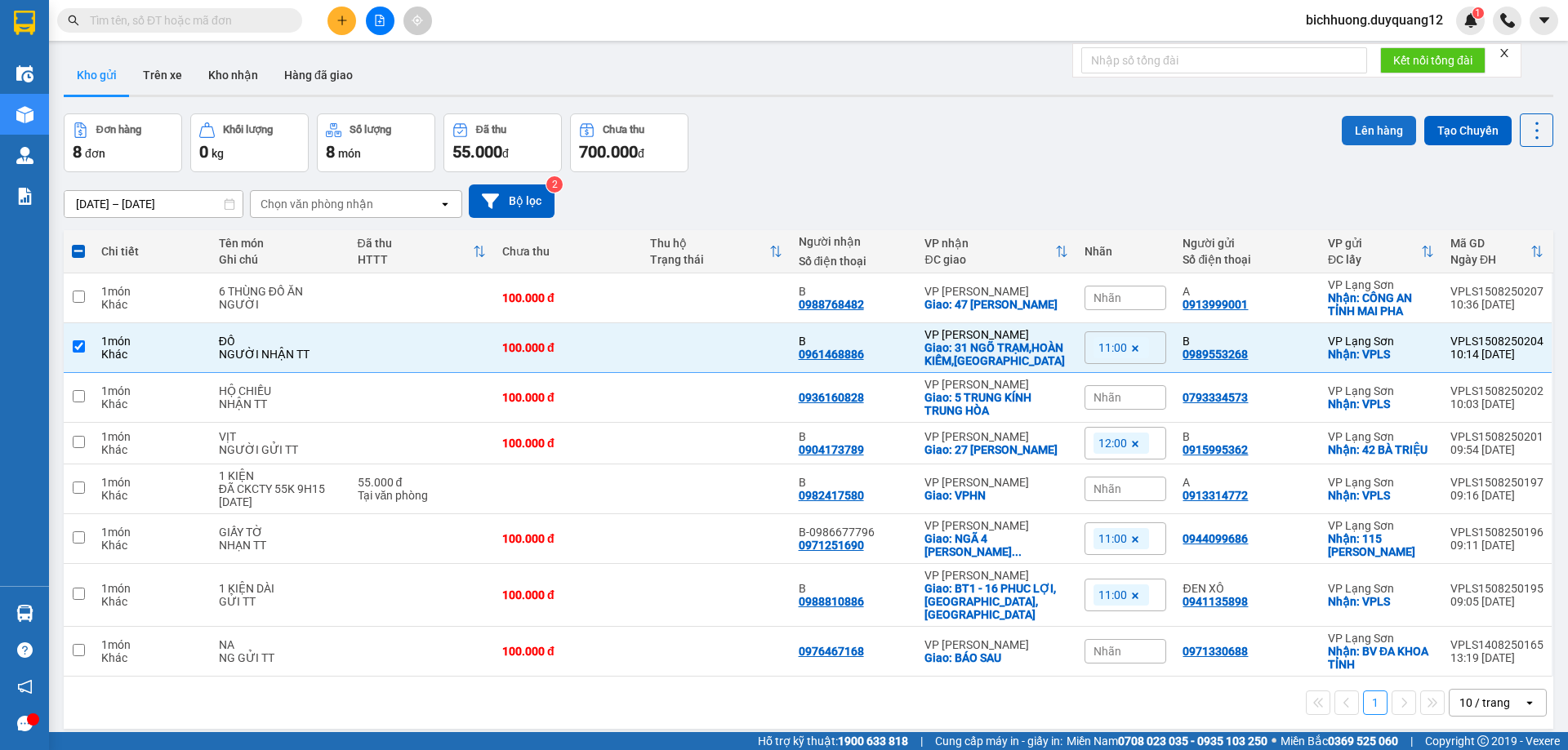
click at [1365, 134] on button "Lên hàng" at bounding box center [1379, 131] width 75 height 29
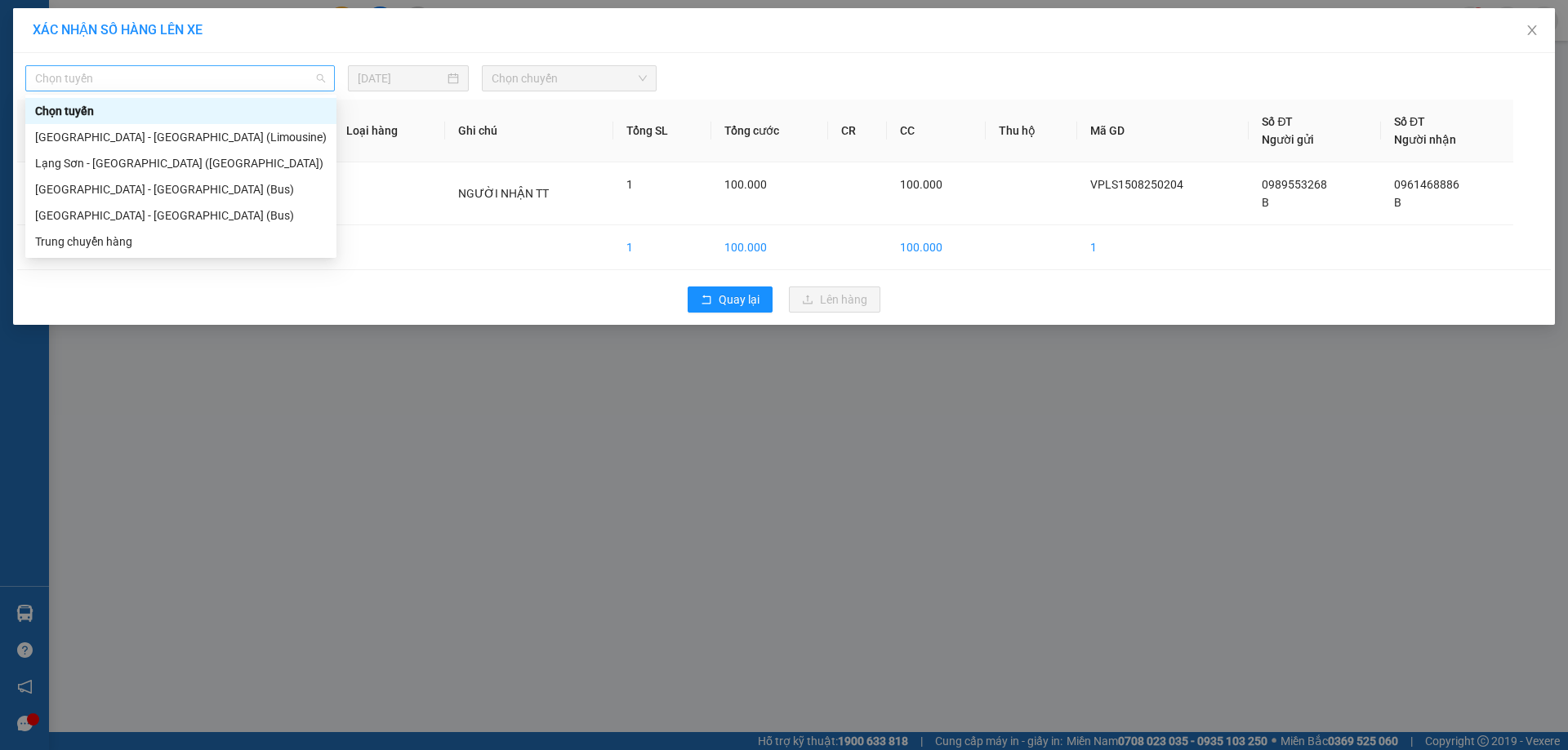
click at [317, 81] on span "Chọn tuyến" at bounding box center [180, 78] width 290 height 25
click at [135, 215] on div "[GEOGRAPHIC_DATA] - [GEOGRAPHIC_DATA] (Bus)" at bounding box center [181, 215] width 292 height 18
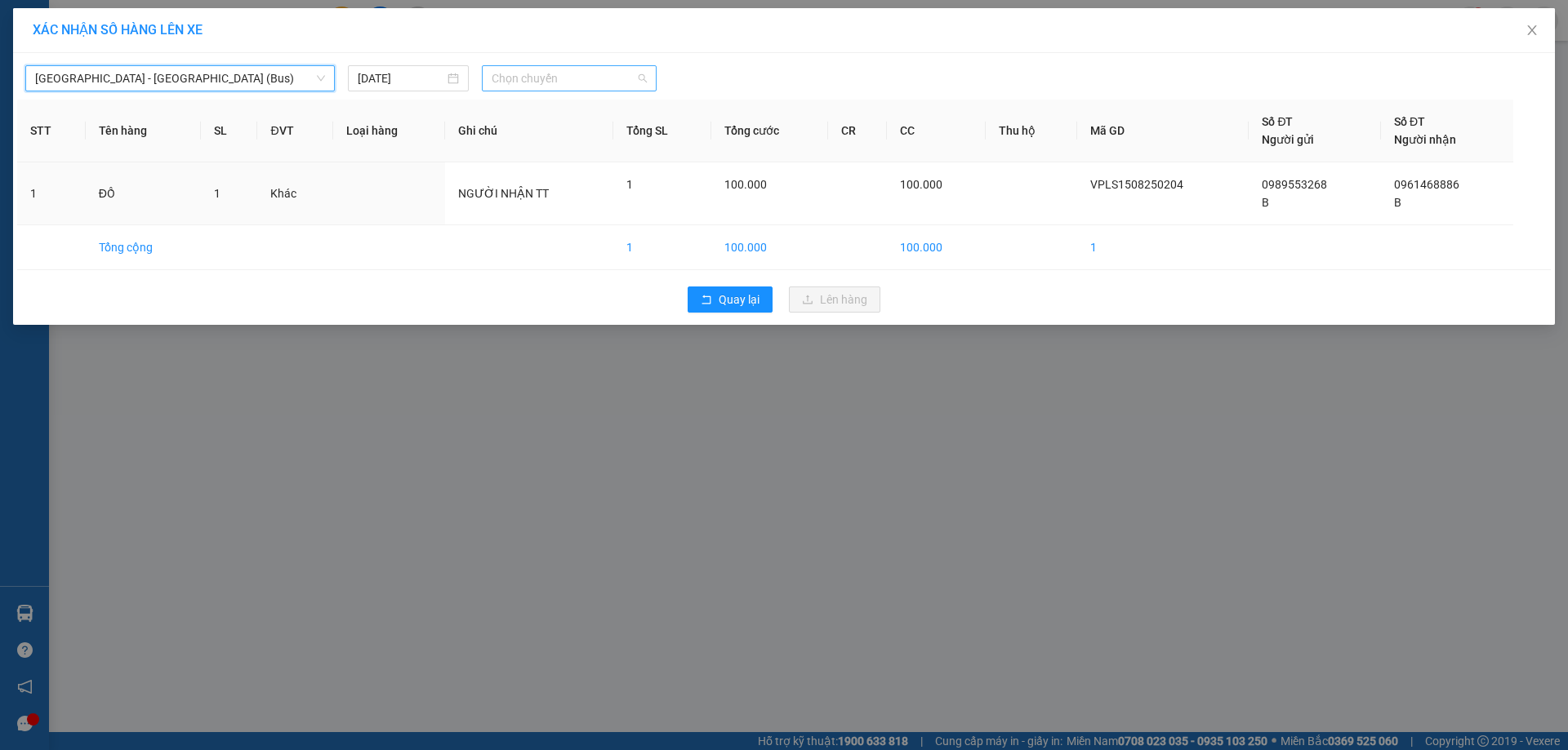
click at [640, 80] on span "Chọn chuyến" at bounding box center [569, 78] width 155 height 25
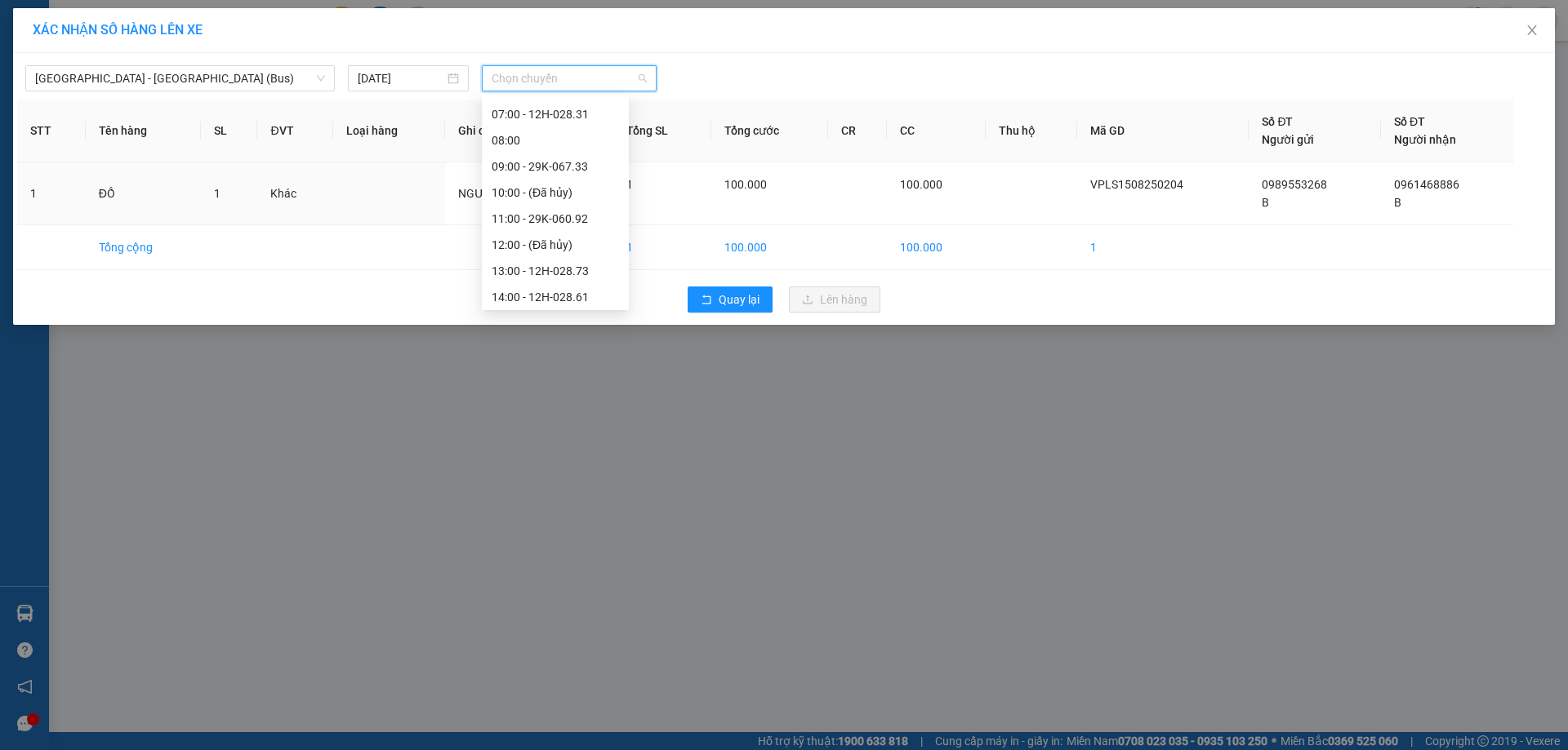
scroll to position [104, 0]
click at [521, 222] on div "11:00 - 29K-060.92" at bounding box center [556, 216] width 128 height 18
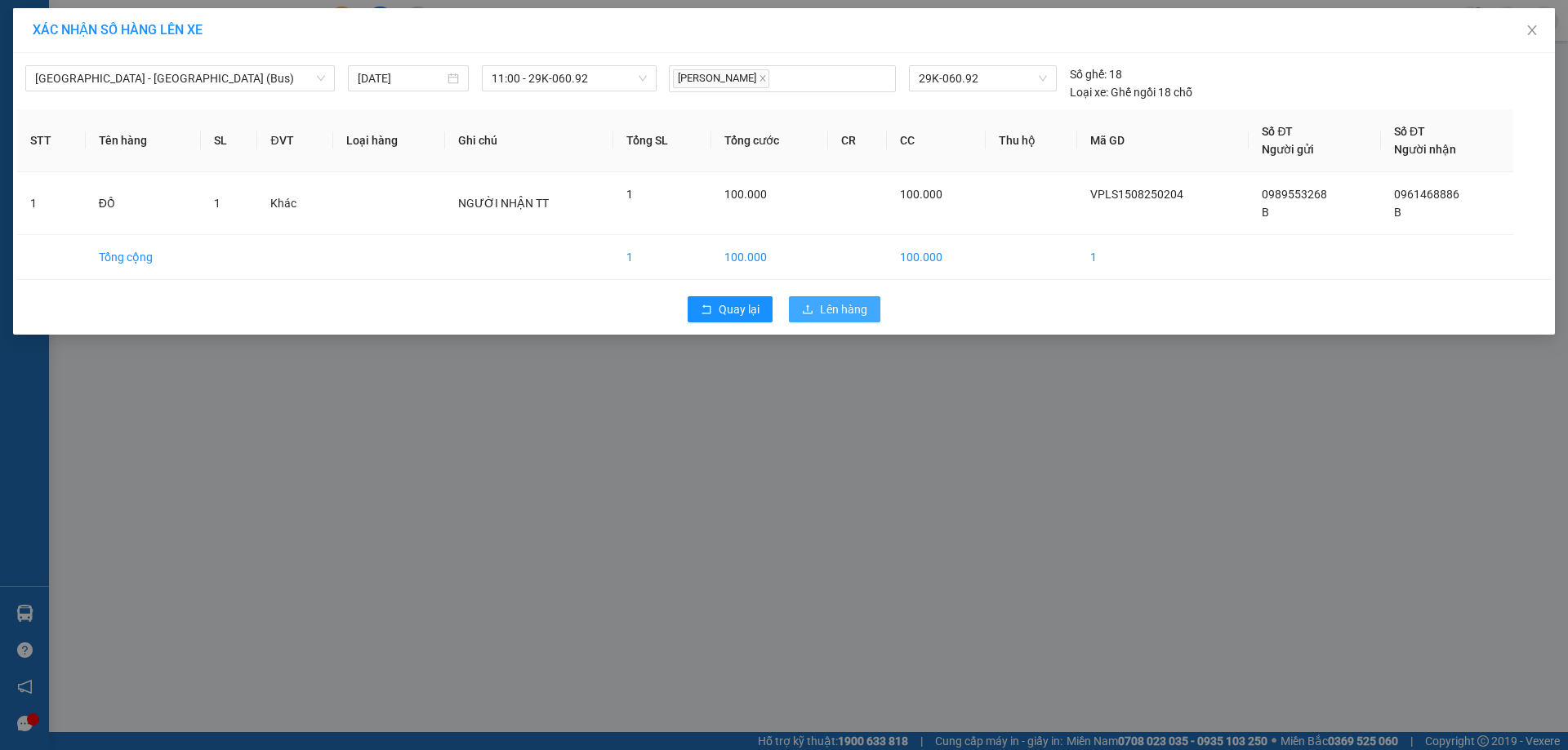
click at [838, 314] on span "Lên hàng" at bounding box center [843, 309] width 47 height 18
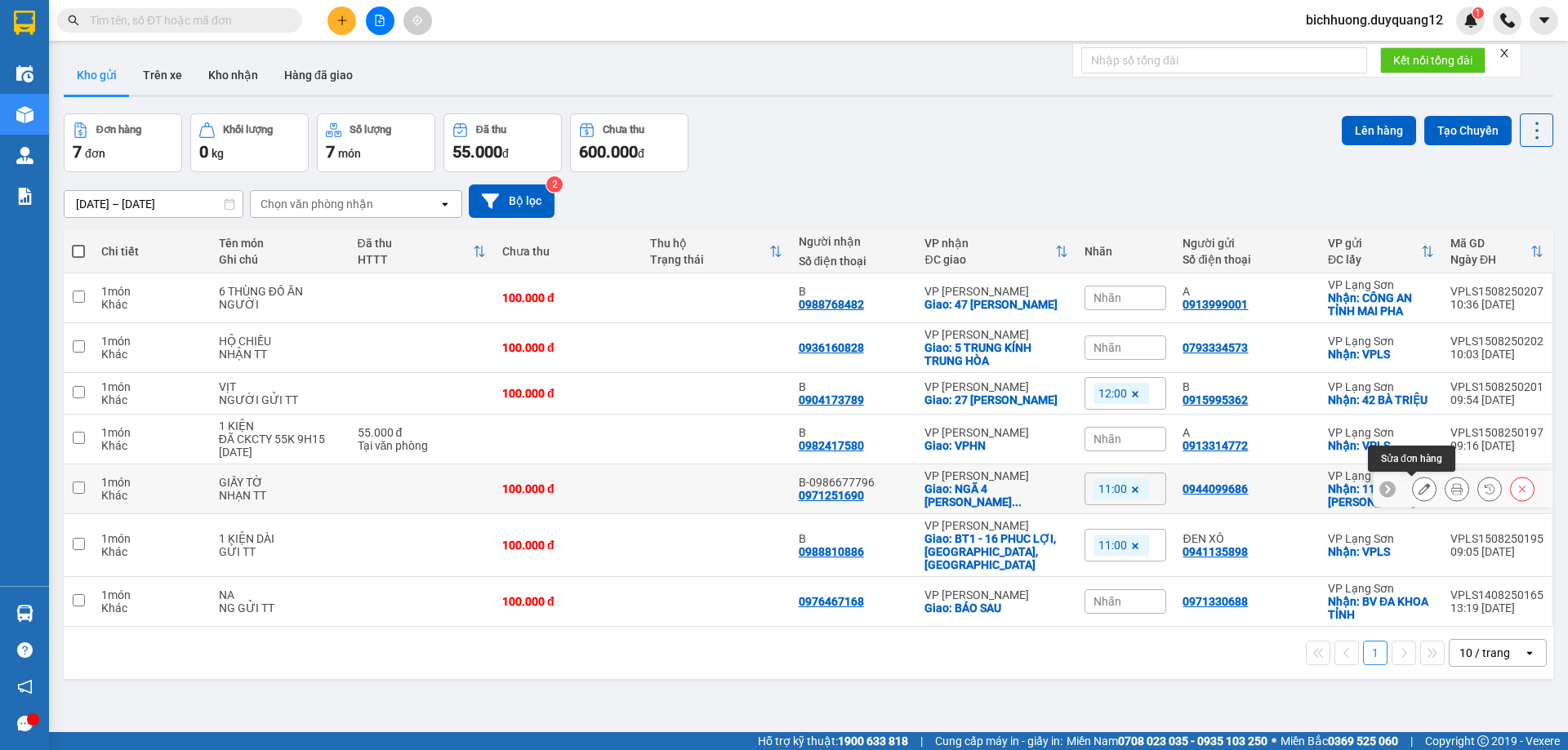
click at [1419, 490] on icon at bounding box center [1425, 489] width 12 height 12
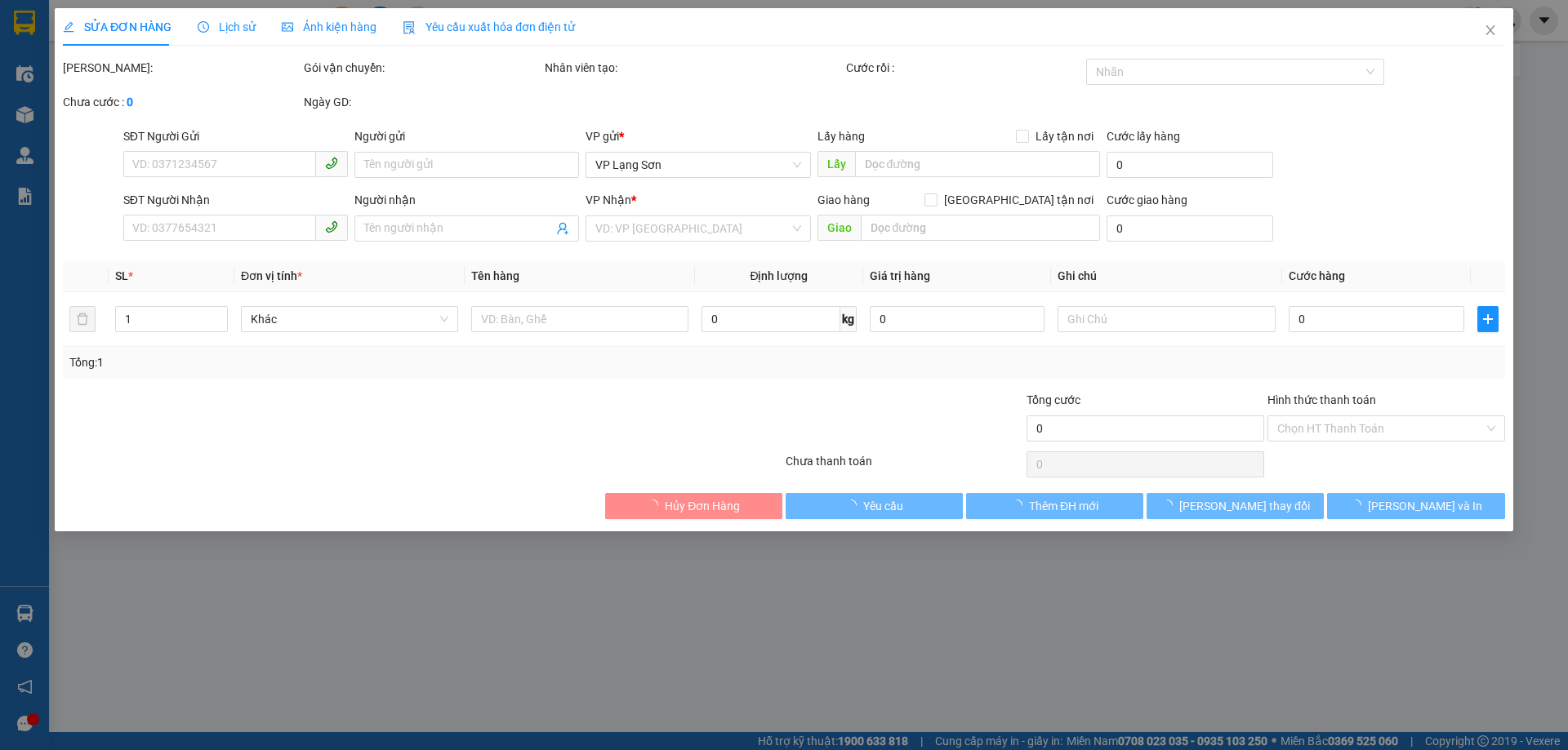
type input "0944099686"
checkbox input "true"
type input "115 LÊ LỢI"
type input "0971251690"
type input "B-0986677796"
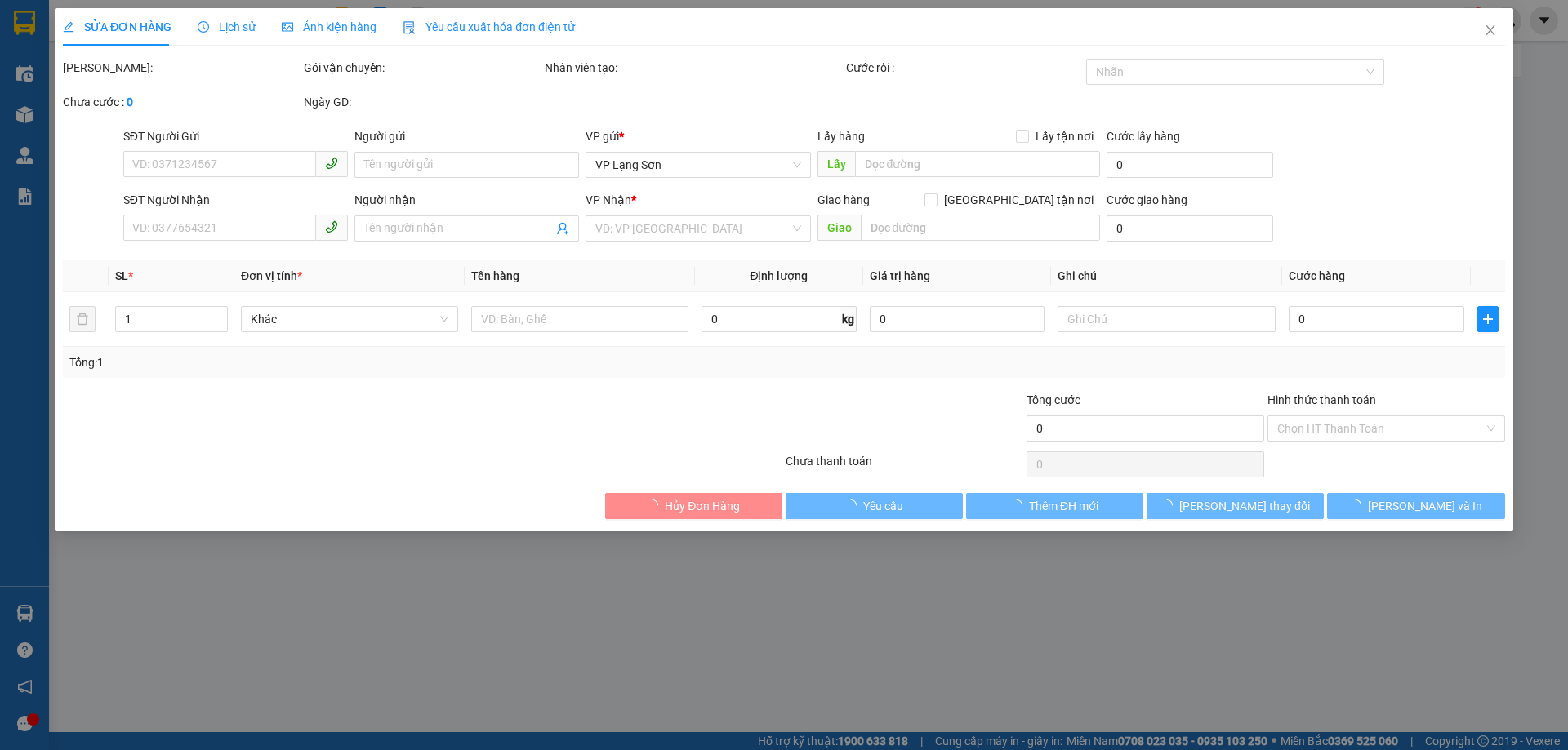
checkbox input "true"
type input "NGÃ 4 NGUYỄN VIẾT XUÂN NGÔ THÌ NHẬM,HÀ ĐÔNG,HÀ NỘI"
type input "100.000"
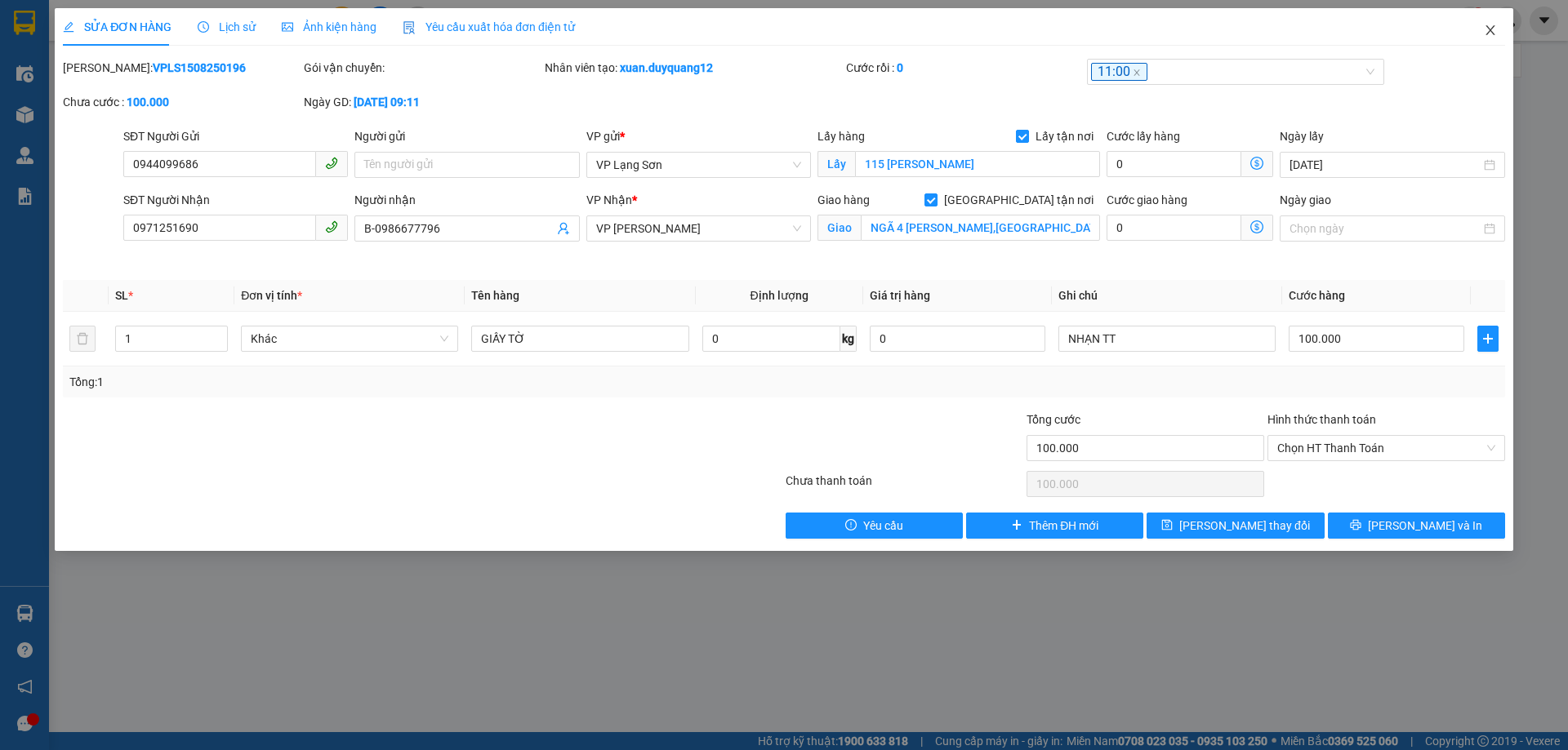
click at [1490, 31] on icon "close" at bounding box center [1489, 30] width 9 height 10
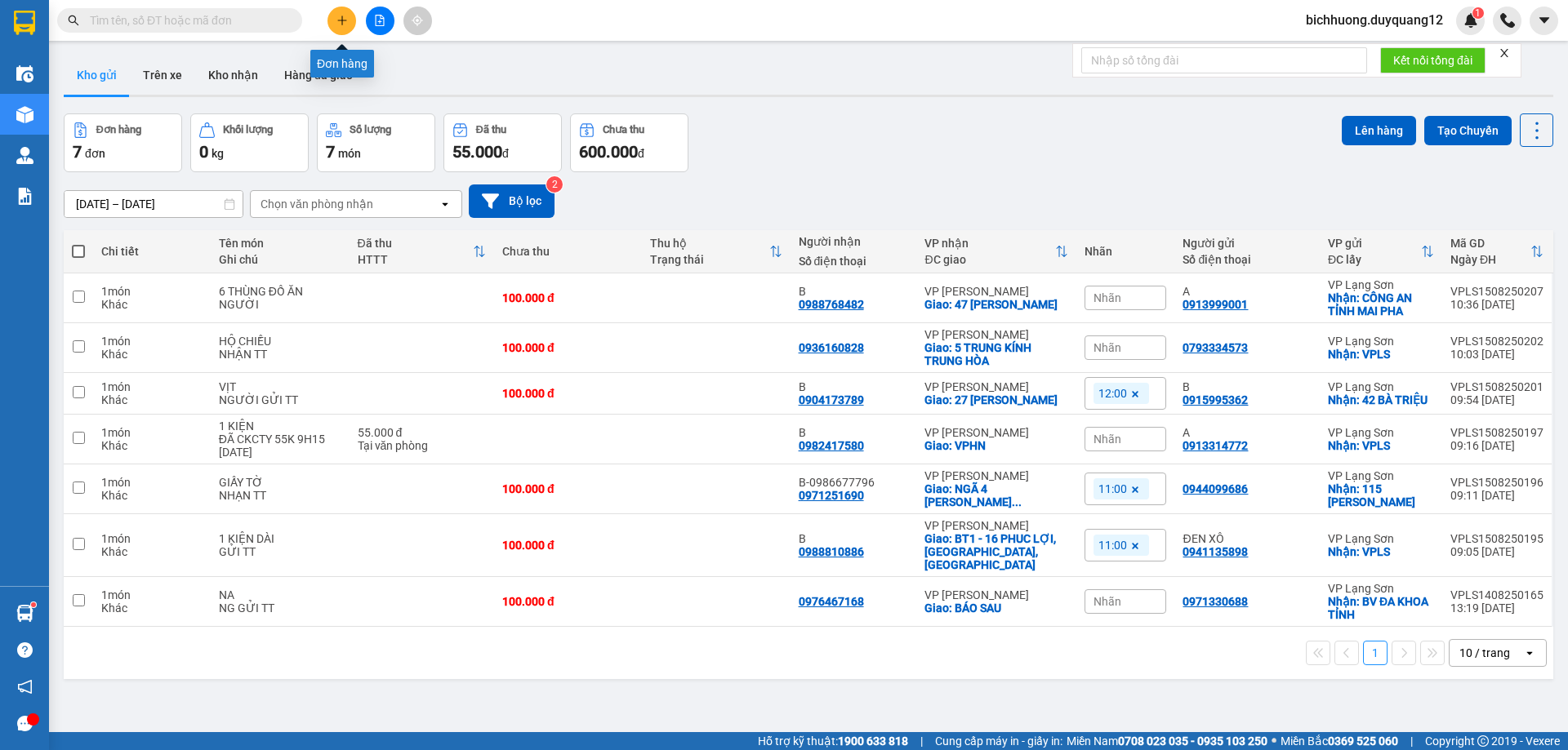
click at [341, 23] on icon "plus" at bounding box center [343, 21] width 12 height 12
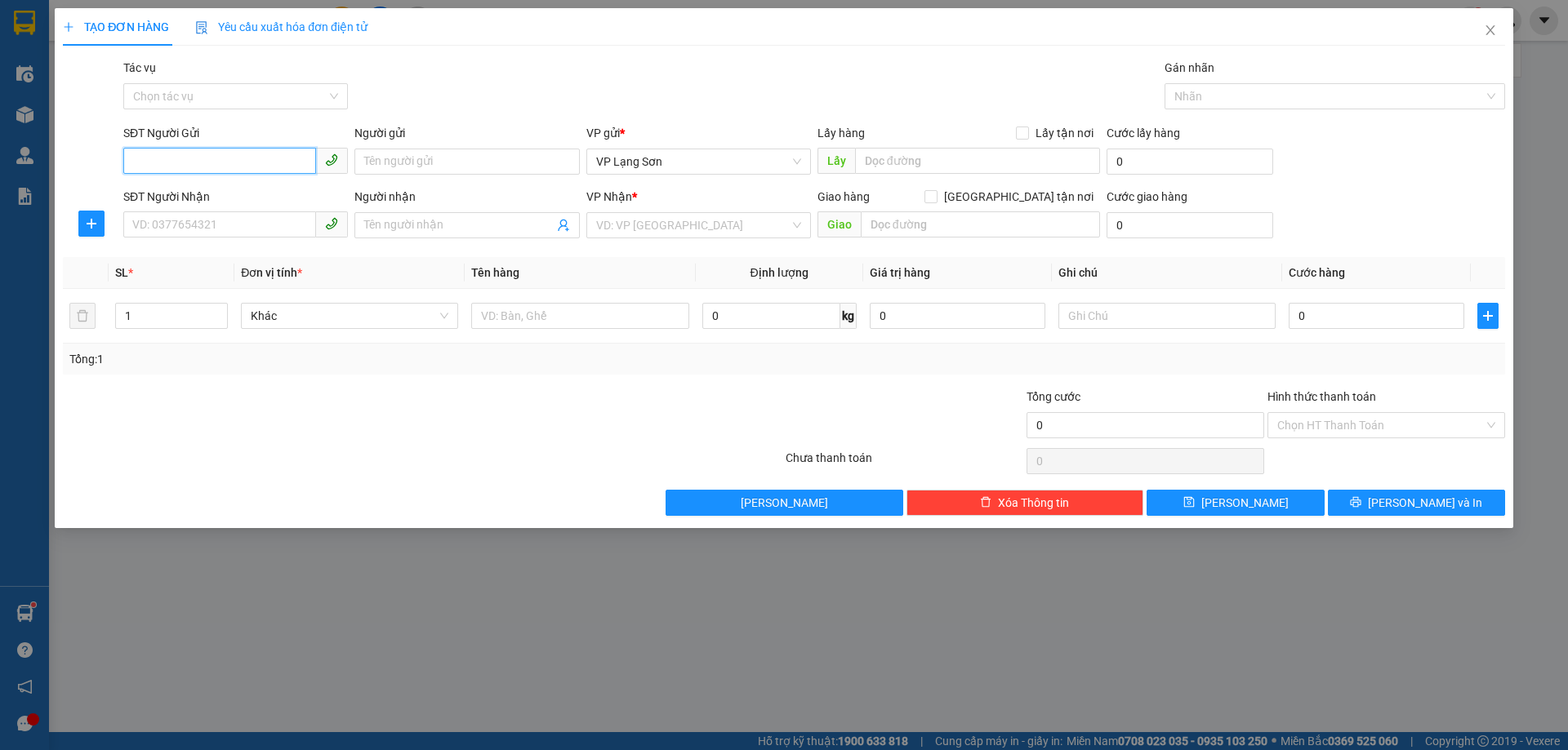
click at [157, 162] on input "SĐT Người Gửi" at bounding box center [220, 161] width 192 height 27
type input "0862128987"
drag, startPoint x: 370, startPoint y: 154, endPoint x: 434, endPoint y: 190, distance: 73.4
click at [376, 154] on input "Người gửi" at bounding box center [466, 161] width 225 height 27
type input "A"
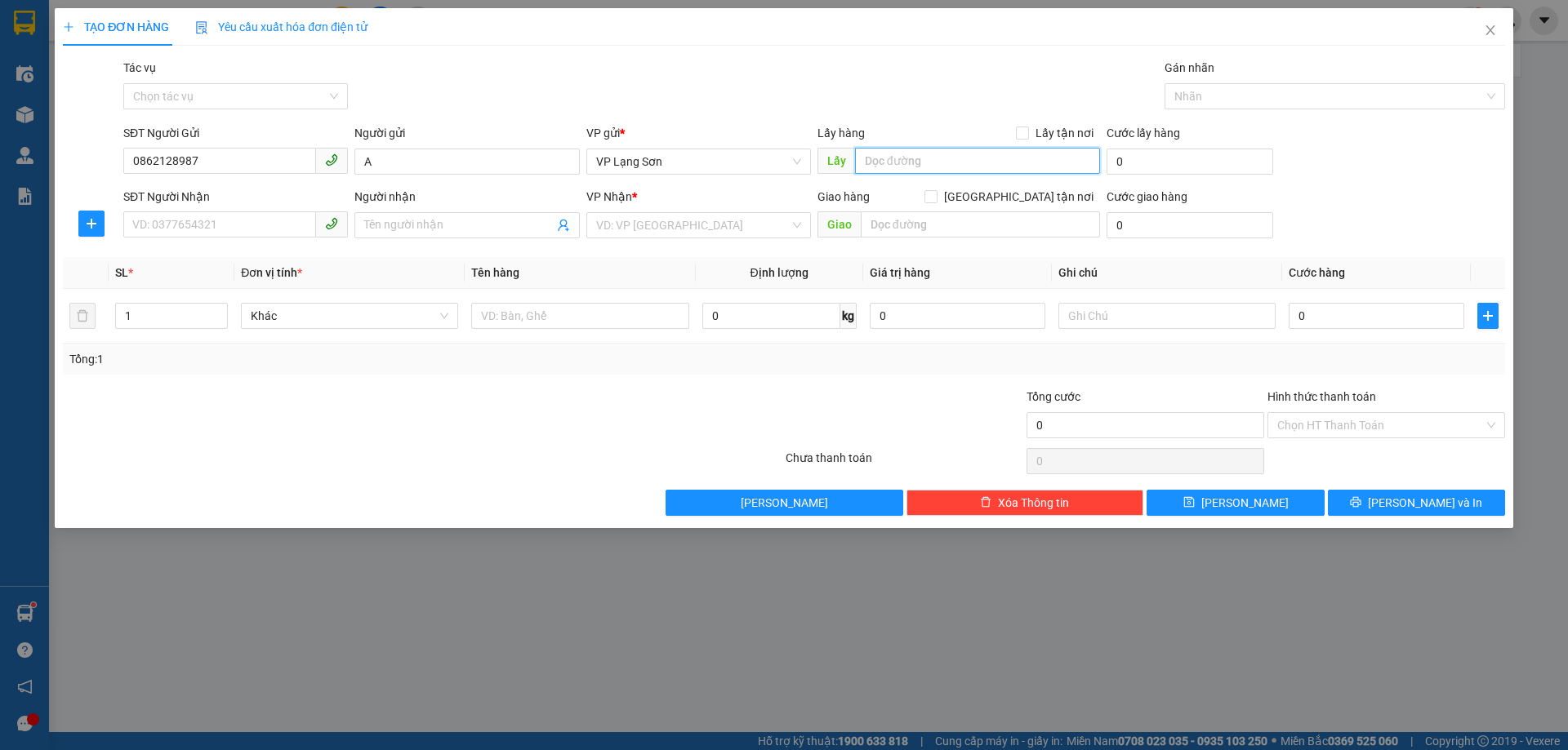
click at [929, 168] on input "text" at bounding box center [978, 161] width 245 height 27
drag, startPoint x: 1022, startPoint y: 135, endPoint x: 970, endPoint y: 165, distance: 60.0
click at [1010, 143] on div "Lấy hàng Lấy tận nơi" at bounding box center [958, 135] width 283 height 25
drag, startPoint x: 959, startPoint y: 165, endPoint x: 948, endPoint y: 165, distance: 11.0
click at [956, 165] on input "text" at bounding box center [978, 161] width 245 height 27
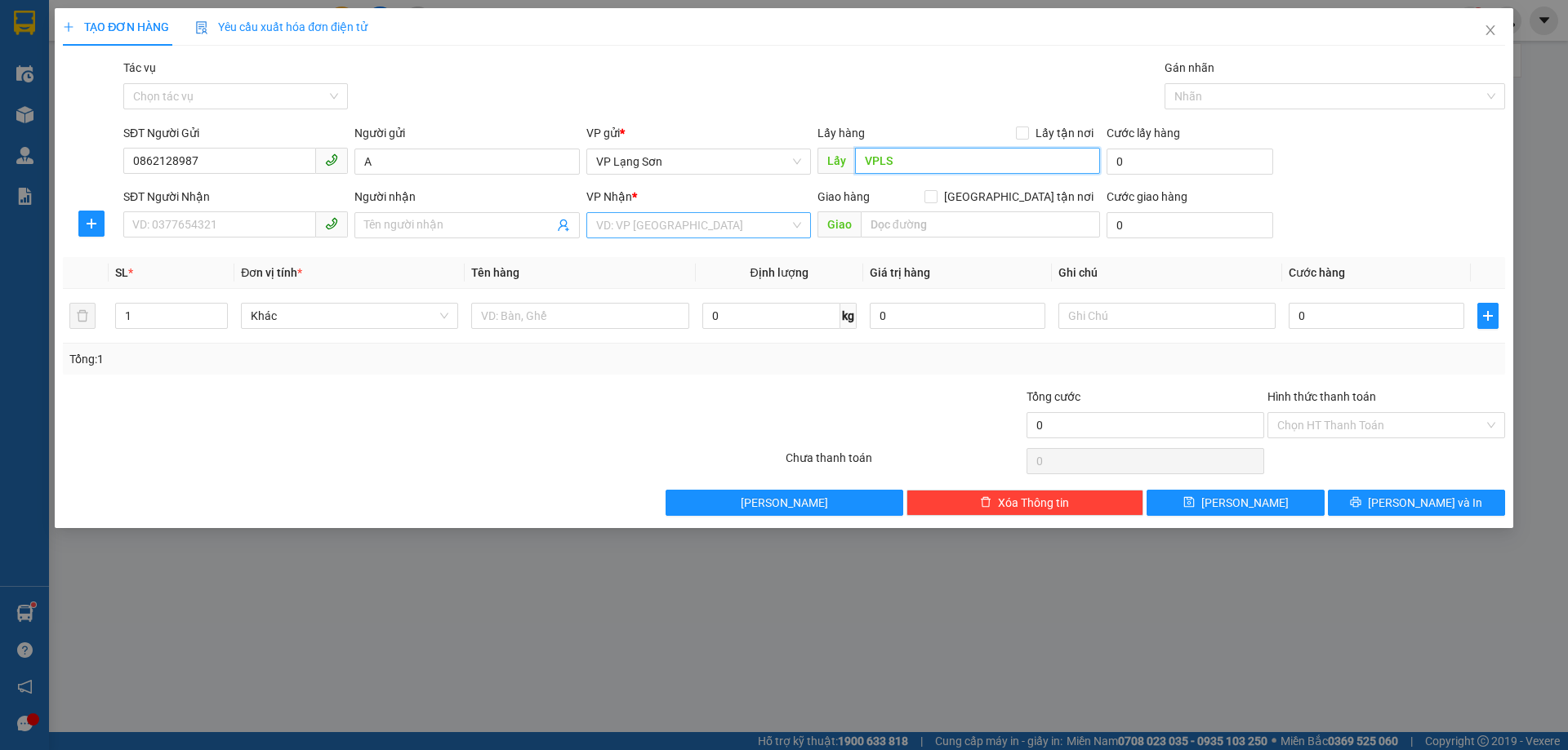
type input "VPLS"
click at [671, 221] on input "search" at bounding box center [692, 225] width 193 height 25
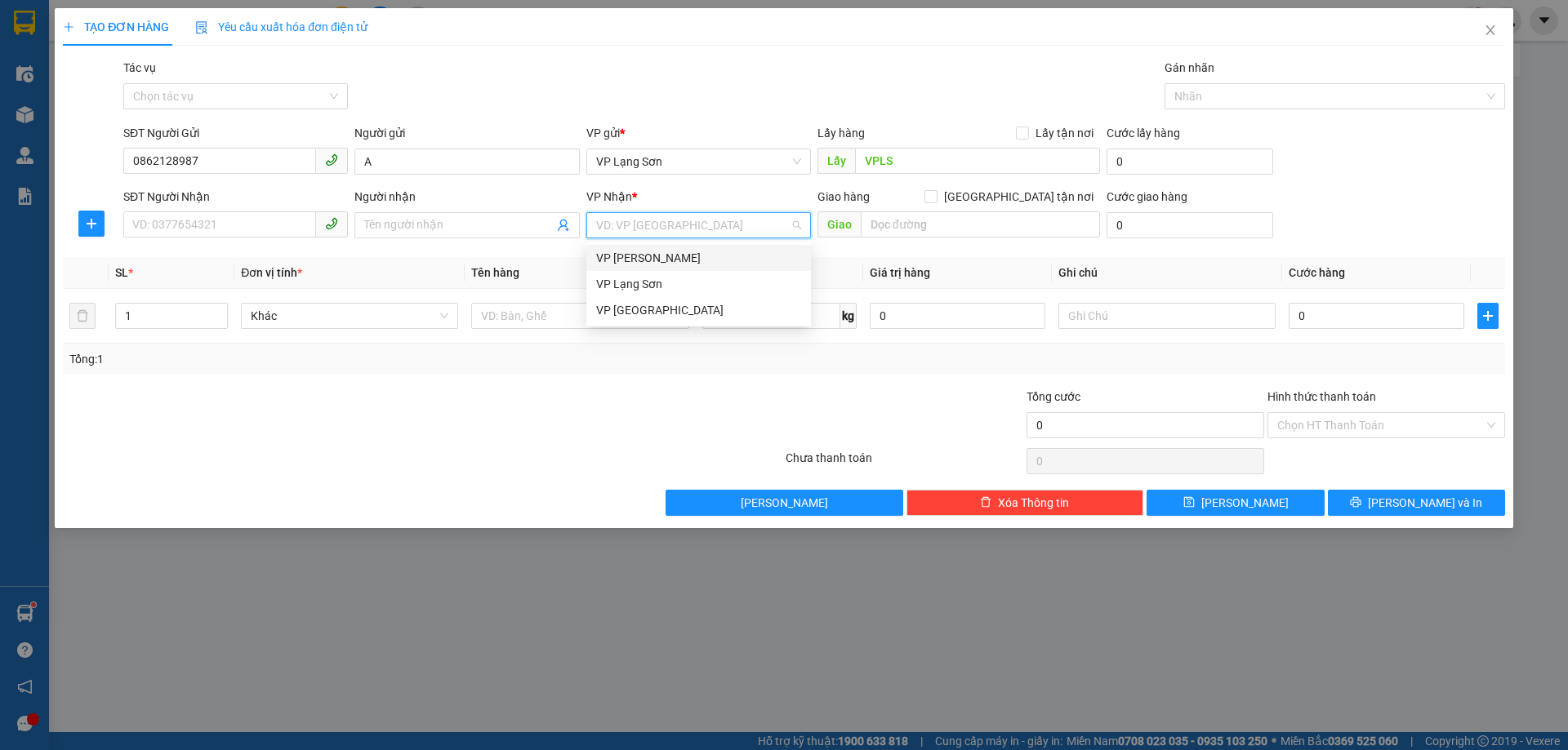
click at [657, 254] on div "VP [PERSON_NAME]" at bounding box center [698, 258] width 205 height 18
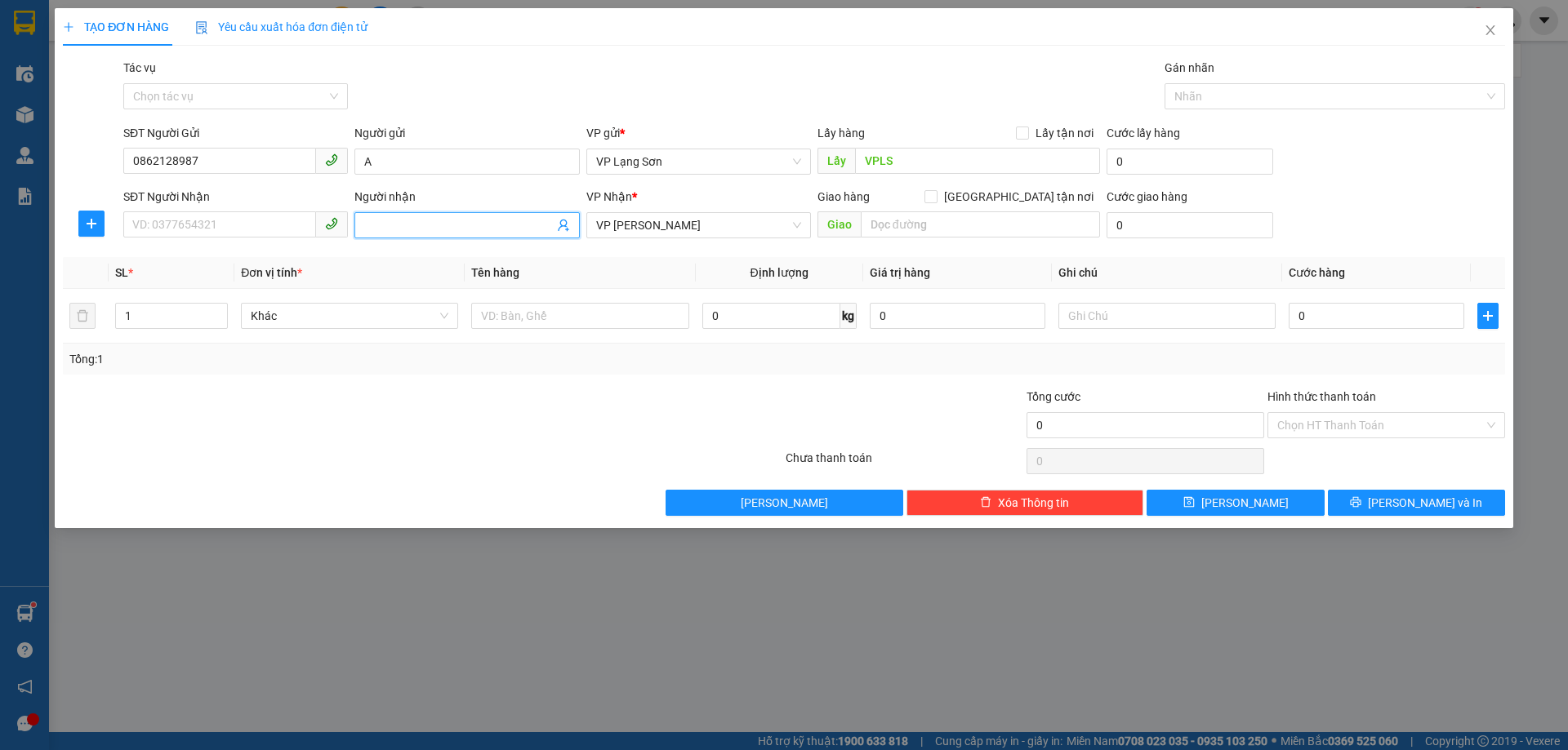
click at [444, 230] on input "Người nhận" at bounding box center [459, 225] width 189 height 18
type input "B"
click at [218, 227] on input "SĐT Người Nhận" at bounding box center [220, 224] width 192 height 27
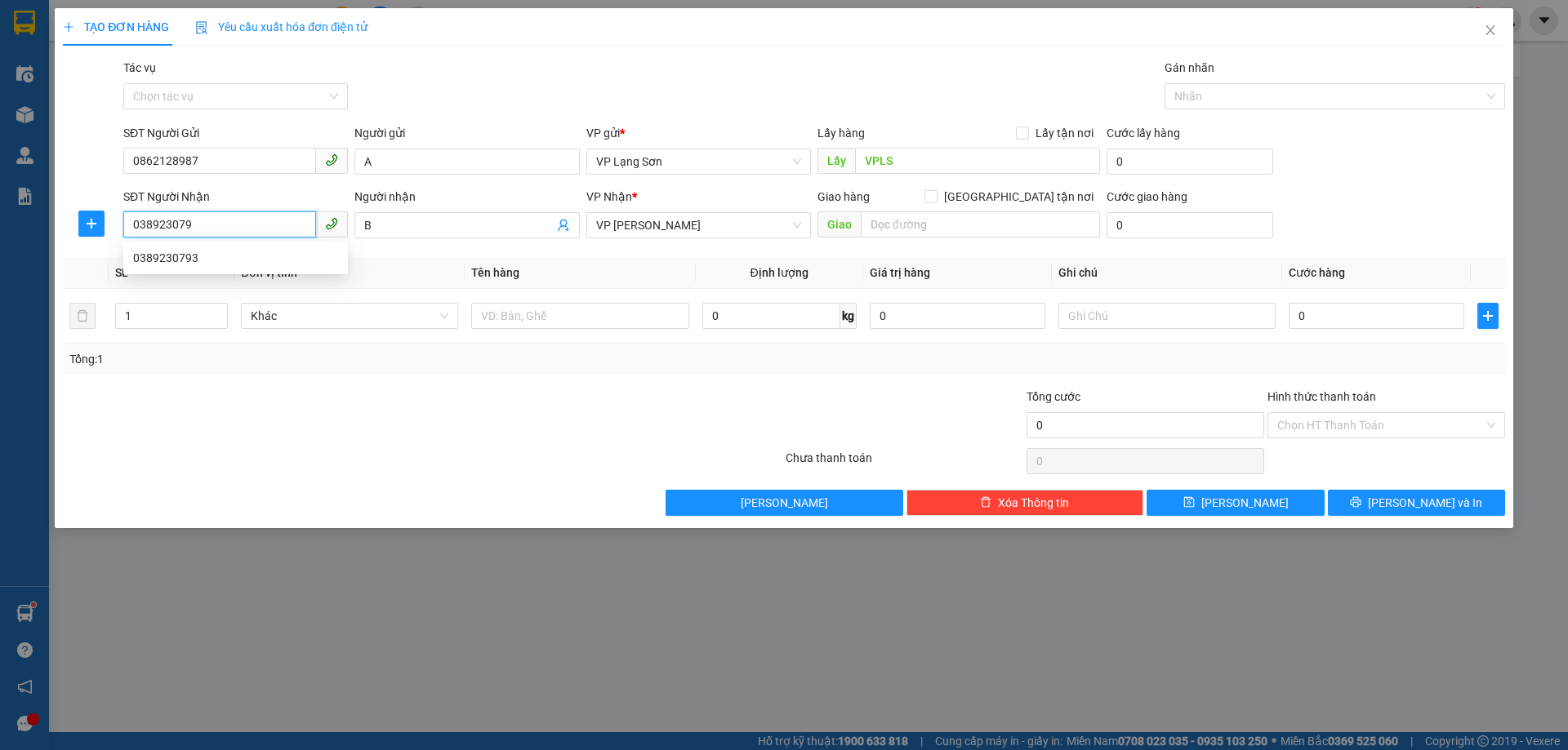
type input "0389230793"
click at [198, 260] on div "0389230793" at bounding box center [236, 258] width 205 height 18
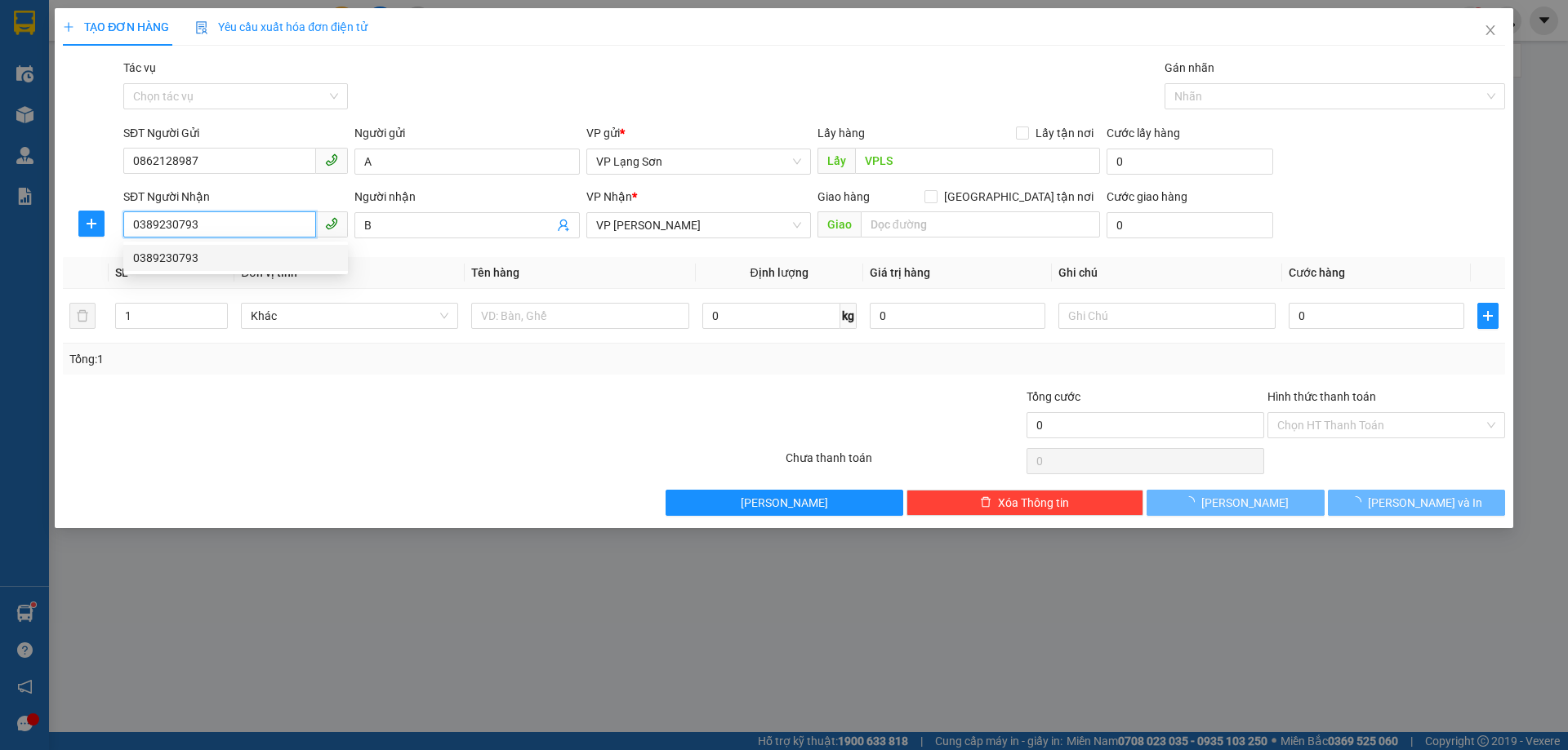
checkbox input "true"
type input "2 ĐẶNG THAI MAI"
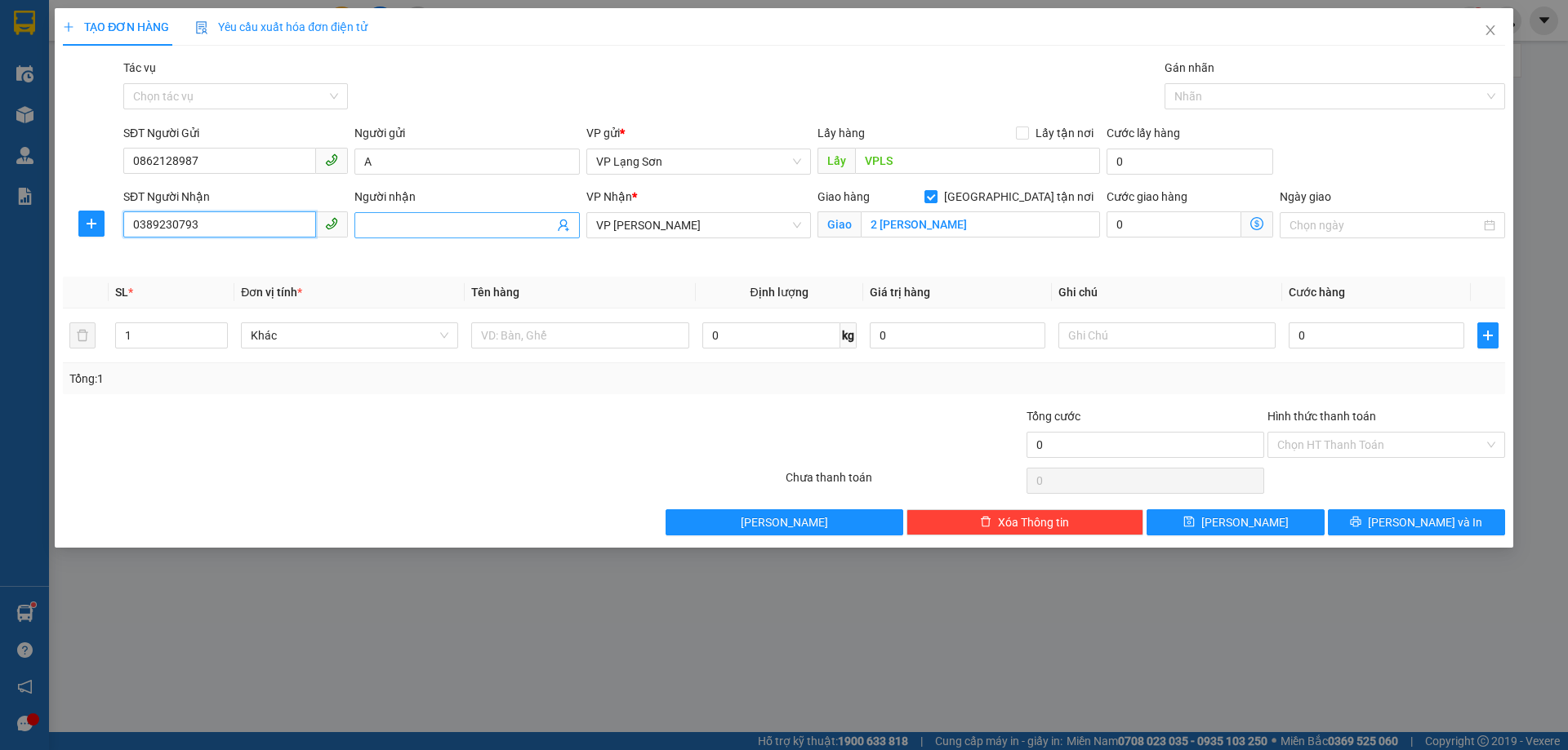
type input "0389230793"
click at [442, 226] on input "Người nhận" at bounding box center [459, 225] width 189 height 18
type input "B"
drag, startPoint x: 1023, startPoint y: 133, endPoint x: 1201, endPoint y: 185, distance: 185.4
click at [1025, 133] on input "Lấy tận nơi" at bounding box center [1022, 133] width 12 height 12
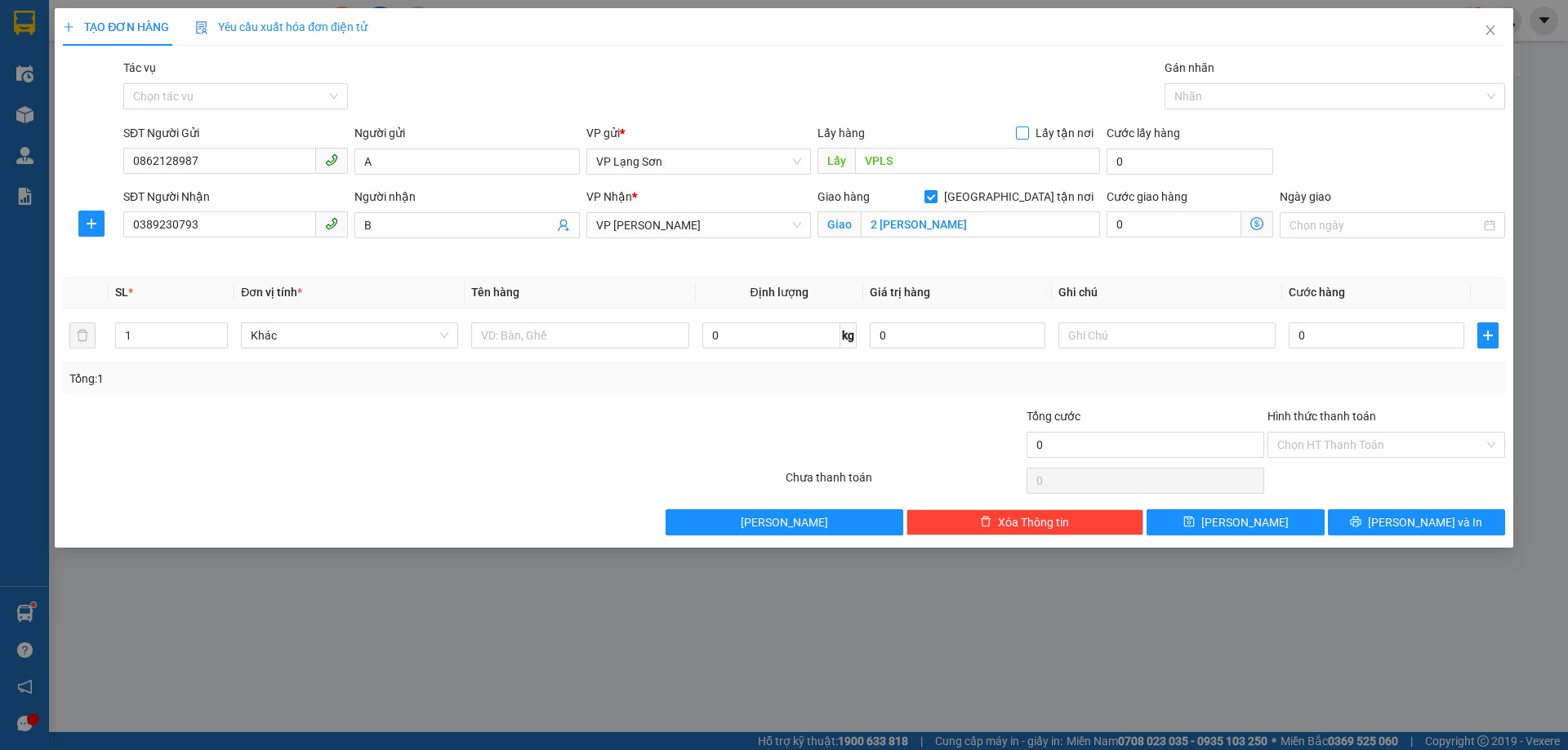
checkbox input "true"
click at [1354, 225] on input "Ngày giao" at bounding box center [1384, 225] width 190 height 18
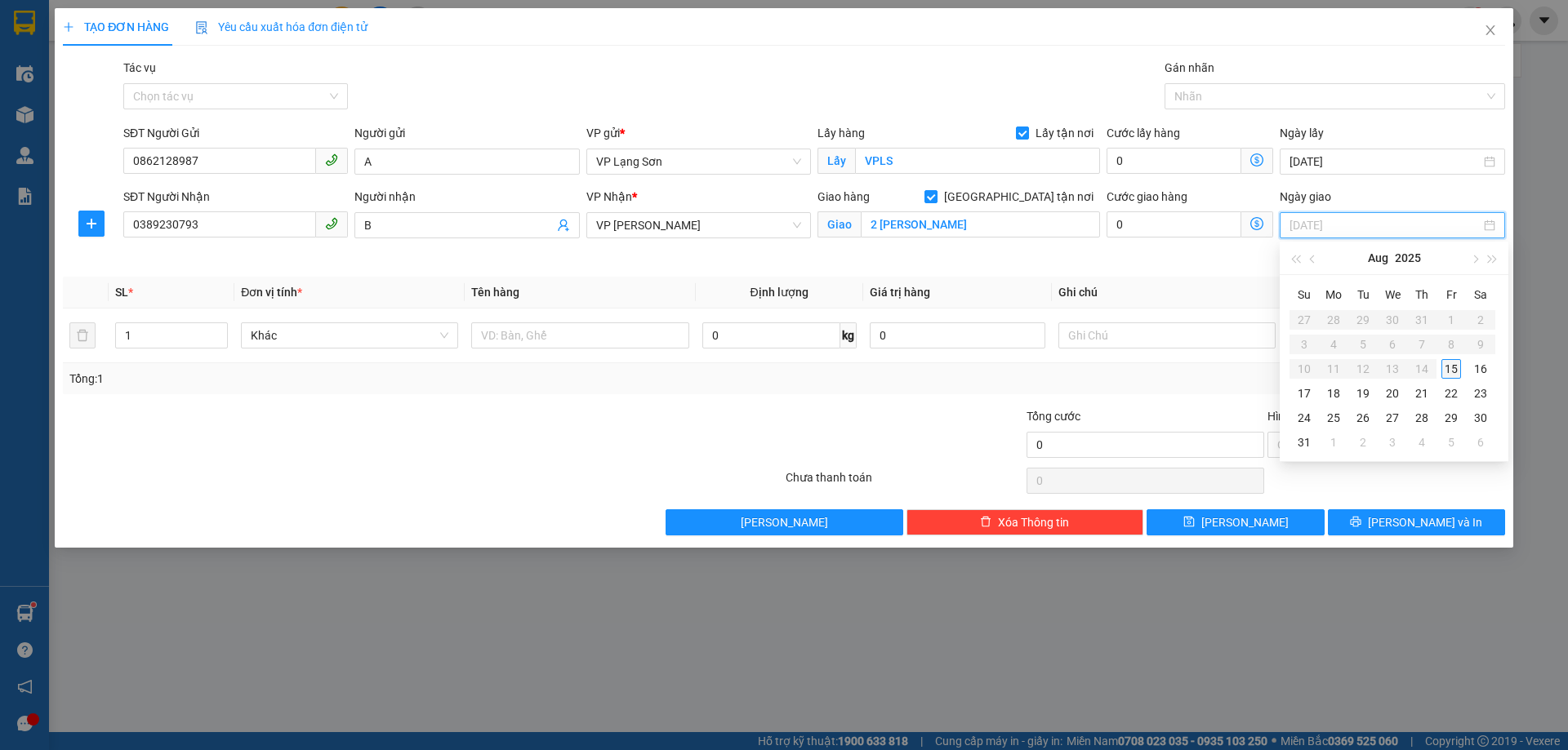
type input "[DATE]"
click at [1449, 369] on div "15" at bounding box center [1451, 369] width 20 height 20
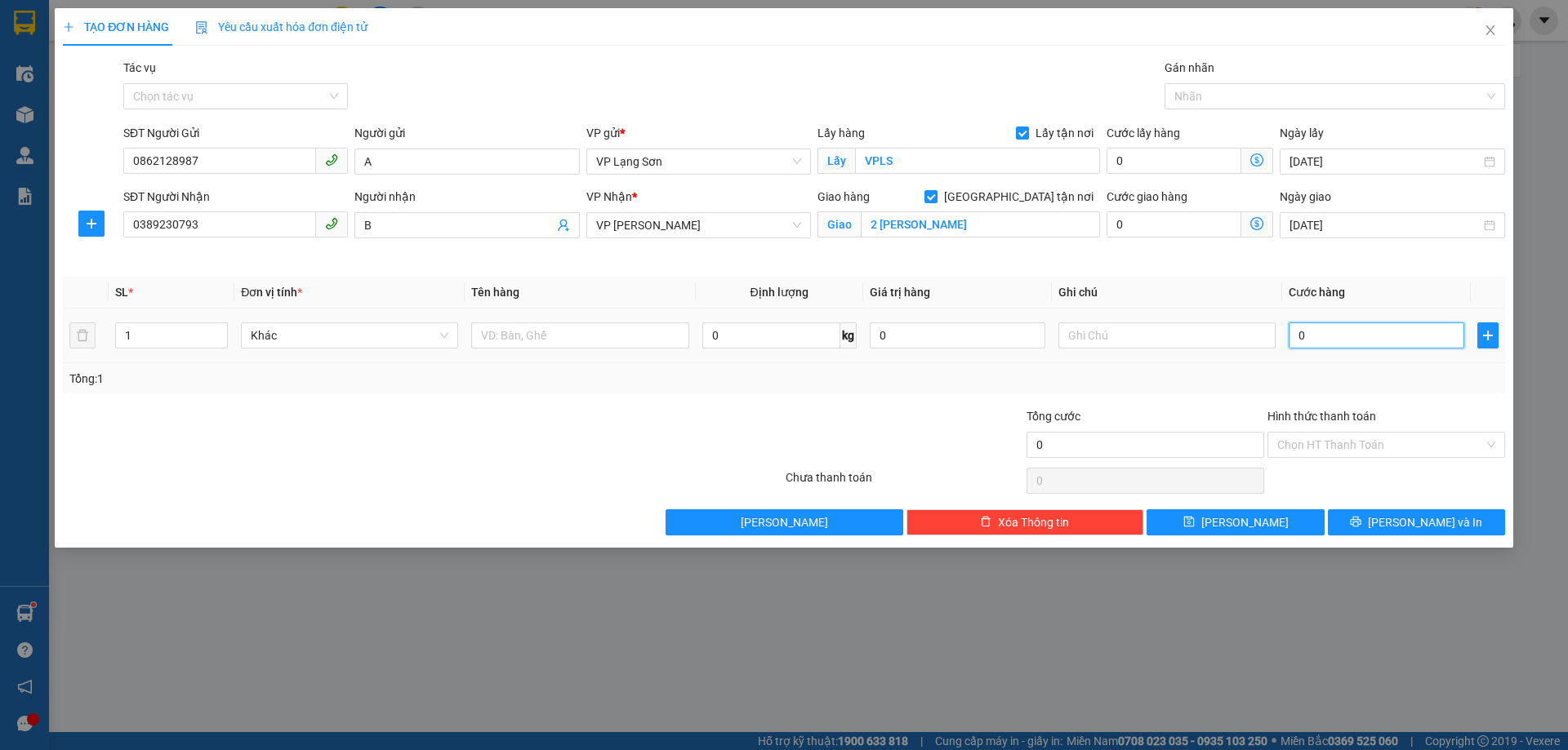
click at [1332, 345] on input "0" at bounding box center [1376, 336] width 176 height 27
type input "1"
type input "10"
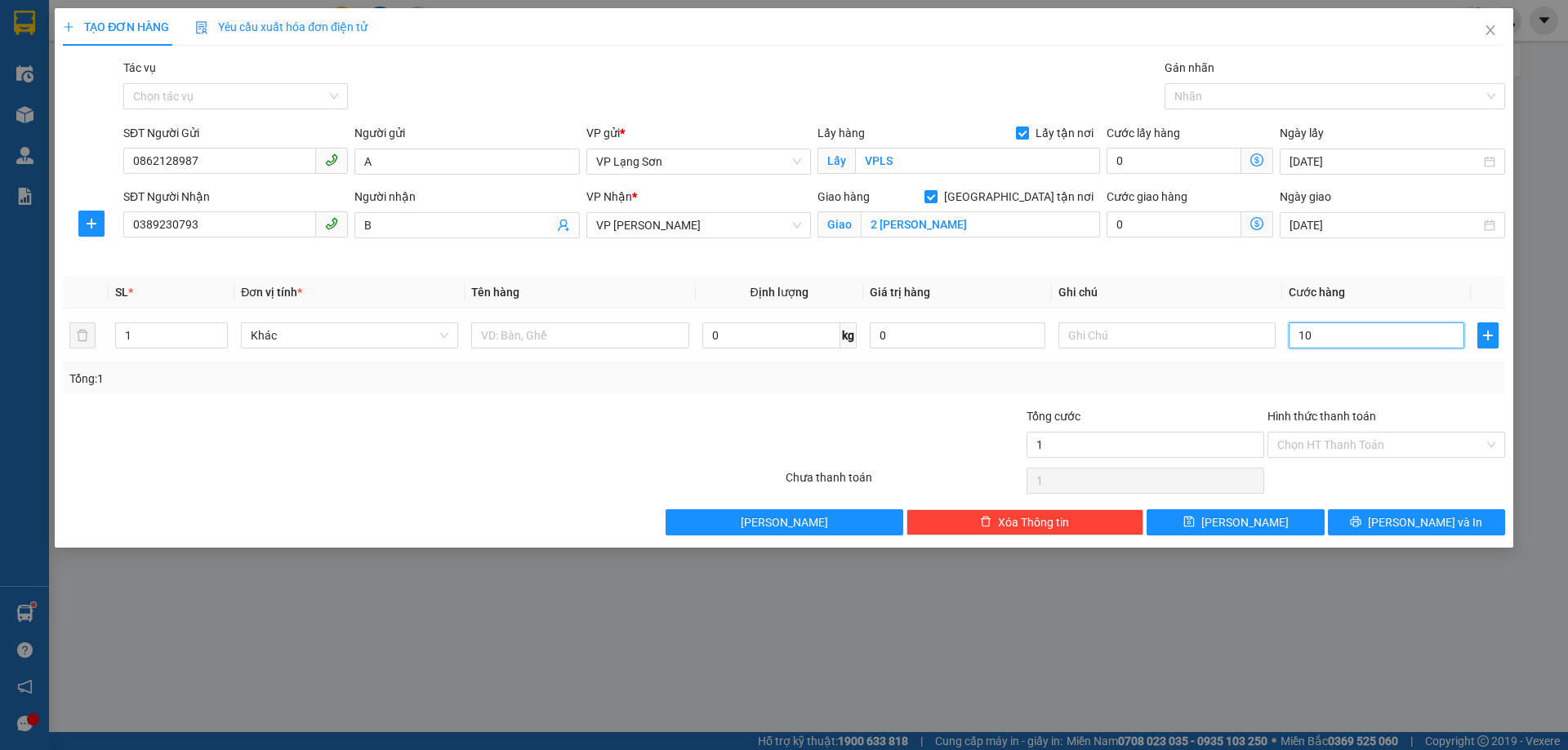
type input "10"
type input "100"
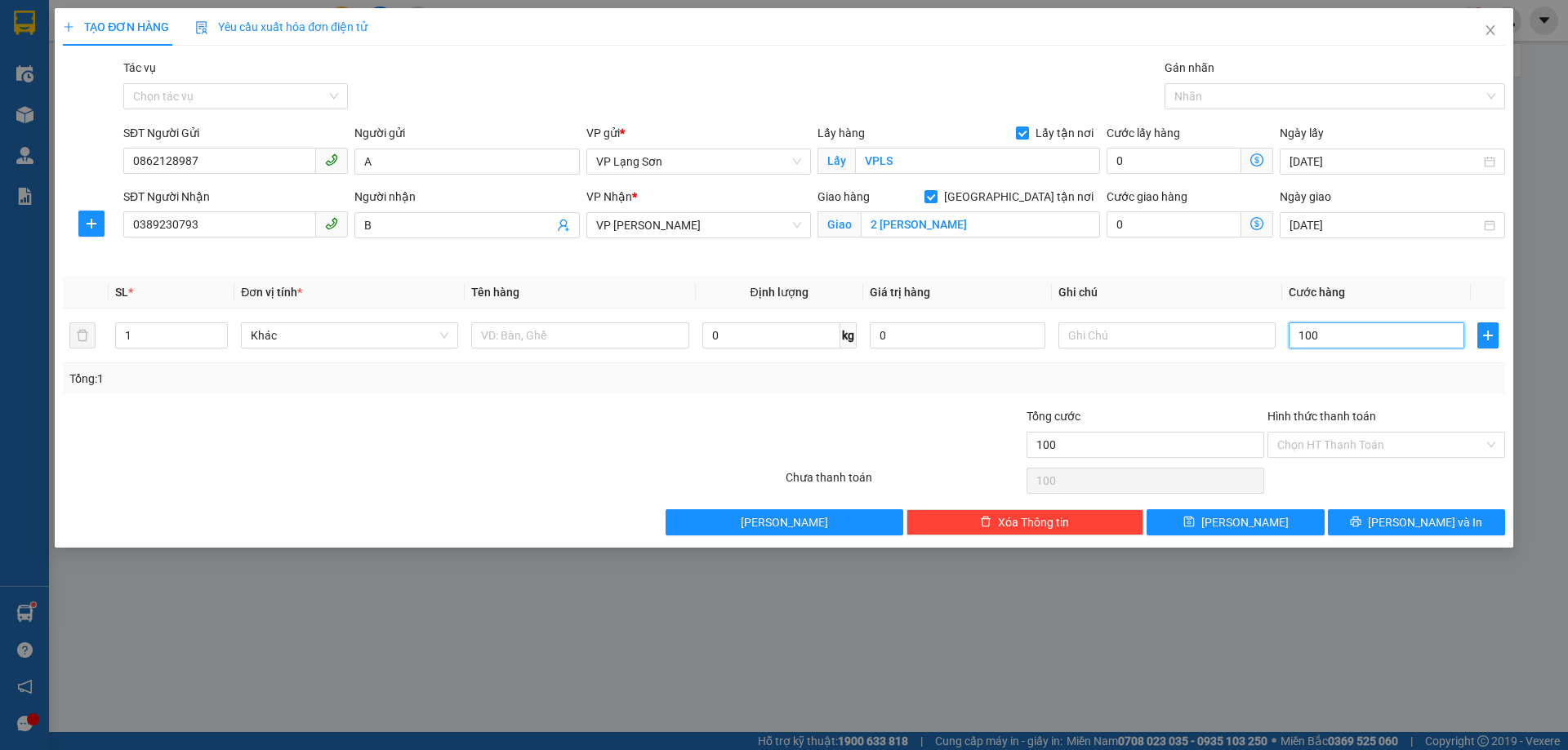
type input "1.000"
type input "10.000"
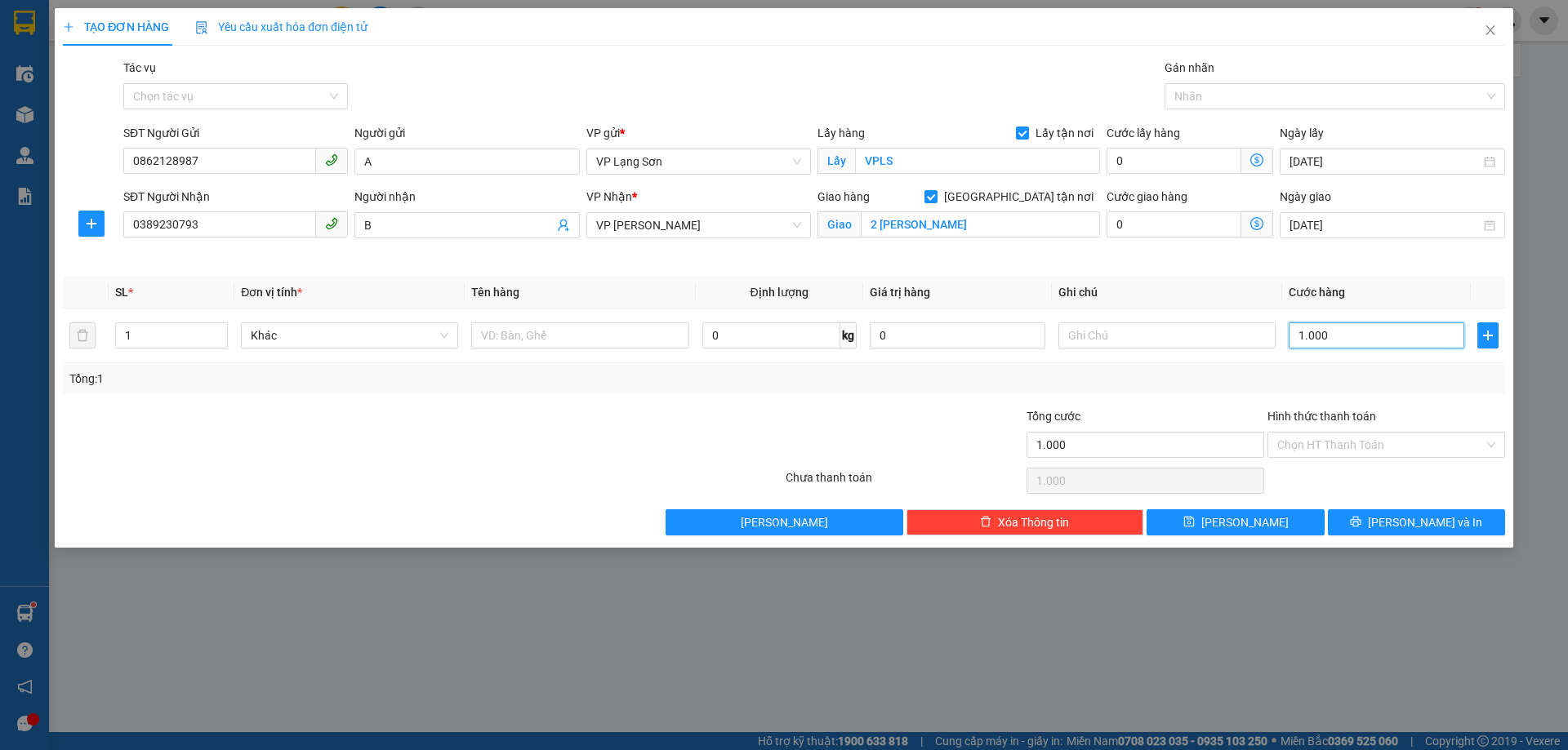
type input "10.000"
type input "100.000"
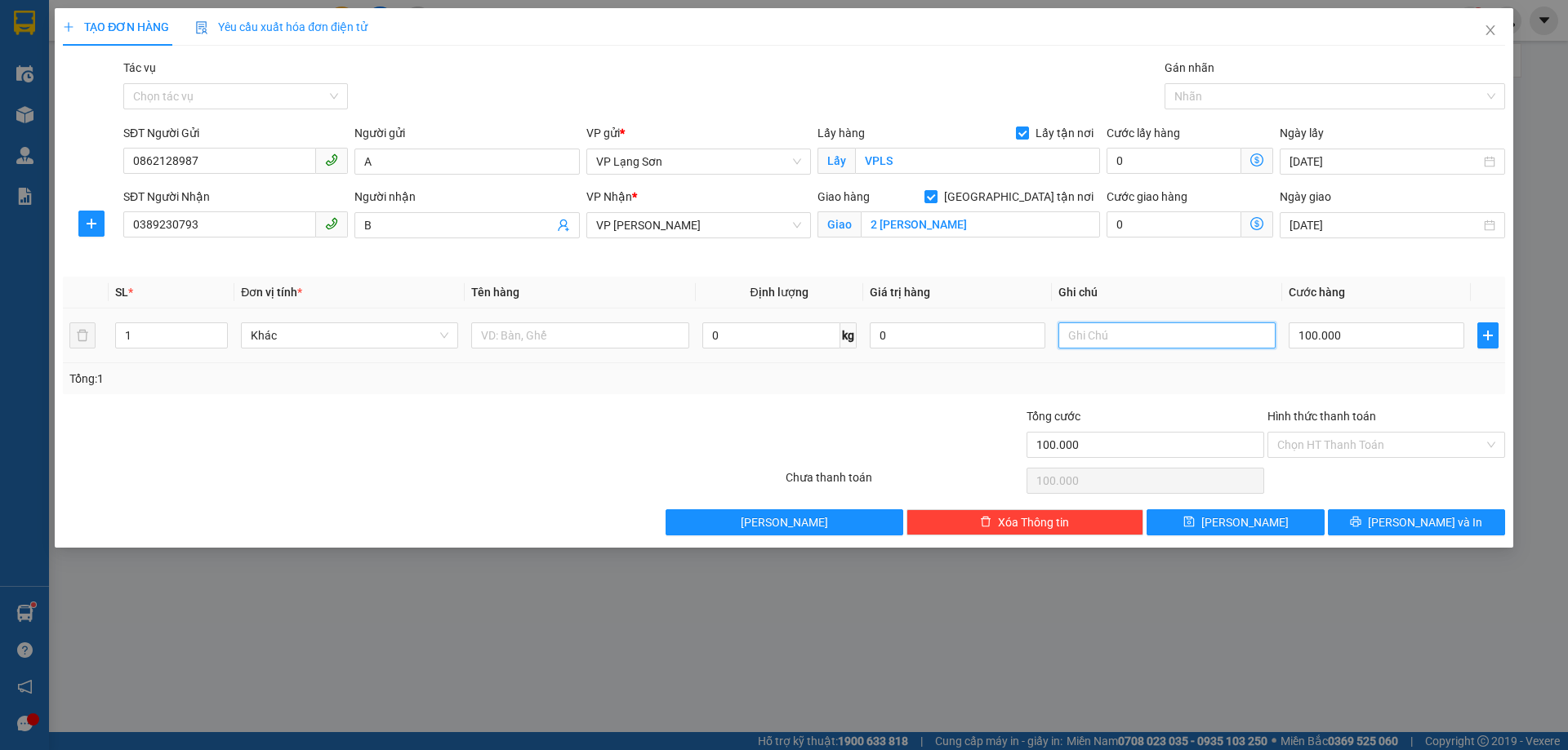
click at [1076, 329] on input "text" at bounding box center [1166, 336] width 217 height 27
type input "NGƯỜI NHẬN TT"
click at [536, 335] on input "text" at bounding box center [579, 336] width 217 height 27
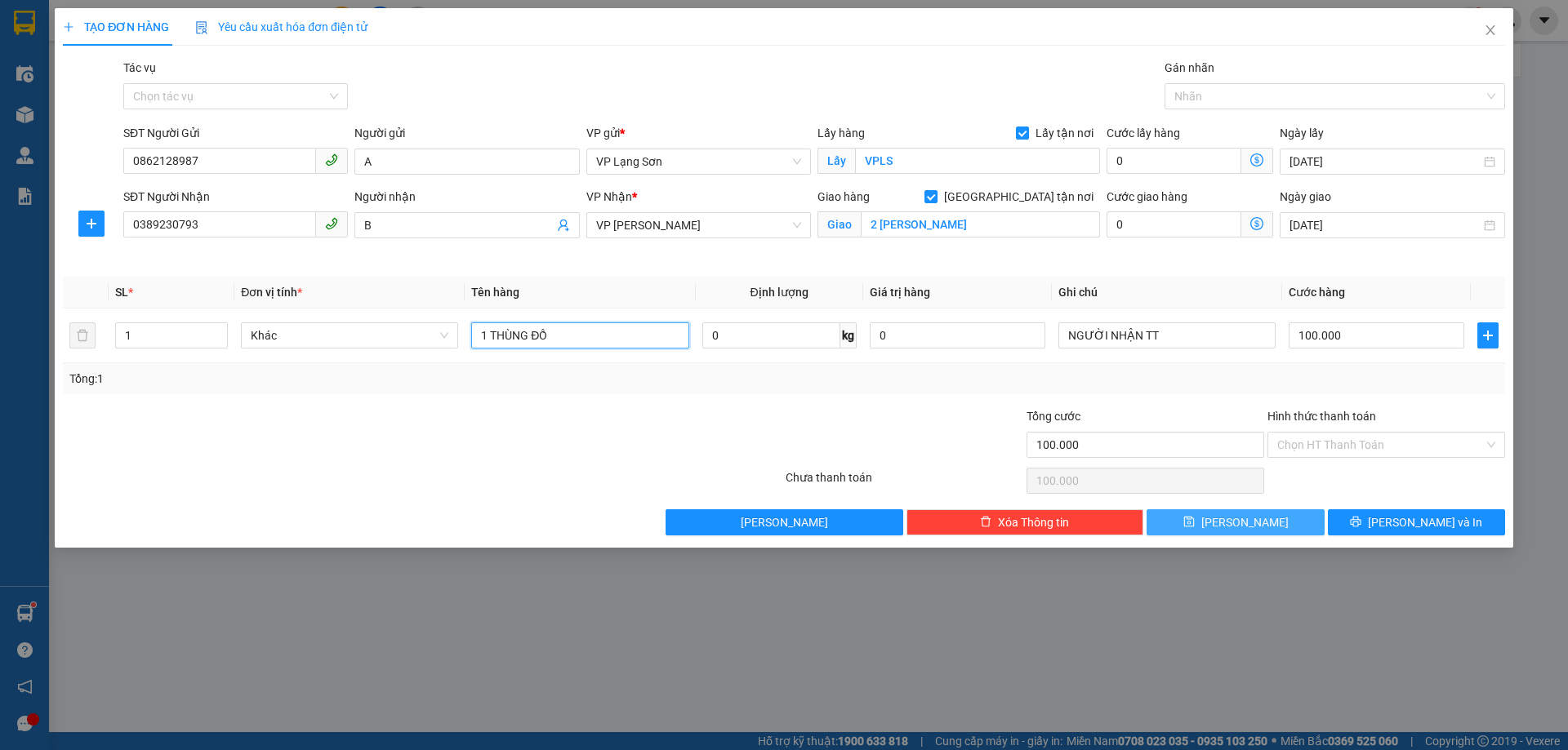
type input "1 THÙNG ĐỒ"
click at [1260, 521] on button "[PERSON_NAME]" at bounding box center [1235, 522] width 177 height 27
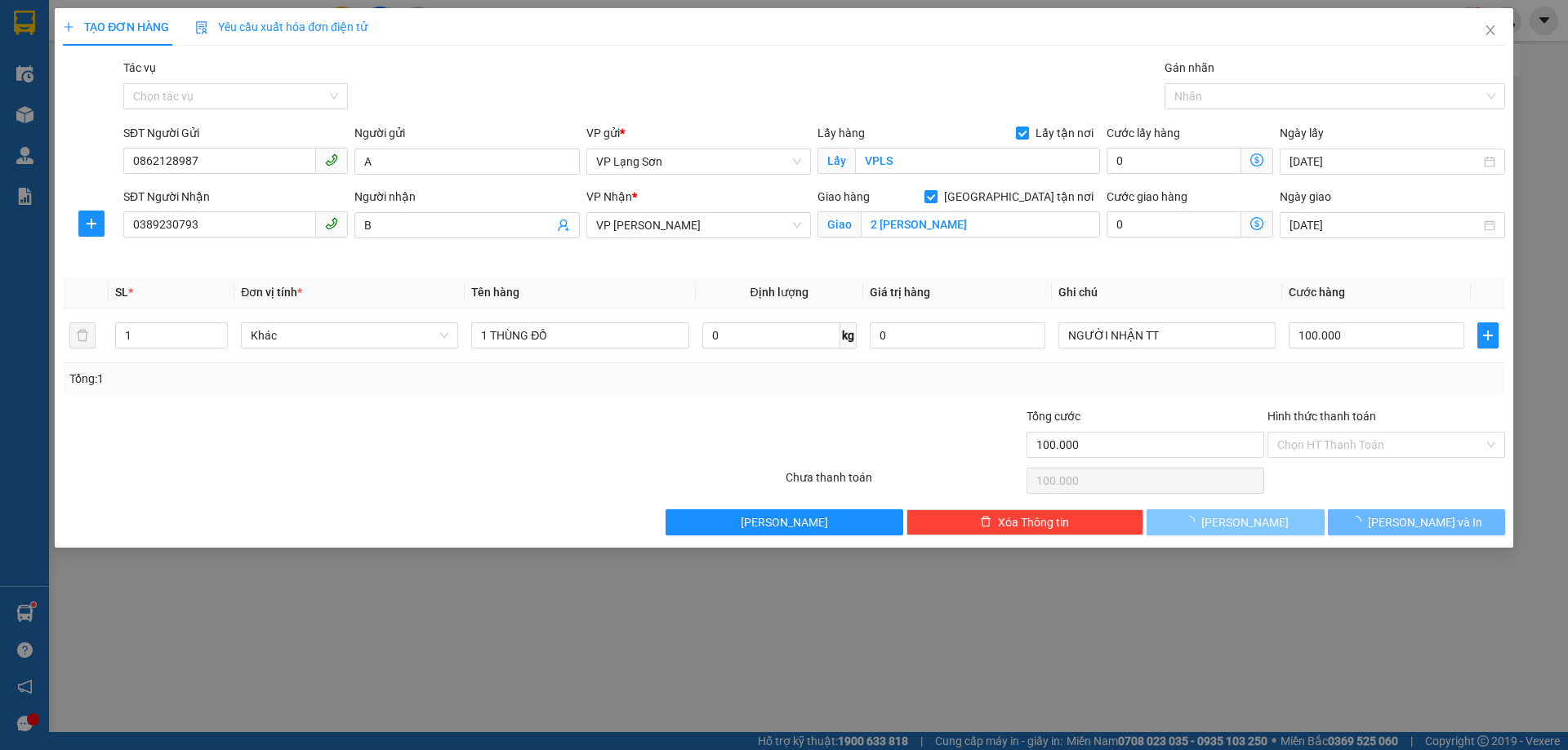
checkbox input "false"
type input "0"
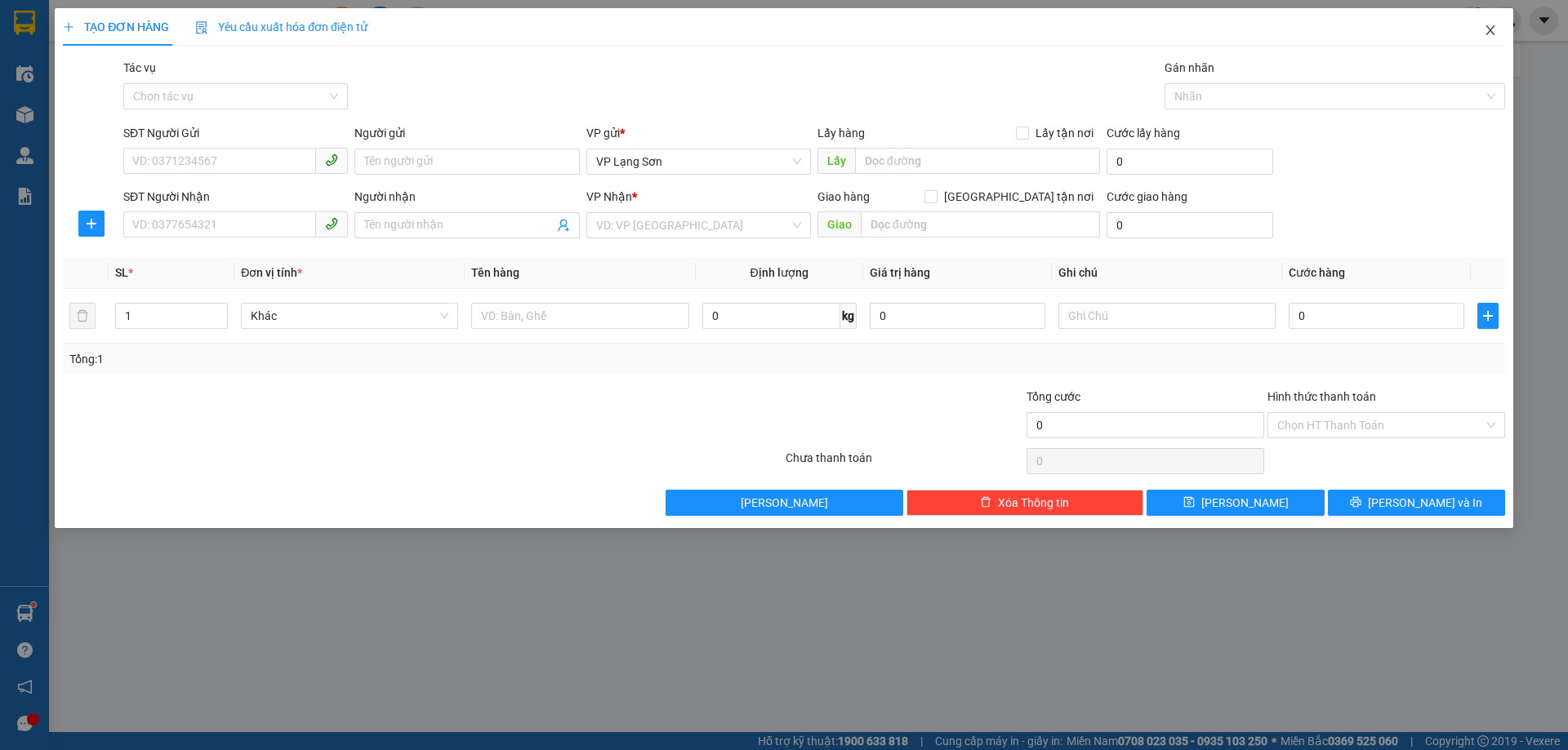
click at [1487, 27] on icon "close" at bounding box center [1489, 30] width 9 height 10
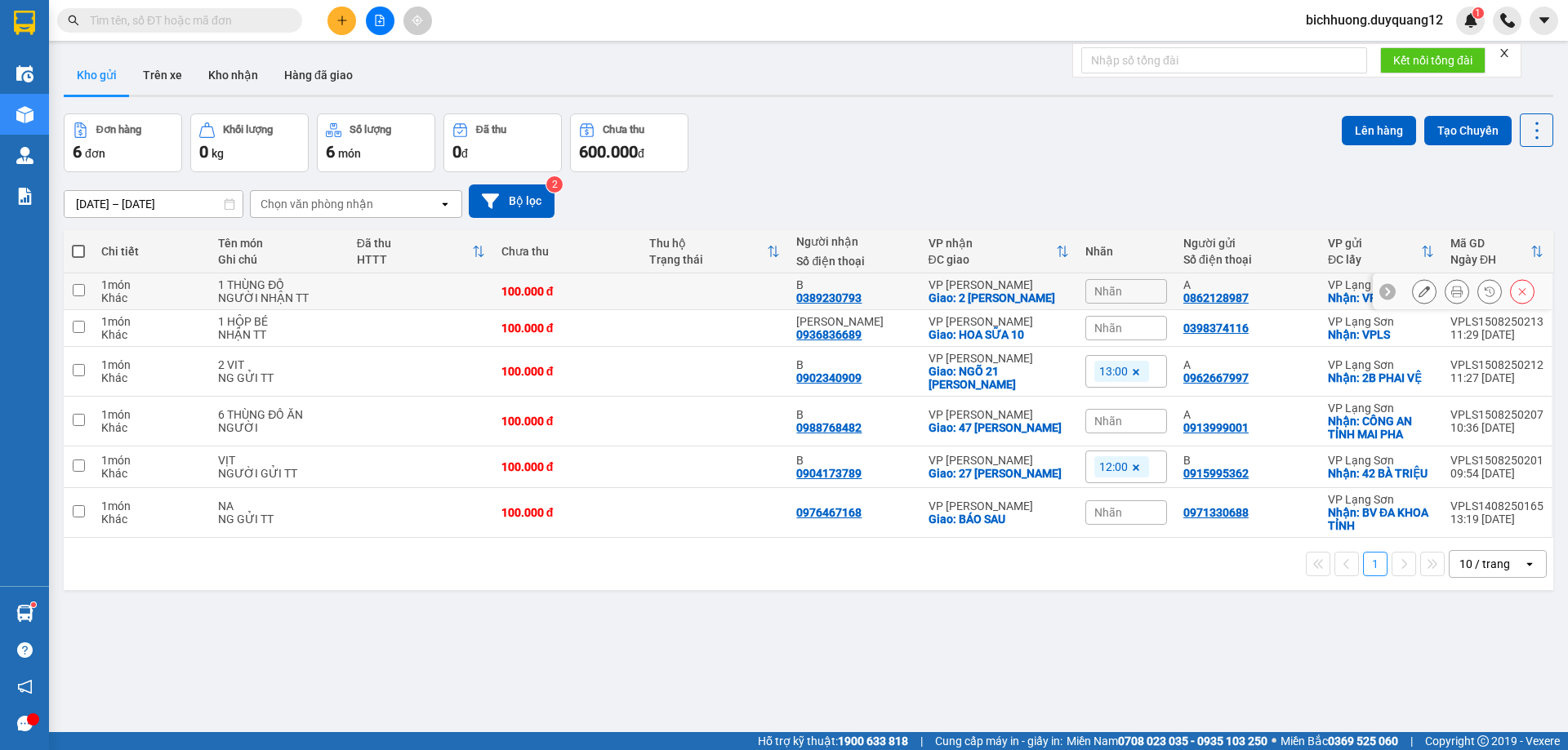
click at [1419, 293] on icon at bounding box center [1425, 292] width 12 height 12
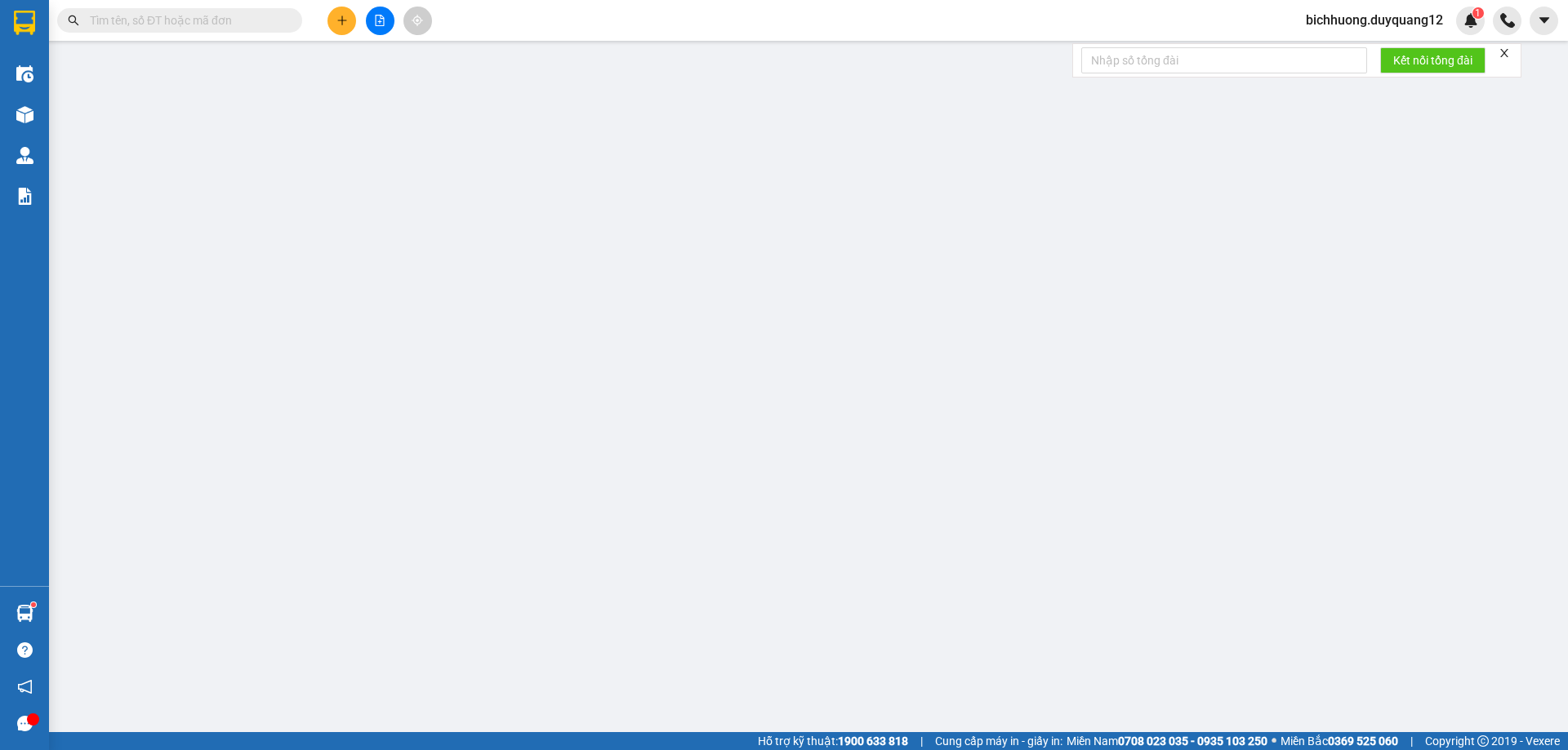
type input "0862128987"
type input "A"
checkbox input "true"
type input "VPLS"
type input "0389230793"
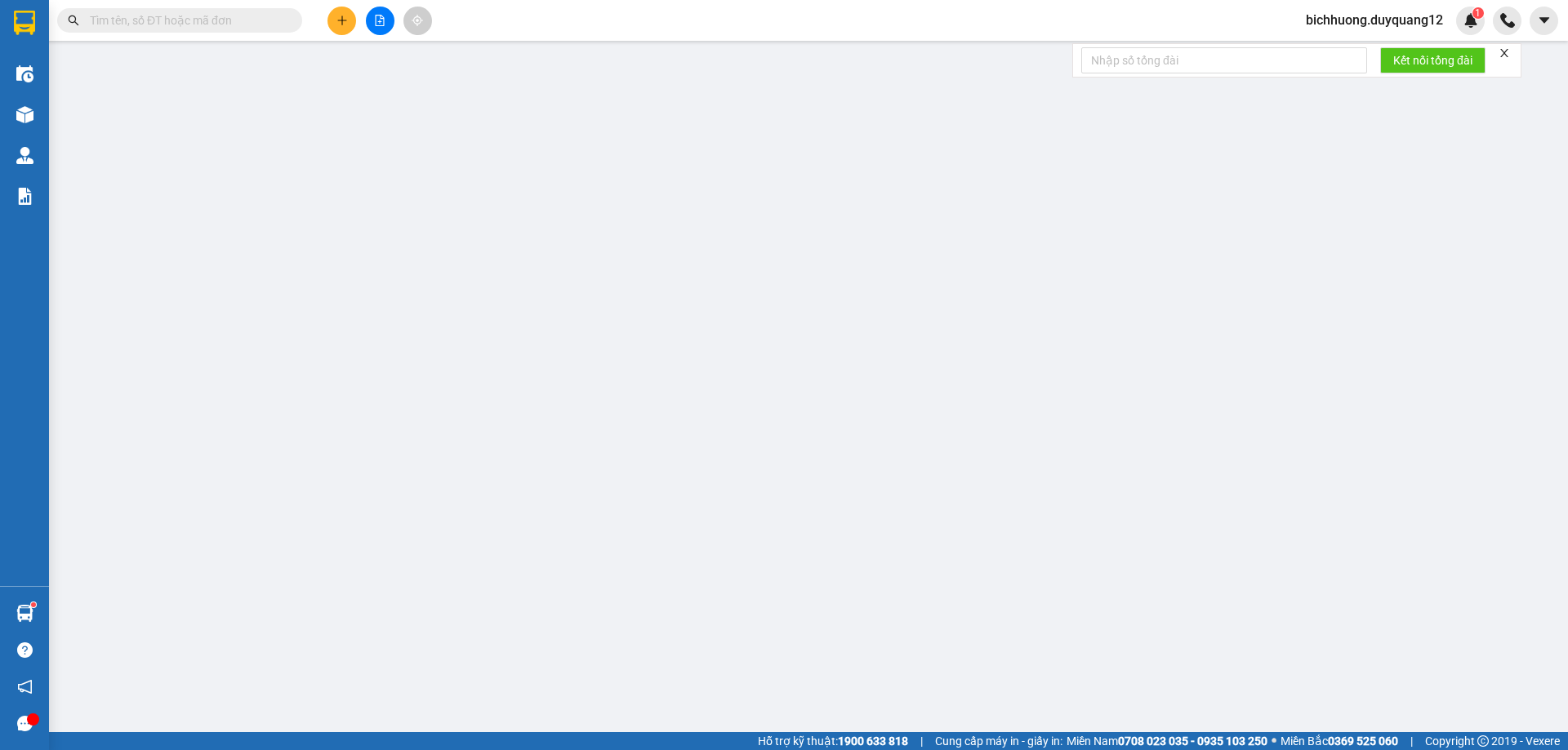
type input "B"
checkbox input "true"
type input "2 ĐẶNG THAI MAI"
type input "100.000"
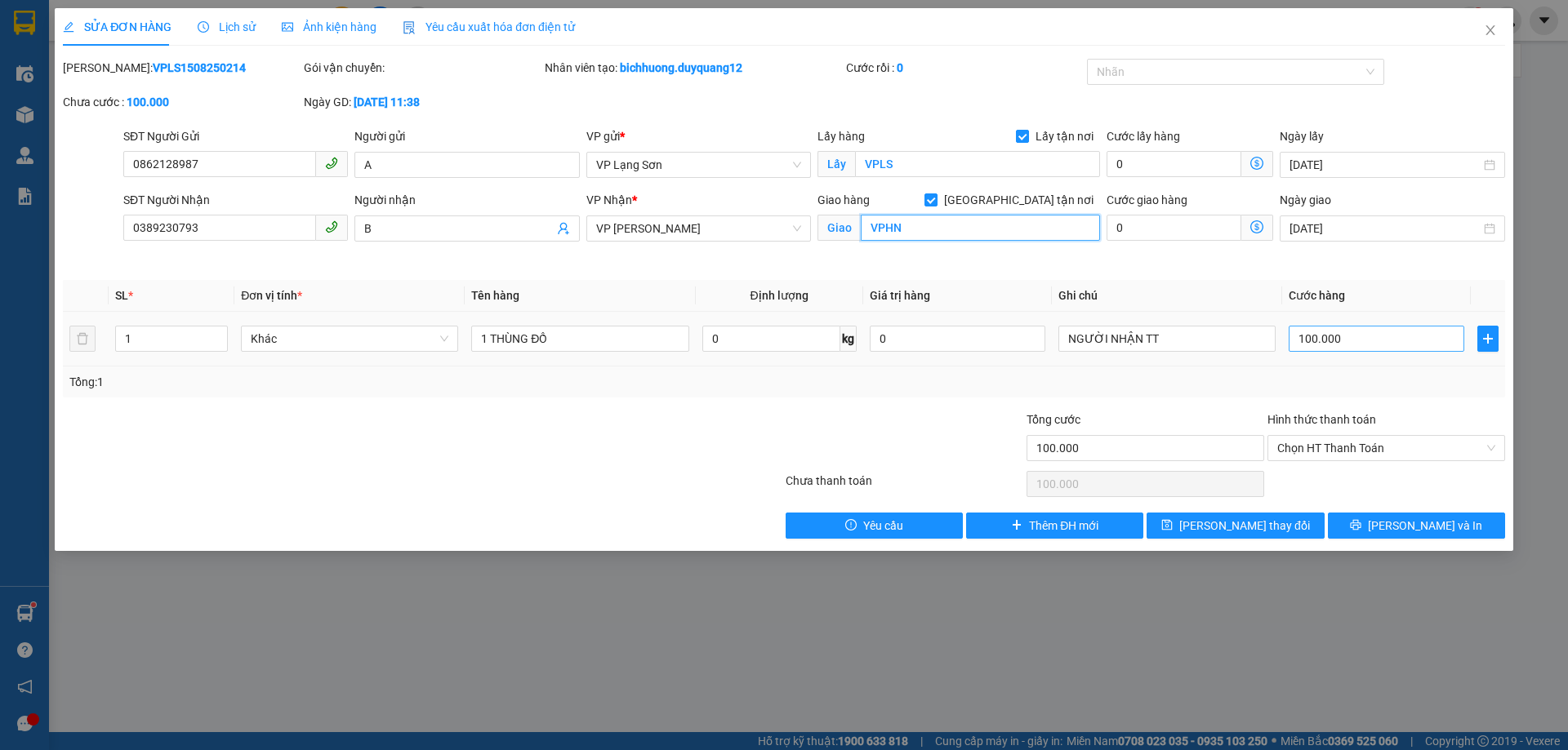
type input "VPHN"
click at [1356, 344] on input "100.000" at bounding box center [1376, 339] width 176 height 27
type input "0"
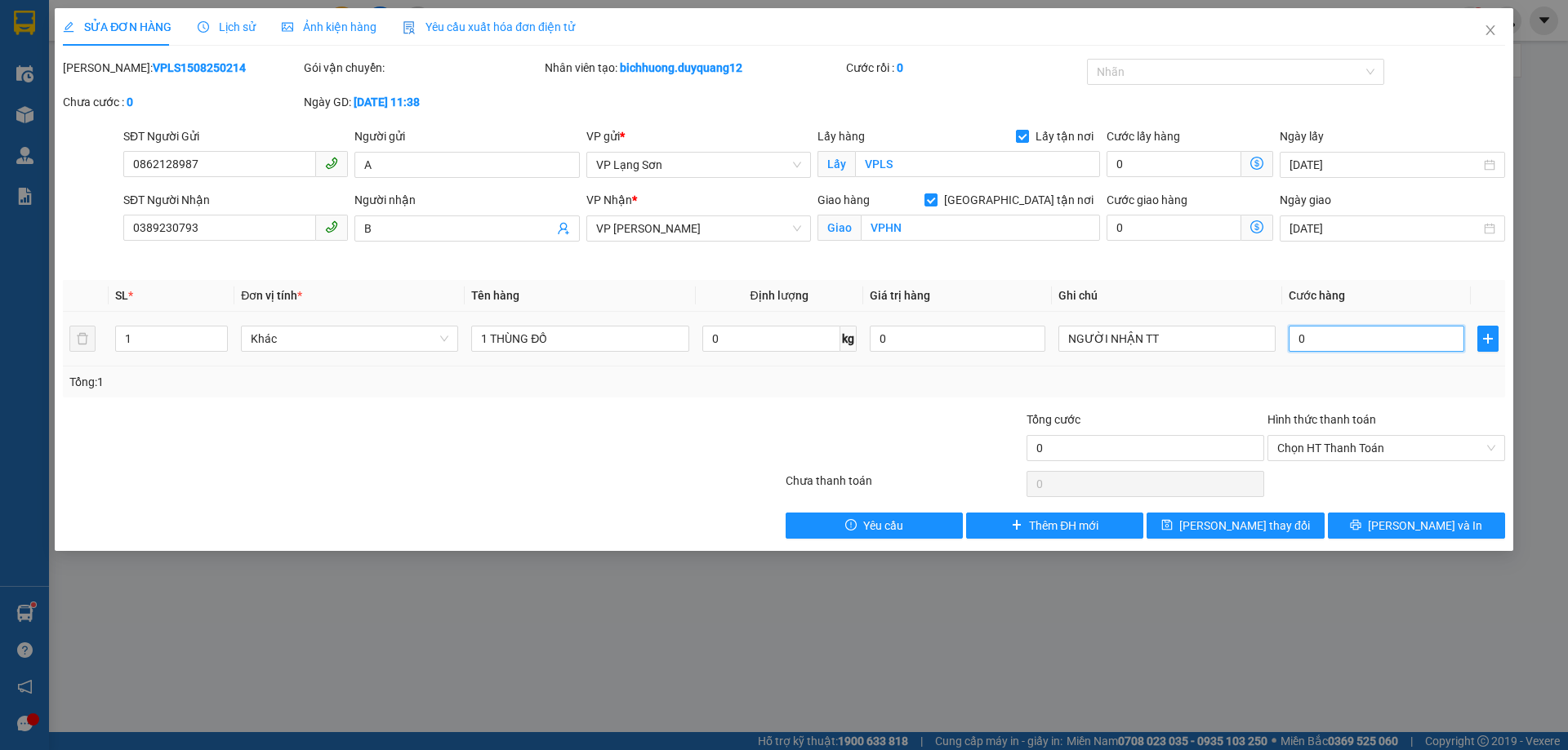
type input "50"
type input "550"
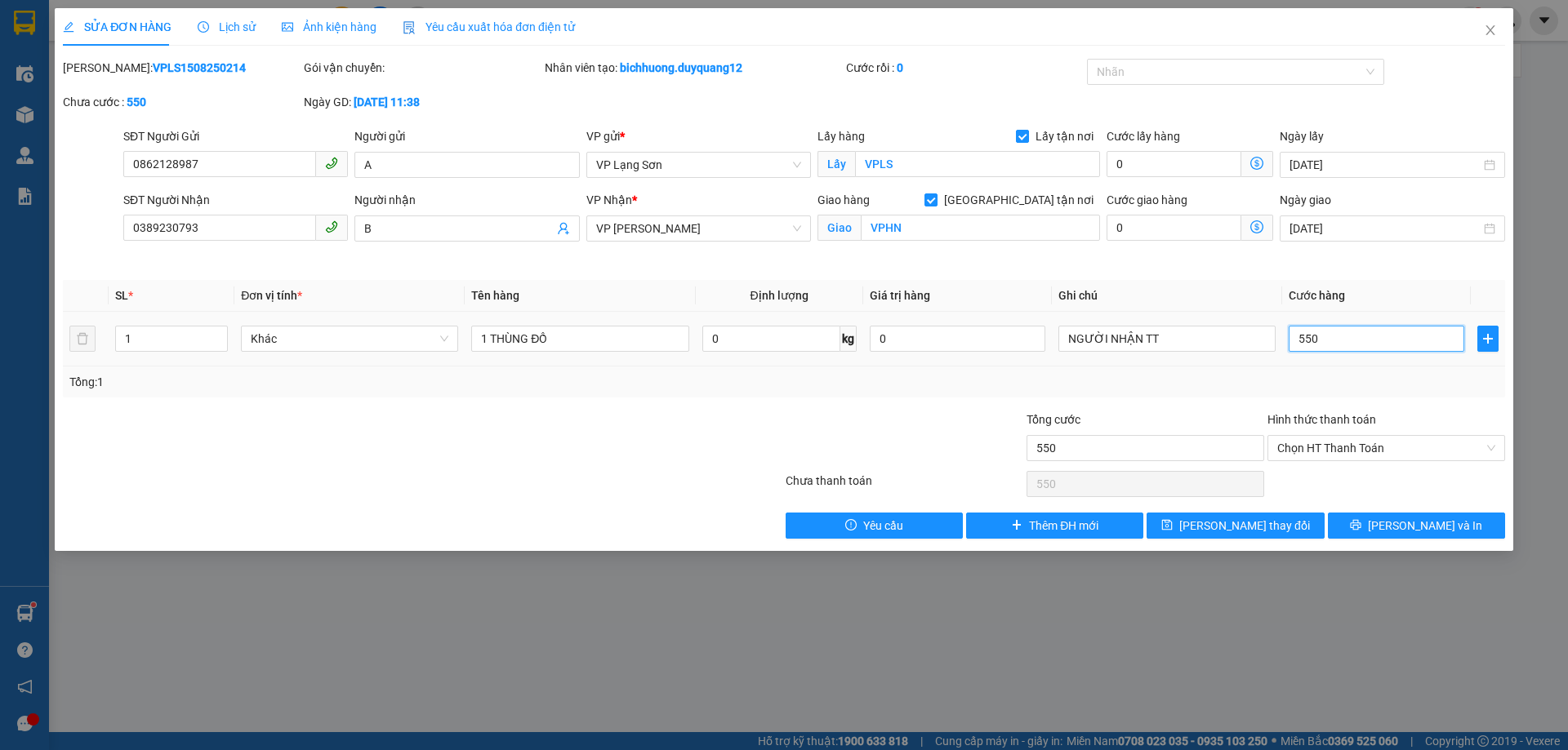
type input "5.500"
type input "55.000"
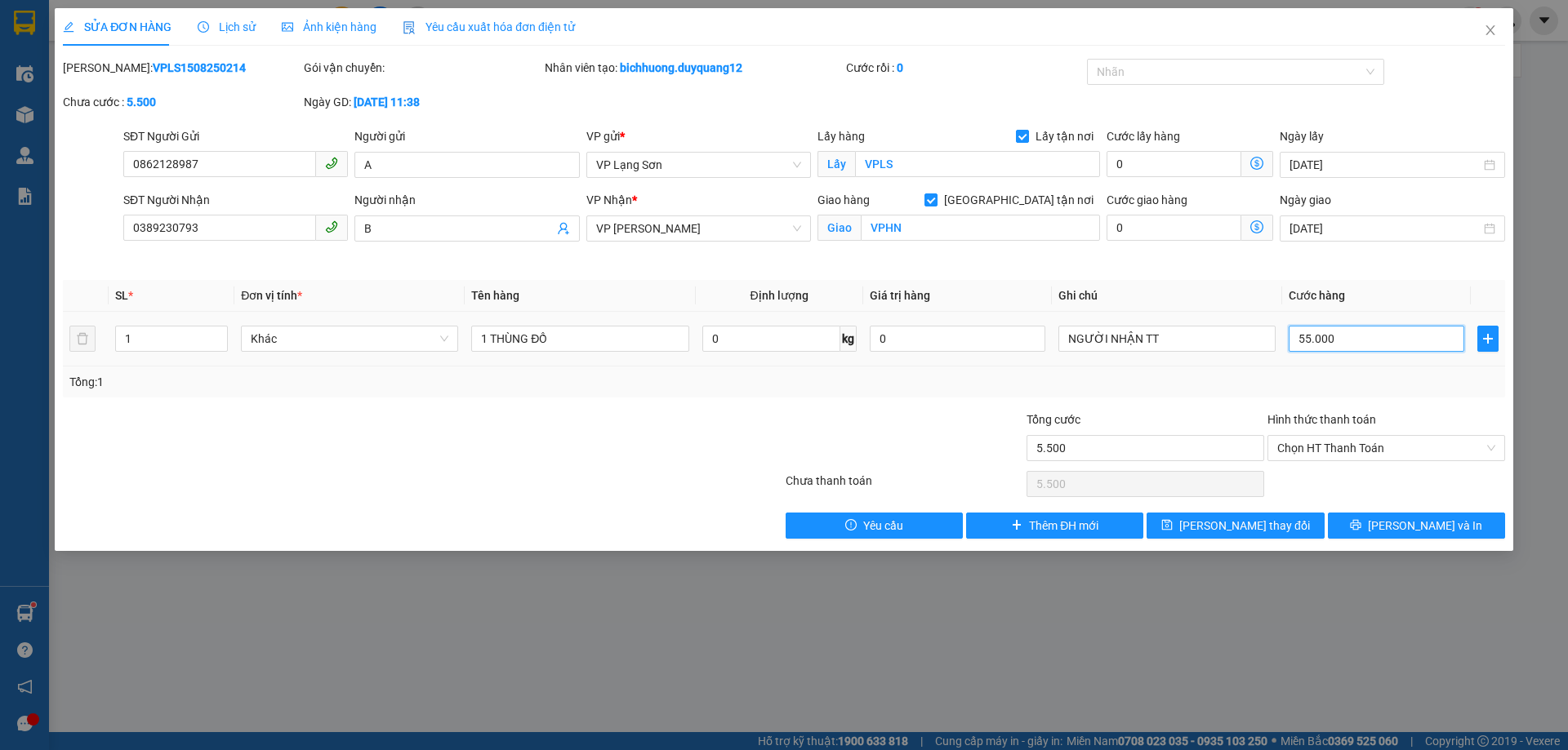
type input "55.000"
type input "550.000"
type input "55.000"
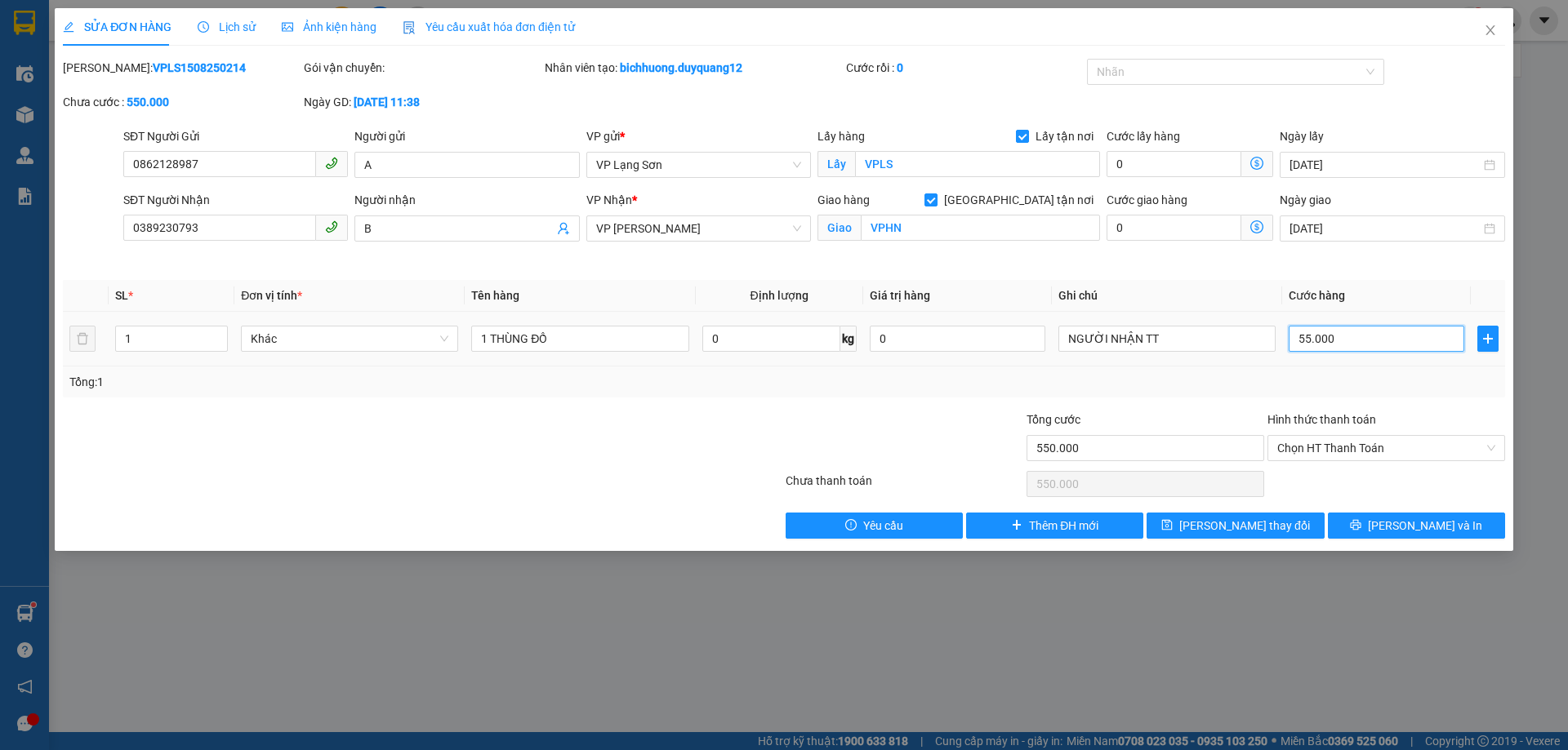
type input "55.000"
type input "5.500"
type input "550"
type input "55"
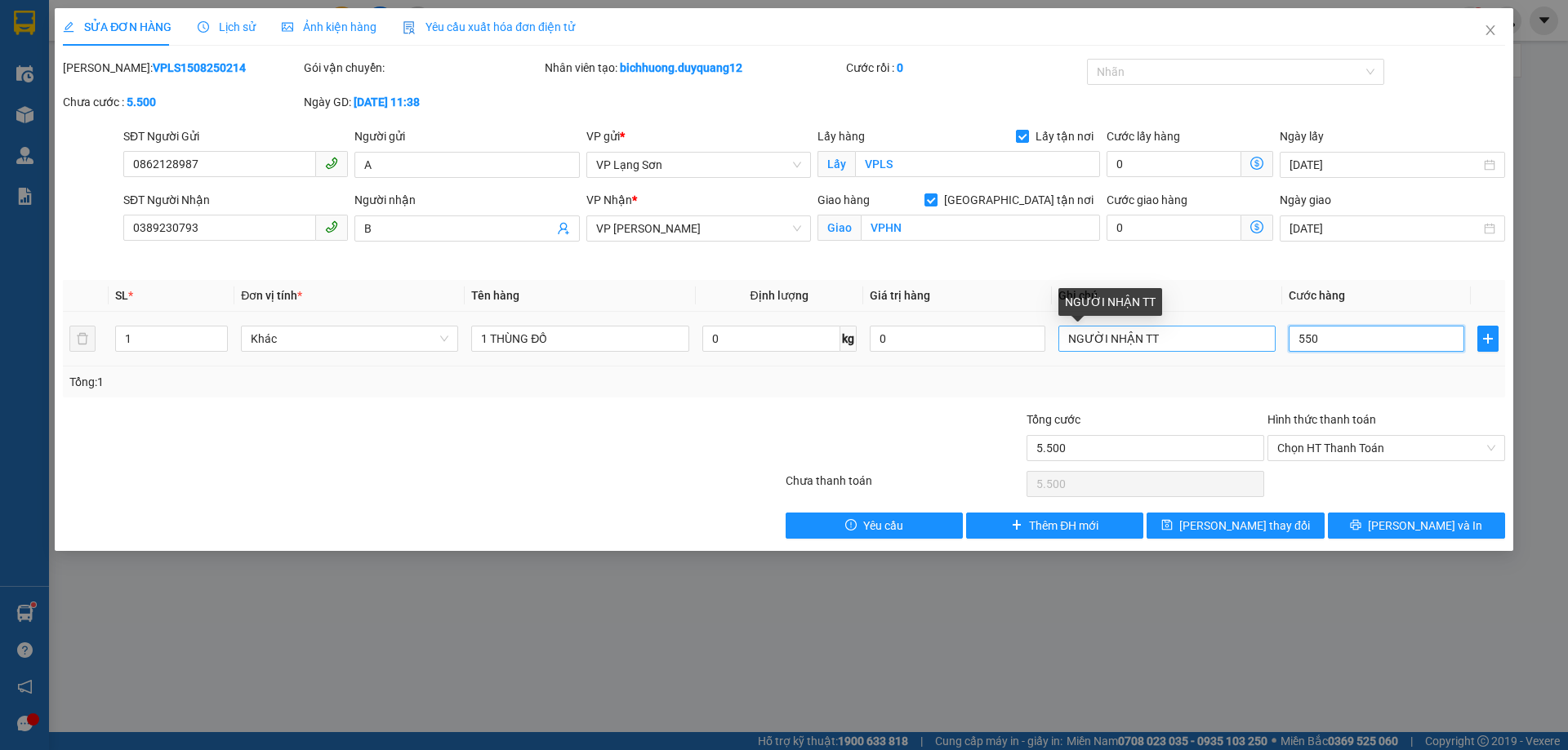
type input "55"
type input "0"
type input "10"
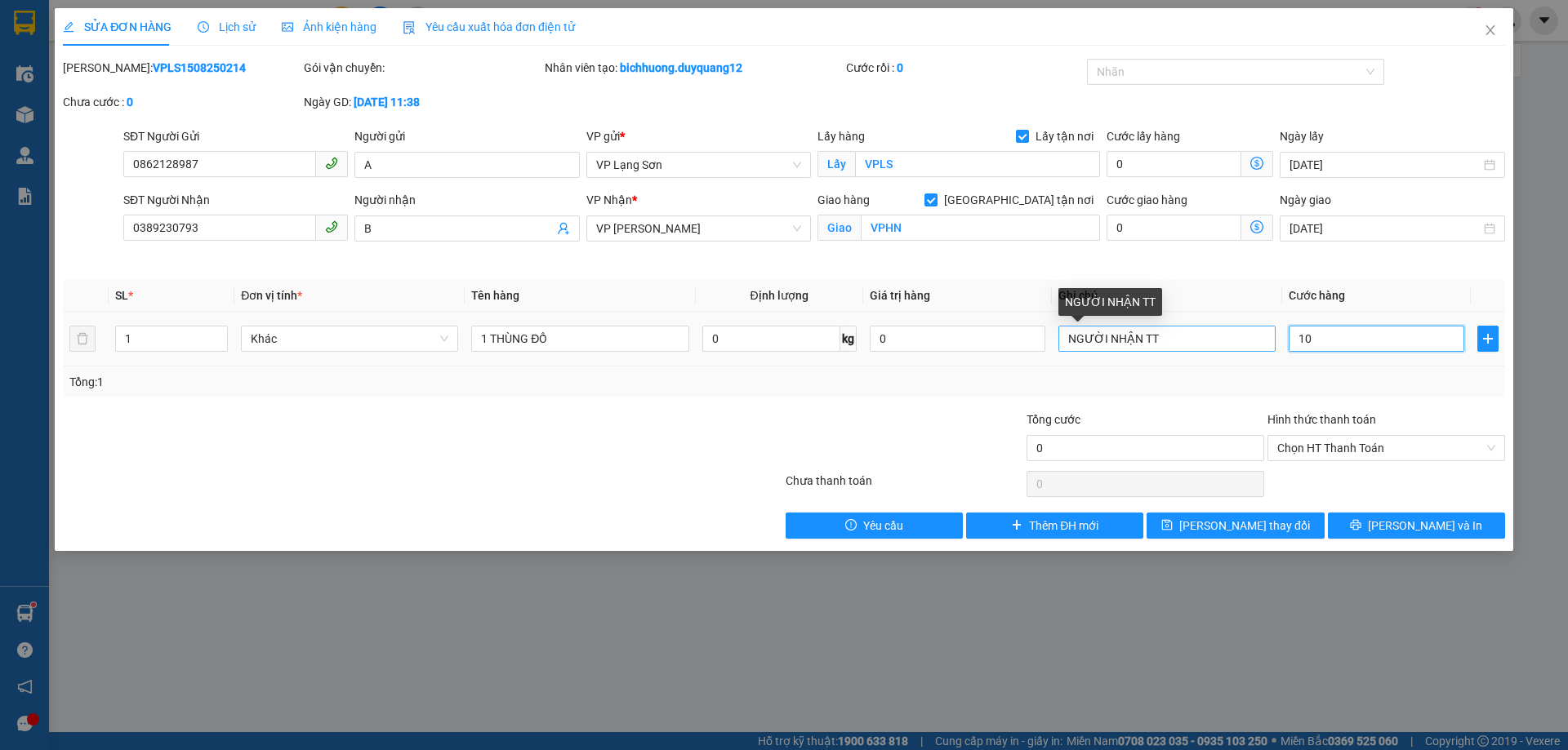
type input "10"
type input "100"
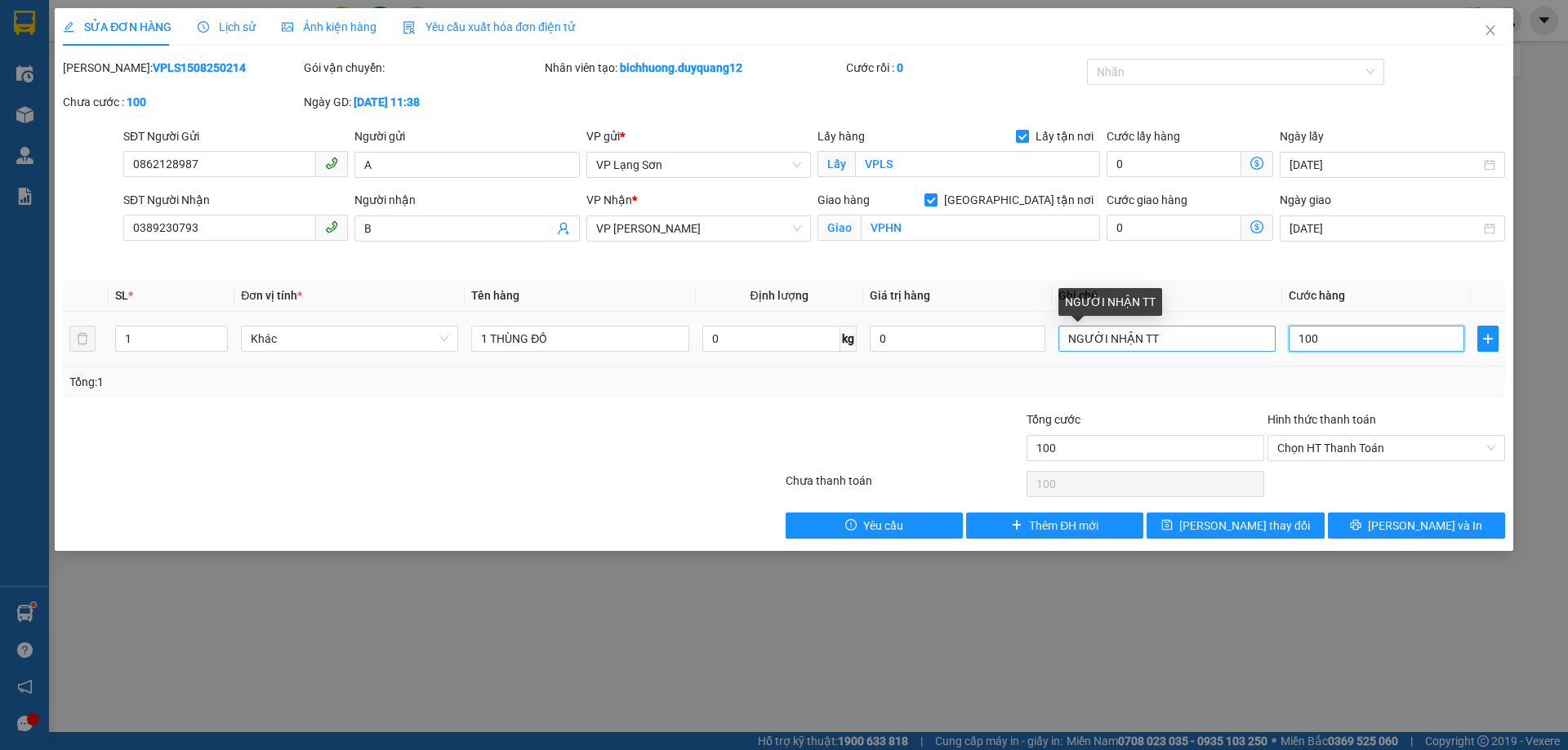
type input "1.000"
type input "10.000"
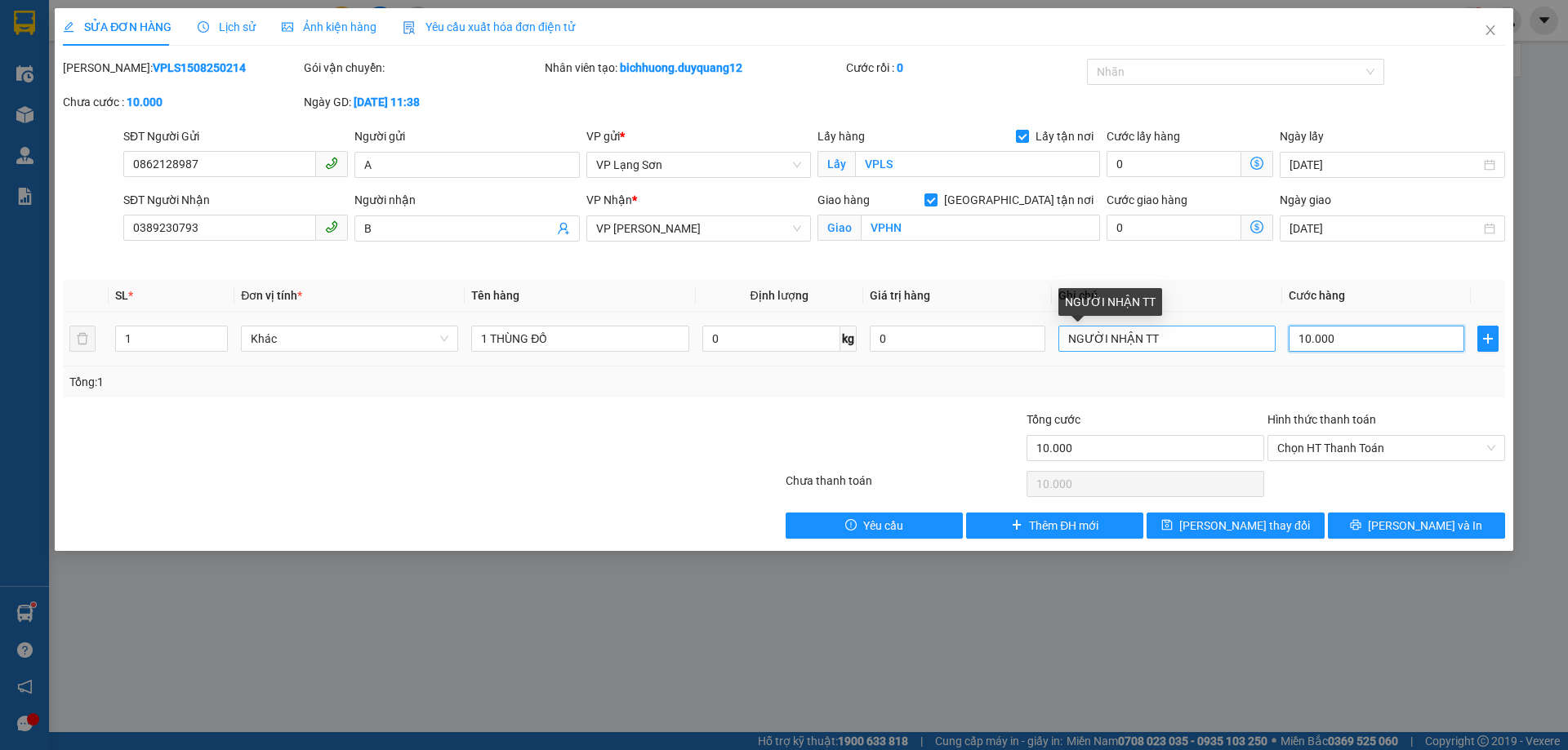
type input "100.000"
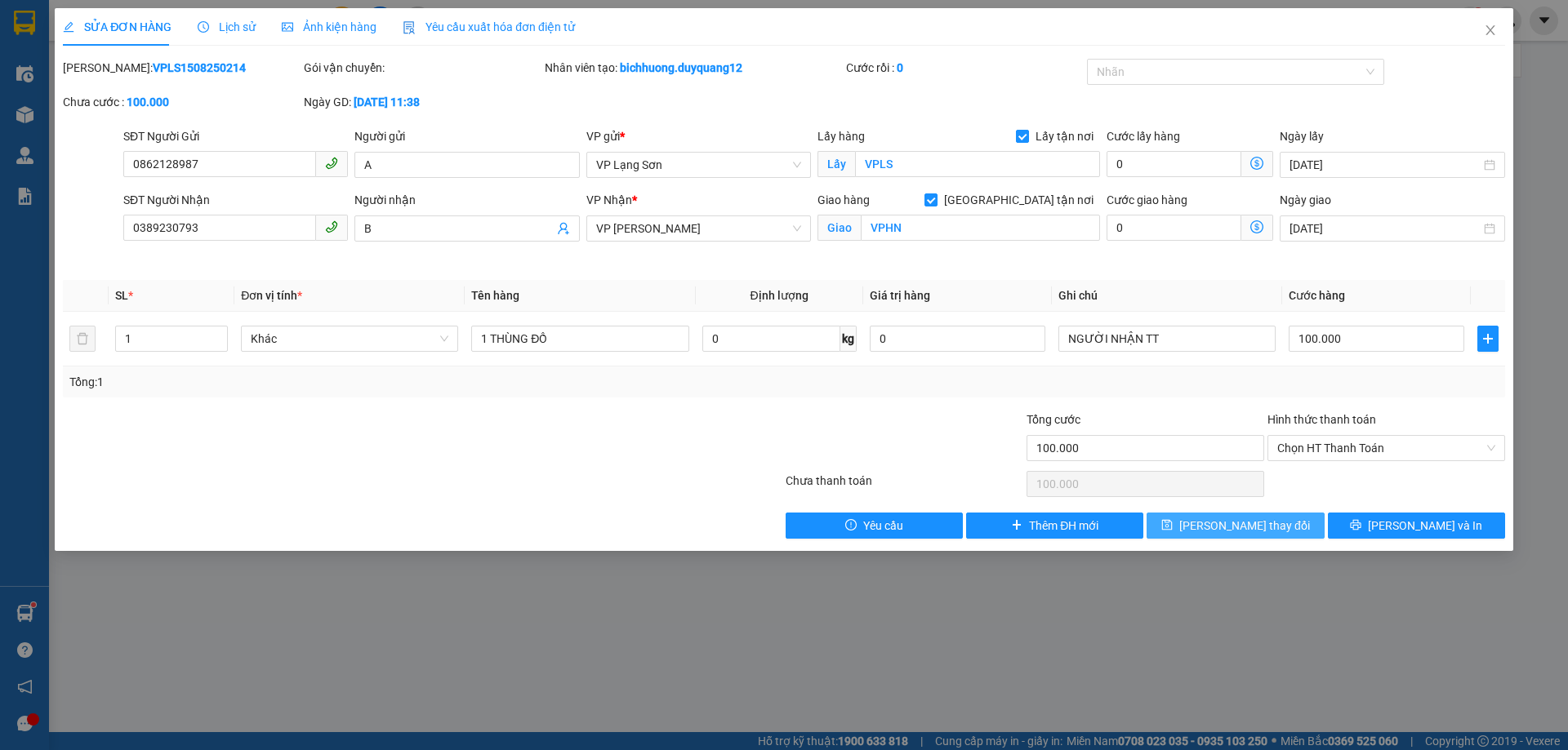
click at [1243, 526] on span "[PERSON_NAME] thay đổi" at bounding box center [1244, 525] width 131 height 18
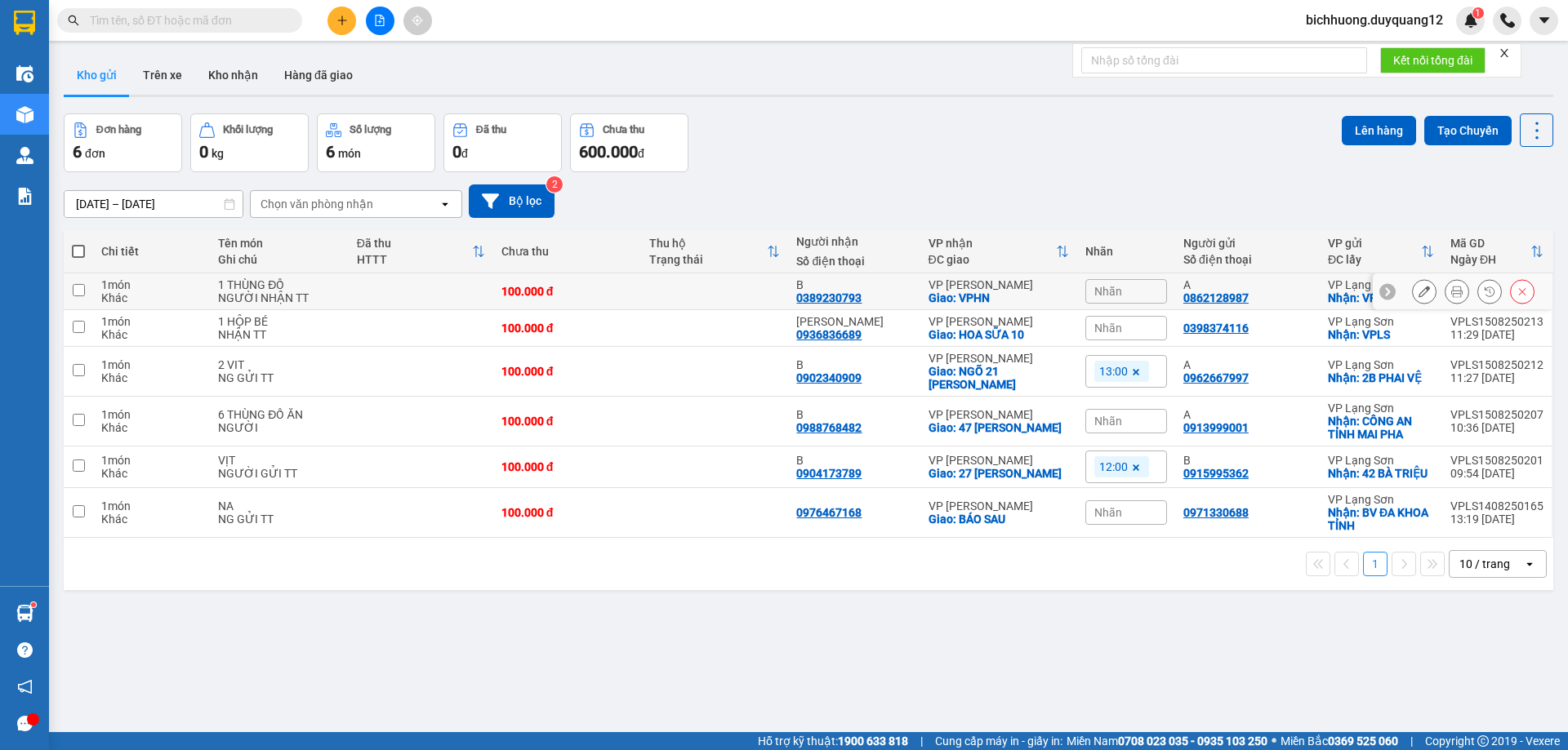
click at [1413, 293] on button at bounding box center [1424, 292] width 23 height 28
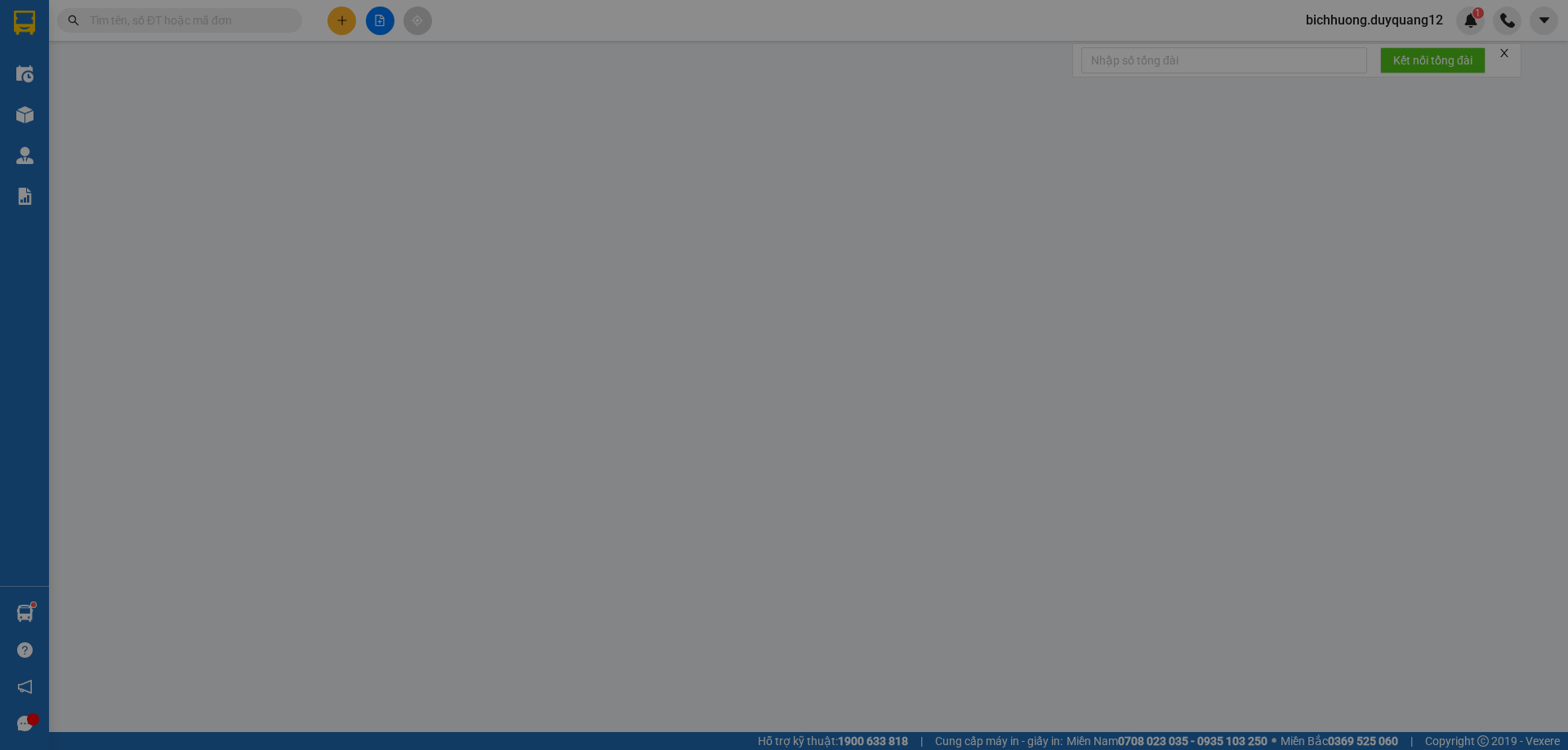
type input "0862128987"
type input "A"
checkbox input "true"
type input "VPLS"
type input "0389230793"
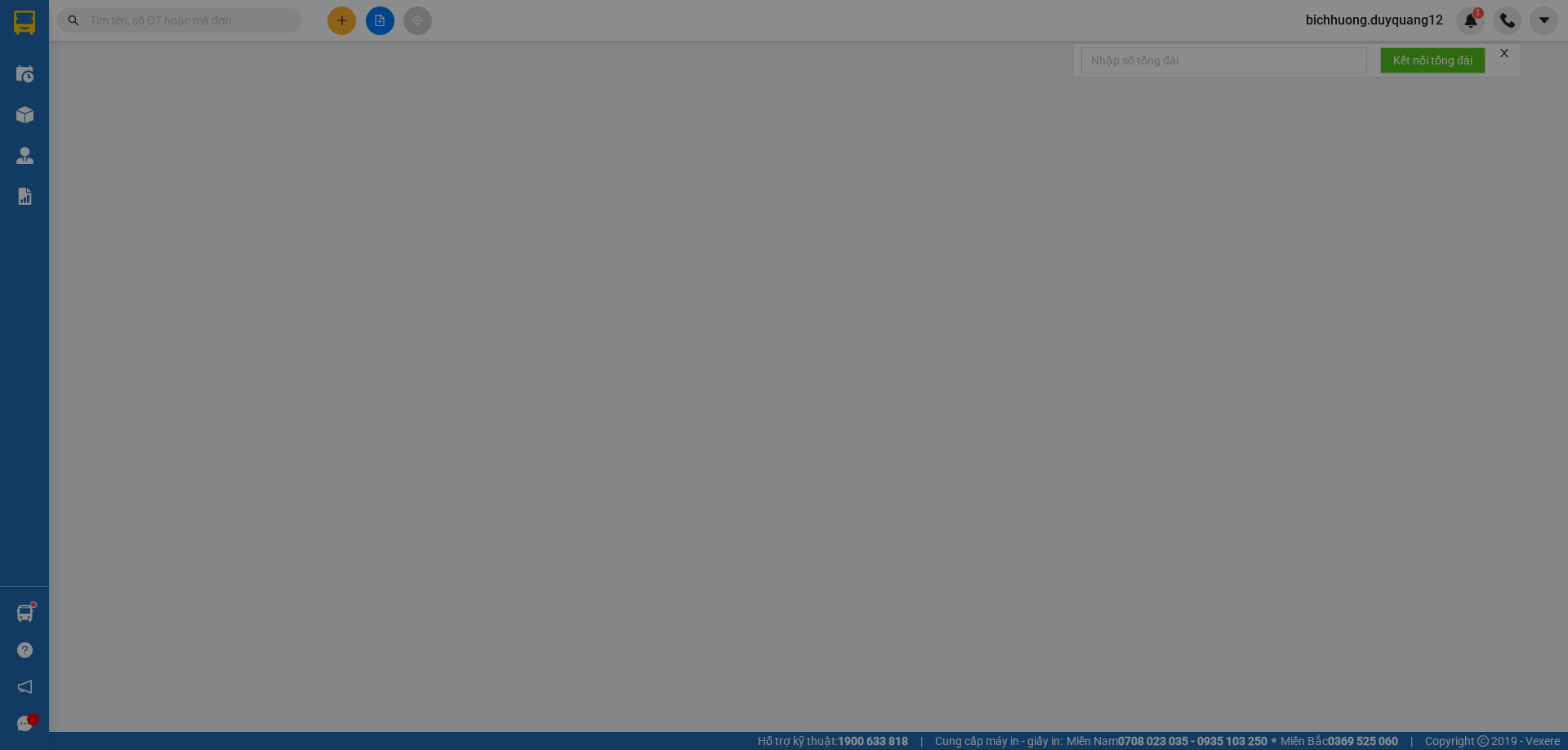
type input "B"
checkbox input "true"
type input "VPHN"
type input "100.000"
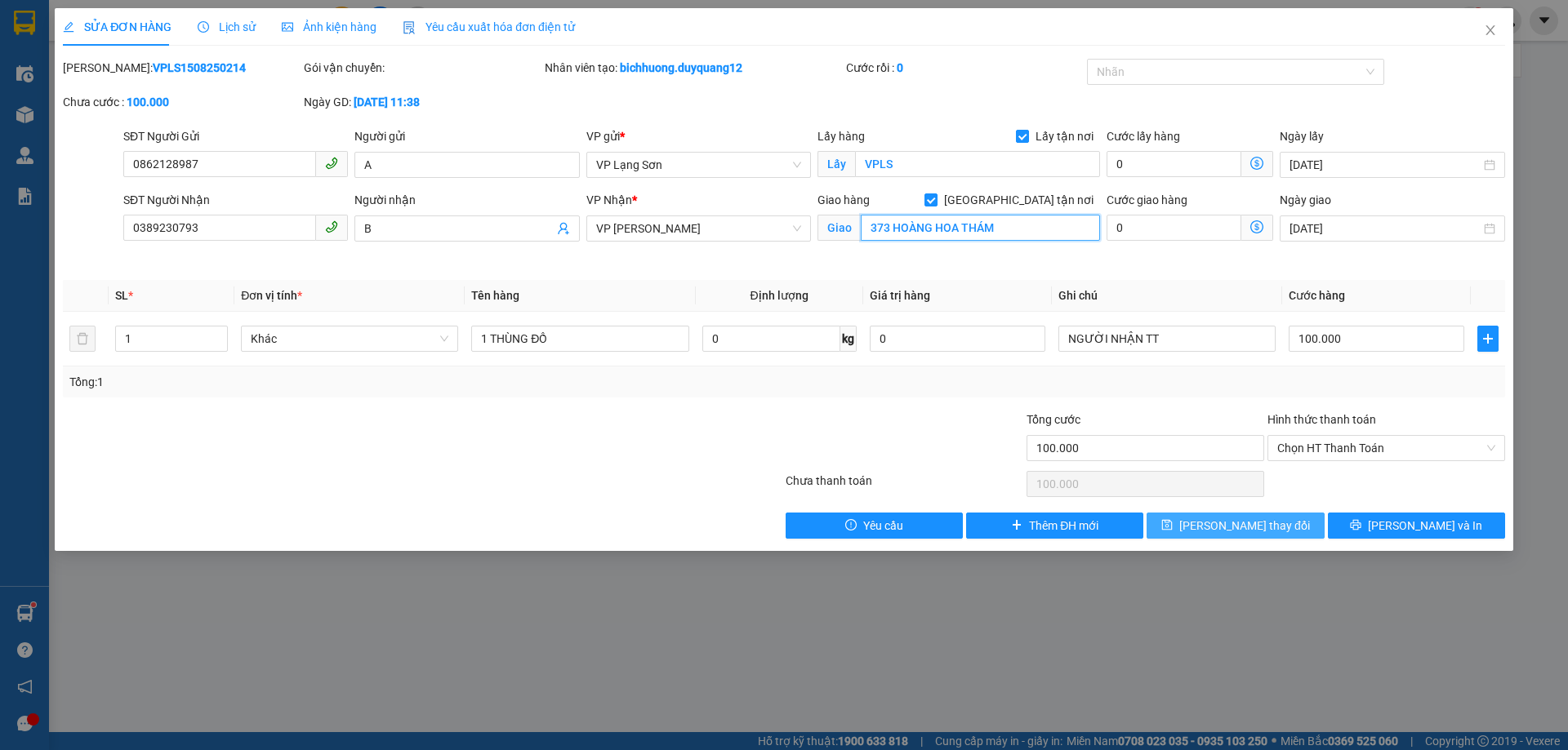
type input "373 HOÀNG HOA THÁM"
click at [1257, 529] on span "[PERSON_NAME] thay đổi" at bounding box center [1244, 525] width 131 height 18
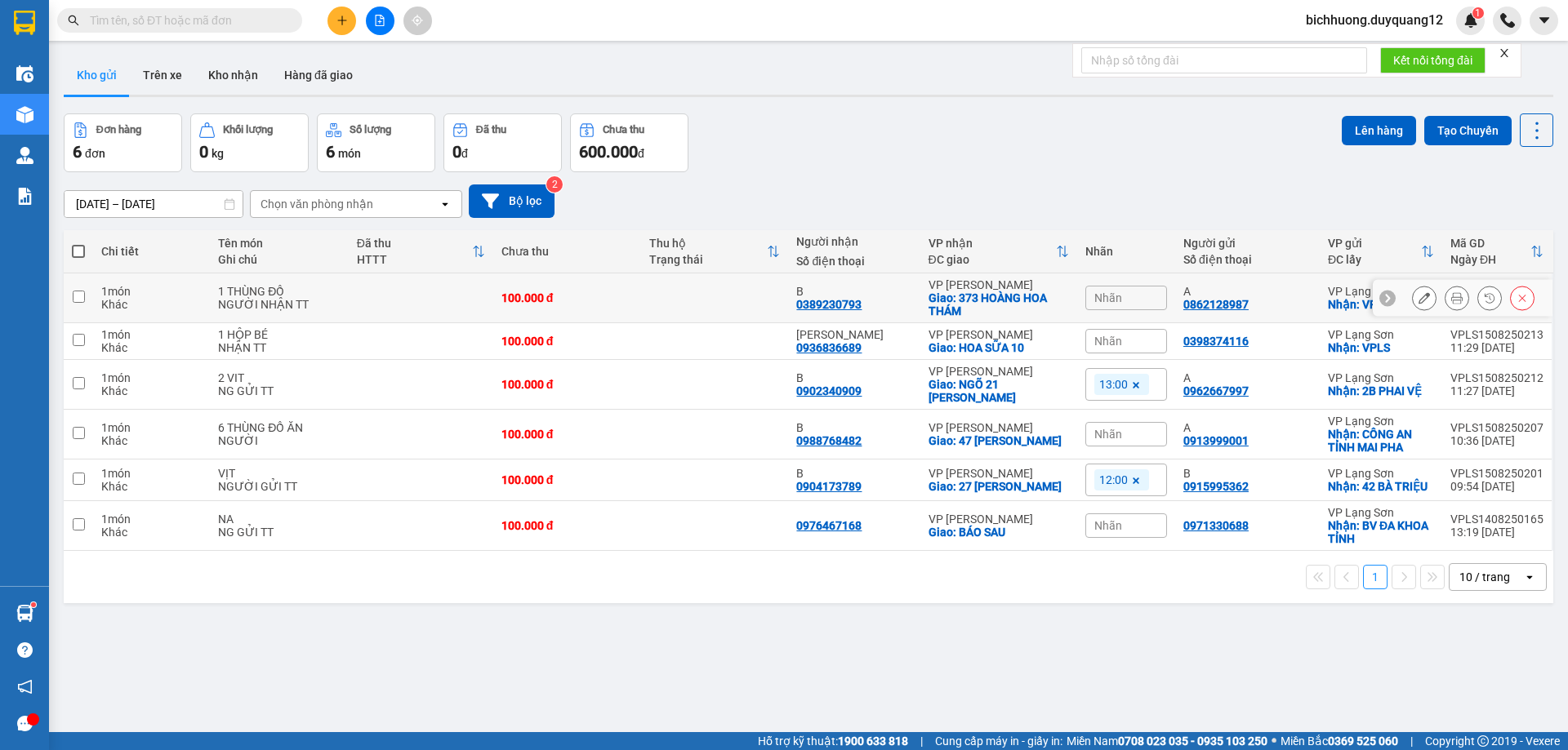
click at [1419, 298] on icon at bounding box center [1425, 298] width 12 height 12
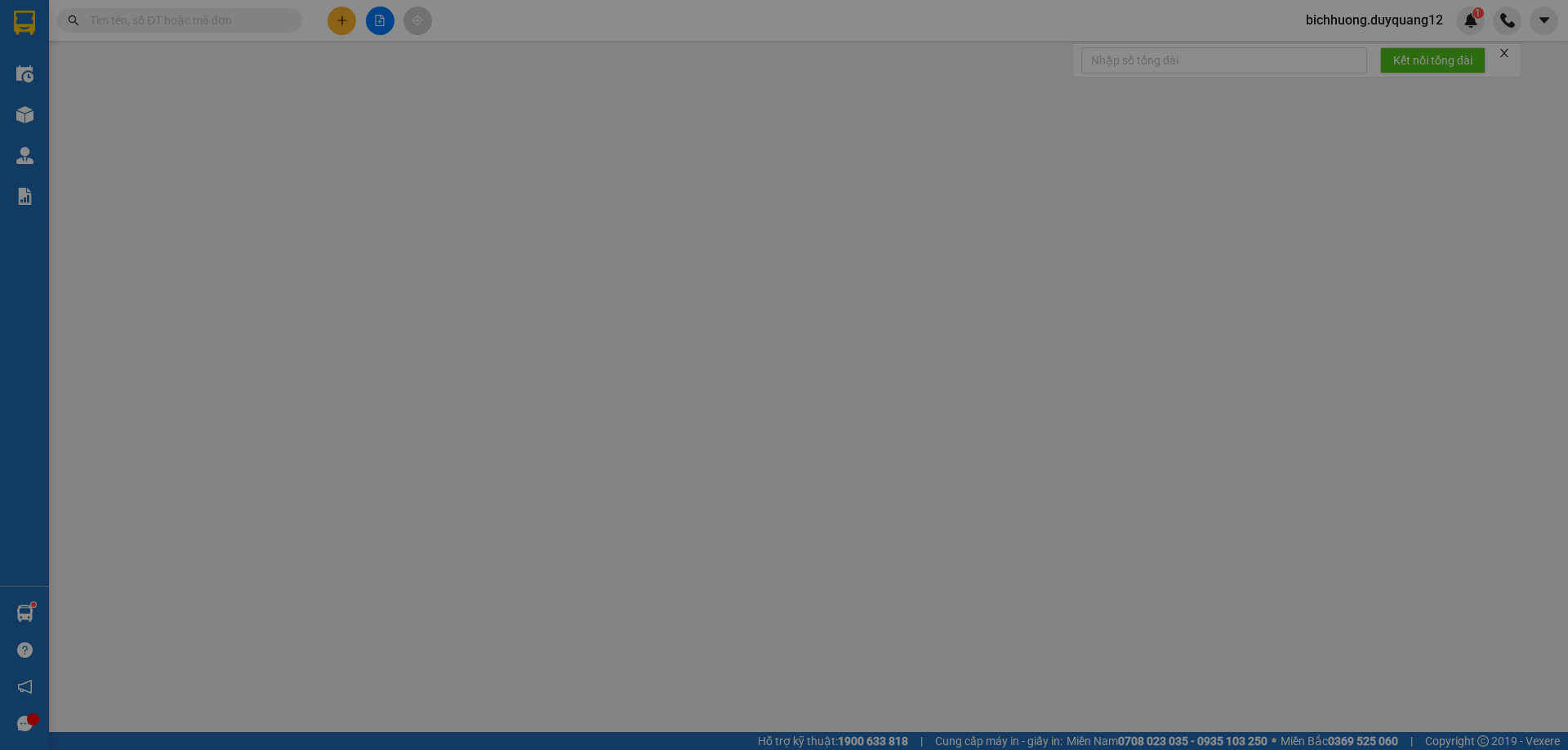
type input "0862128987"
type input "A"
checkbox input "true"
type input "VPLS"
type input "0389230793"
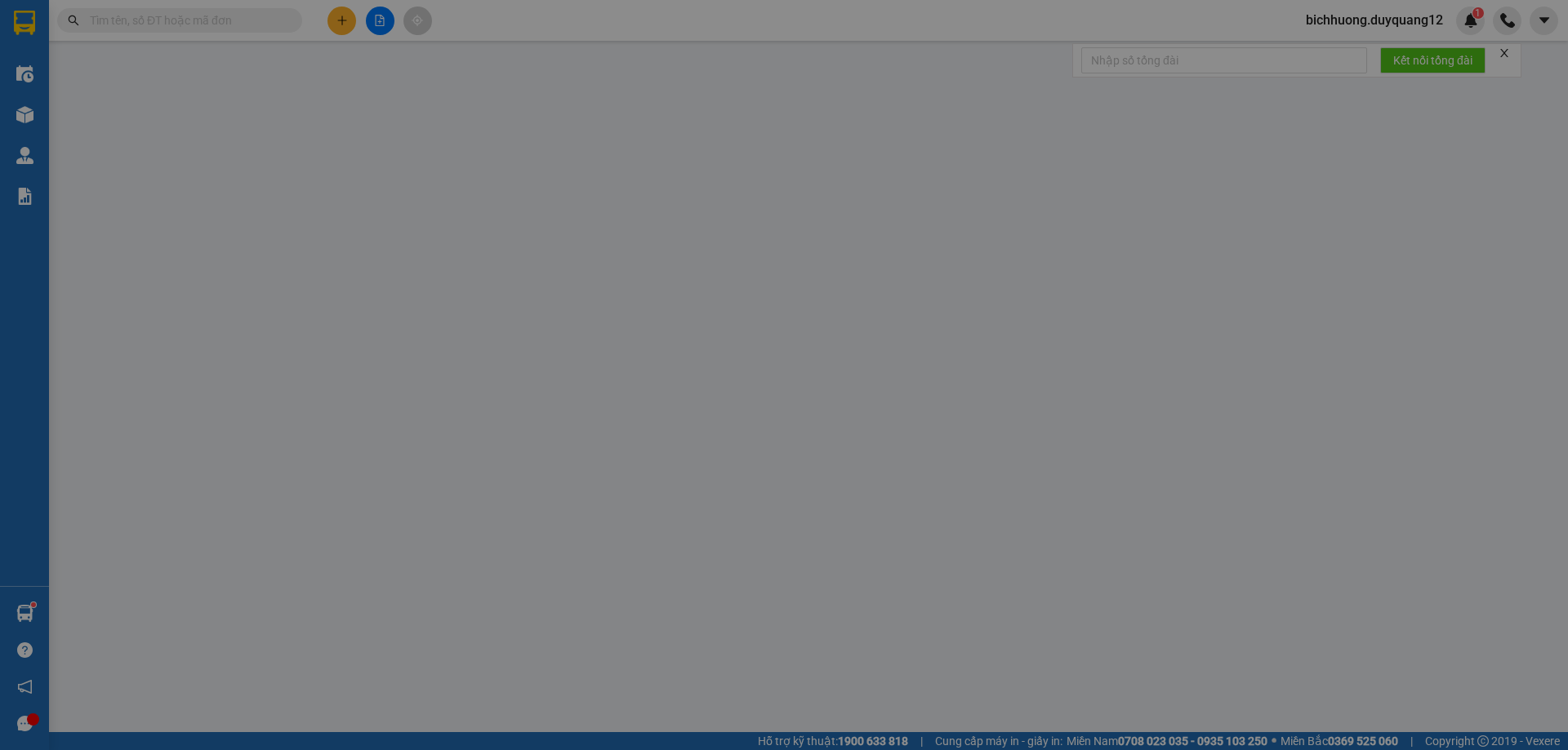
type input "B"
checkbox input "true"
type input "373 HOÀNG HOA THÁM"
type input "100.000"
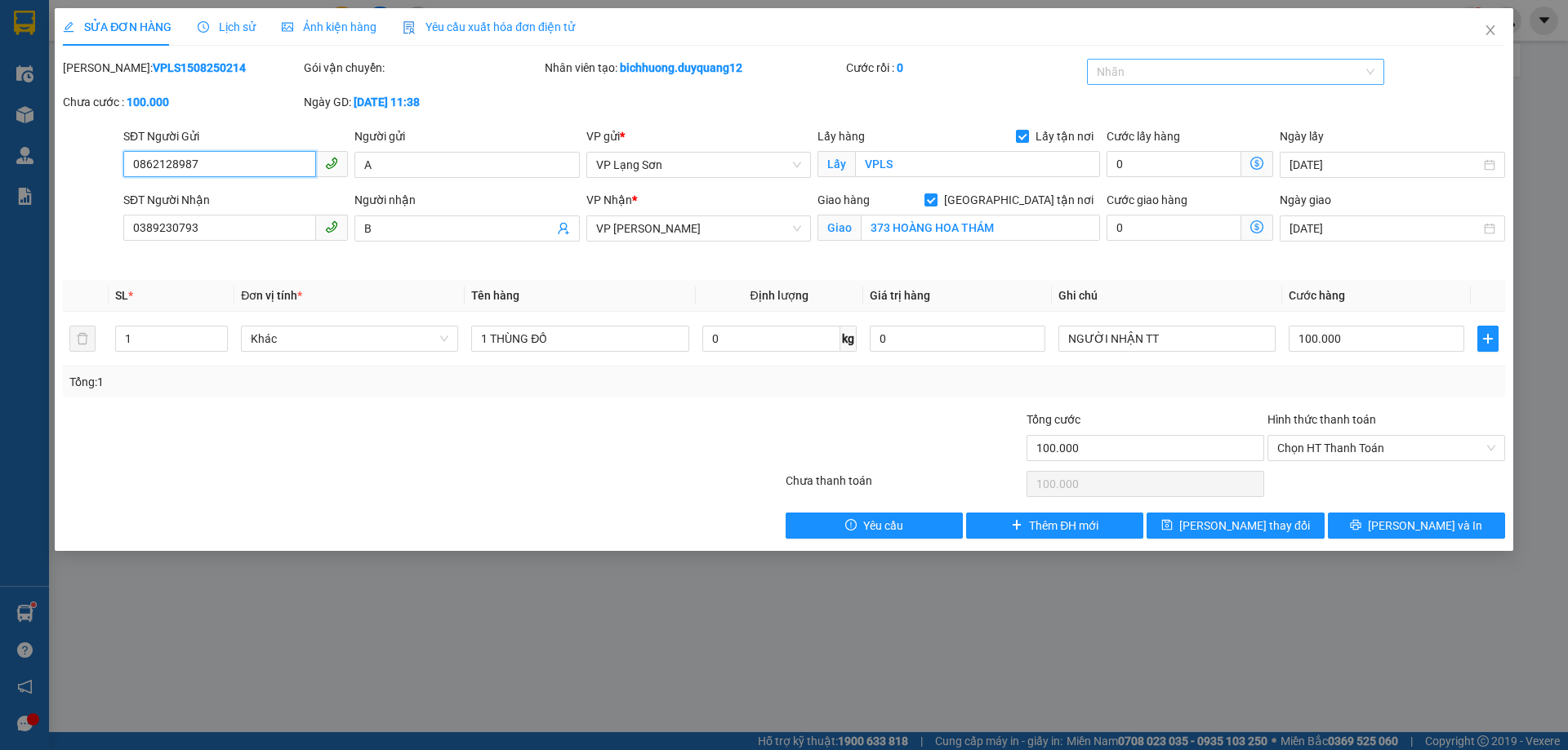
click at [1138, 74] on div at bounding box center [1227, 72] width 274 height 20
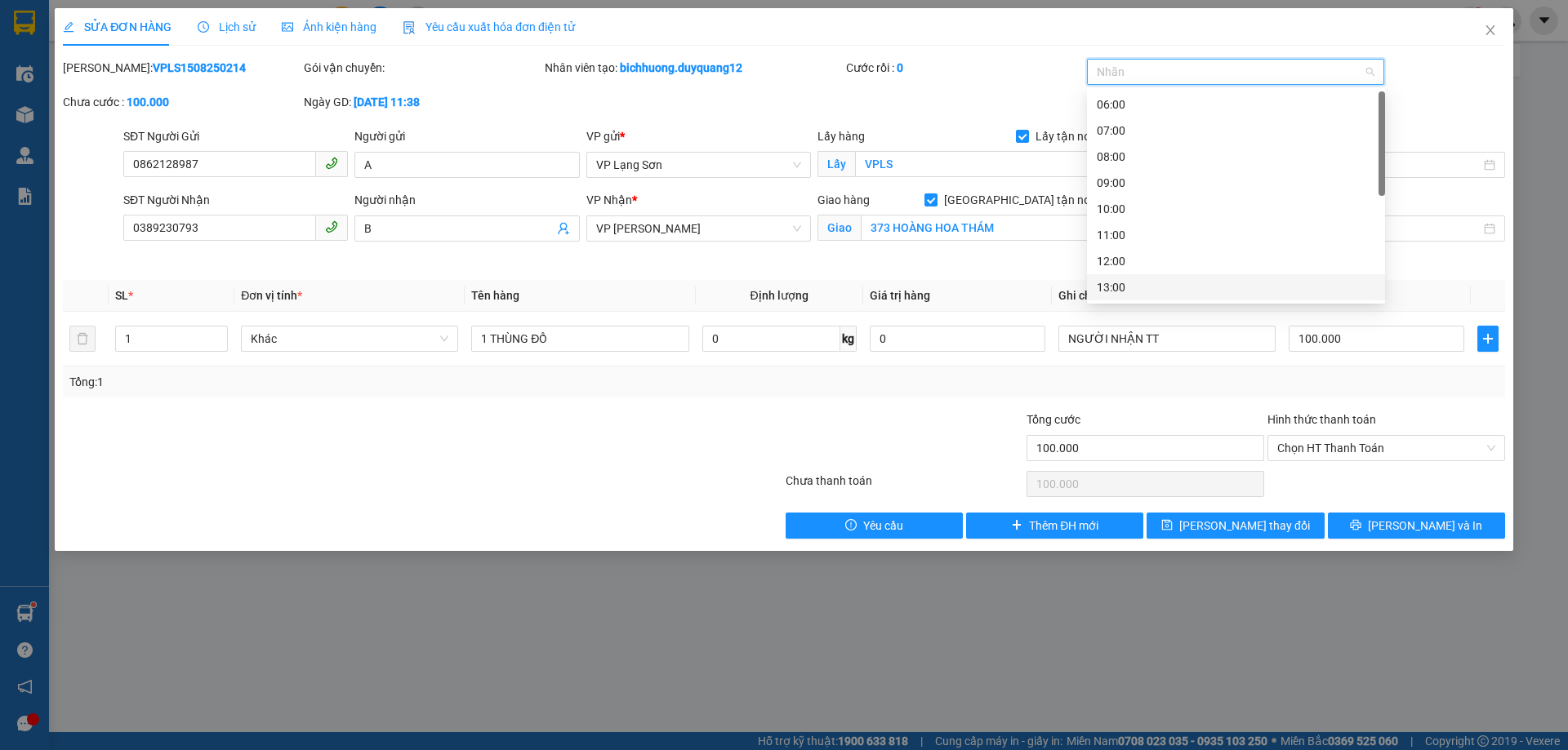
click at [1114, 291] on div "13:00" at bounding box center [1236, 288] width 279 height 18
click at [1229, 521] on span "[PERSON_NAME] thay đổi" at bounding box center [1244, 525] width 131 height 18
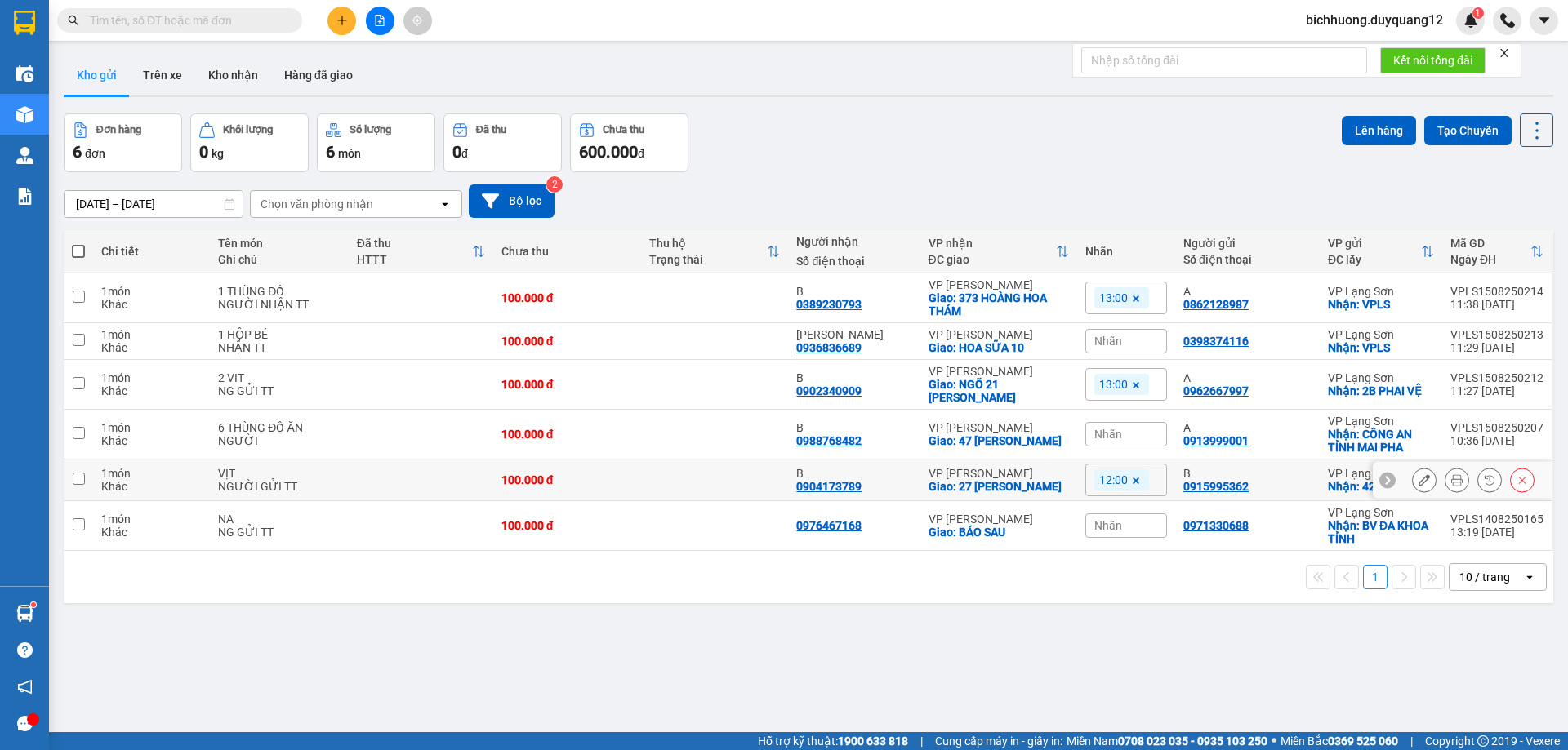
drag, startPoint x: 78, startPoint y: 483, endPoint x: 469, endPoint y: 448, distance: 392.6
click at [83, 483] on input "checkbox" at bounding box center [79, 479] width 12 height 12
checkbox input "true"
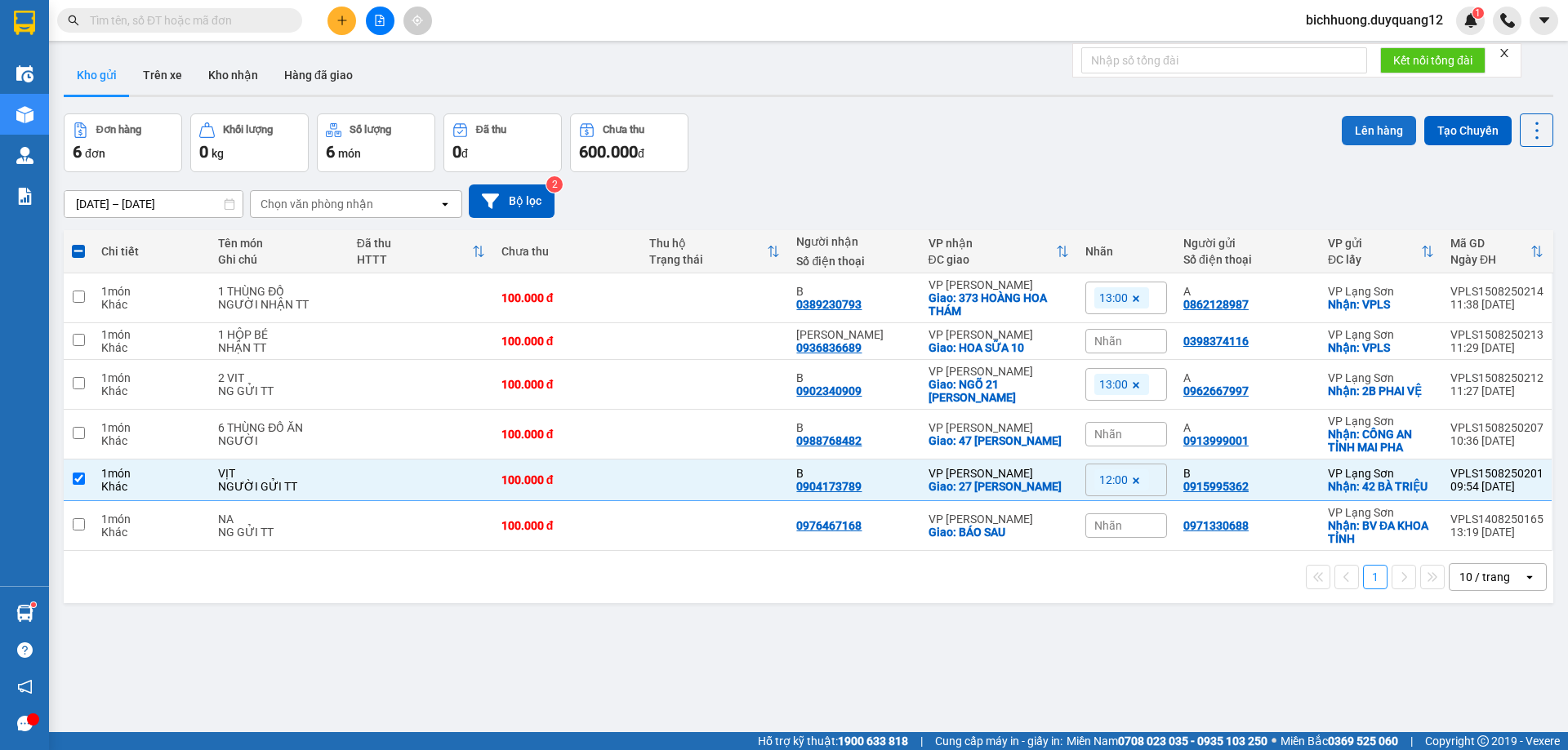
click at [1372, 134] on button "Lên hàng" at bounding box center [1379, 131] width 75 height 29
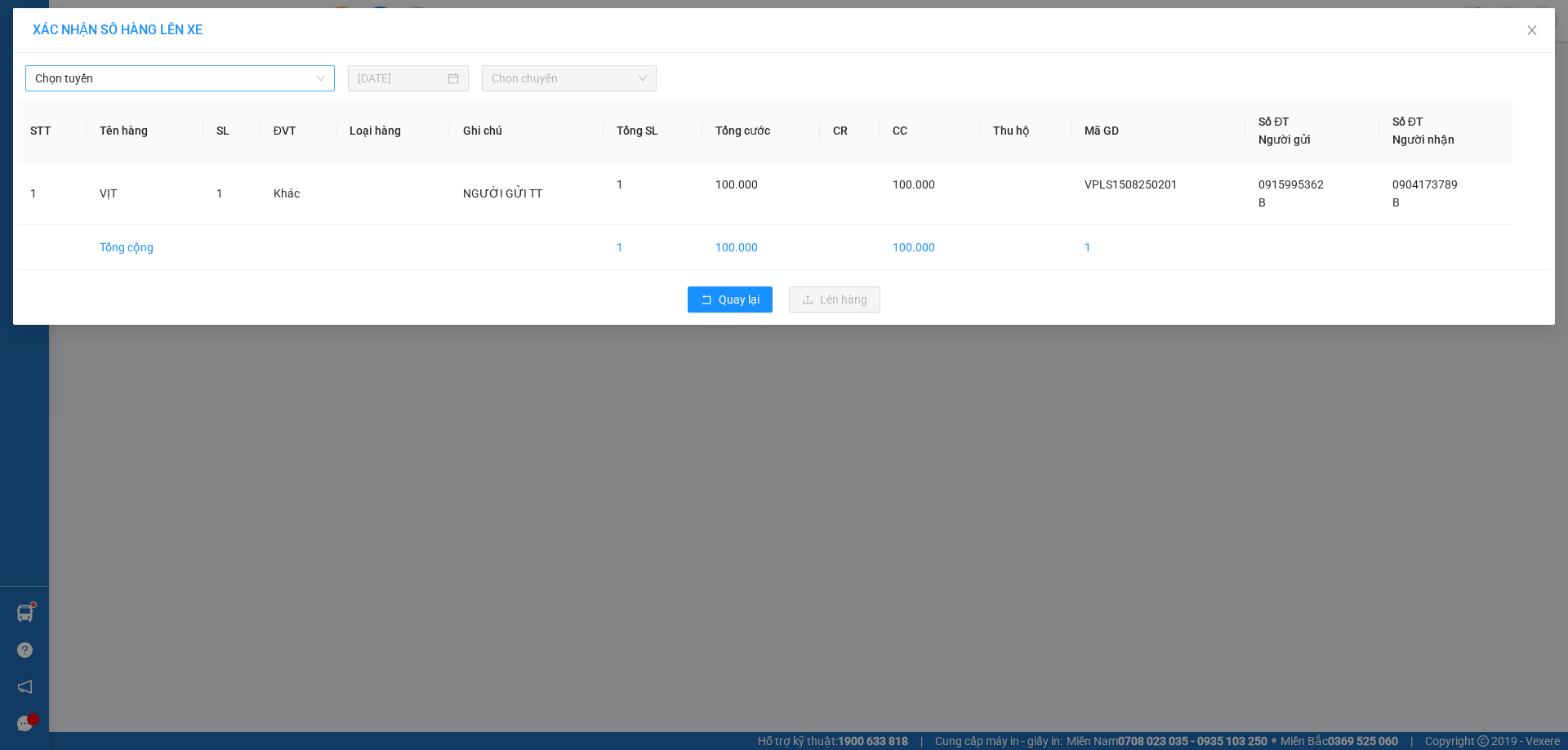
click at [323, 80] on span "Chọn tuyến" at bounding box center [180, 78] width 290 height 25
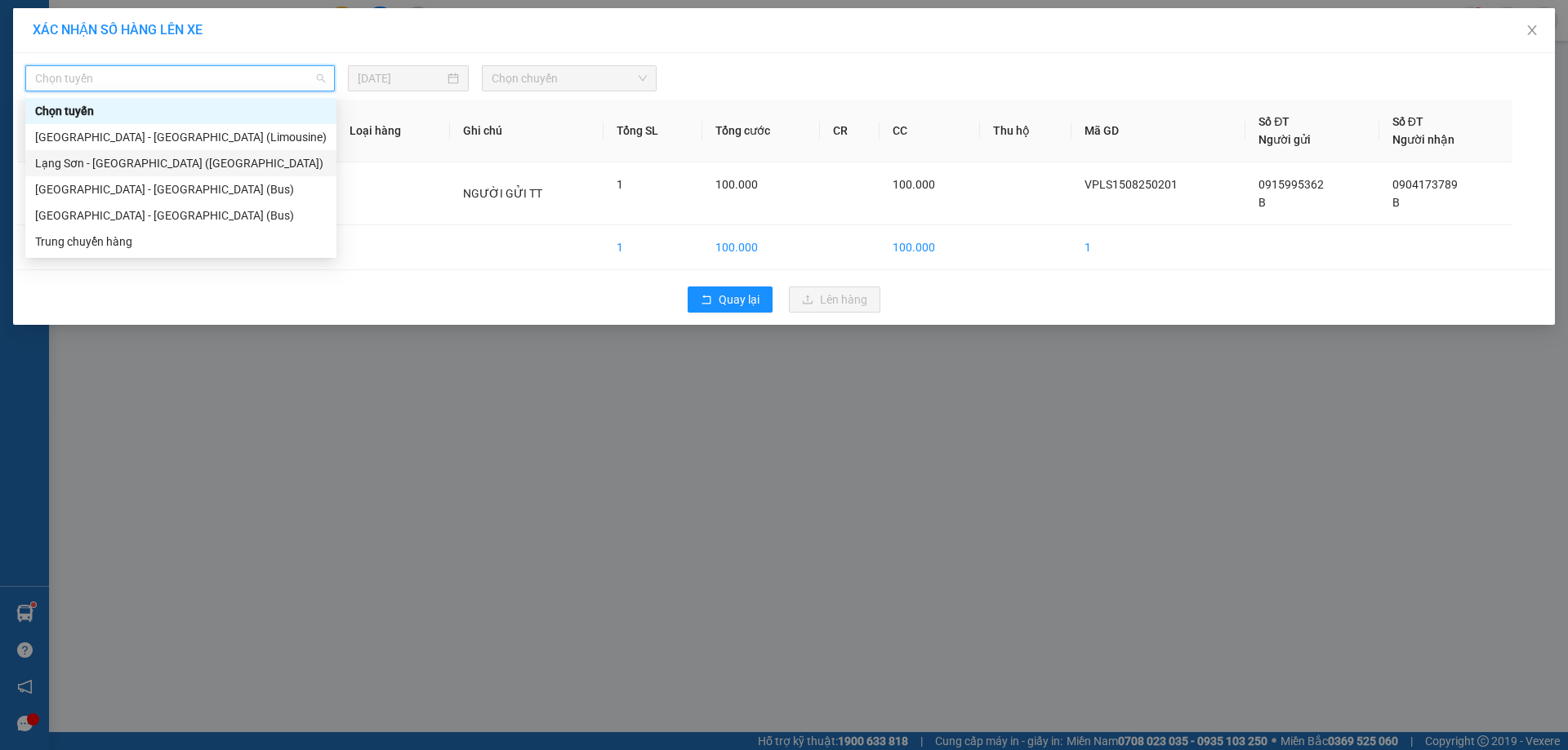
click at [172, 167] on div "Lạng Sơn - [GEOGRAPHIC_DATA] ([GEOGRAPHIC_DATA])" at bounding box center [181, 163] width 292 height 18
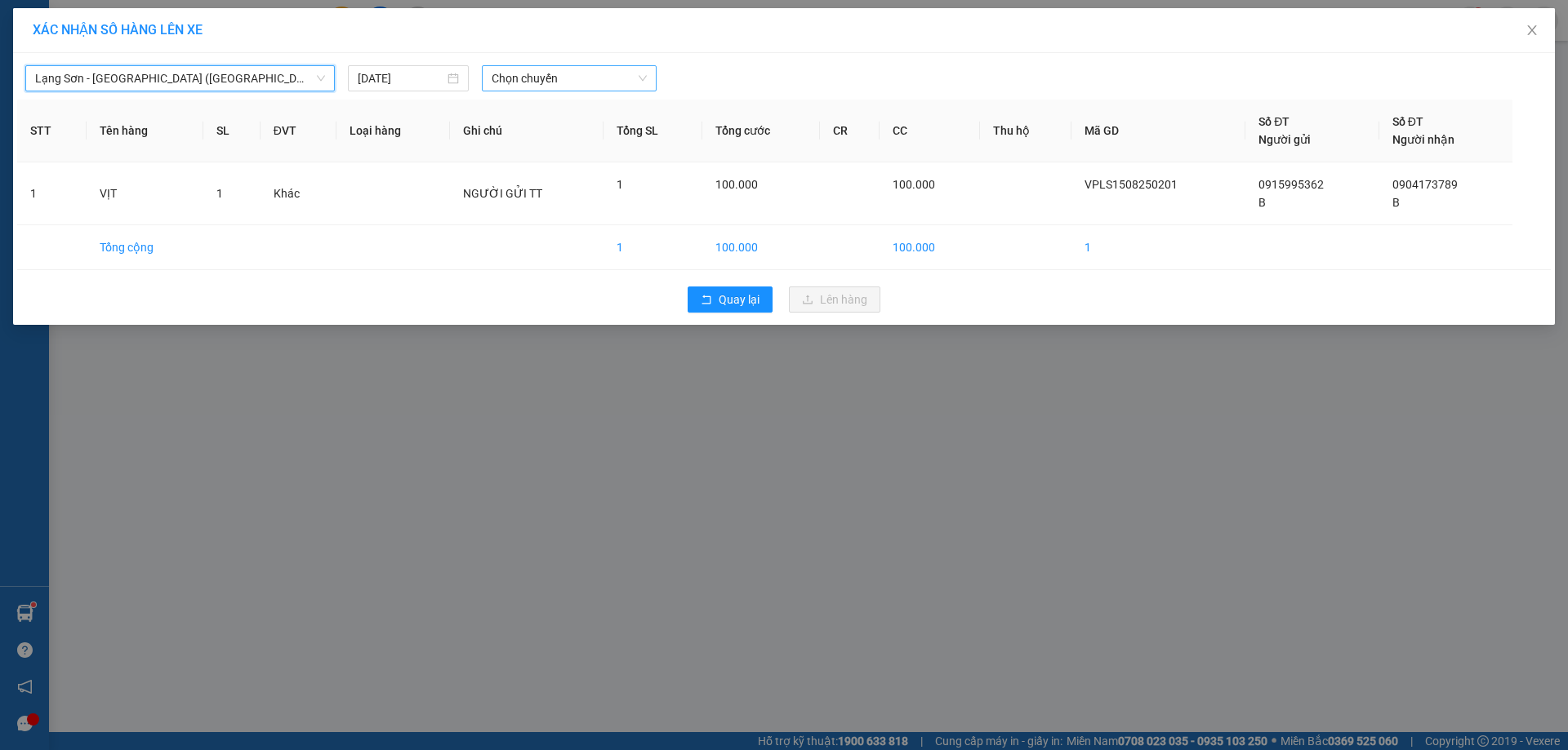
click at [604, 84] on span "Chọn chuyến" at bounding box center [569, 78] width 155 height 25
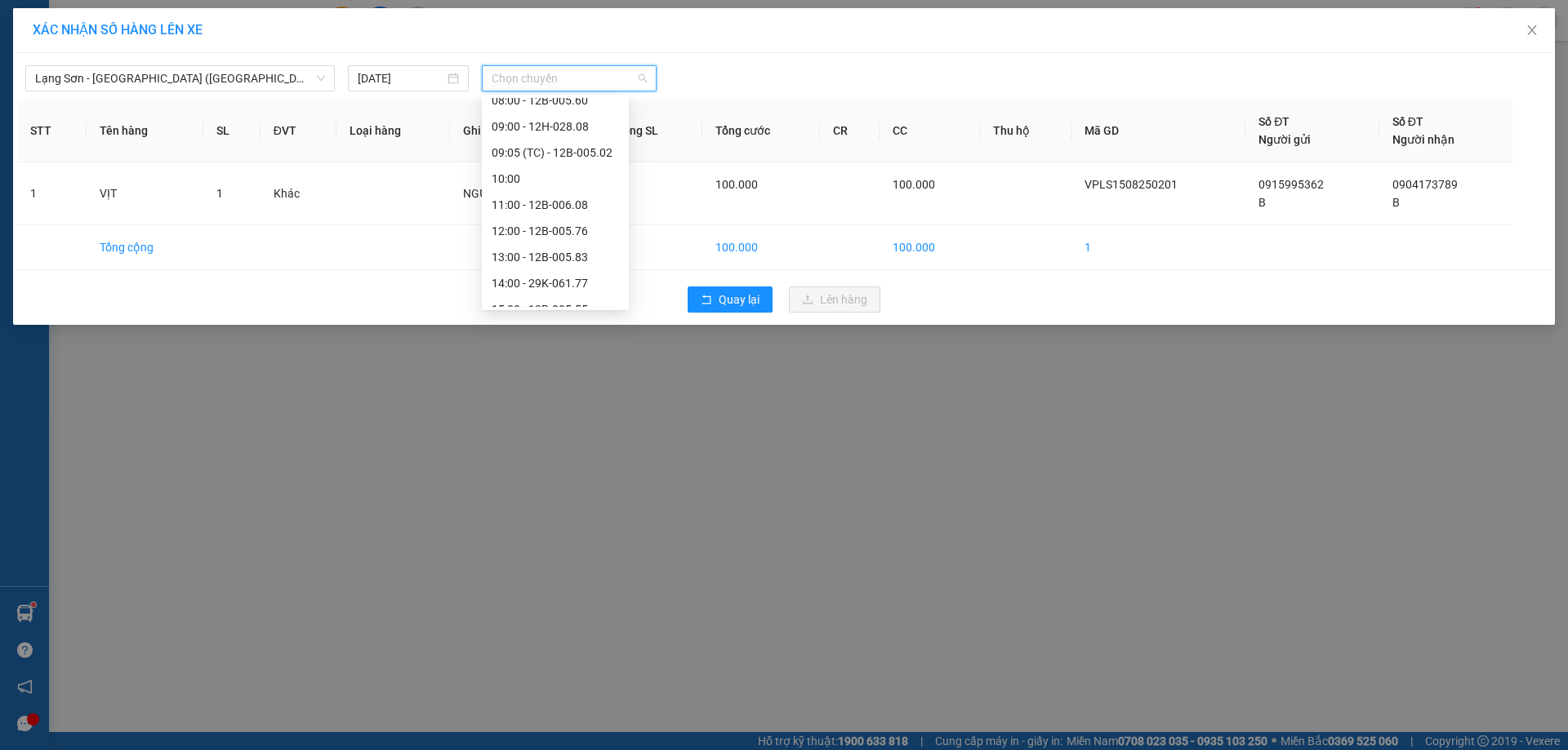
scroll to position [145, 0]
click at [574, 233] on div "12:00 - 12B-005.76" at bounding box center [556, 227] width 128 height 18
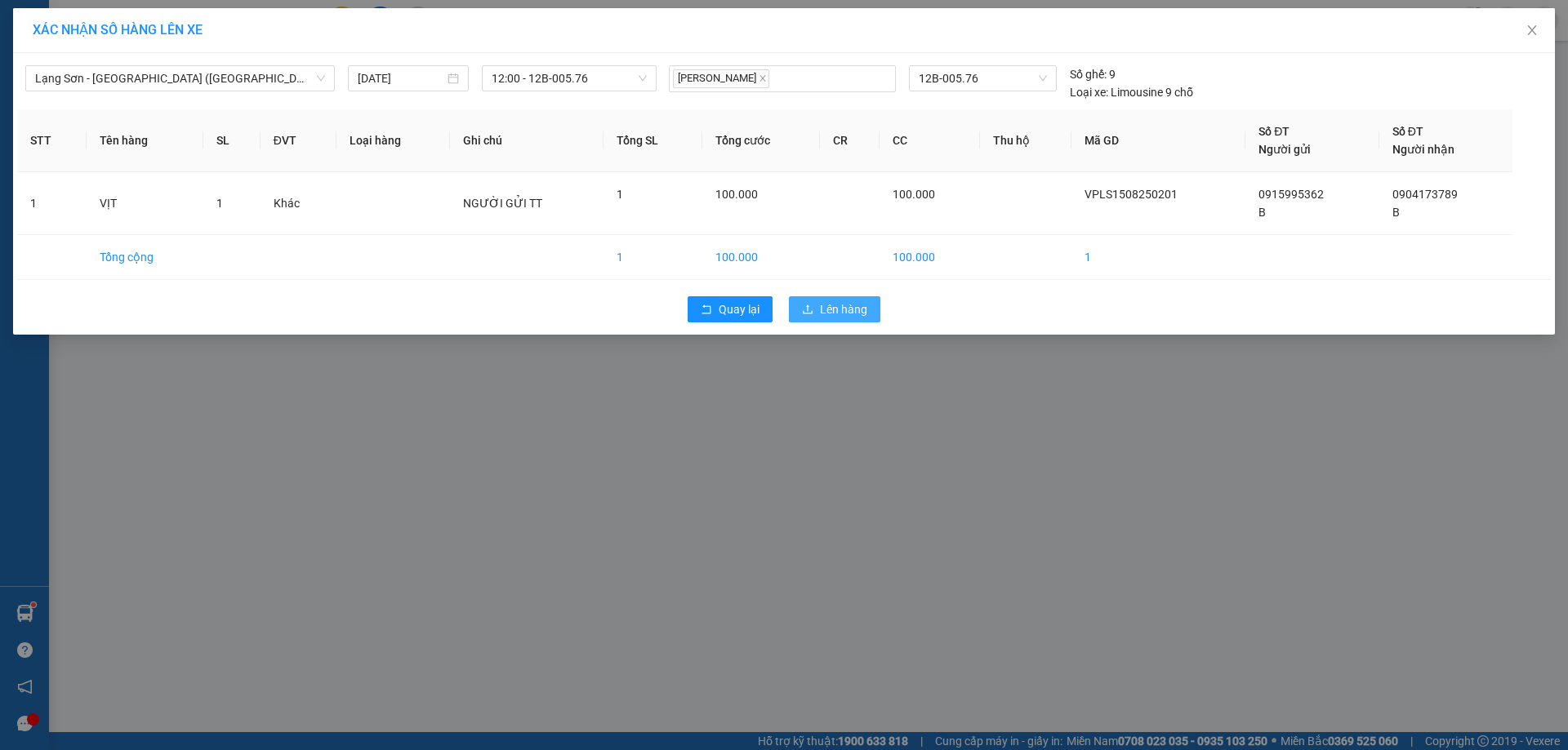
drag, startPoint x: 829, startPoint y: 308, endPoint x: 987, endPoint y: 298, distance: 158.3
click at [830, 308] on span "Lên hàng" at bounding box center [843, 309] width 47 height 18
